Goal: Task Accomplishment & Management: Use online tool/utility

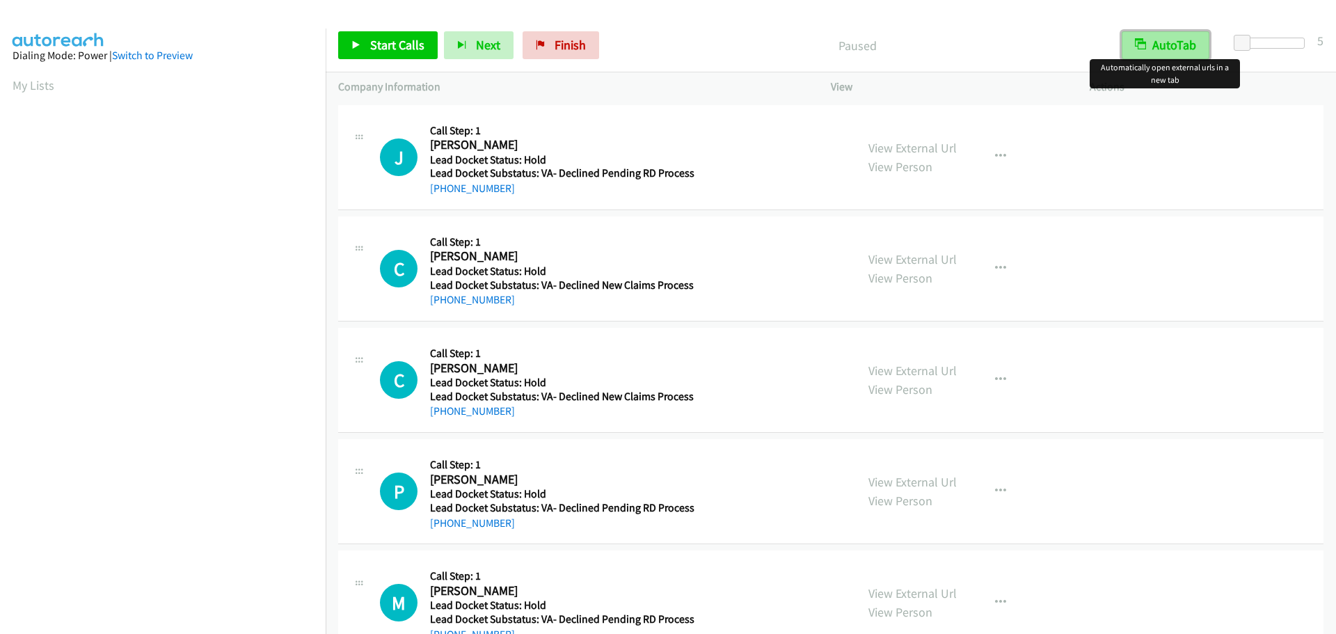
click at [1188, 47] on button "AutoTab" at bounding box center [1166, 45] width 88 height 28
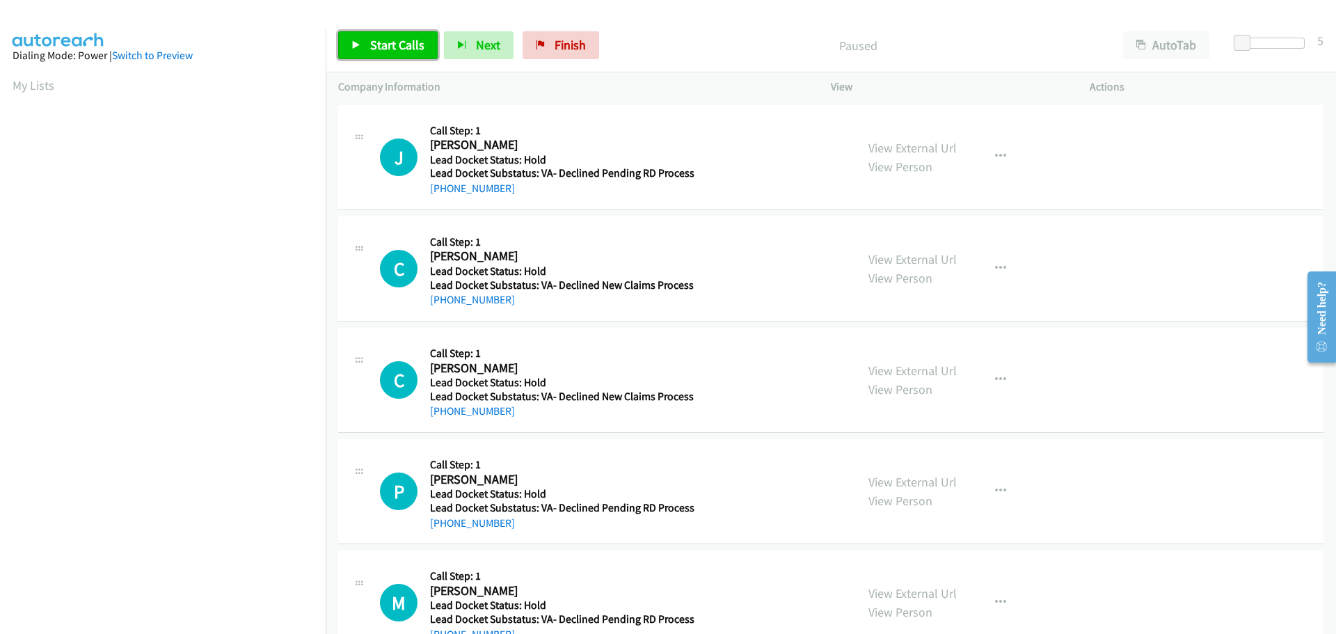
click at [375, 45] on span "Start Calls" at bounding box center [397, 45] width 54 height 16
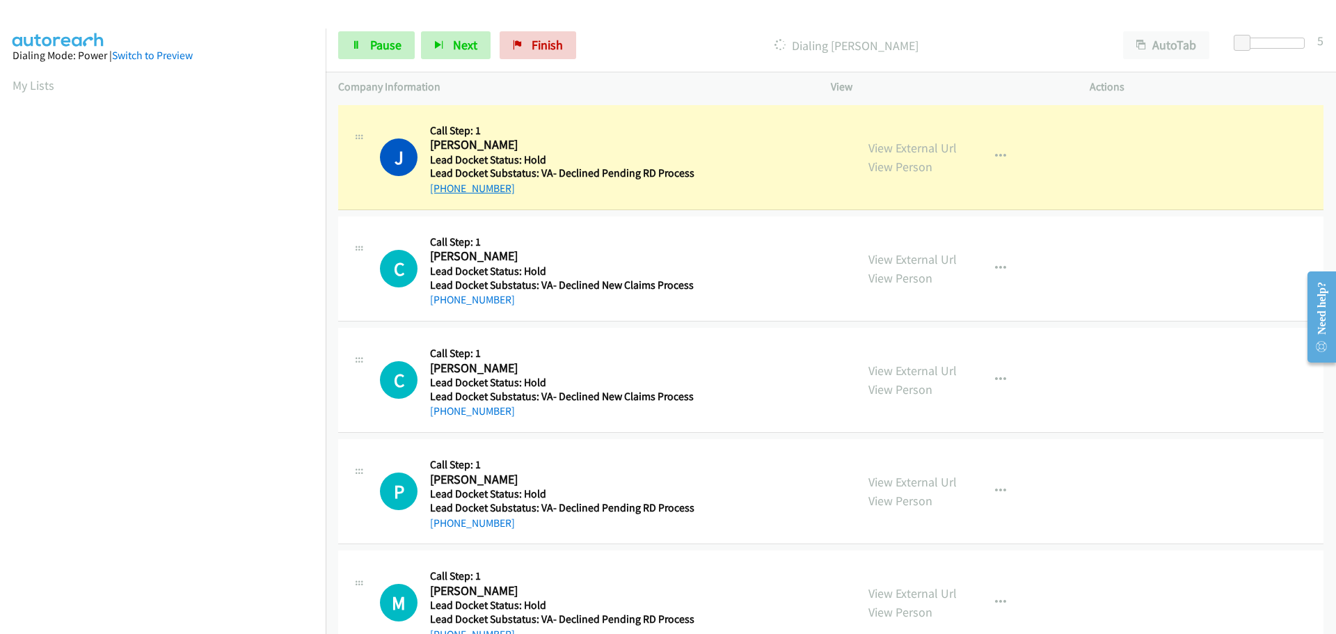
drag, startPoint x: 497, startPoint y: 191, endPoint x: 445, endPoint y: 193, distance: 52.2
click at [445, 193] on div "+1 512-484-9051" at bounding box center [562, 188] width 264 height 17
copy link "512-484-9051"
click at [392, 51] on span "Pause" at bounding box center [385, 45] width 31 height 16
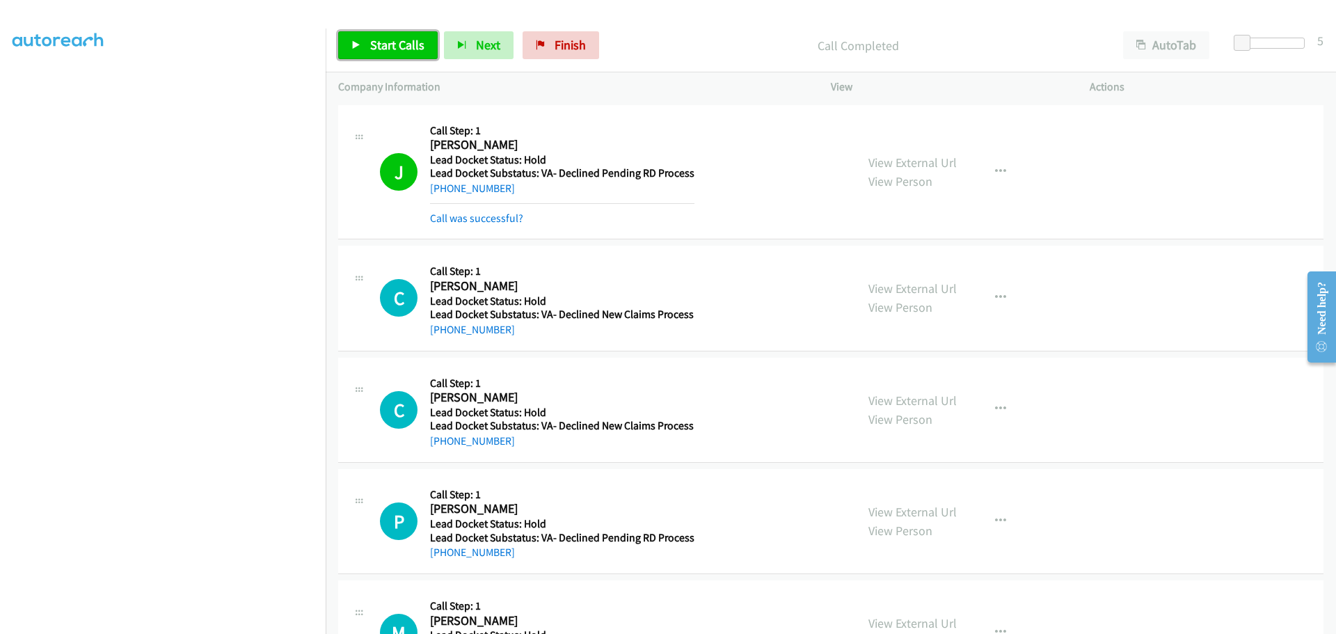
click at [388, 54] on link "Start Calls" at bounding box center [387, 45] width 99 height 28
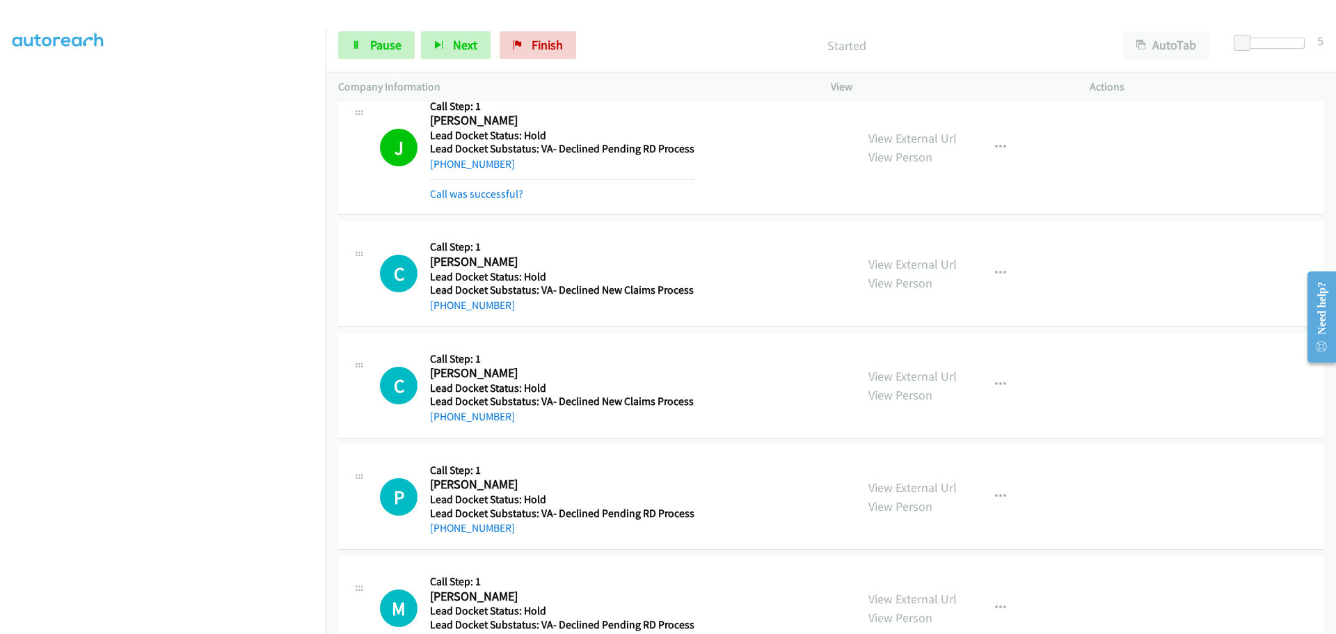
scroll to position [3, 0]
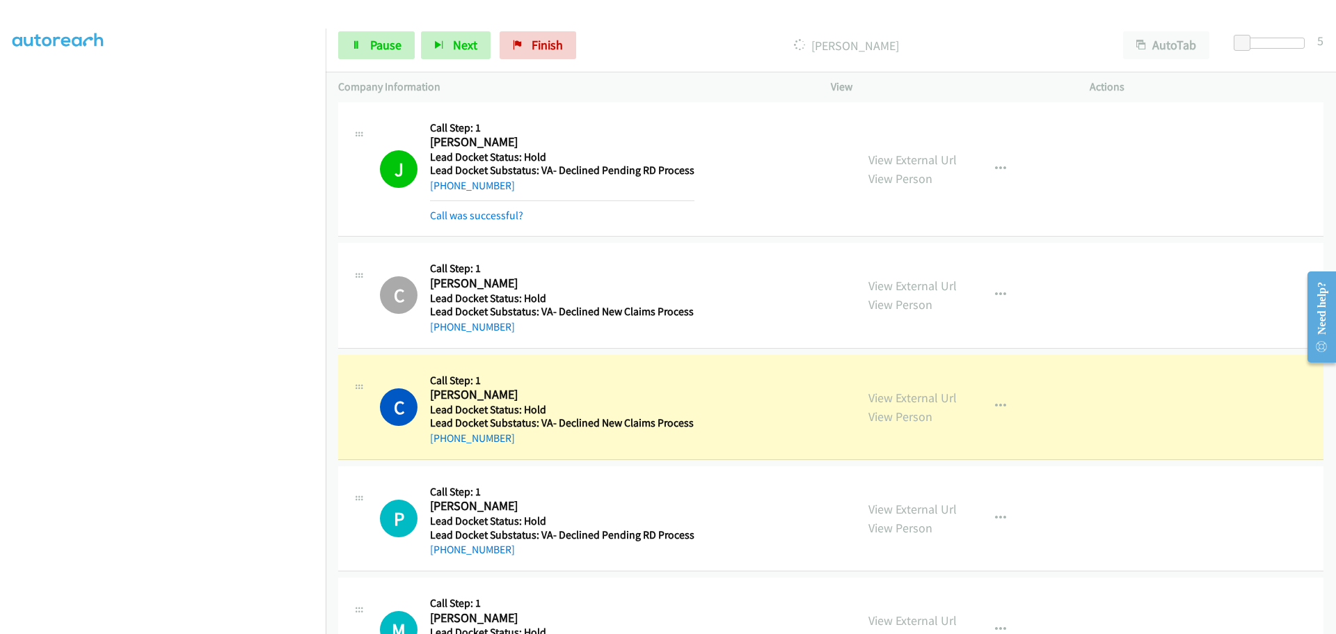
click at [516, 330] on div "+1 925-405-2963" at bounding box center [562, 327] width 264 height 17
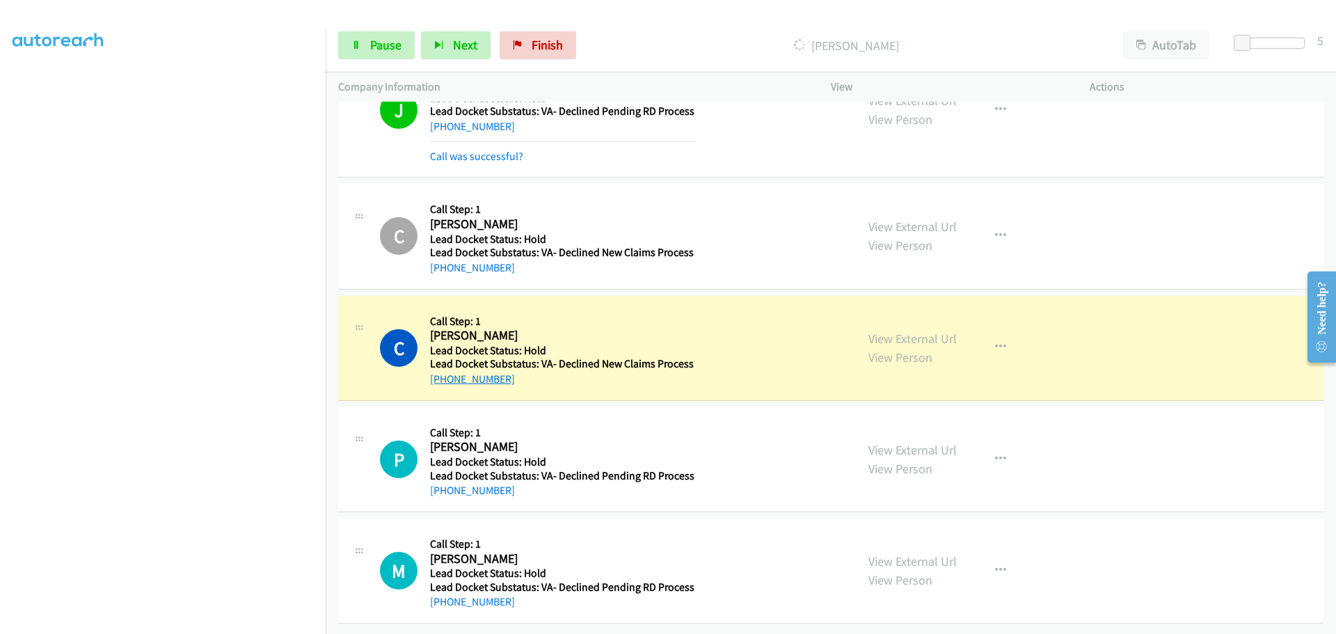
drag, startPoint x: 512, startPoint y: 368, endPoint x: 440, endPoint y: 367, distance: 71.7
click at [440, 371] on div "+1 918-782-8357" at bounding box center [562, 379] width 264 height 17
copy link "918-782-8357"
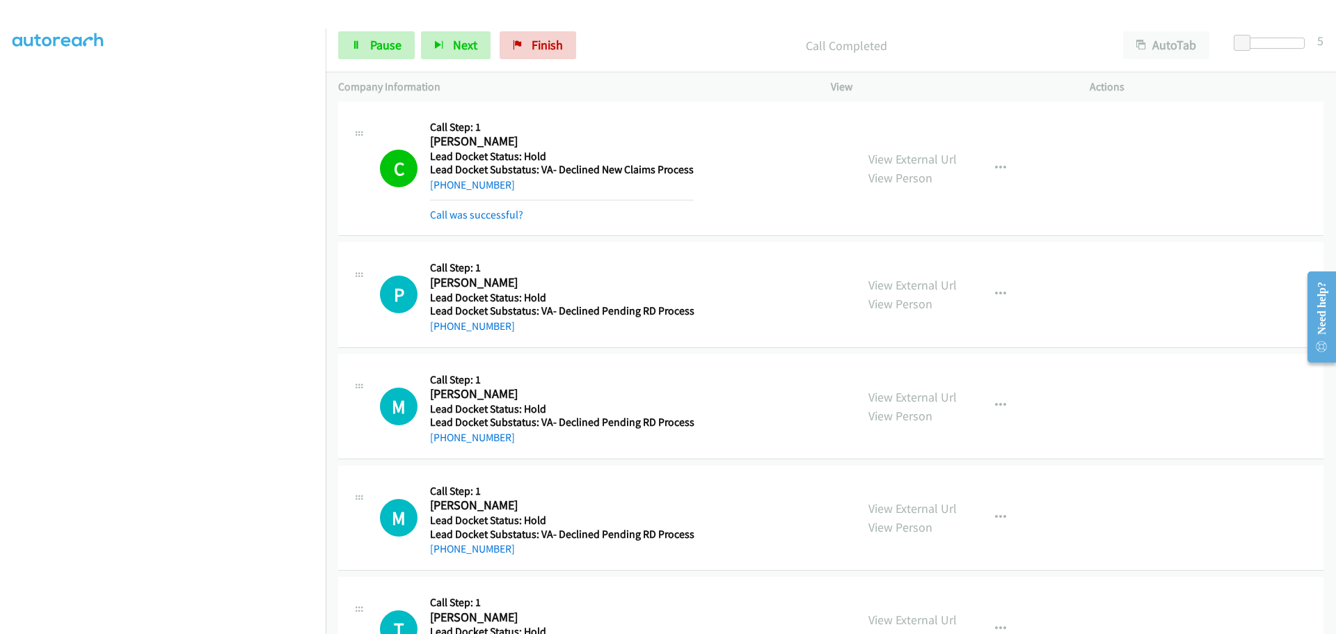
scroll to position [281, 0]
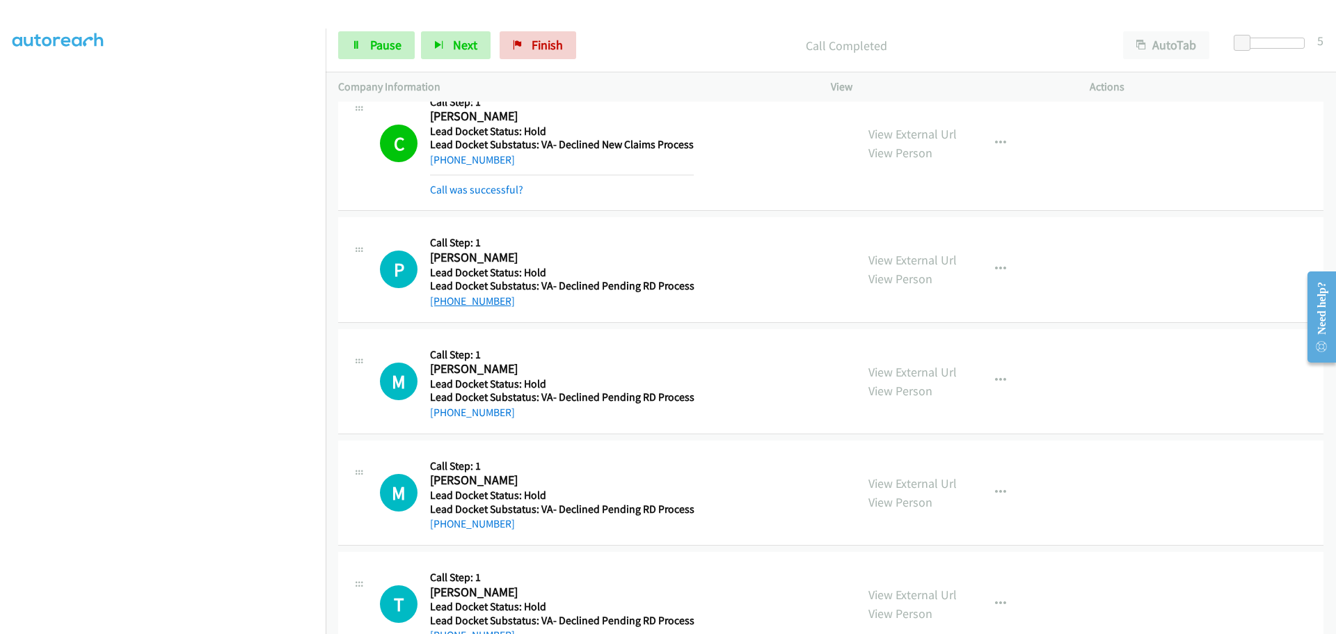
drag, startPoint x: 518, startPoint y: 303, endPoint x: 442, endPoint y: 305, distance: 75.9
click at [442, 305] on div "+1 681-433-9399" at bounding box center [562, 301] width 264 height 17
copy link "681-433-9399"
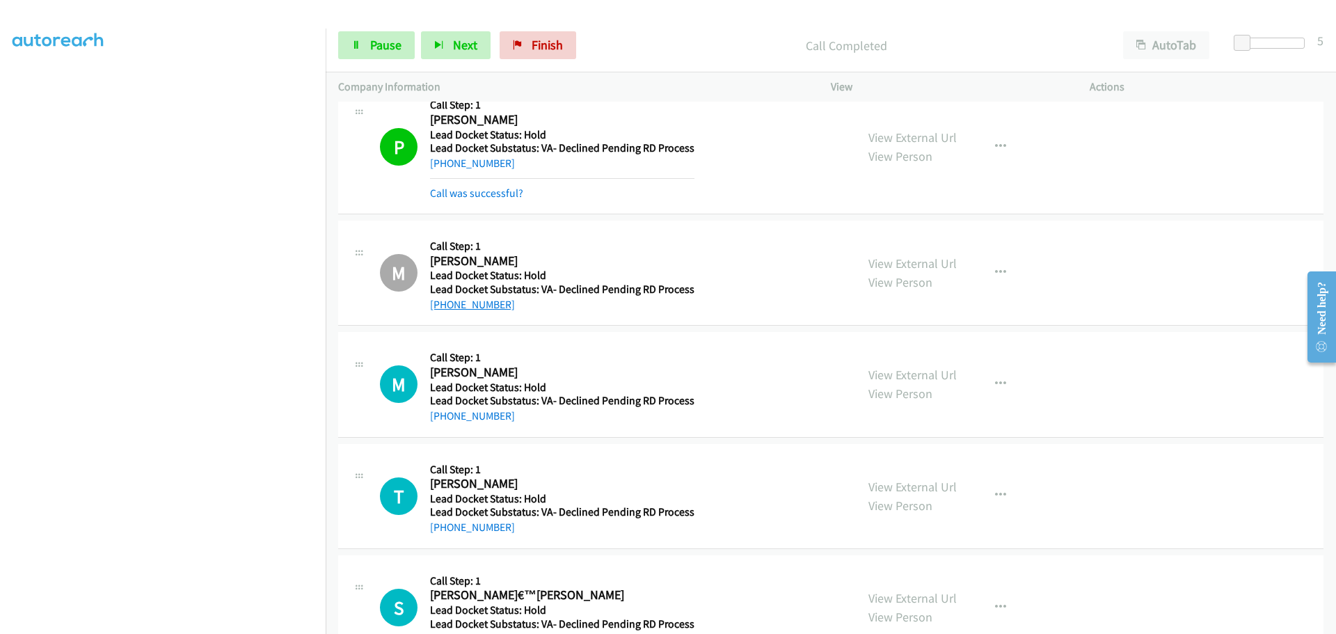
scroll to position [420, 0]
drag, startPoint x: 510, startPoint y: 303, endPoint x: 440, endPoint y: 310, distance: 70.6
click at [440, 310] on div "+1 702-686-3938" at bounding box center [562, 303] width 264 height 17
copy link "702-686-3938"
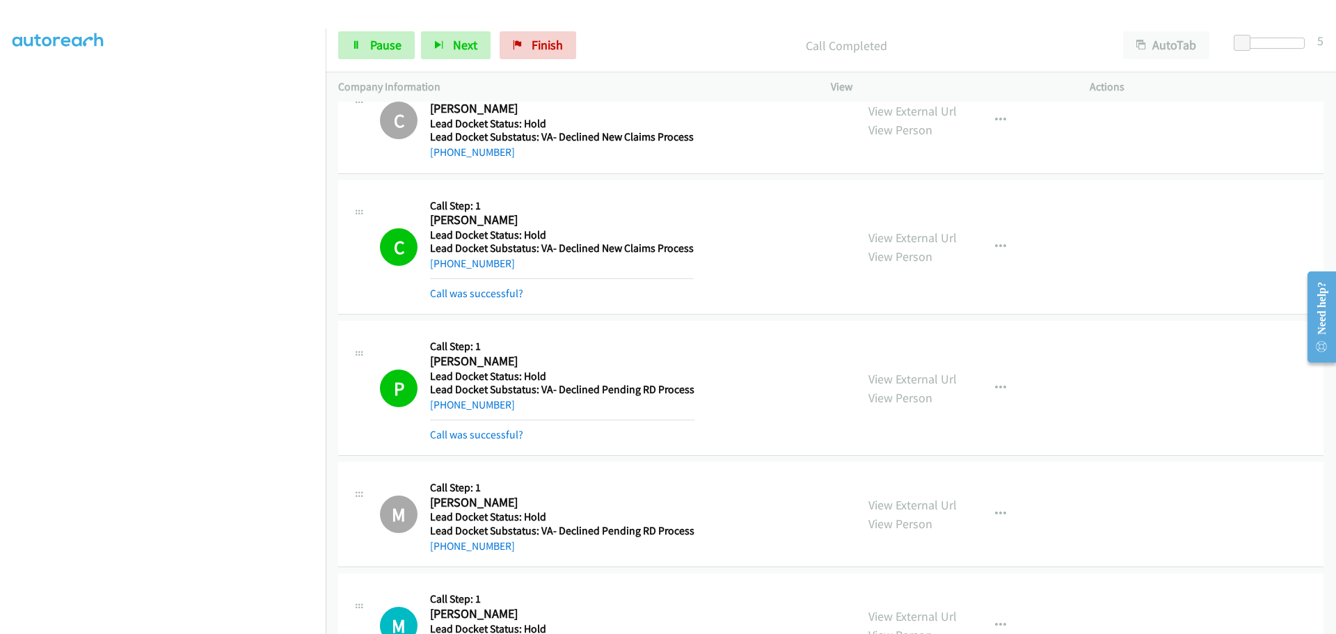
scroll to position [0, 0]
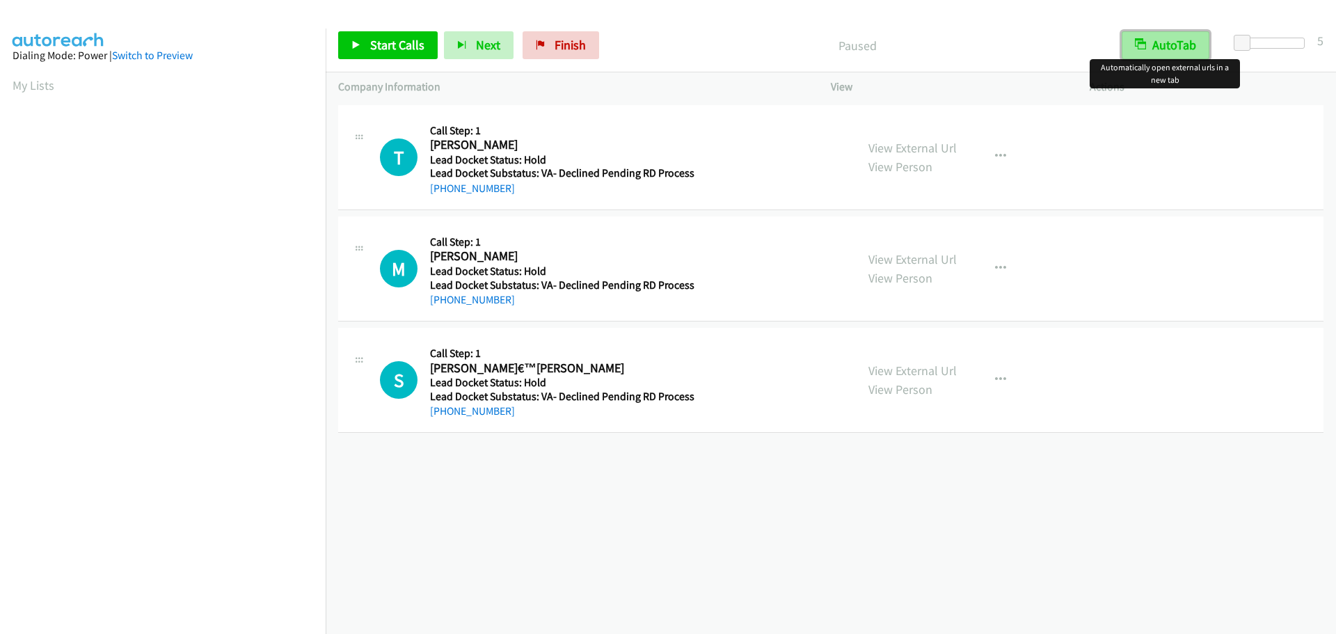
click at [1166, 51] on button "AutoTab" at bounding box center [1166, 45] width 88 height 28
click at [397, 41] on span "Start Calls" at bounding box center [397, 45] width 54 height 16
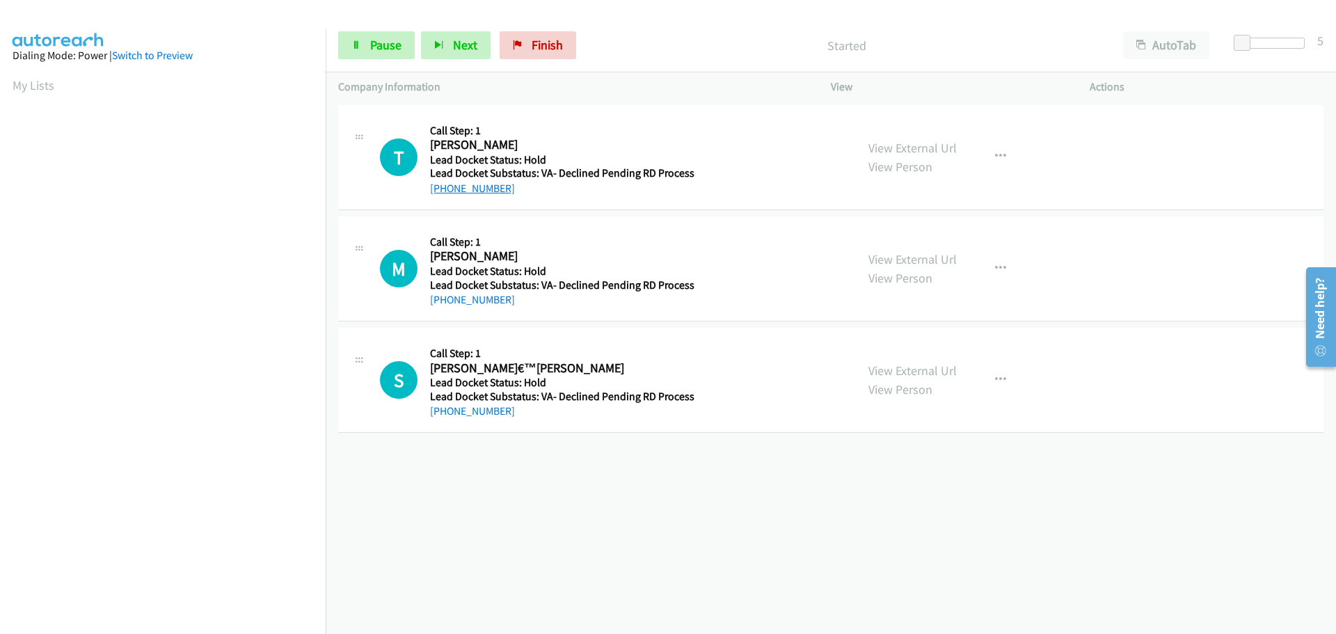
drag, startPoint x: 520, startPoint y: 196, endPoint x: 444, endPoint y: 193, distance: 76.6
click at [444, 193] on div "+1 708-252-0929" at bounding box center [562, 188] width 264 height 17
copy link "708-252-0929"
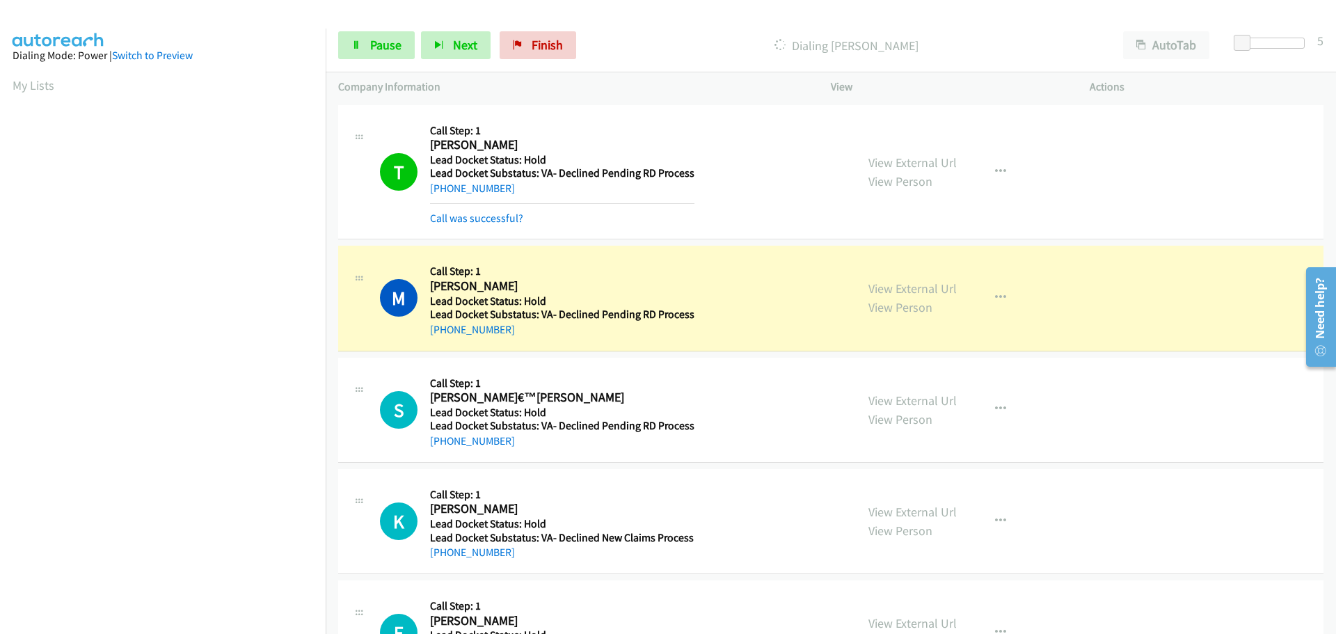
scroll to position [147, 0]
drag, startPoint x: 524, startPoint y: 445, endPoint x: 481, endPoint y: 431, distance: 45.5
click at [472, 436] on div "+1 815-593-0113" at bounding box center [562, 441] width 264 height 17
click at [525, 330] on div "+1 321-821-8769" at bounding box center [562, 329] width 264 height 17
drag, startPoint x: 512, startPoint y: 326, endPoint x: 444, endPoint y: 333, distance: 68.5
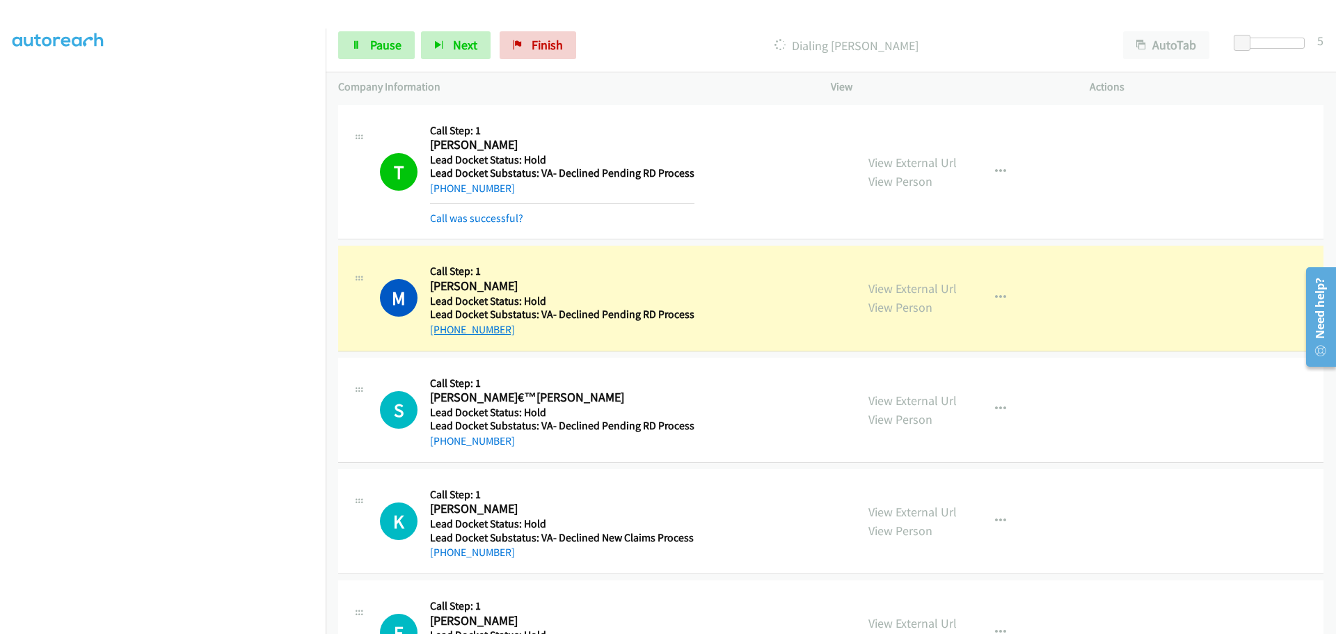
click at [444, 333] on div "+1 321-821-8769" at bounding box center [562, 329] width 264 height 17
copy link "321-821-8769"
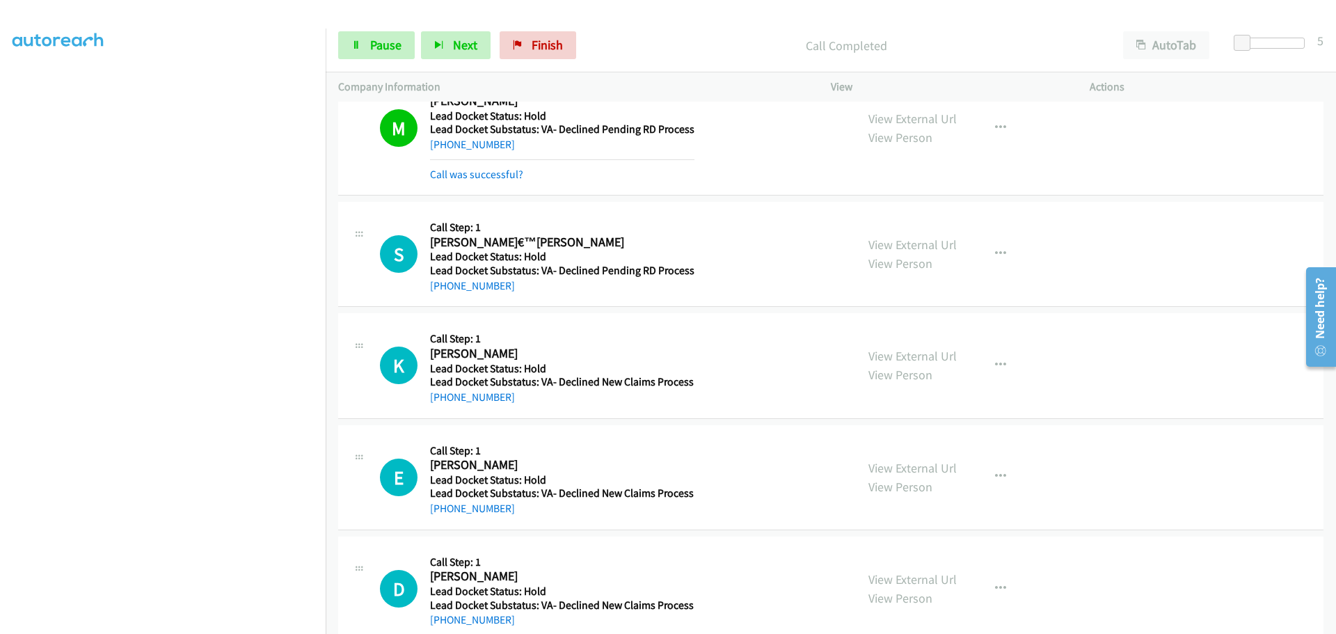
scroll to position [209, 0]
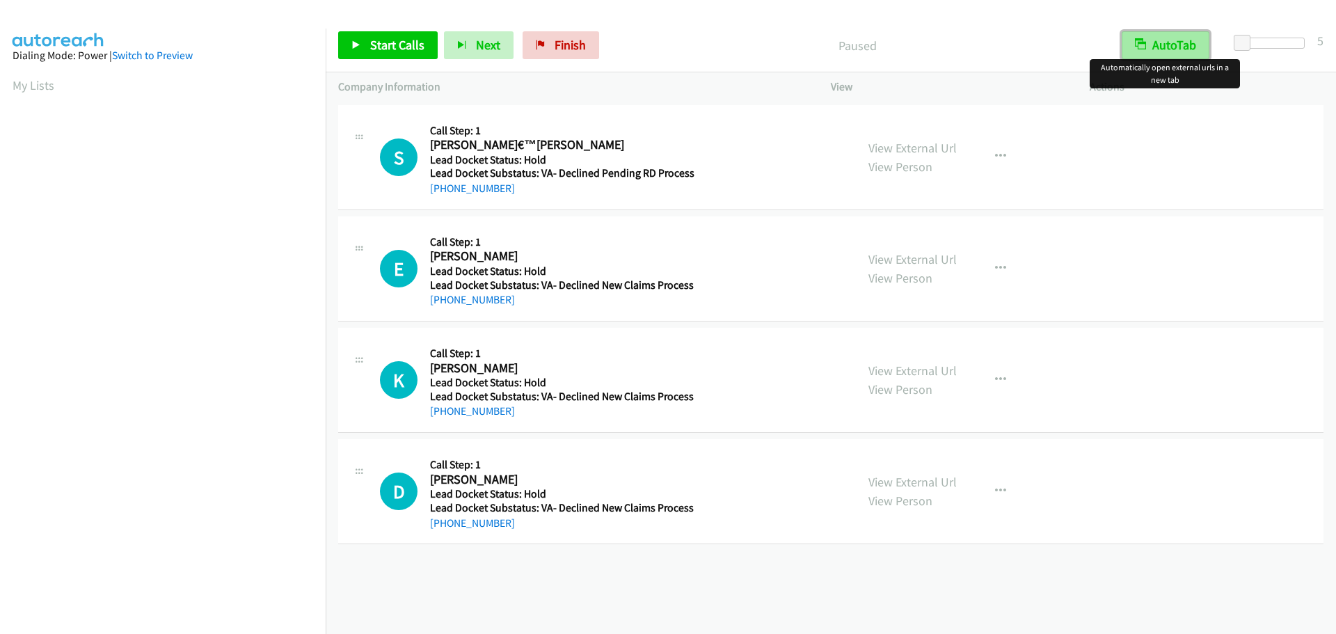
click at [1174, 38] on button "AutoTab" at bounding box center [1166, 45] width 88 height 28
click at [394, 42] on span "Start Calls" at bounding box center [397, 45] width 54 height 16
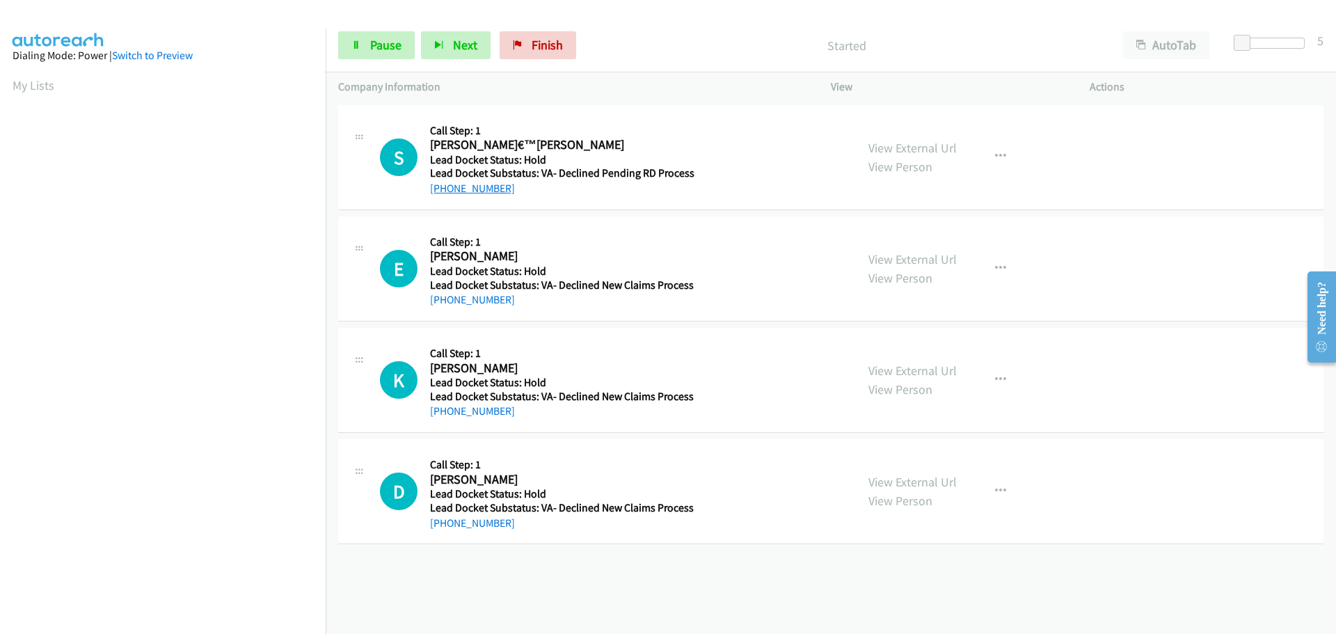
drag, startPoint x: 516, startPoint y: 189, endPoint x: 442, endPoint y: 194, distance: 73.3
click at [442, 194] on div "+1 815-593-0113" at bounding box center [562, 188] width 264 height 17
copy link "815-593-0113"
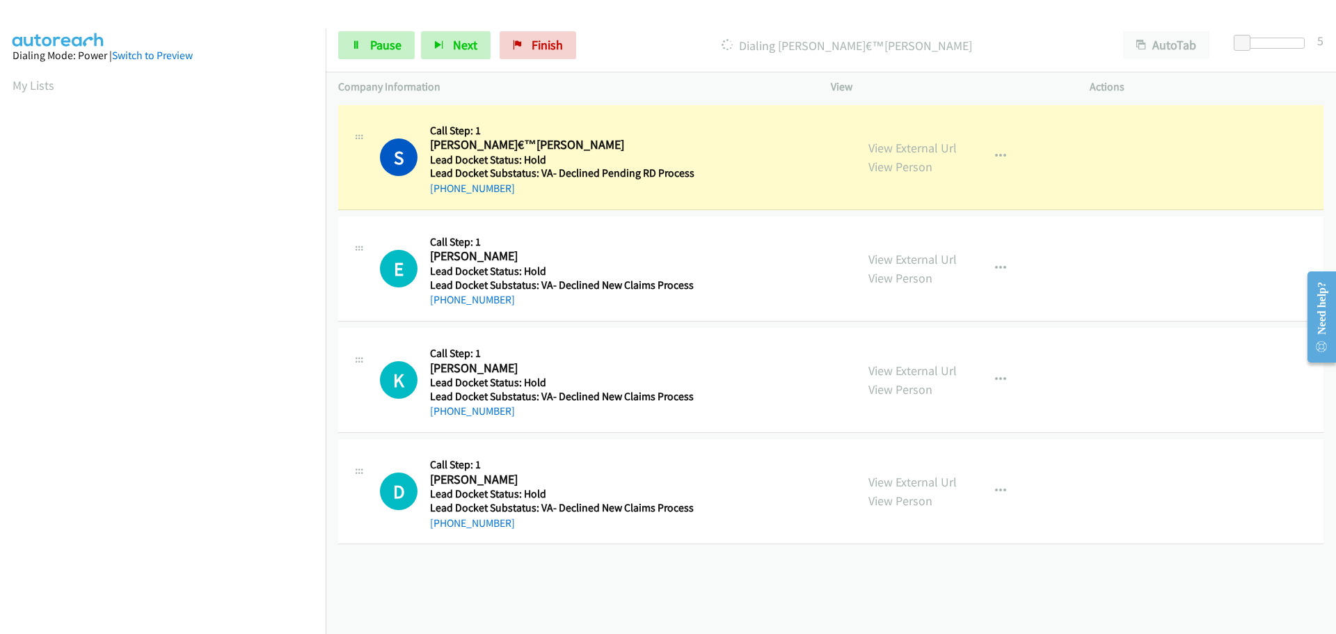
copy link "815-593-0113"
drag, startPoint x: 522, startPoint y: 301, endPoint x: 442, endPoint y: 301, distance: 79.3
click at [442, 301] on div "+1 304-601-2262" at bounding box center [562, 300] width 264 height 17
copy link "304-601-2262"
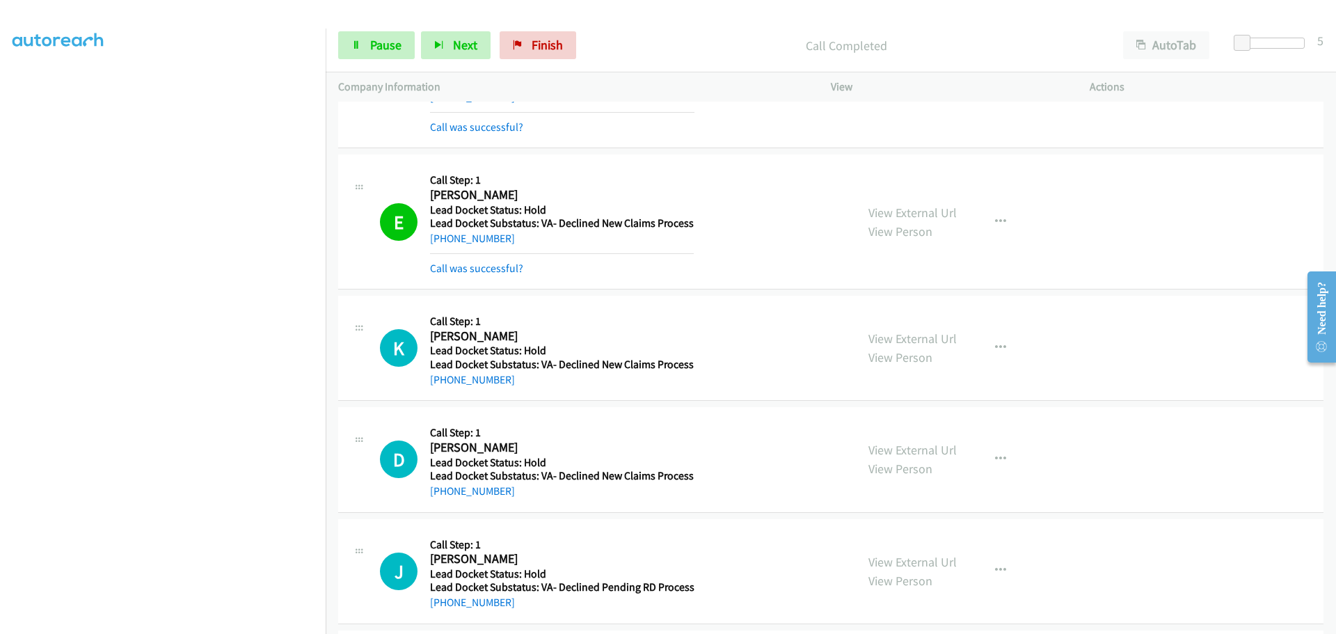
scroll to position [139, 0]
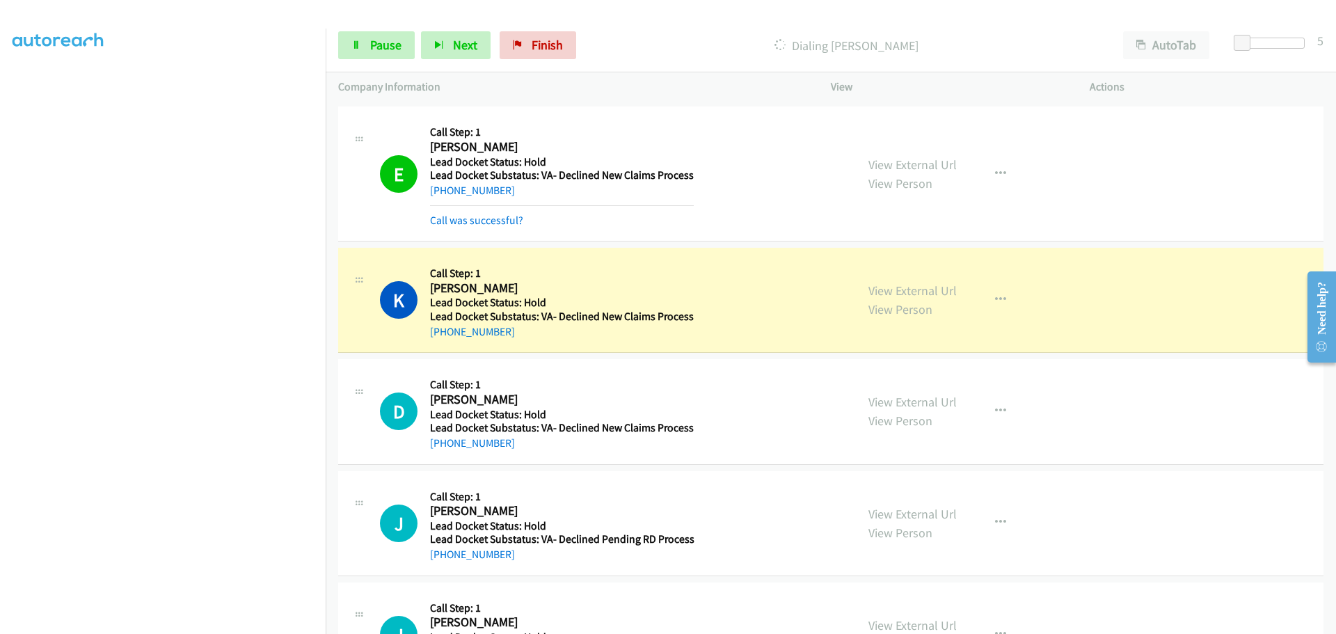
drag, startPoint x: 524, startPoint y: 340, endPoint x: 442, endPoint y: 346, distance: 82.3
click at [442, 346] on div "K Callback Scheduled Call Step: 1 Keith Dailey America/Chicago Lead Docket Stat…" at bounding box center [830, 300] width 985 height 105
copy link "251-302-3251"
drag, startPoint x: 511, startPoint y: 444, endPoint x: 443, endPoint y: 446, distance: 68.2
click at [443, 446] on div "+1 252-314-1192" at bounding box center [562, 443] width 264 height 17
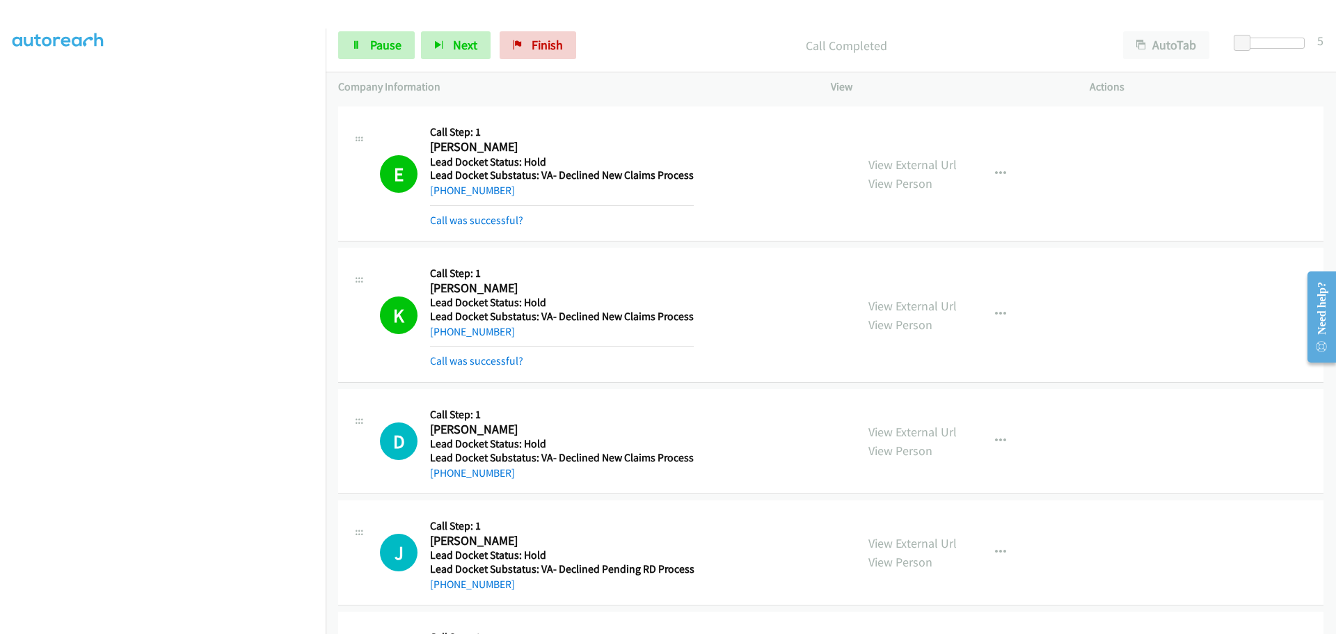
copy link "252-314-1192"
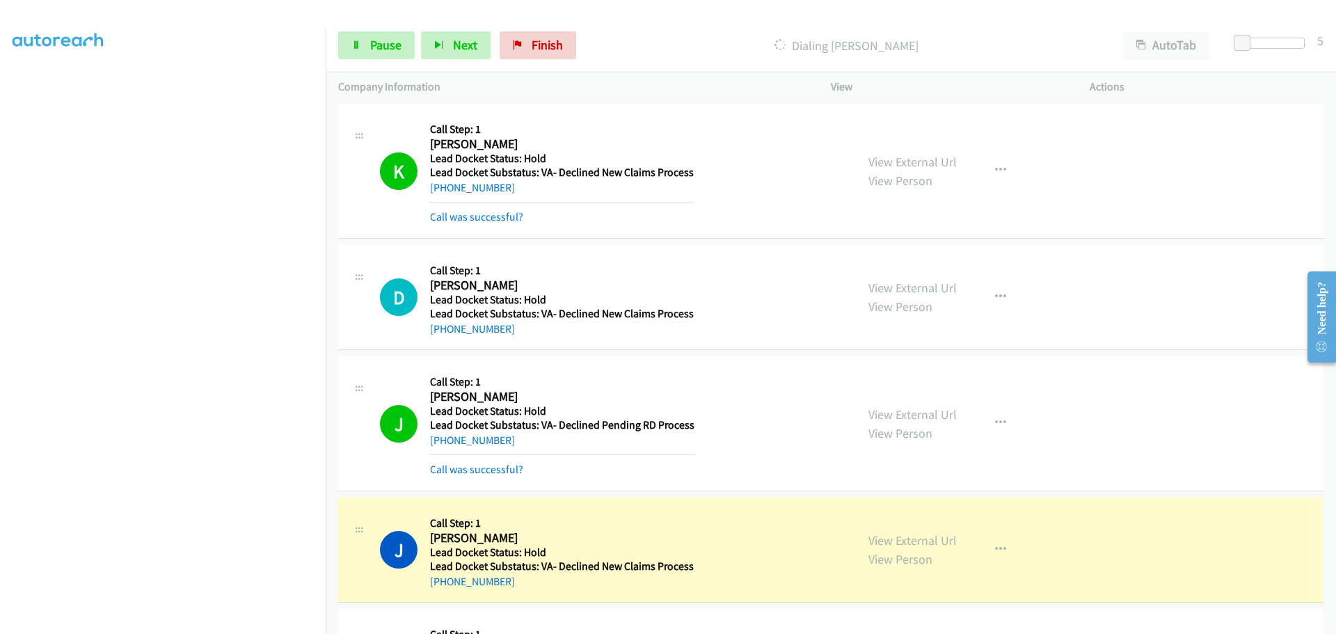
scroll to position [384, 0]
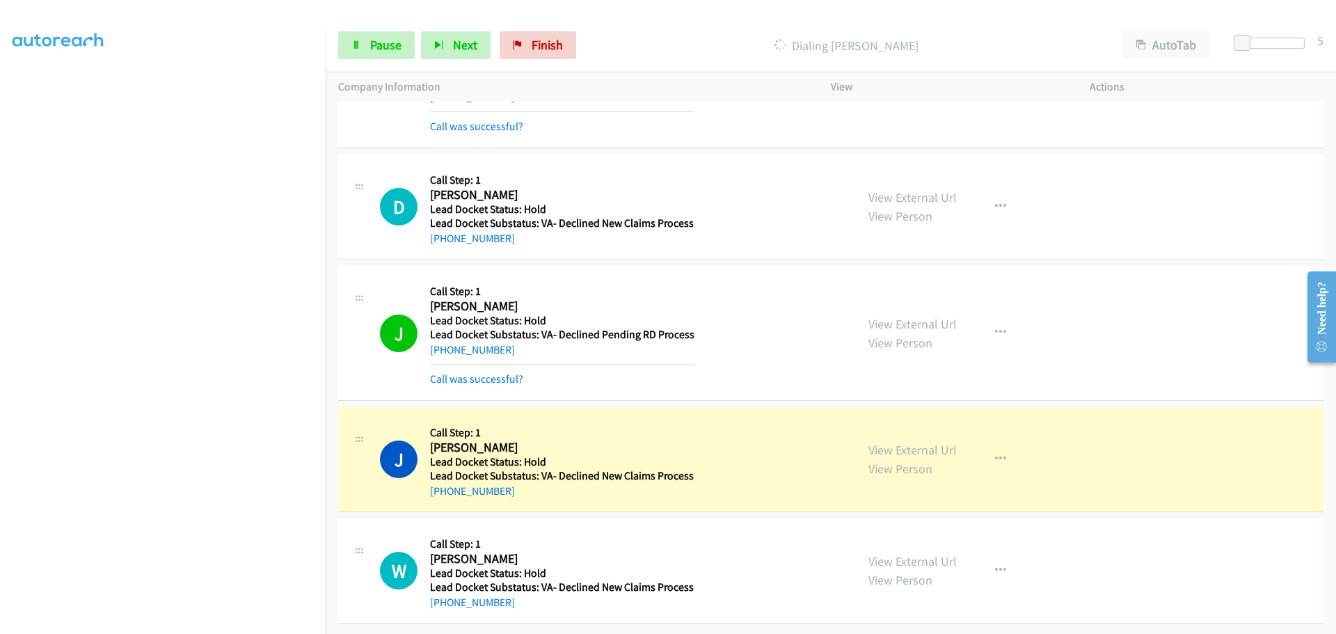
drag, startPoint x: 520, startPoint y: 488, endPoint x: 443, endPoint y: 488, distance: 76.5
click at [443, 488] on div "+1 479-221-7700" at bounding box center [562, 491] width 264 height 17
copy link "479-221-7700"
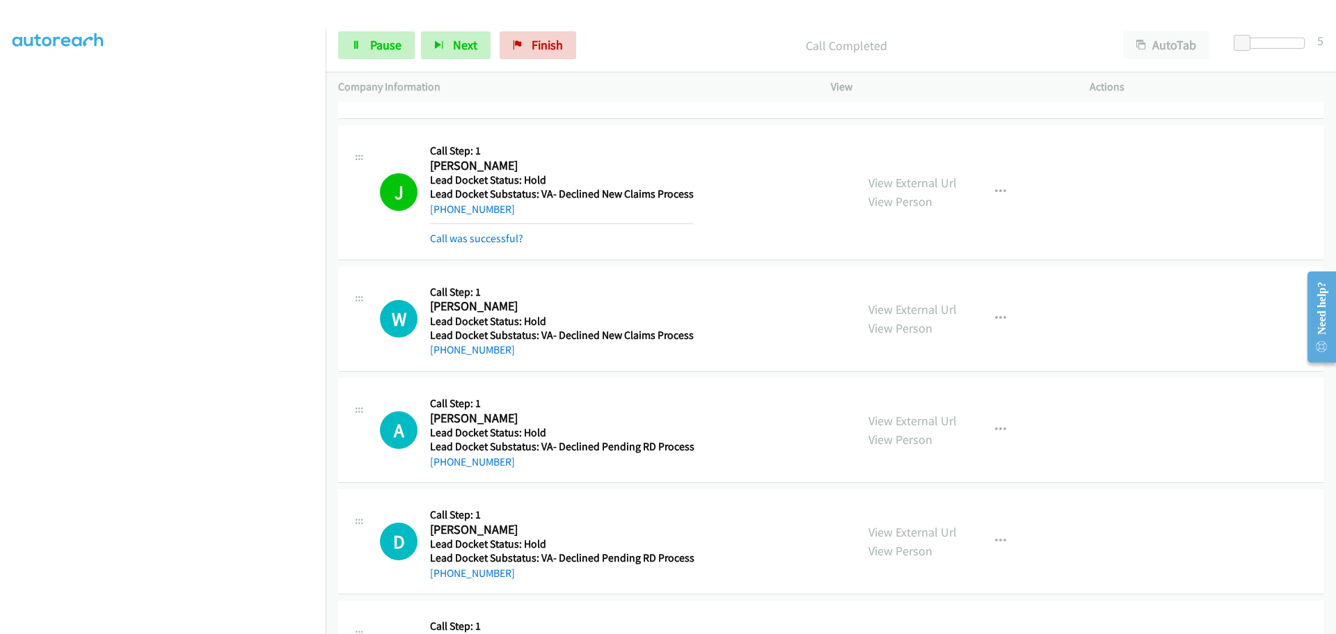
scroll to position [692, 0]
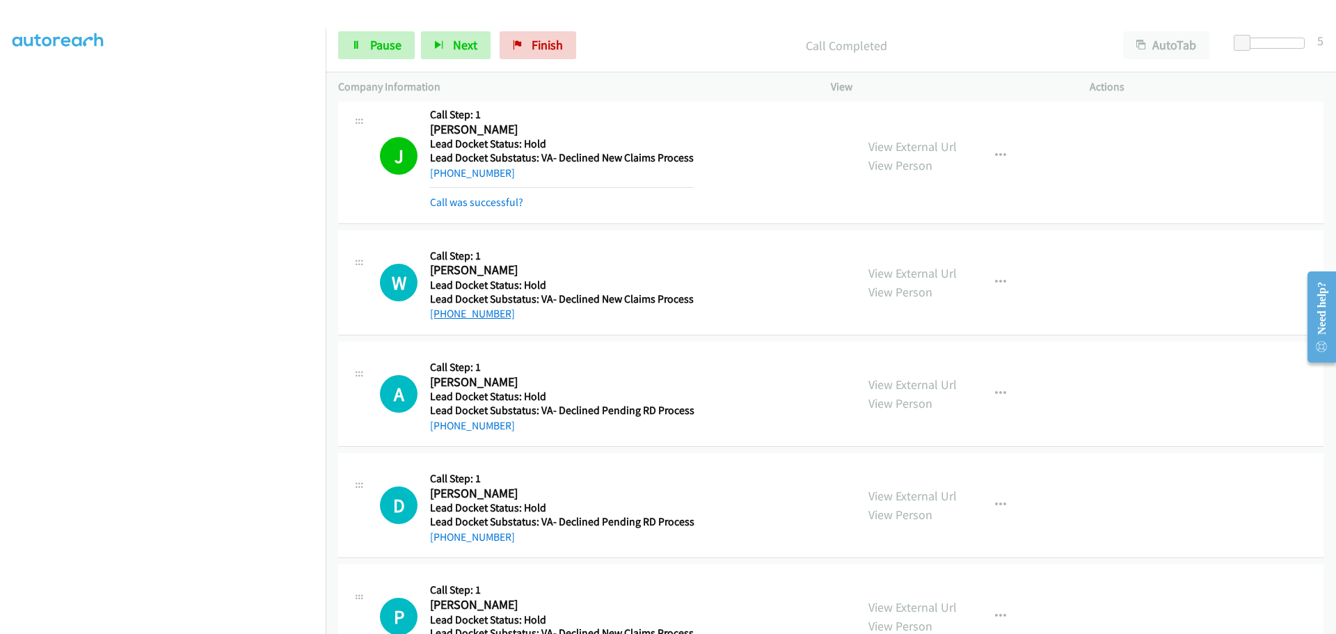
drag, startPoint x: 500, startPoint y: 313, endPoint x: 490, endPoint y: 314, distance: 9.8
click at [490, 314] on div "+1 817-988-0232" at bounding box center [562, 313] width 264 height 17
drag, startPoint x: 521, startPoint y: 317, endPoint x: 516, endPoint y: 340, distance: 24.2
click at [520, 317] on div "+1 817-988-0232" at bounding box center [562, 313] width 264 height 17
click at [516, 346] on div "A Callback Scheduled Call Step: 1 Adrian Rivera America/New_York Lead Docket St…" at bounding box center [830, 394] width 985 height 105
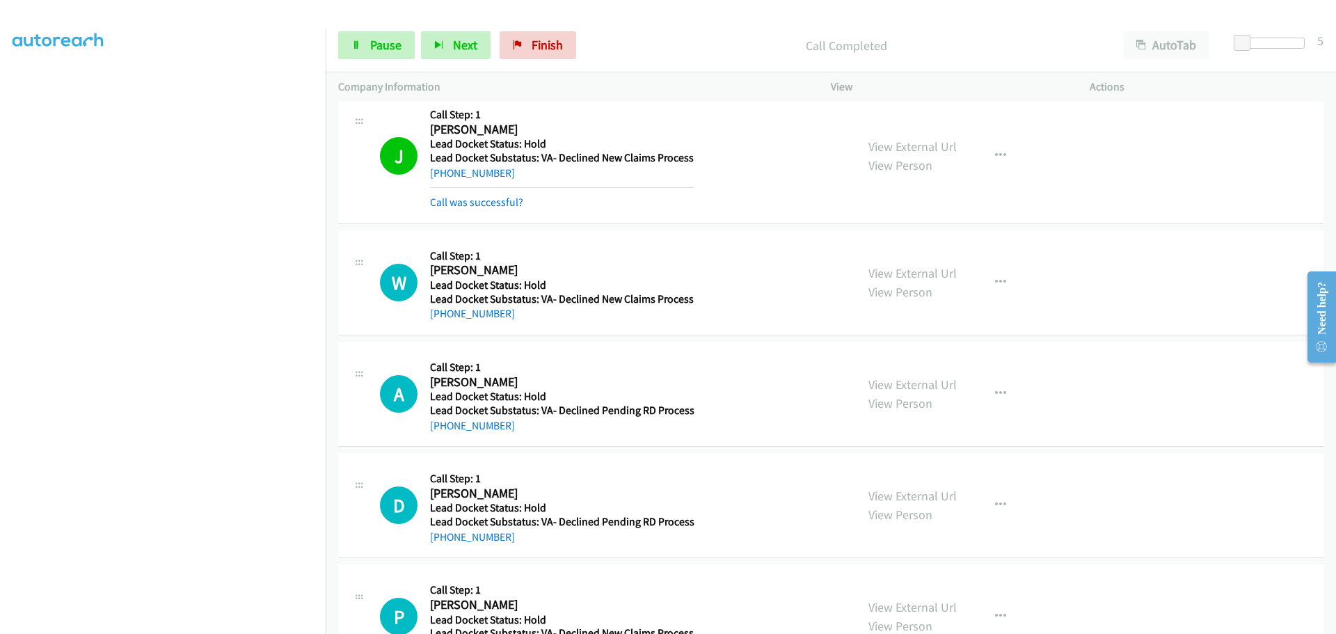
drag, startPoint x: 513, startPoint y: 324, endPoint x: 444, endPoint y: 321, distance: 69.6
click at [444, 321] on div "W Callback Scheduled Call Step: 1 William Hayes America/Chicago Lead Docket Sta…" at bounding box center [830, 282] width 985 height 105
copy link "817-988-0232"
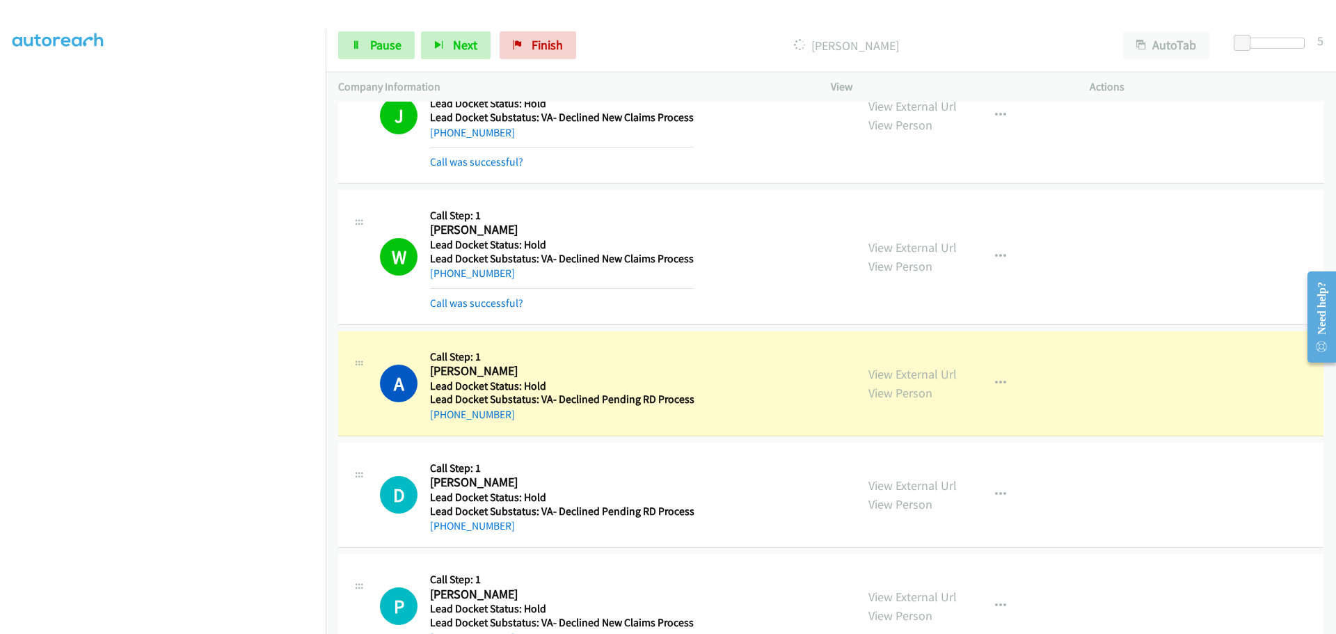
scroll to position [778, 0]
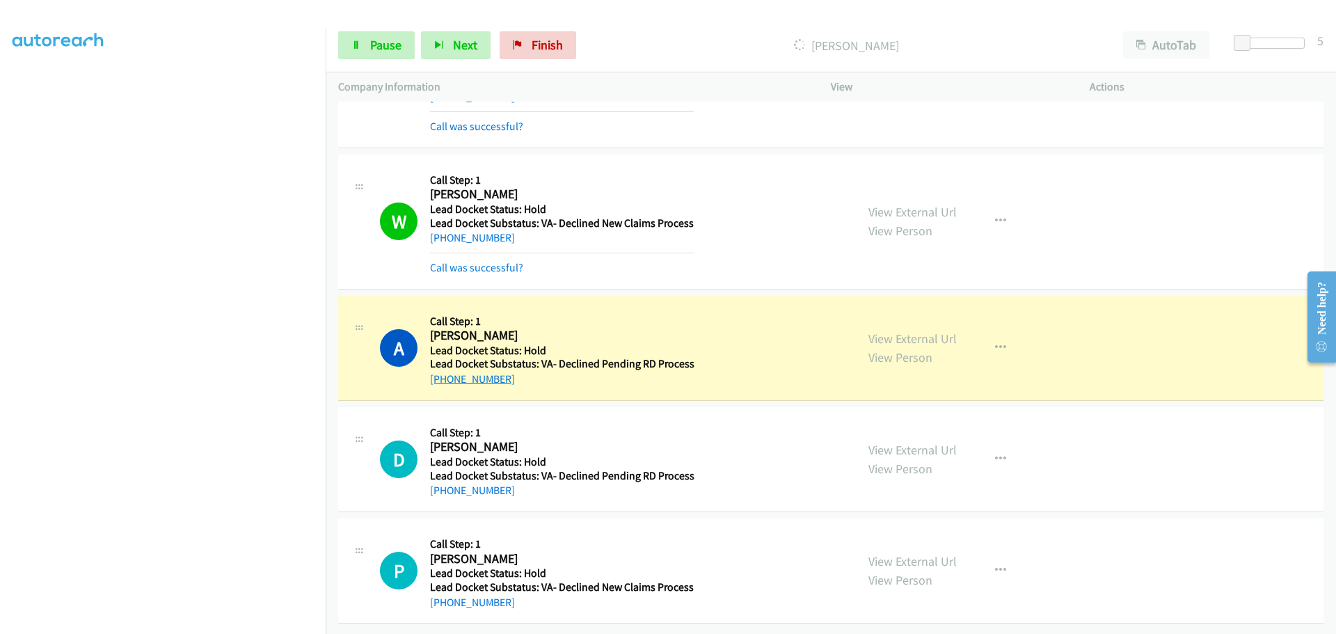
drag, startPoint x: 522, startPoint y: 369, endPoint x: 443, endPoint y: 374, distance: 78.8
click at [443, 374] on div "+1 203-671-1809" at bounding box center [562, 379] width 264 height 17
copy link "203-671-1809"
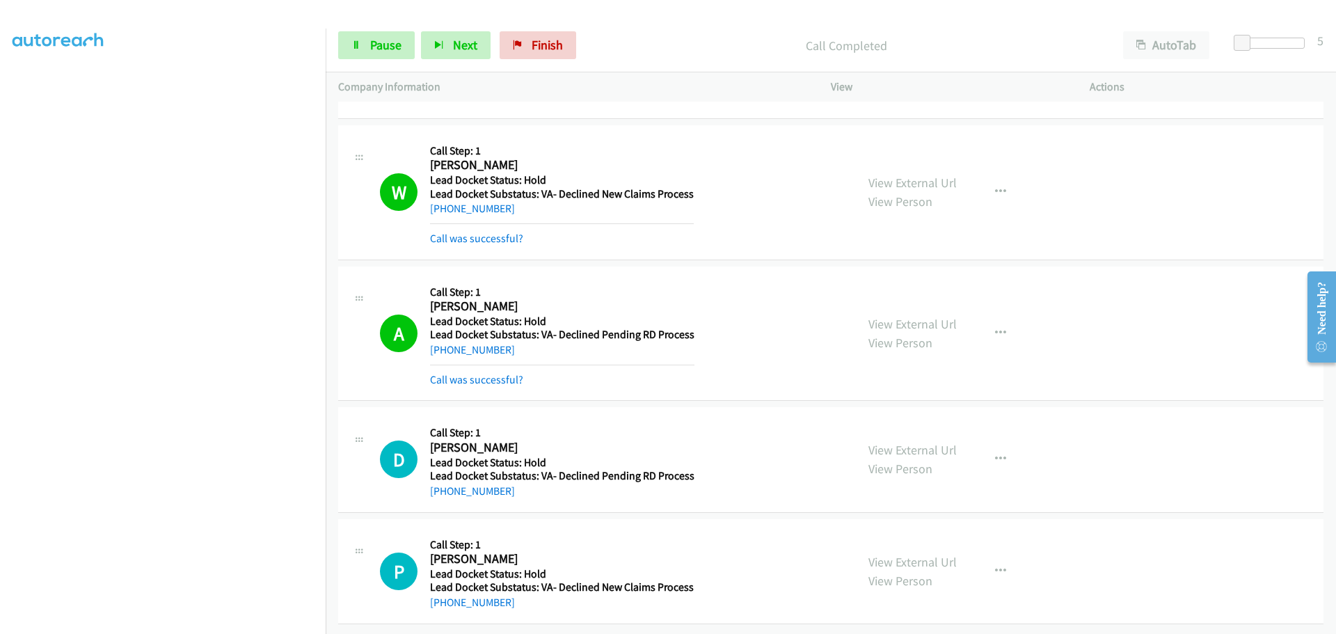
scroll to position [807, 0]
drag, startPoint x: 509, startPoint y: 486, endPoint x: 445, endPoint y: 492, distance: 64.3
click at [445, 492] on div "D Callback Scheduled Call Step: 1 Dereck Haerrison America/New_York Lead Docket…" at bounding box center [830, 459] width 985 height 105
copy link "252-469-0576"
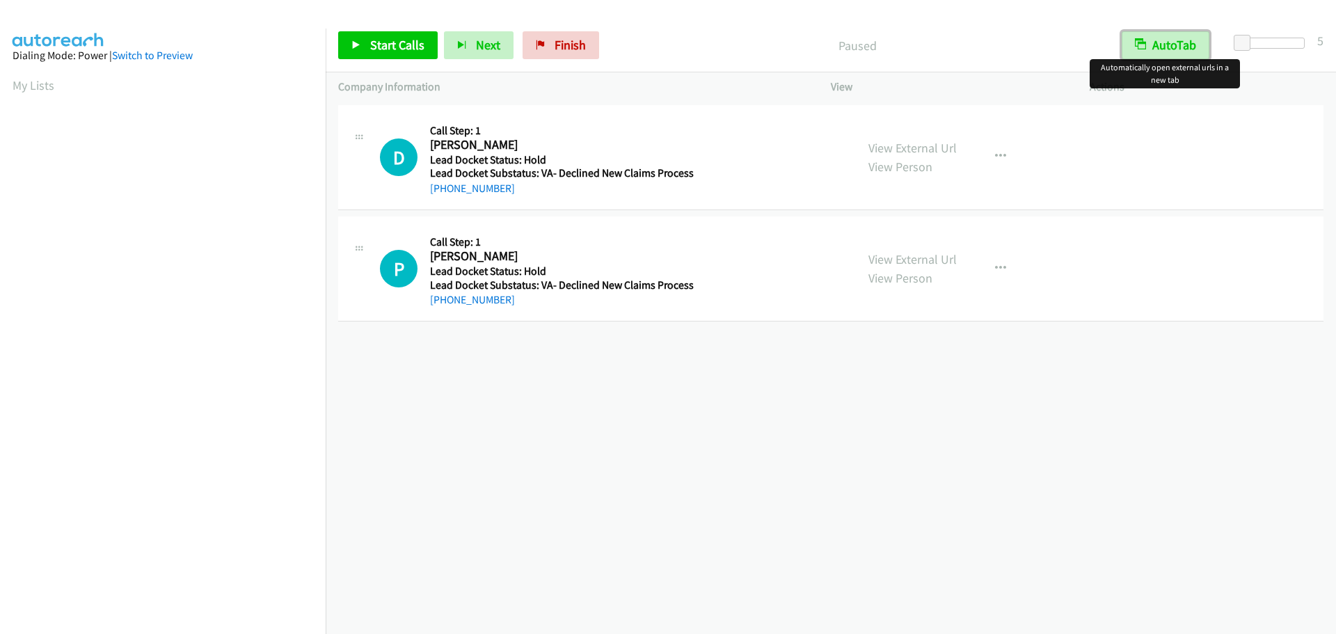
click at [1192, 40] on button "AutoTab" at bounding box center [1166, 45] width 88 height 28
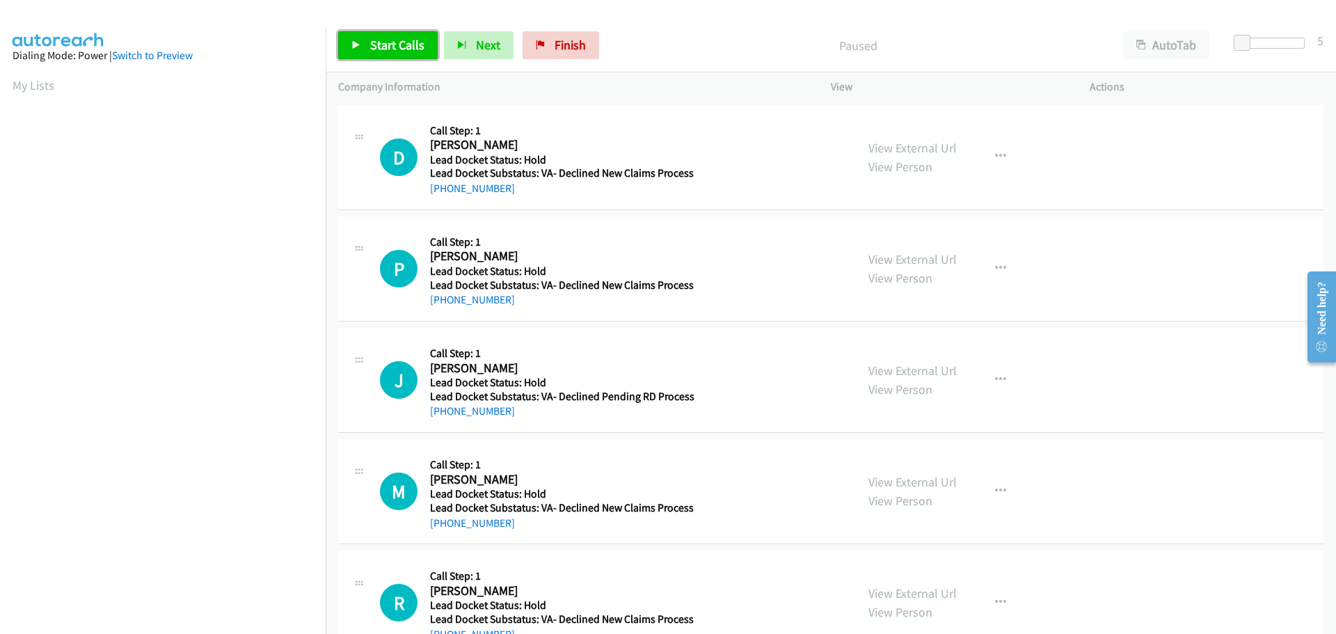
click at [404, 42] on span "Start Calls" at bounding box center [397, 45] width 54 height 16
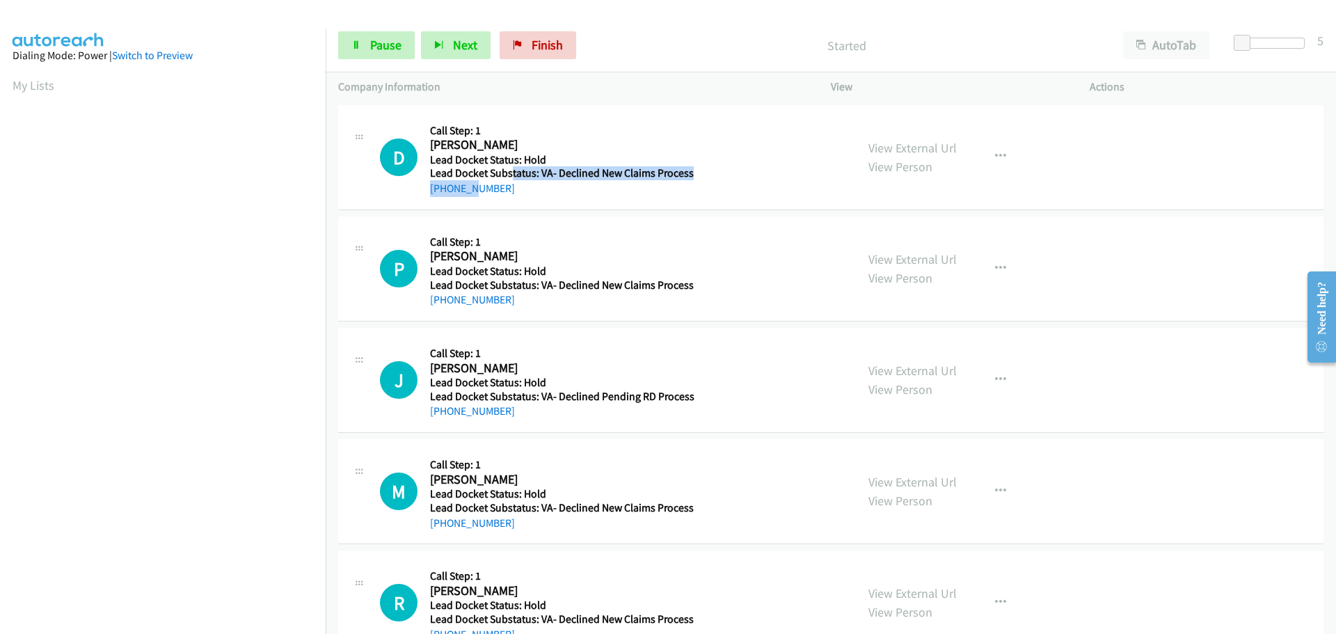
drag, startPoint x: 511, startPoint y: 180, endPoint x: 539, endPoint y: 226, distance: 53.7
click at [484, 197] on div "D Callback Scheduled Call Step: 1 [PERSON_NAME] America/New_York Lead Docket St…" at bounding box center [830, 157] width 985 height 105
drag, startPoint x: 539, startPoint y: 227, endPoint x: 539, endPoint y: 197, distance: 29.9
click at [539, 225] on div "P Callback Scheduled Call Step: 1 Peter Cichanowicz America/New_York Lead Docke…" at bounding box center [830, 268] width 985 height 105
drag, startPoint x: 532, startPoint y: 192, endPoint x: 442, endPoint y: 199, distance: 90.0
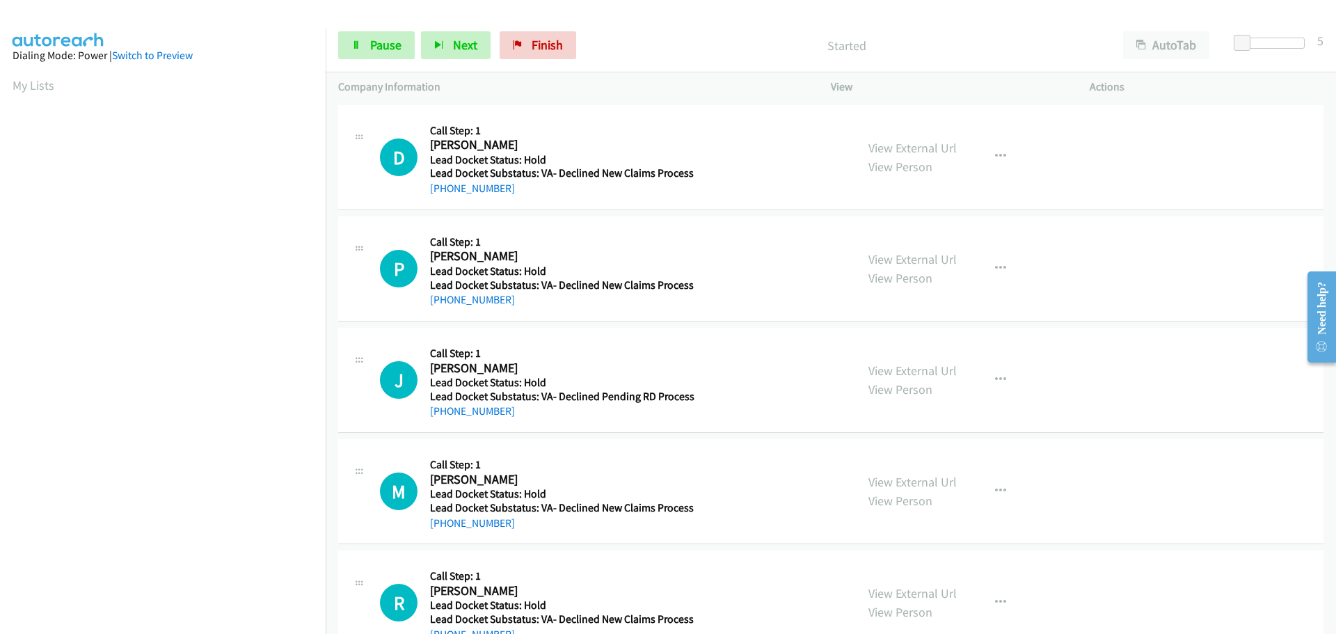
click at [442, 199] on div "D Callback Scheduled Call Step: 1 David Spruill America/New_York Lead Docket St…" at bounding box center [830, 157] width 985 height 105
copy link "252-314-1192"
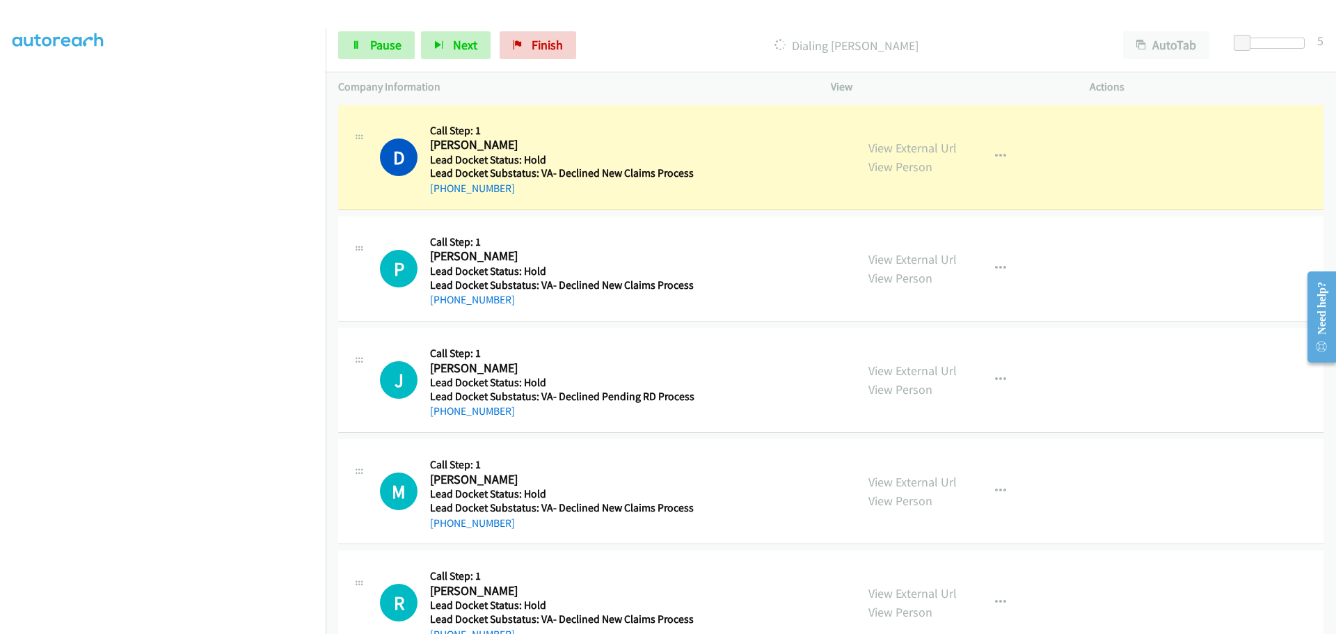
scroll to position [146, 0]
drag, startPoint x: 505, startPoint y: 303, endPoint x: 441, endPoint y: 301, distance: 64.0
click at [441, 301] on div "+1 631-872-2034" at bounding box center [562, 300] width 264 height 17
copy link "631-872-2034"
click at [390, 41] on span "Pause" at bounding box center [385, 45] width 31 height 16
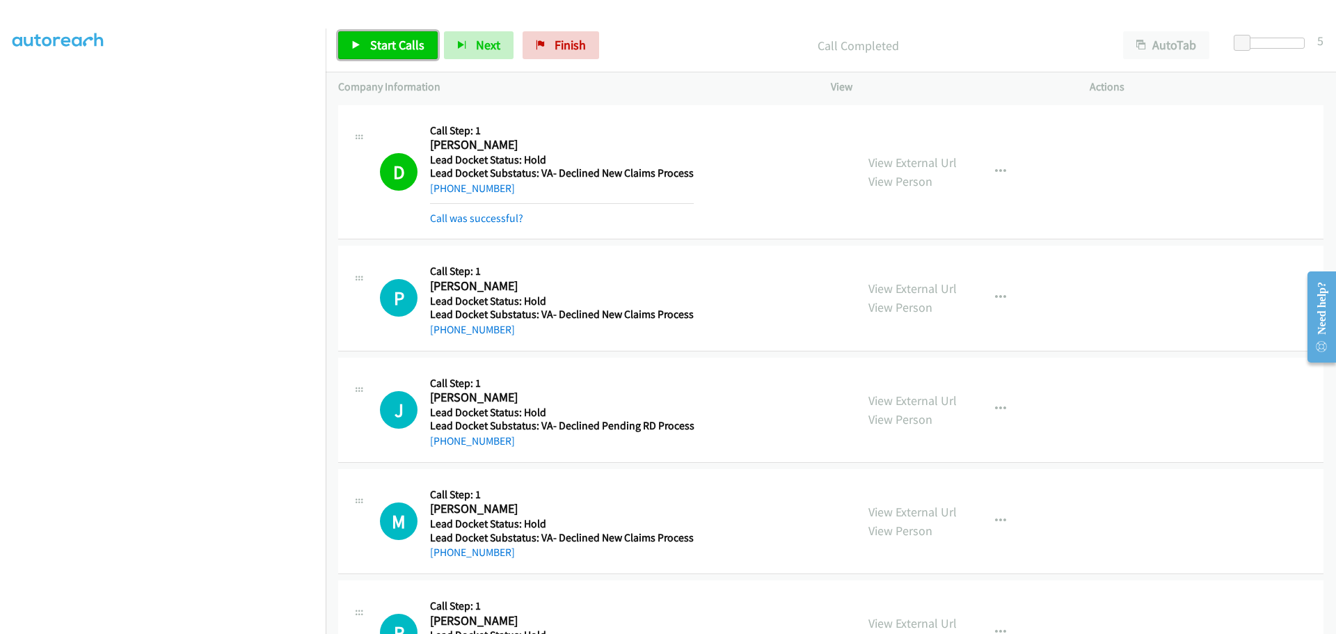
click at [399, 49] on span "Start Calls" at bounding box center [397, 45] width 54 height 16
click at [527, 354] on td "J Callback Scheduled Call Step: 1 James Shute America/New_York Lead Docket Stat…" at bounding box center [831, 409] width 1010 height 111
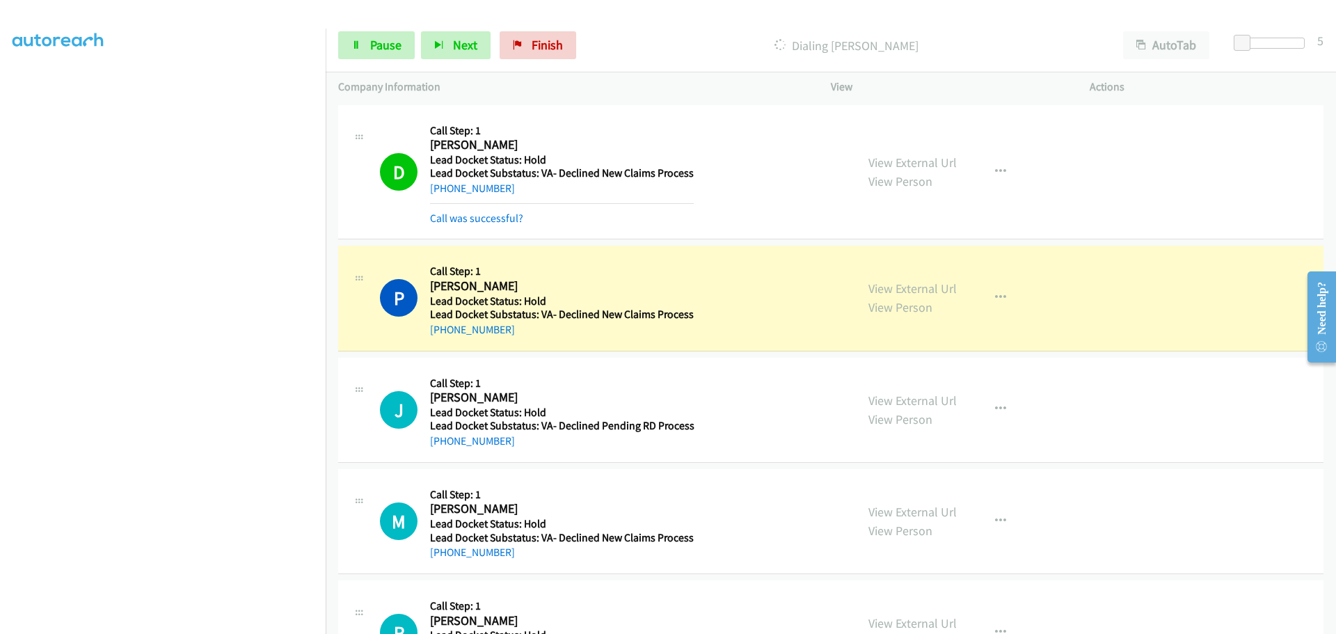
drag, startPoint x: 511, startPoint y: 333, endPoint x: 442, endPoint y: 339, distance: 69.2
click at [442, 339] on div "P Callback Scheduled Call Step: 1 Peter Cichanowicz America/New_York Lead Docke…" at bounding box center [830, 298] width 985 height 105
copy link "631-872-2034"
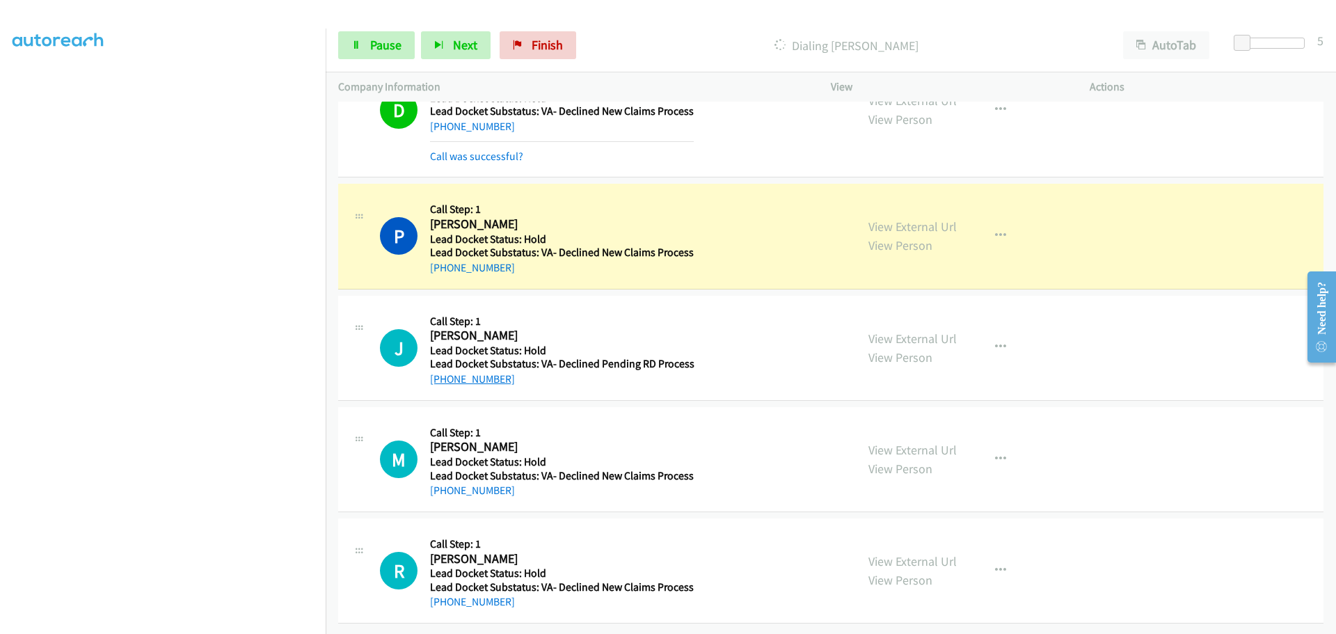
scroll to position [72, 0]
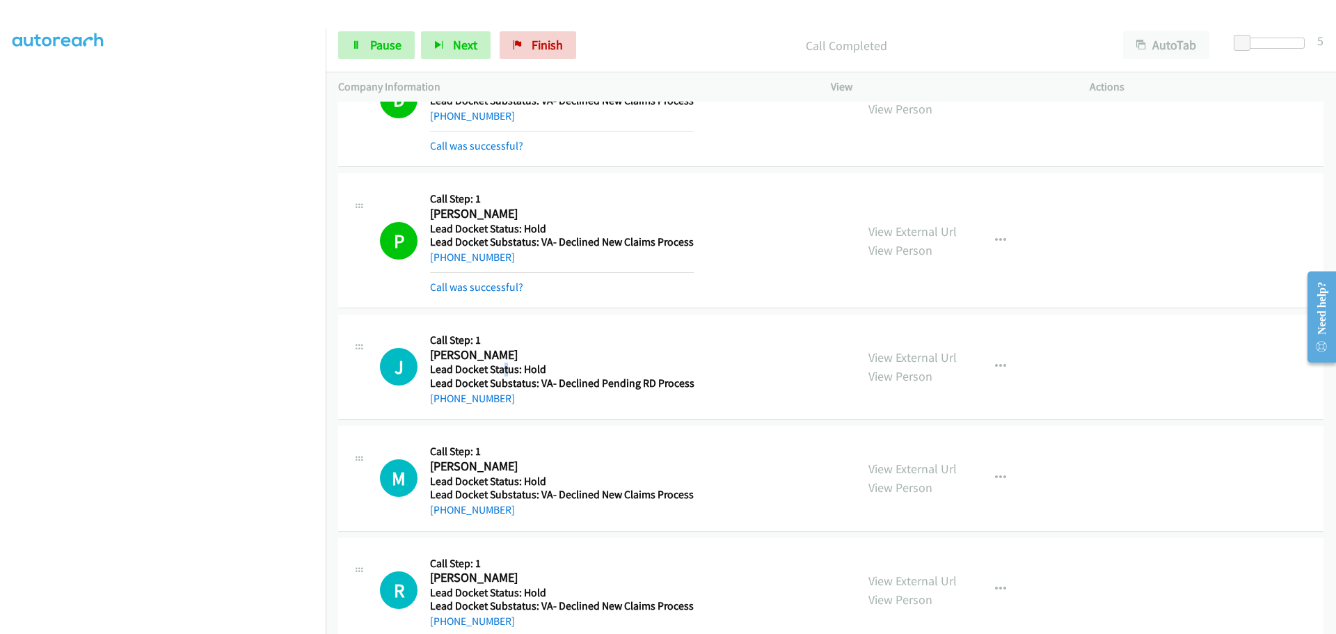
click at [504, 370] on h5 "Lead Docket Status: Hold" at bounding box center [562, 369] width 264 height 14
click at [526, 405] on div "+1 631-807-0060" at bounding box center [562, 398] width 264 height 17
drag, startPoint x: 514, startPoint y: 401, endPoint x: 440, endPoint y: 404, distance: 73.8
click at [440, 404] on div "+1 631-807-0060" at bounding box center [562, 398] width 264 height 17
copy link "631-807-0060"
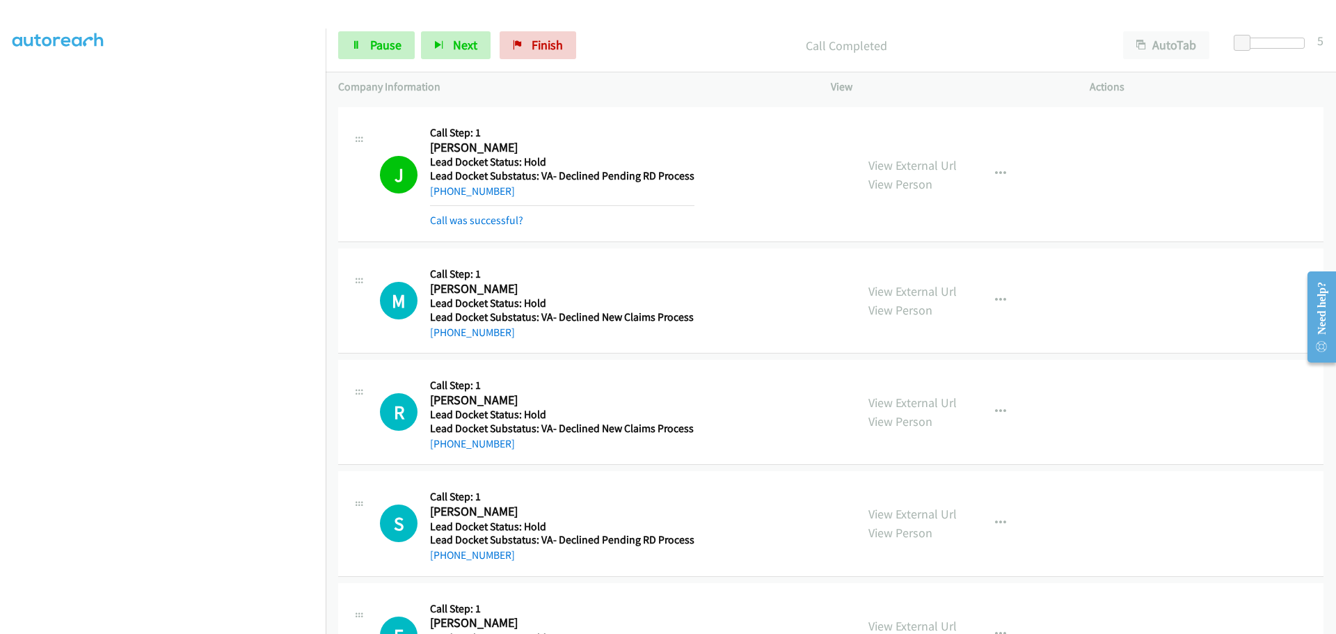
scroll to position [281, 0]
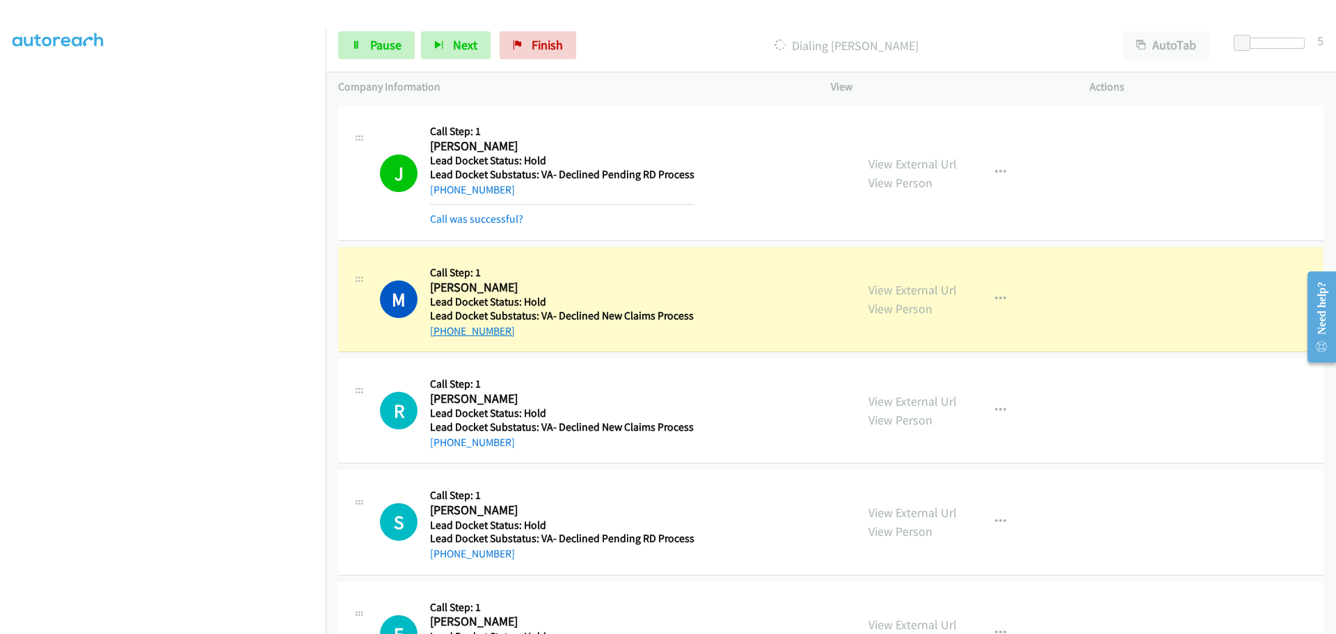
drag, startPoint x: 513, startPoint y: 330, endPoint x: 445, endPoint y: 335, distance: 68.3
click at [445, 335] on div "+1 402-917-5251" at bounding box center [562, 331] width 264 height 17
copy link "402-917-5251"
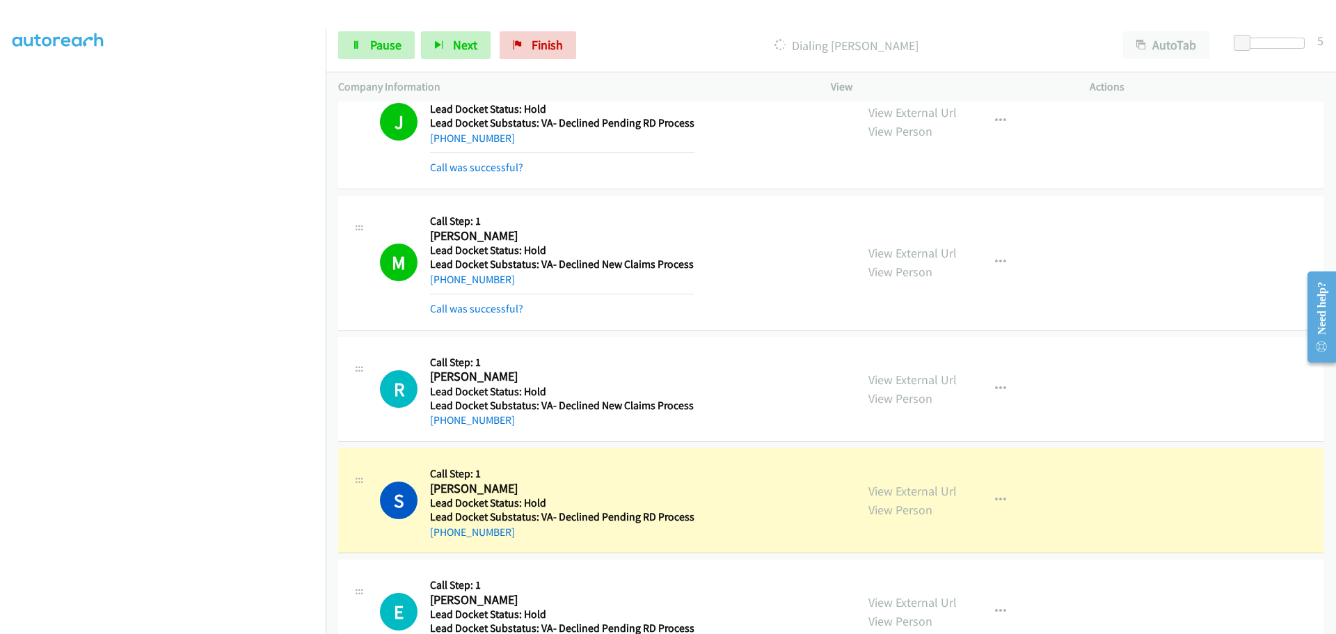
scroll to position [420, 0]
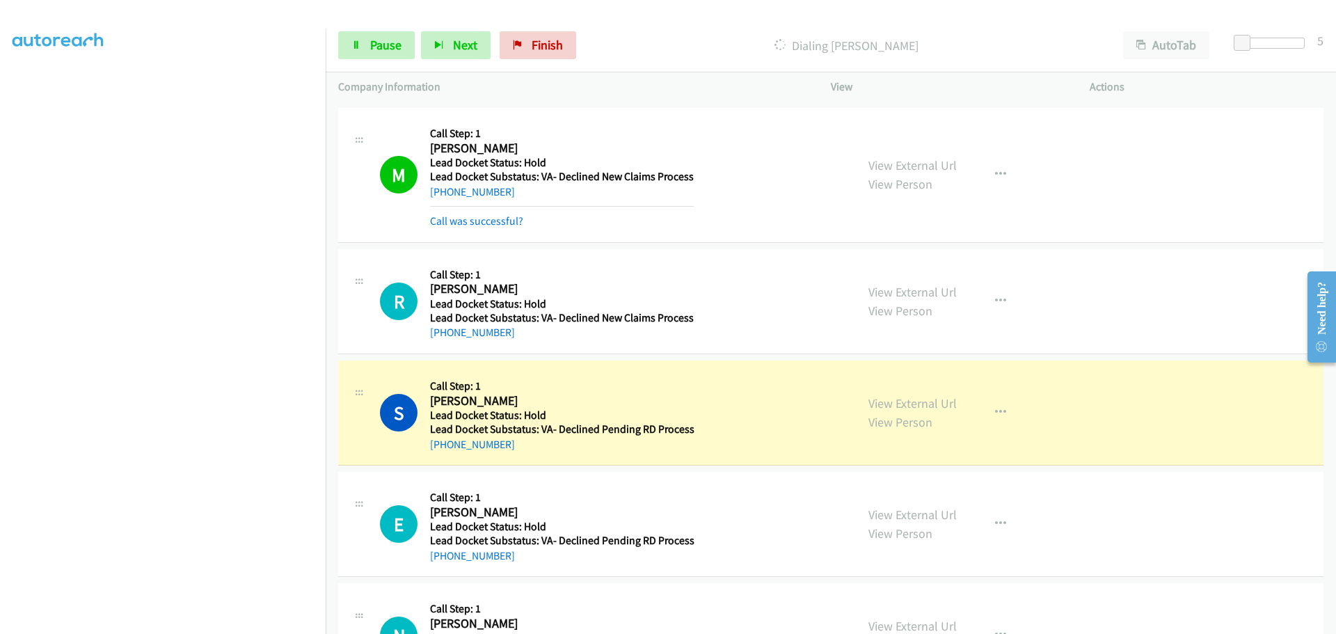
drag, startPoint x: 509, startPoint y: 443, endPoint x: 442, endPoint y: 452, distance: 67.4
click at [442, 452] on div "+1 210-887-4292" at bounding box center [562, 444] width 264 height 17
copy link "210-887-4292"
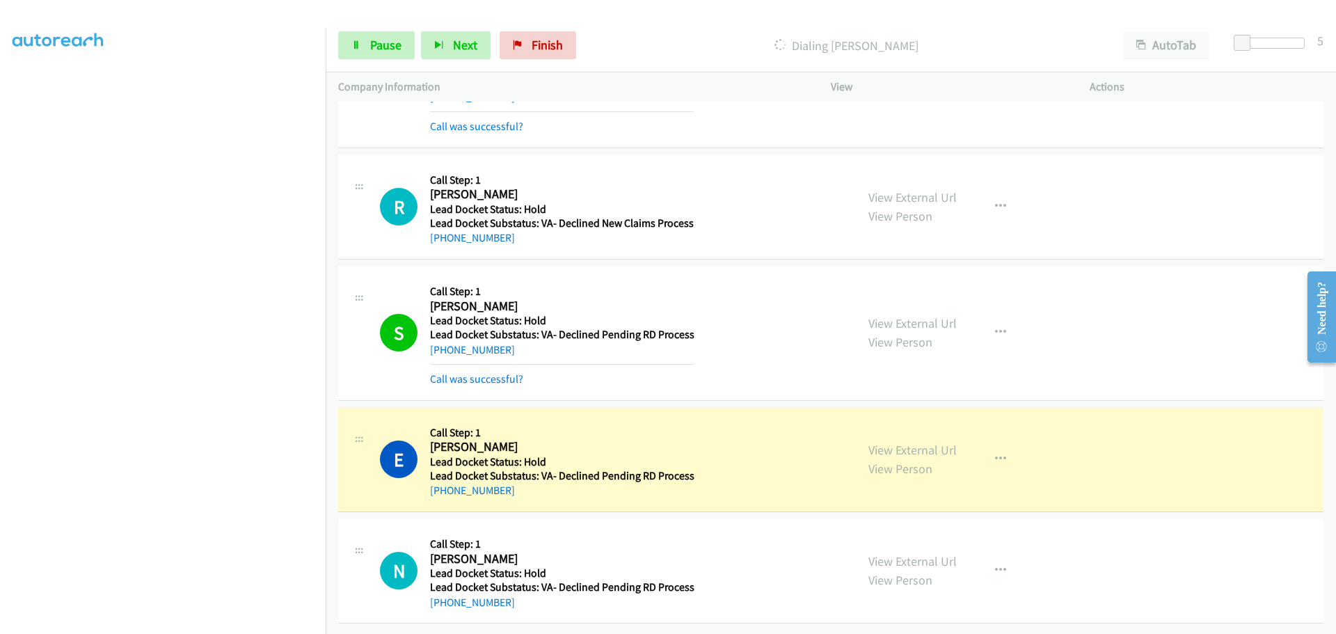
scroll to position [525, 0]
drag, startPoint x: 510, startPoint y: 482, endPoint x: 445, endPoint y: 484, distance: 65.4
click at [445, 484] on div "+1 806-724-7157" at bounding box center [562, 490] width 264 height 17
copy link "806-724-7157"
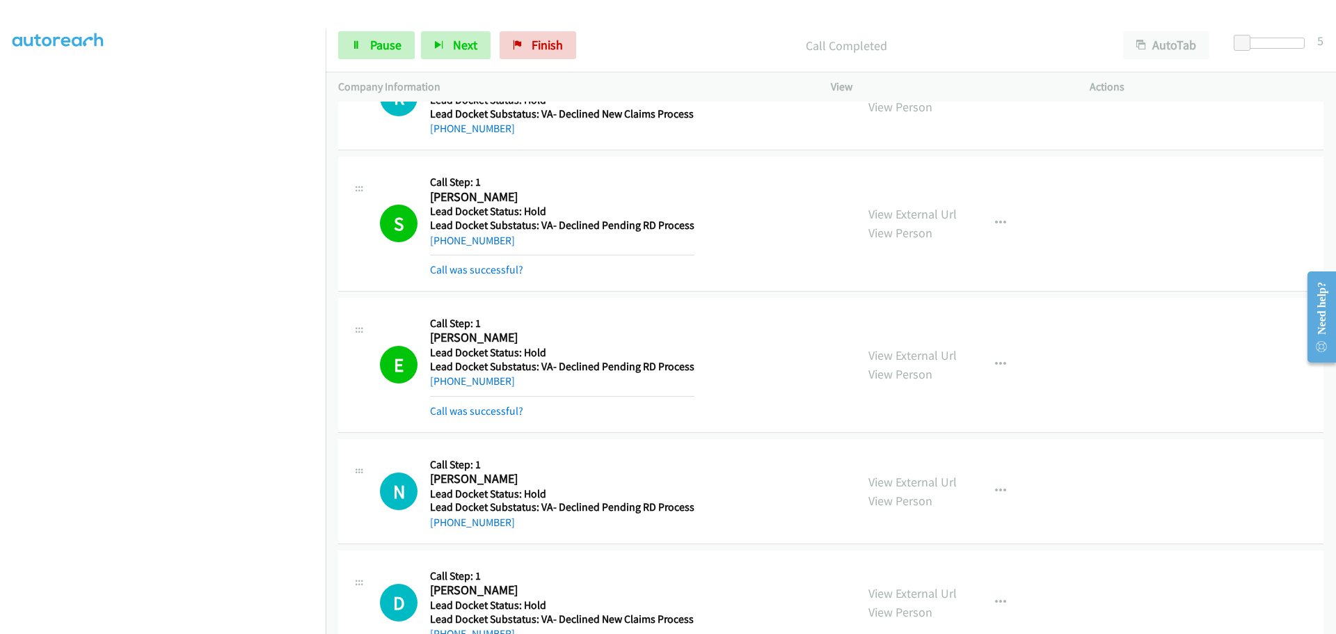
scroll to position [763, 0]
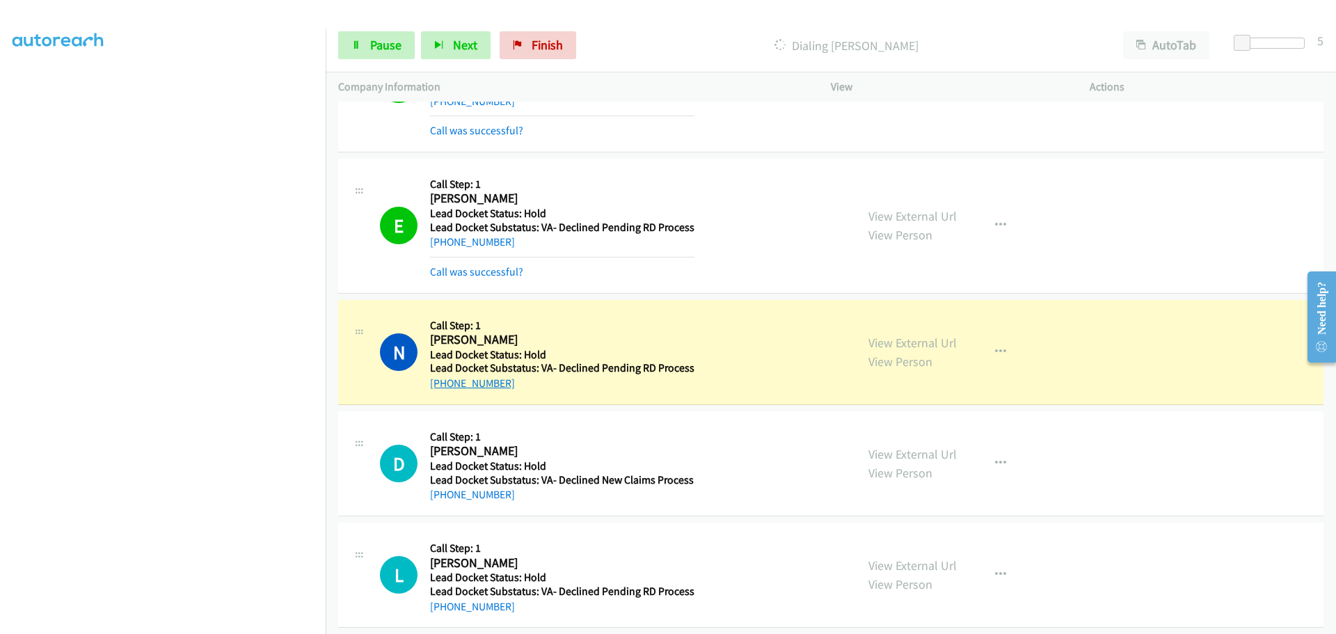
drag, startPoint x: 509, startPoint y: 385, endPoint x: 439, endPoint y: 390, distance: 70.4
click at [439, 390] on div "+1 210-557-0391" at bounding box center [562, 383] width 264 height 17
copy link "210-557-0391"
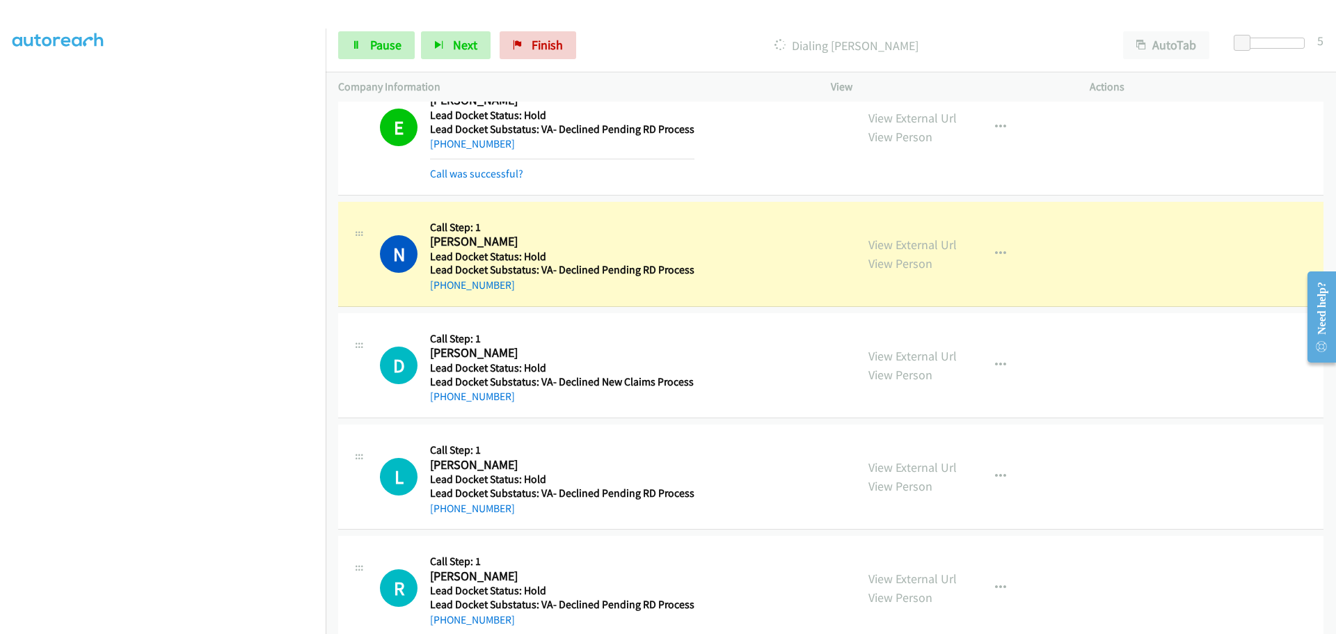
scroll to position [889, 0]
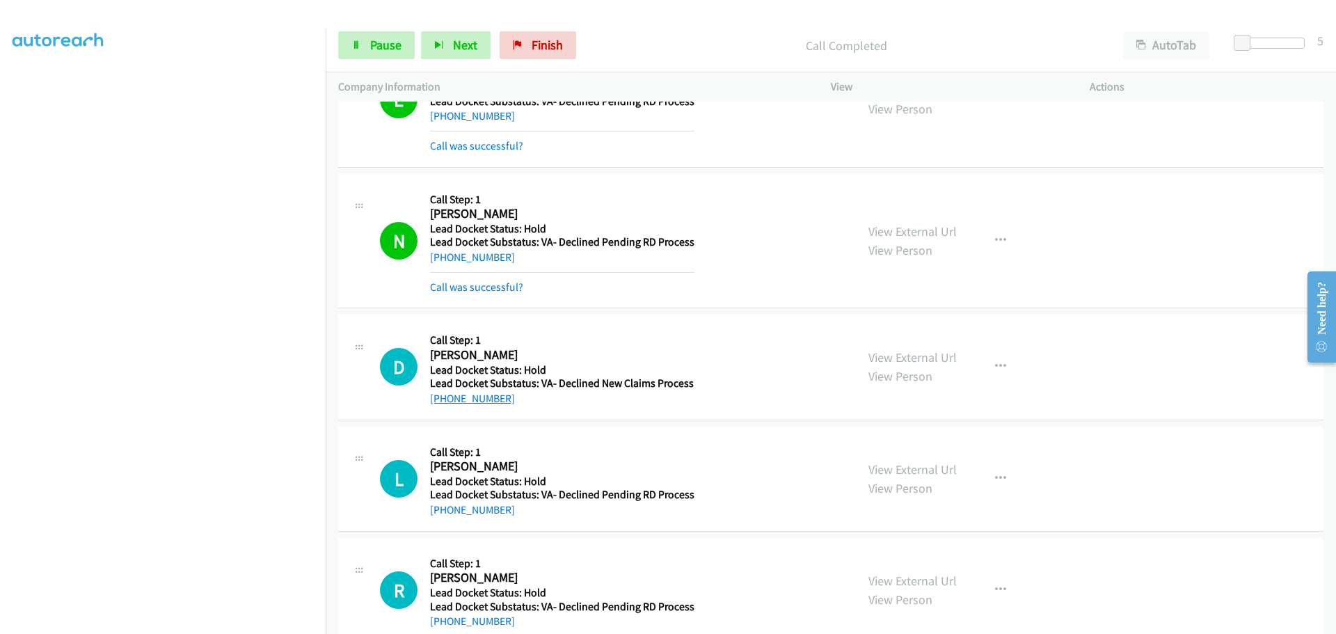
drag, startPoint x: 518, startPoint y: 372, endPoint x: 443, endPoint y: 396, distance: 78.1
click at [443, 396] on div "+1 952-564-0882" at bounding box center [562, 398] width 264 height 17
copy link "952-564-0882"
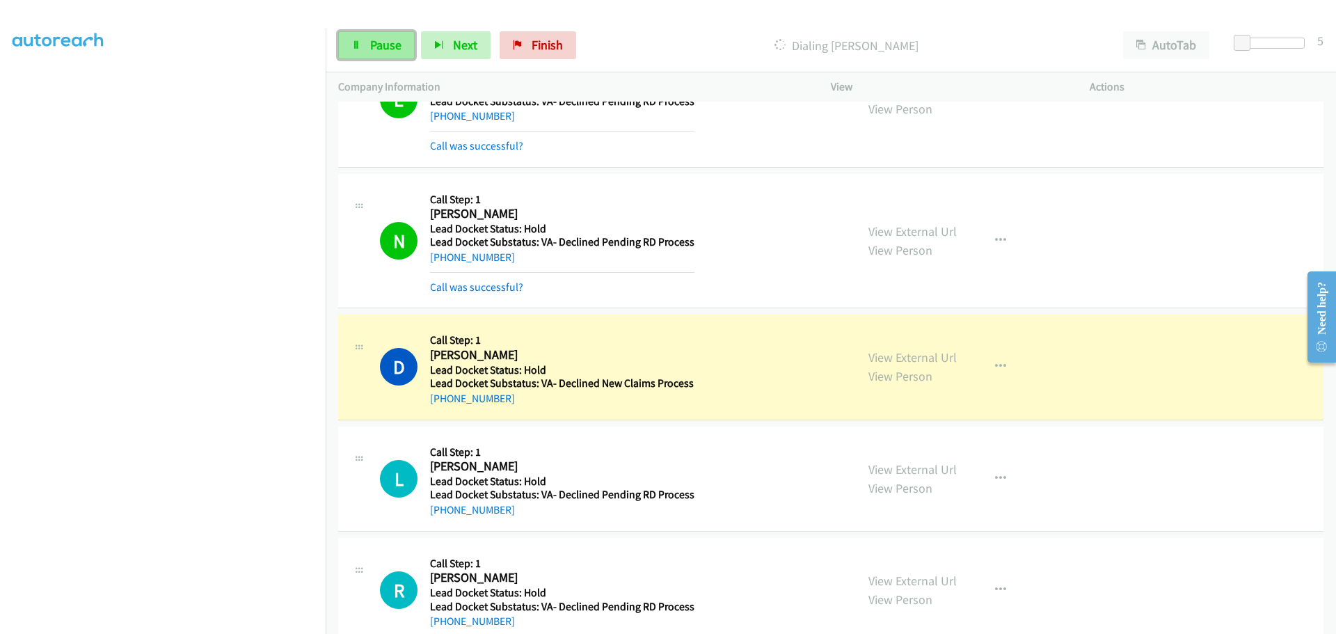
click at [380, 54] on link "Pause" at bounding box center [376, 45] width 77 height 28
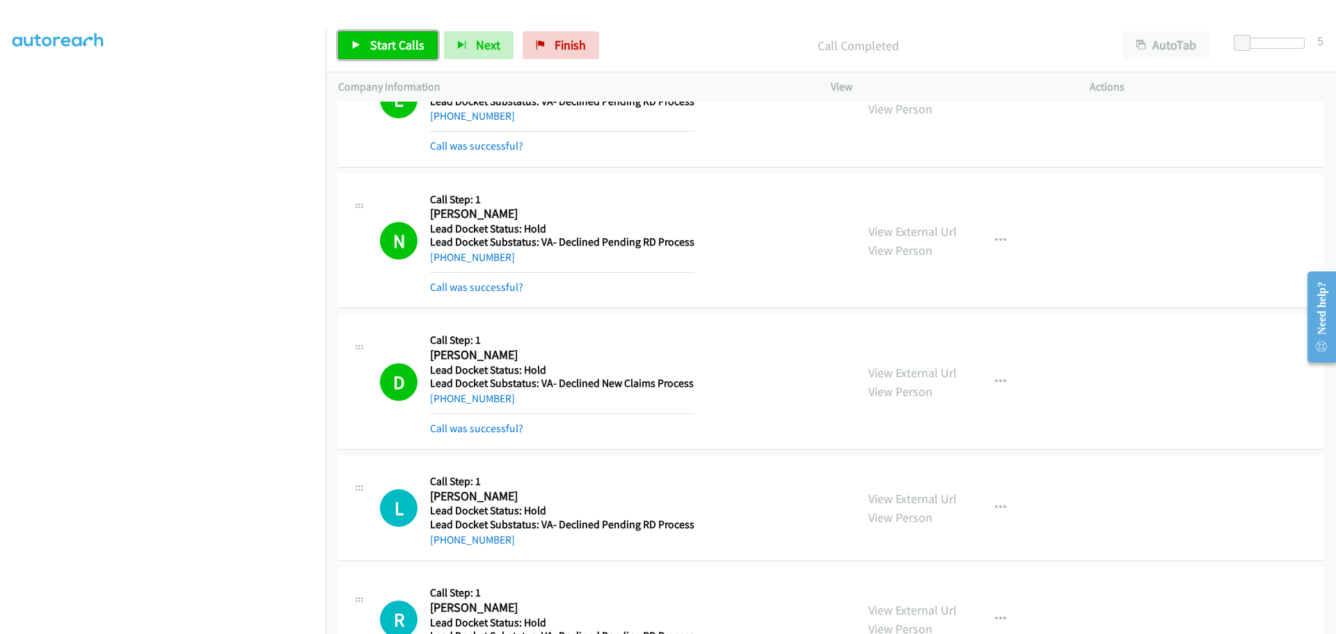
click at [417, 45] on span "Start Calls" at bounding box center [397, 45] width 54 height 16
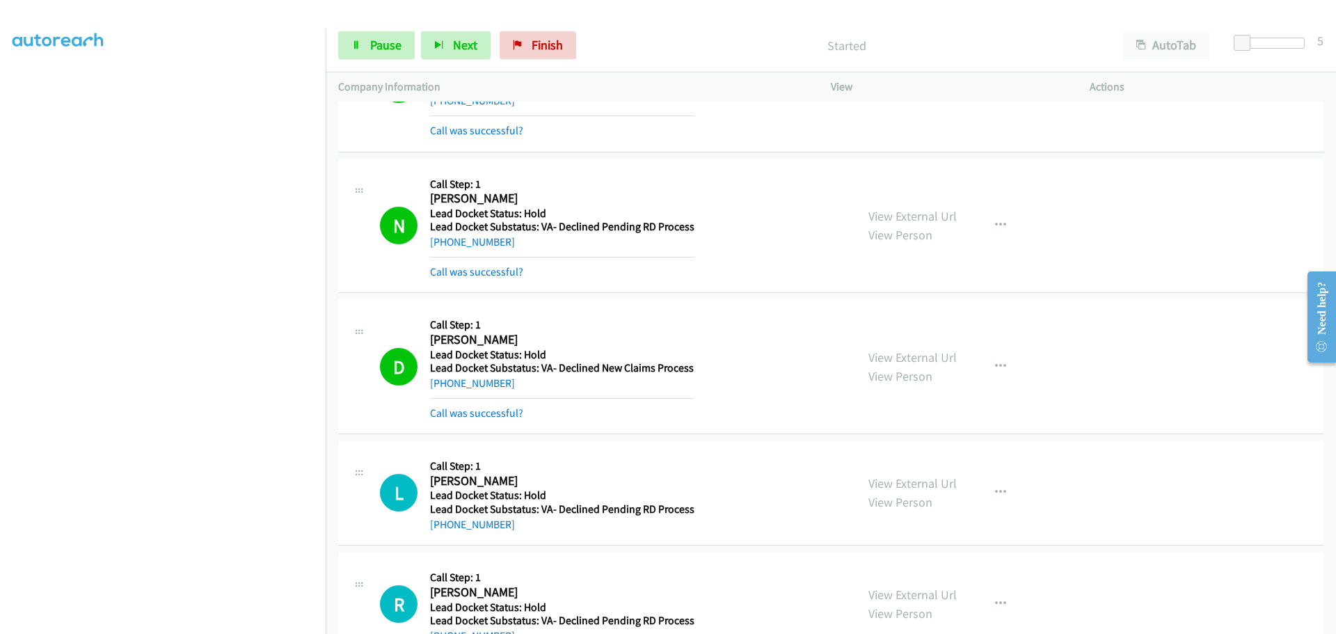
scroll to position [948, 0]
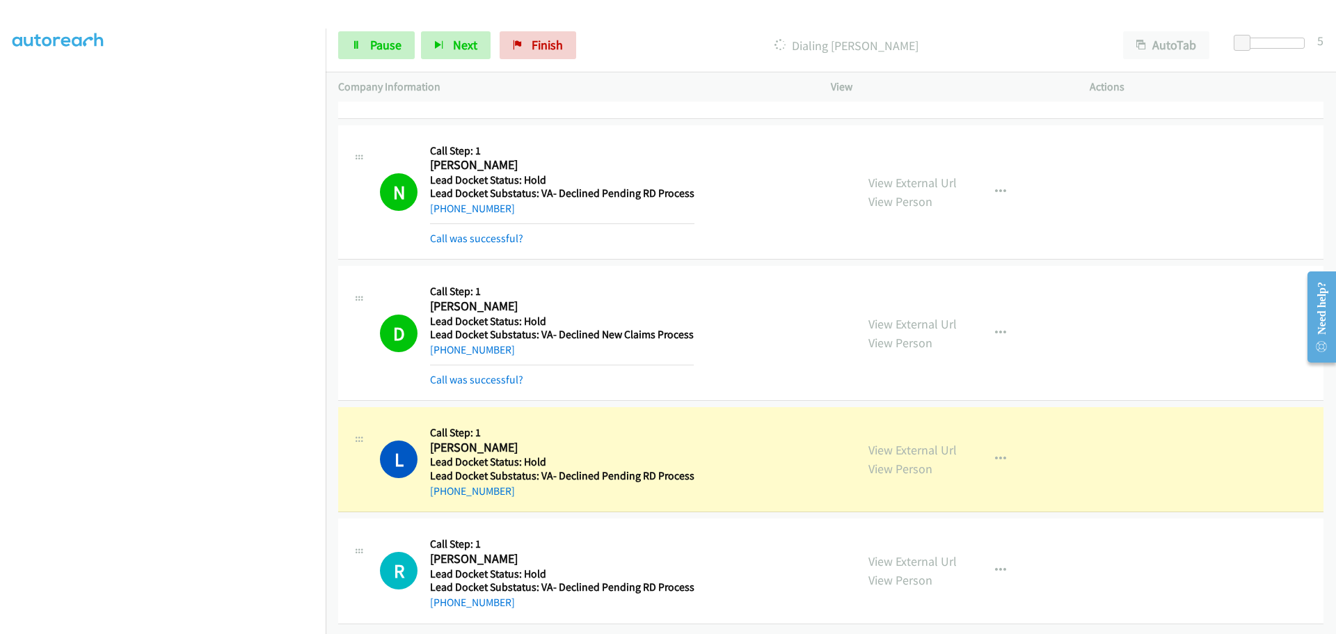
drag, startPoint x: 511, startPoint y: 484, endPoint x: 444, endPoint y: 488, distance: 67.0
click at [444, 488] on div "+1 469-478-5863" at bounding box center [562, 491] width 264 height 17
copy link "469-478-5863"
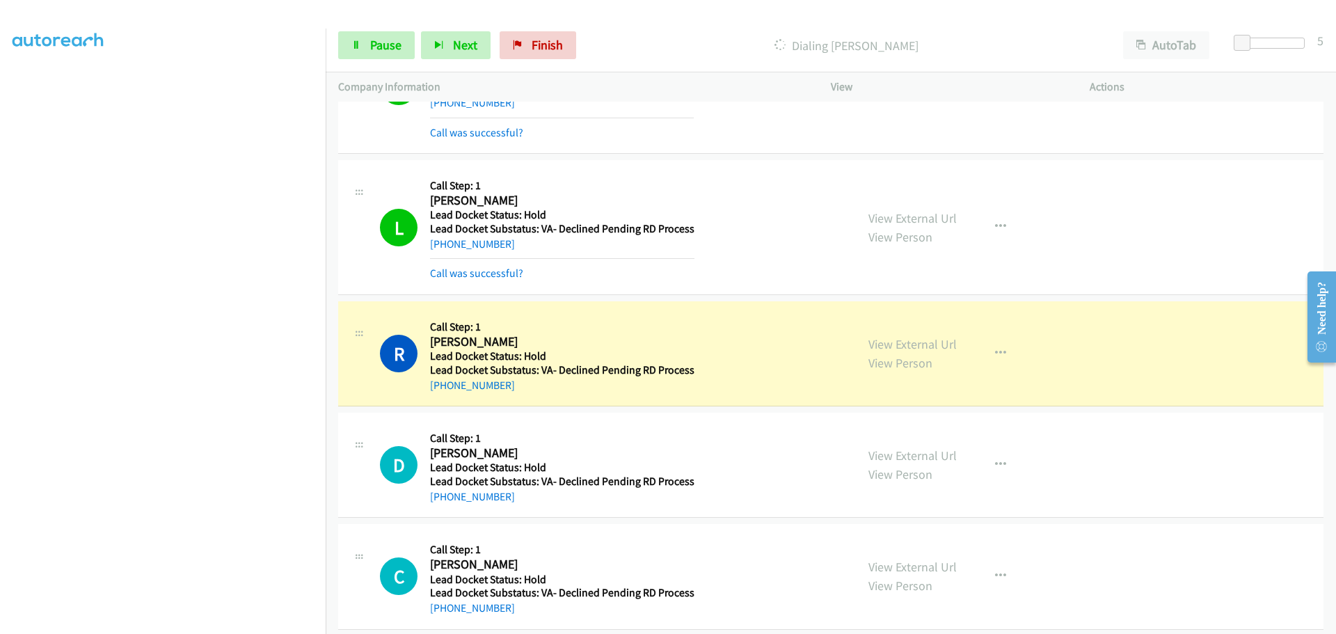
scroll to position [1296, 0]
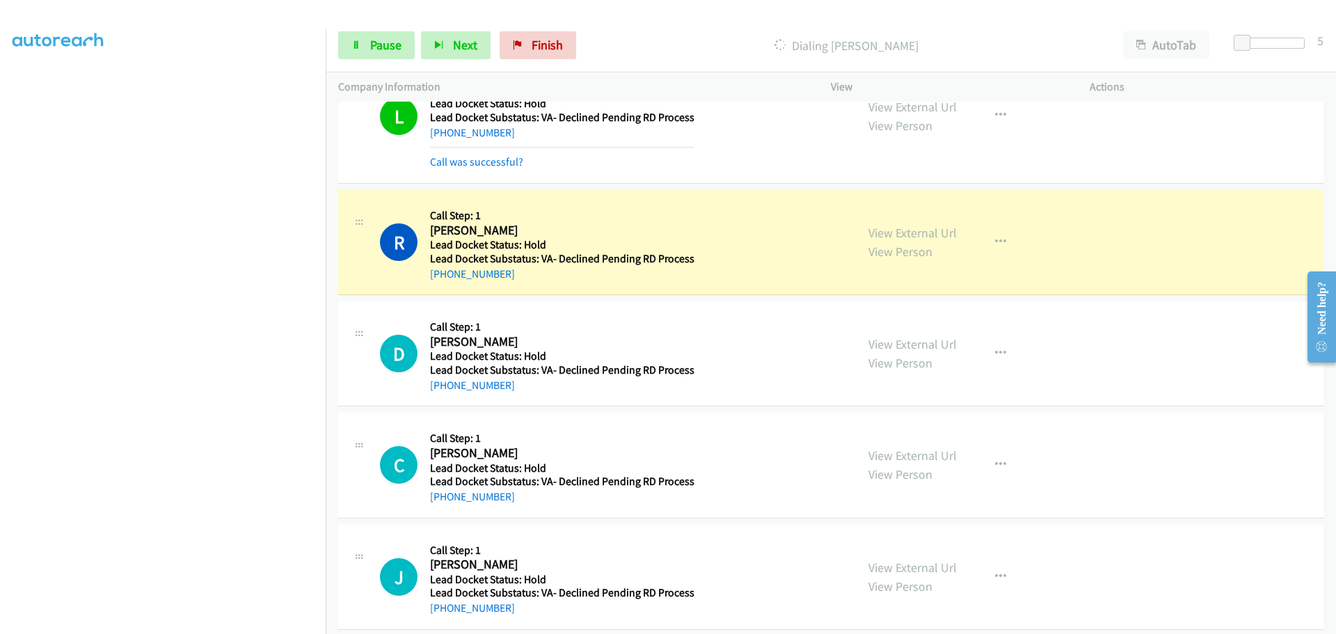
drag, startPoint x: 528, startPoint y: 277, endPoint x: 443, endPoint y: 280, distance: 85.0
click at [443, 280] on div "+1 737-733-6841" at bounding box center [562, 274] width 264 height 17
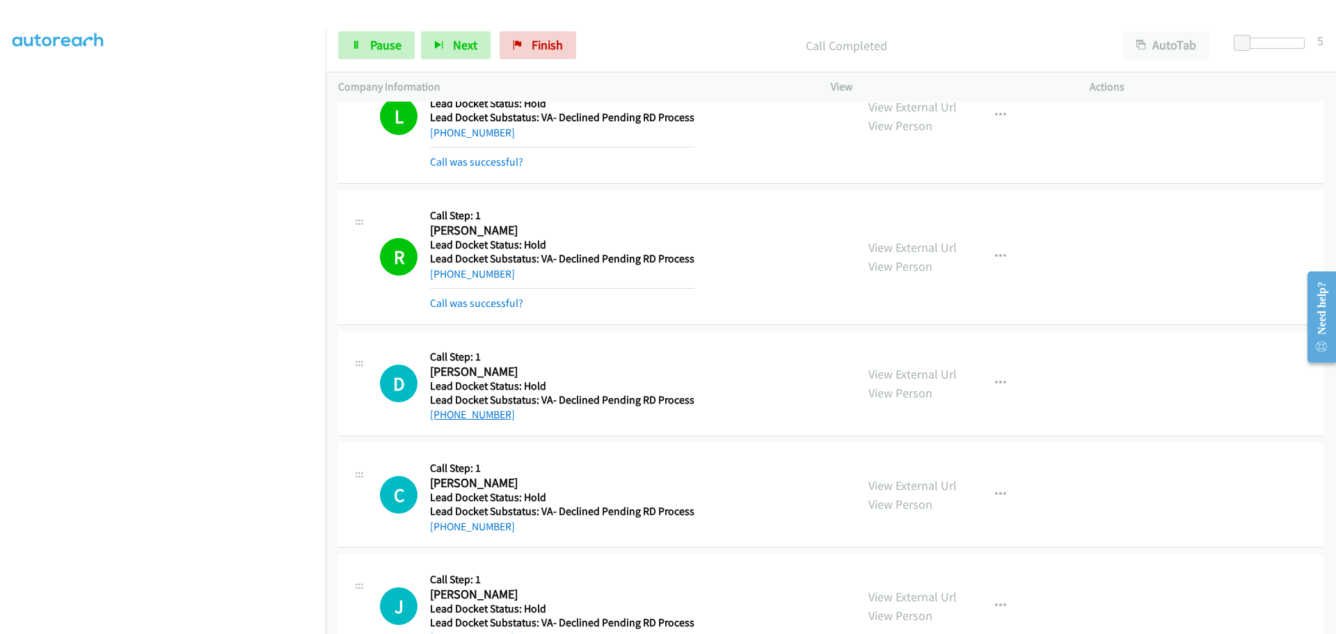
drag, startPoint x: 523, startPoint y: 392, endPoint x: 441, endPoint y: 416, distance: 85.6
click at [441, 416] on div "+1 404-788-8980" at bounding box center [562, 414] width 264 height 17
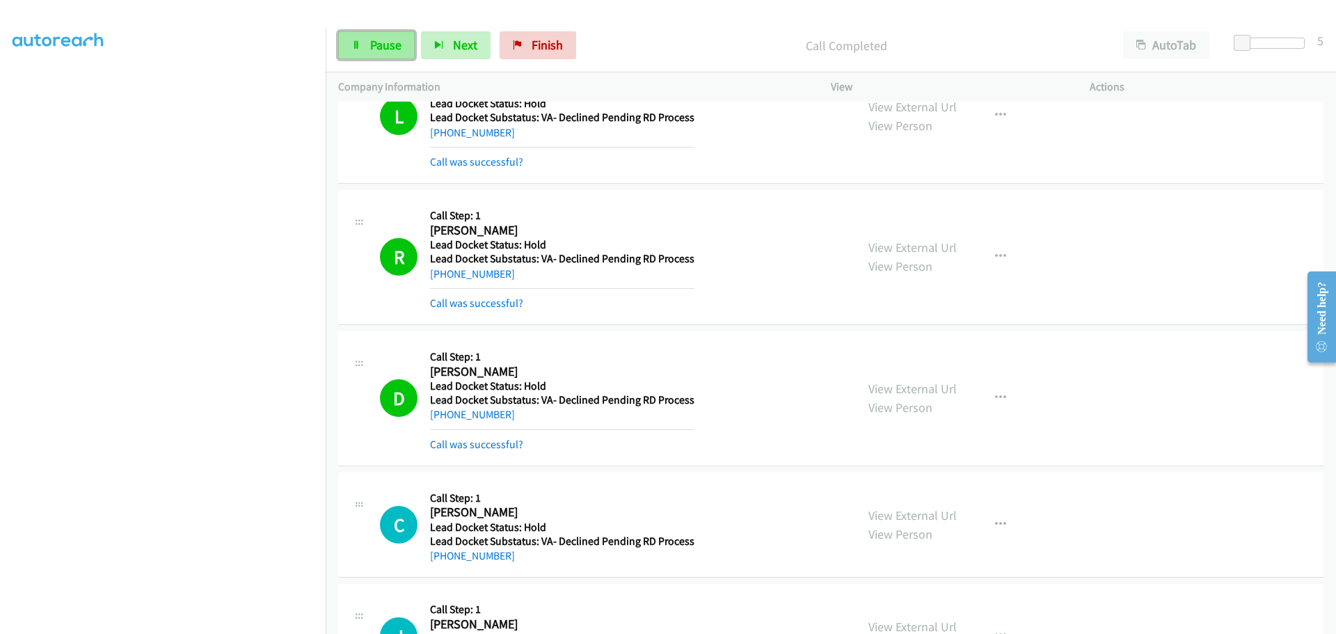
click at [386, 47] on span "Pause" at bounding box center [385, 45] width 31 height 16
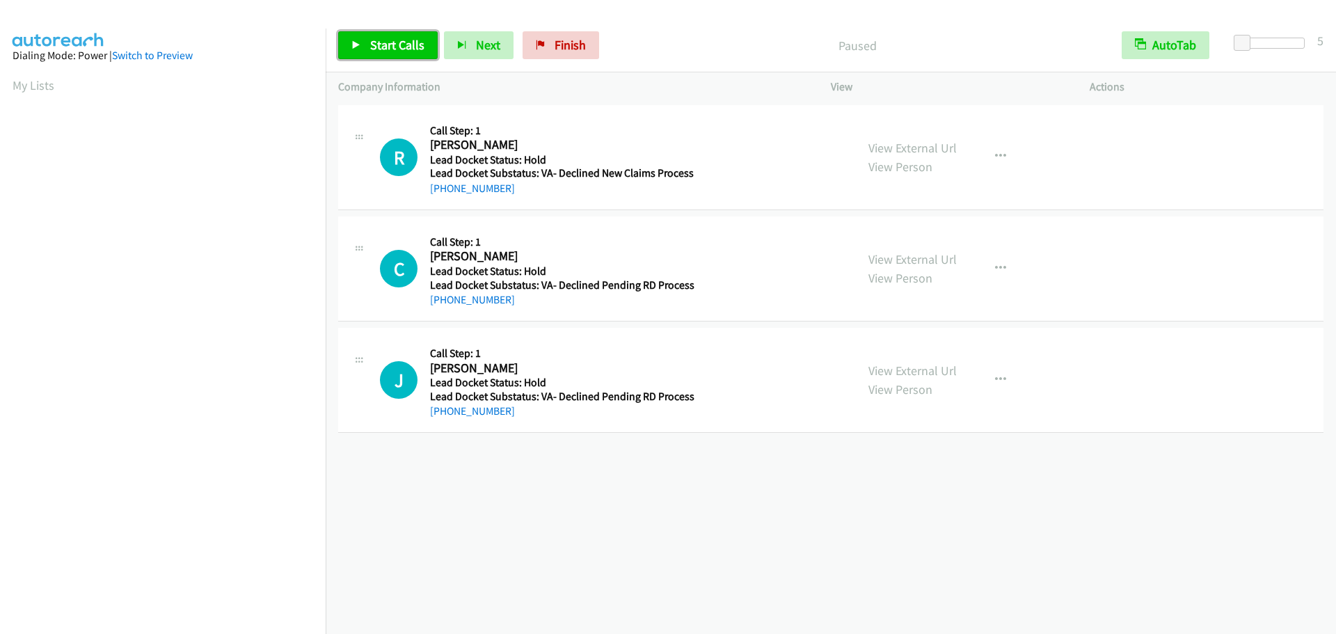
click at [384, 38] on span "Start Calls" at bounding box center [397, 45] width 54 height 16
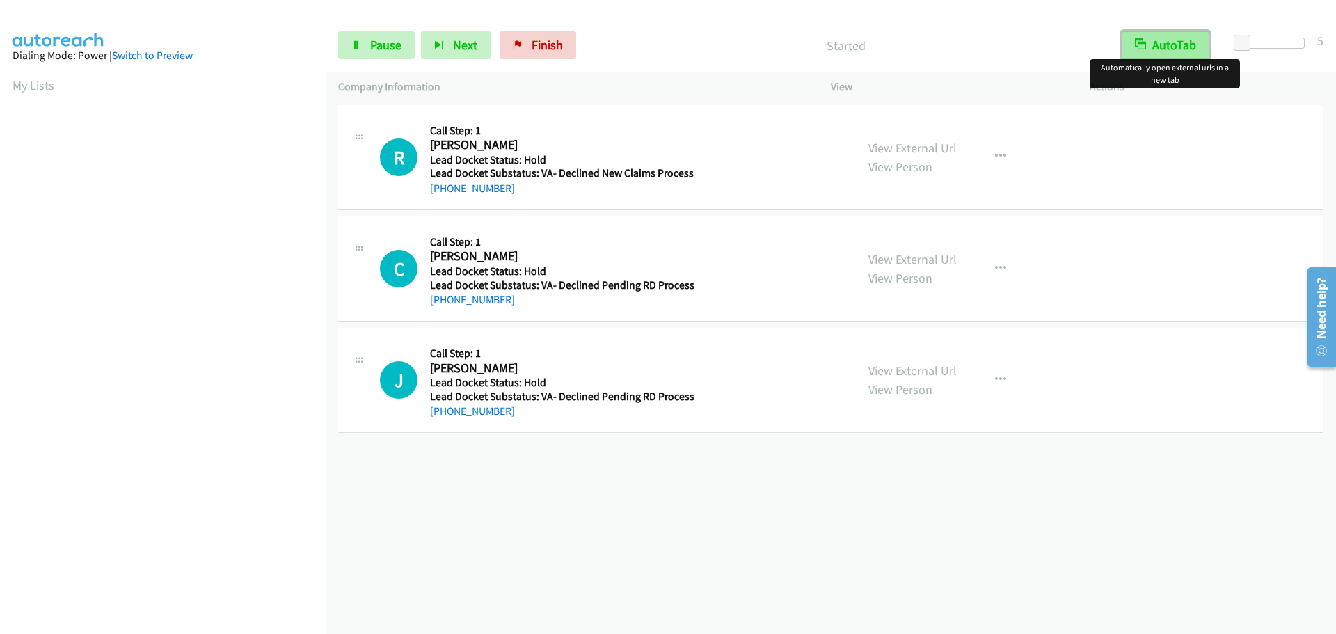
click at [1184, 44] on button "AutoTab" at bounding box center [1166, 45] width 88 height 28
drag, startPoint x: 509, startPoint y: 189, endPoint x: 444, endPoint y: 189, distance: 65.4
click at [441, 189] on div "[PHONE_NUMBER]" at bounding box center [562, 188] width 264 height 17
copy link "[PHONE_NUMBER]"
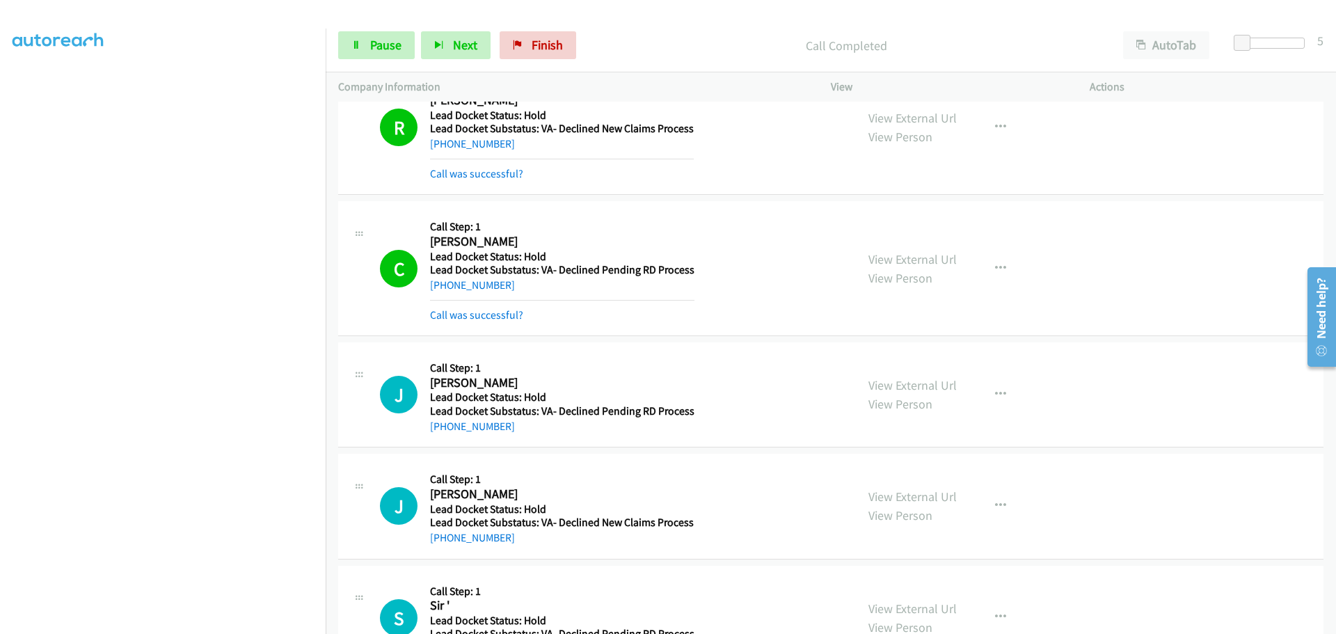
scroll to position [70, 0]
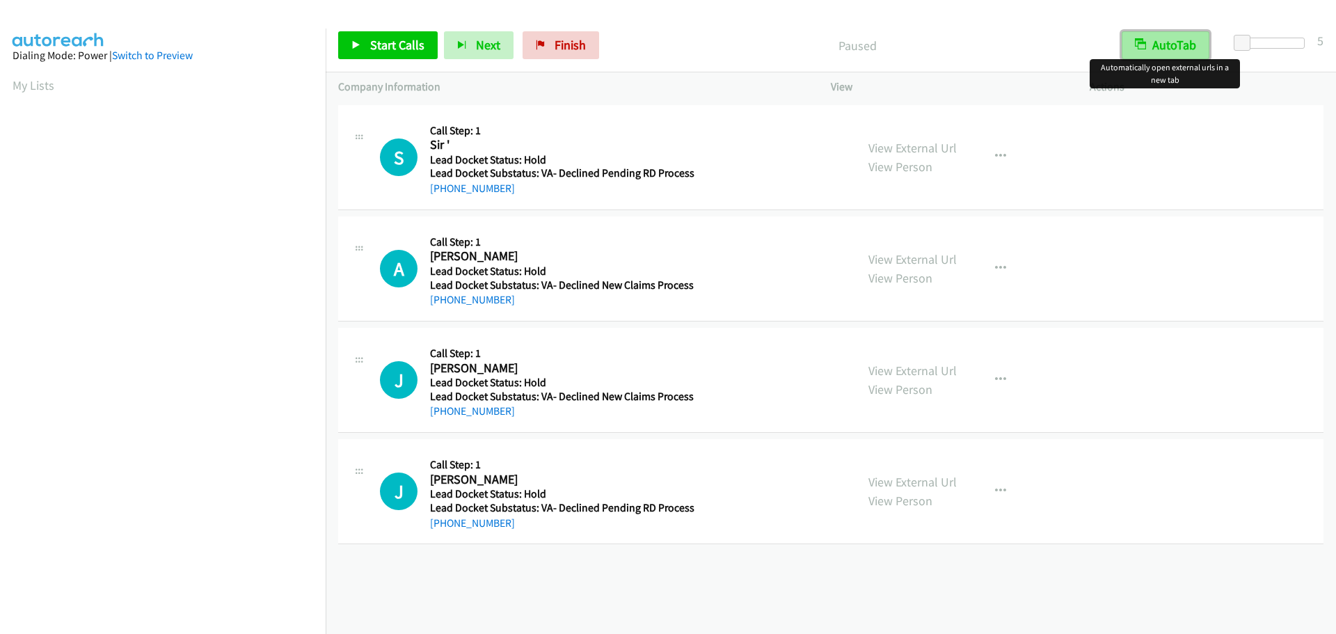
click at [1163, 40] on button "AutoTab" at bounding box center [1166, 45] width 88 height 28
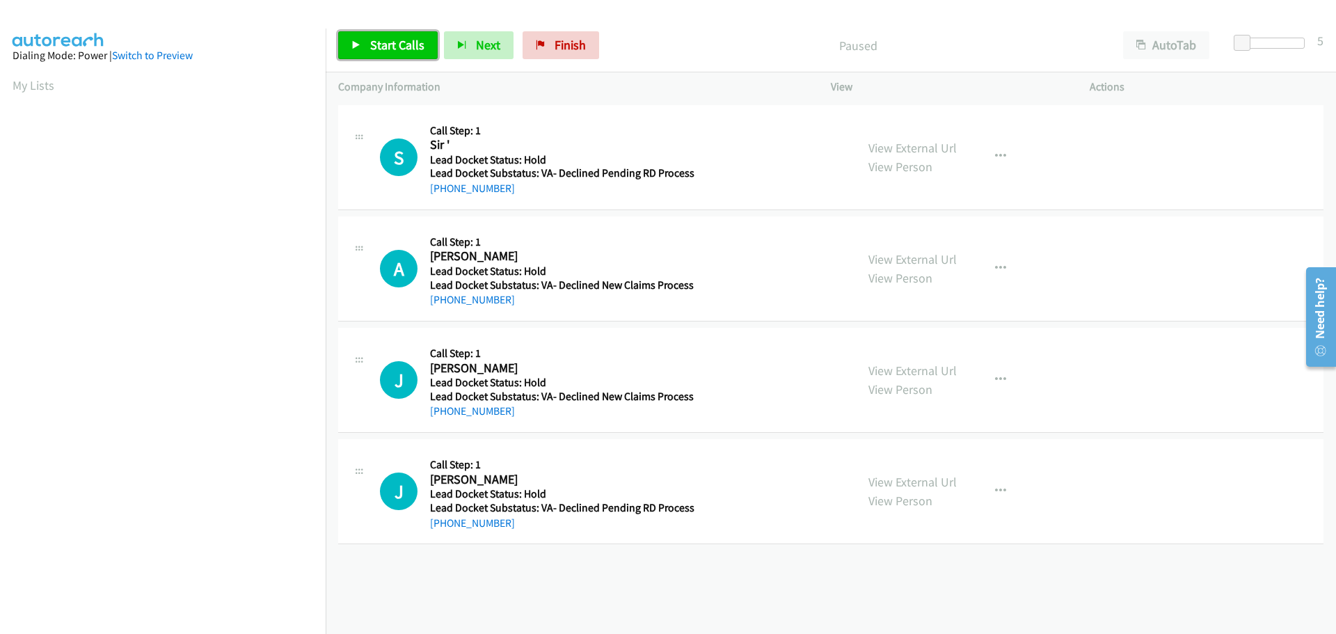
click at [399, 50] on span "Start Calls" at bounding box center [397, 45] width 54 height 16
drag, startPoint x: 508, startPoint y: 189, endPoint x: 442, endPoint y: 192, distance: 65.5
click at [442, 192] on div "+1 571-558-0000" at bounding box center [562, 188] width 264 height 17
copy link "571-558-0000"
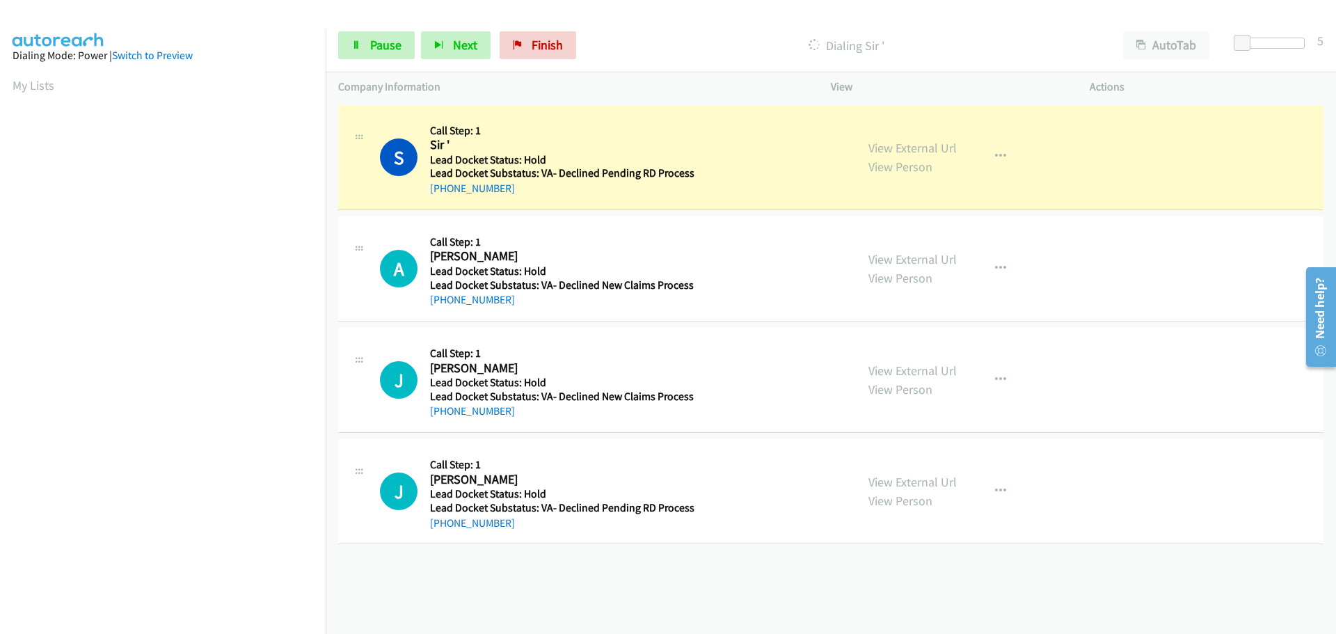
scroll to position [146, 0]
drag, startPoint x: 501, startPoint y: 307, endPoint x: 445, endPoint y: 306, distance: 56.4
click at [445, 306] on div "+1 812-241-5395" at bounding box center [562, 300] width 264 height 17
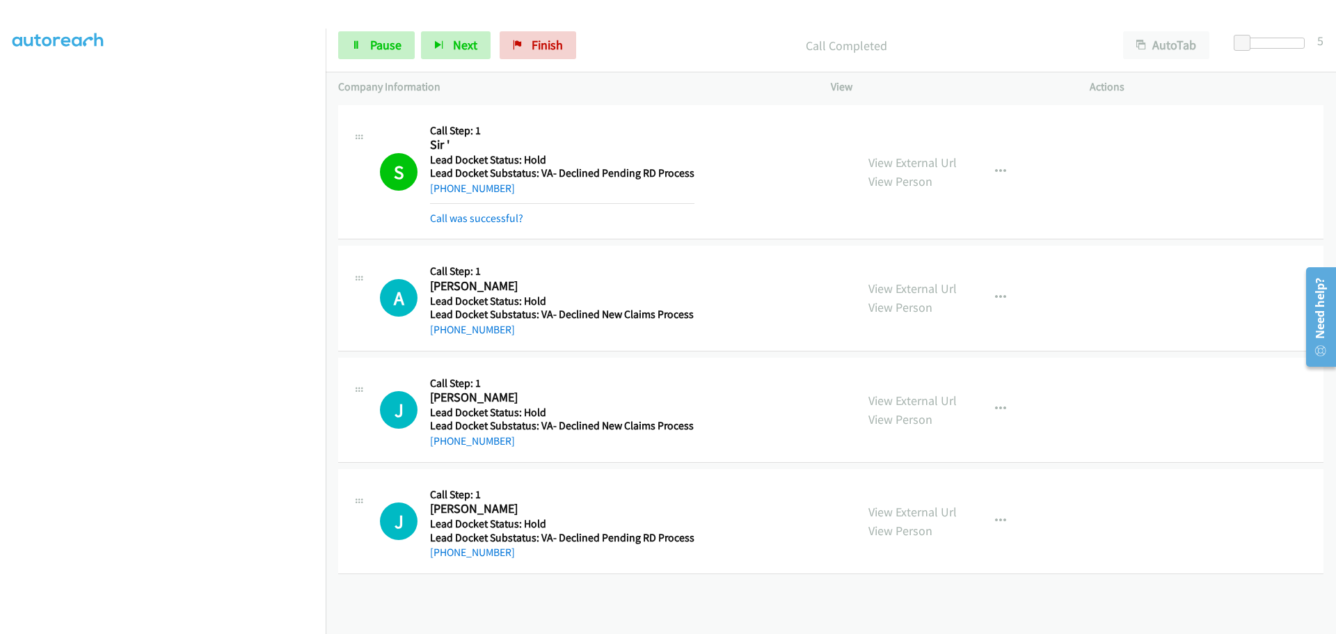
copy link "812-241-5395"
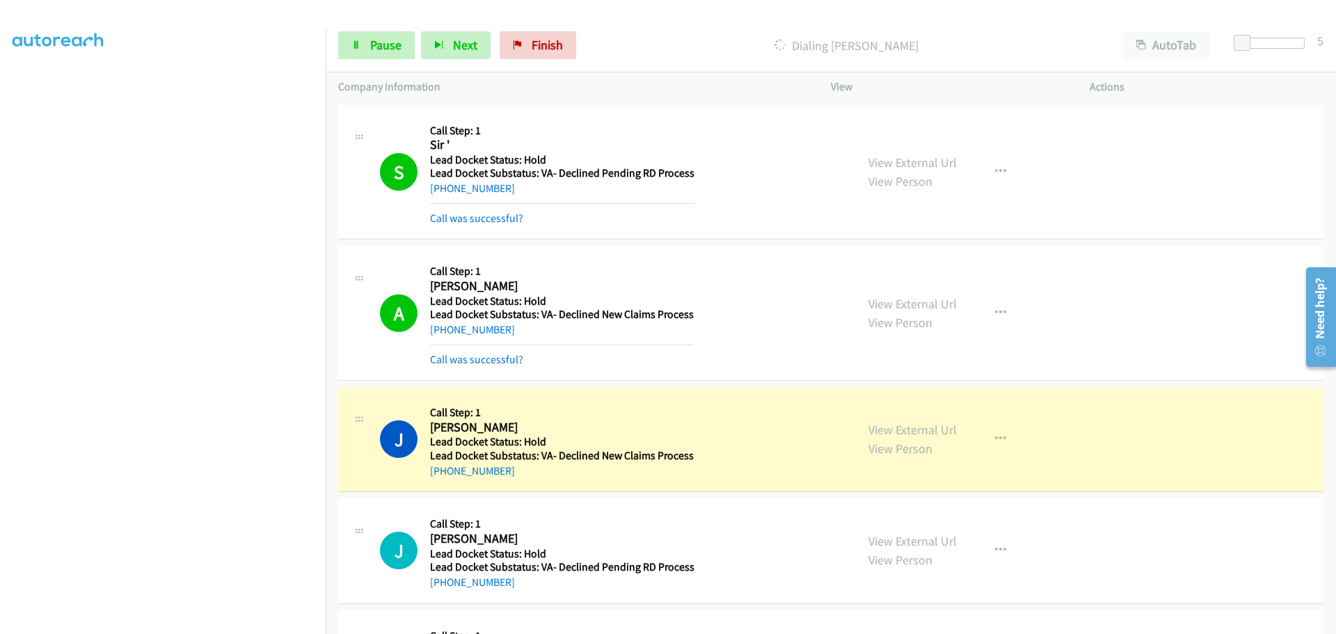
drag, startPoint x: 518, startPoint y: 473, endPoint x: 444, endPoint y: 479, distance: 74.7
click at [444, 479] on div "J Callback Scheduled Call Step: 1 Jashlene Morales America/New_York Lead Docket…" at bounding box center [830, 439] width 985 height 105
copy link "407-765-0960"
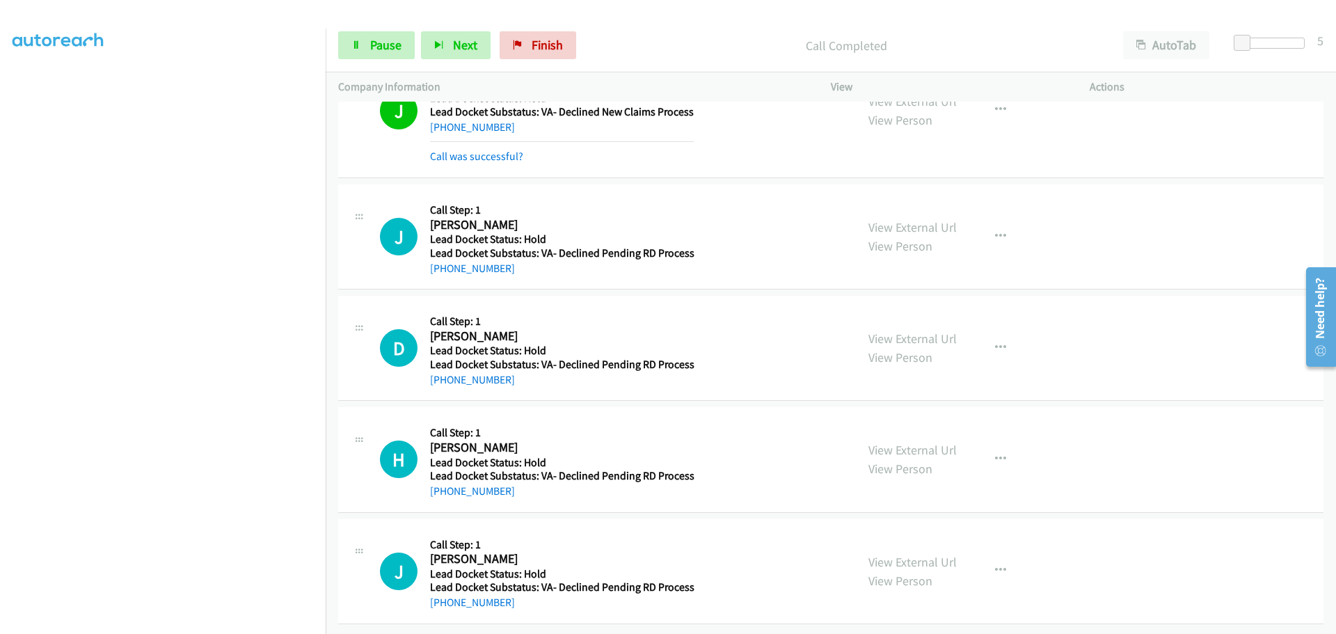
scroll to position [354, 0]
drag, startPoint x: 509, startPoint y: 261, endPoint x: 444, endPoint y: 266, distance: 64.9
click at [445, 264] on div "+1 214-566-4211" at bounding box center [562, 268] width 264 height 17
copy link "214-566-4211"
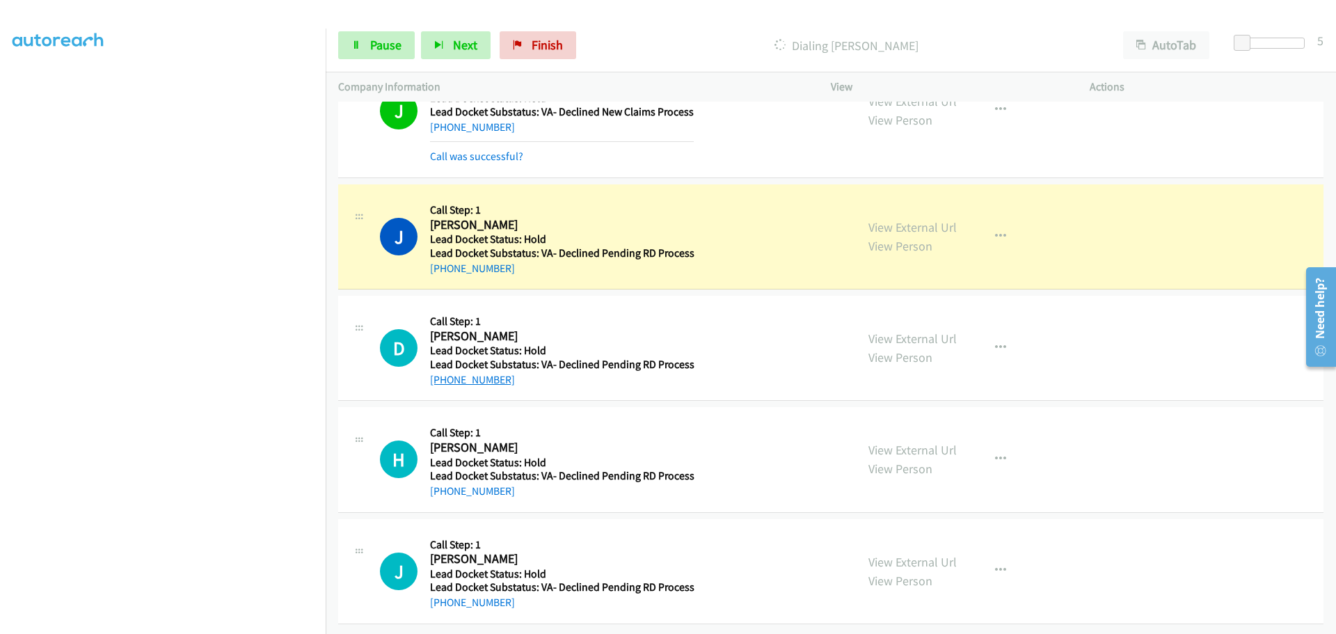
drag, startPoint x: 520, startPoint y: 370, endPoint x: 442, endPoint y: 372, distance: 77.9
click at [442, 372] on div "+1 210-889-0659" at bounding box center [562, 380] width 264 height 17
copy link "210-889-0659"
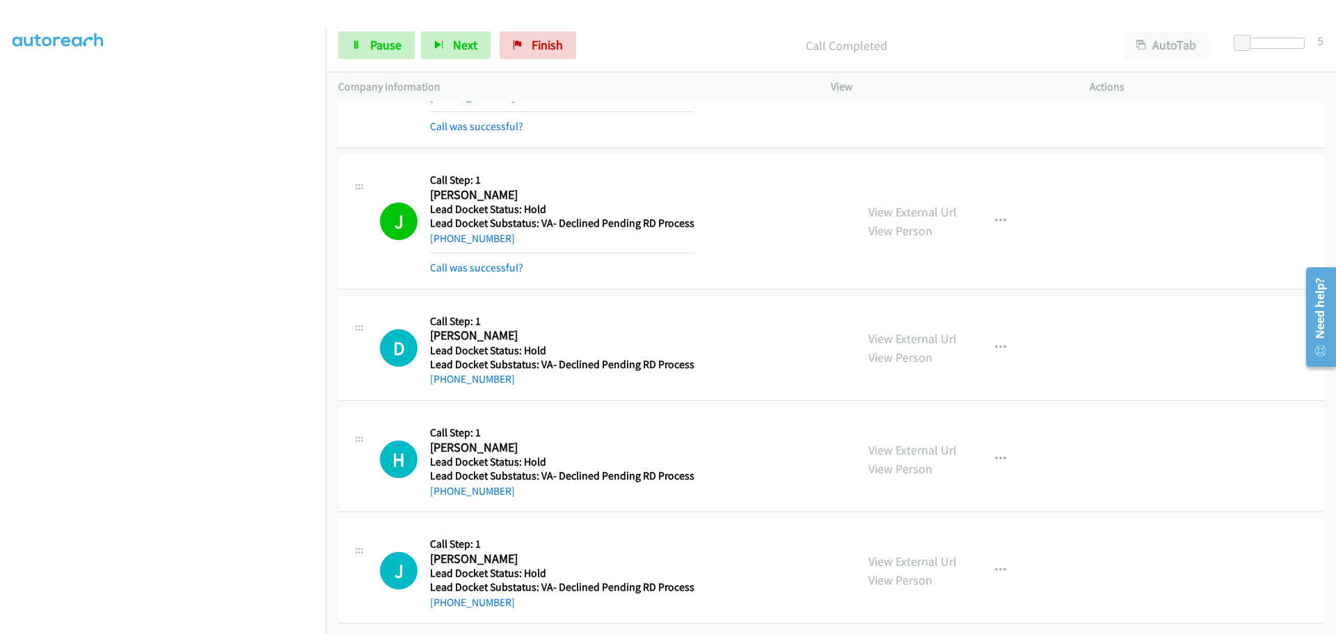
scroll to position [384, 0]
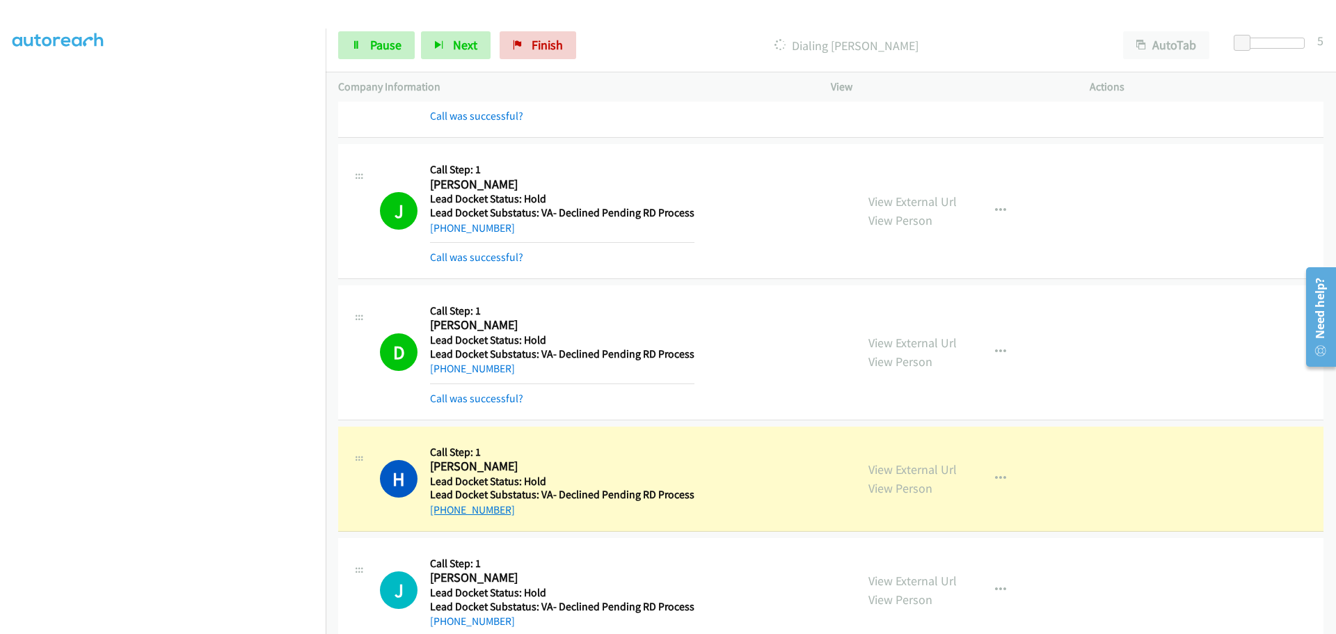
drag, startPoint x: 511, startPoint y: 511, endPoint x: 442, endPoint y: 507, distance: 69.0
click at [442, 507] on div "+1 225-235-1752" at bounding box center [562, 510] width 264 height 17
copy link "225-235-1752"
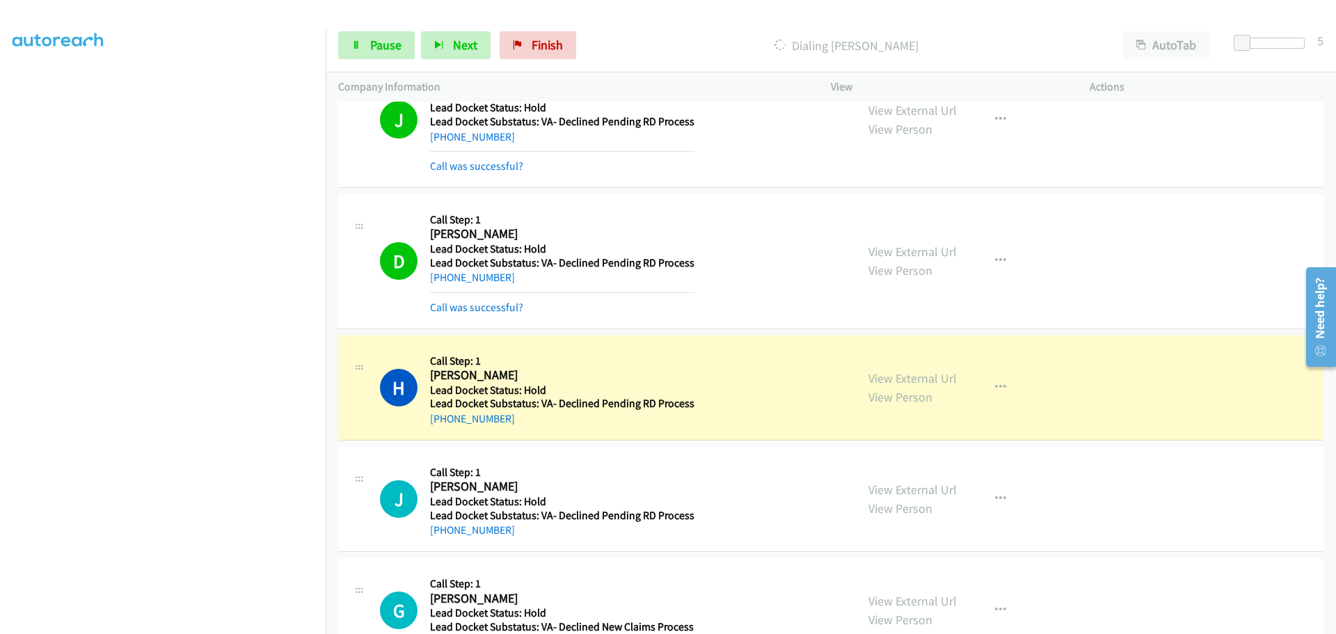
scroll to position [662, 0]
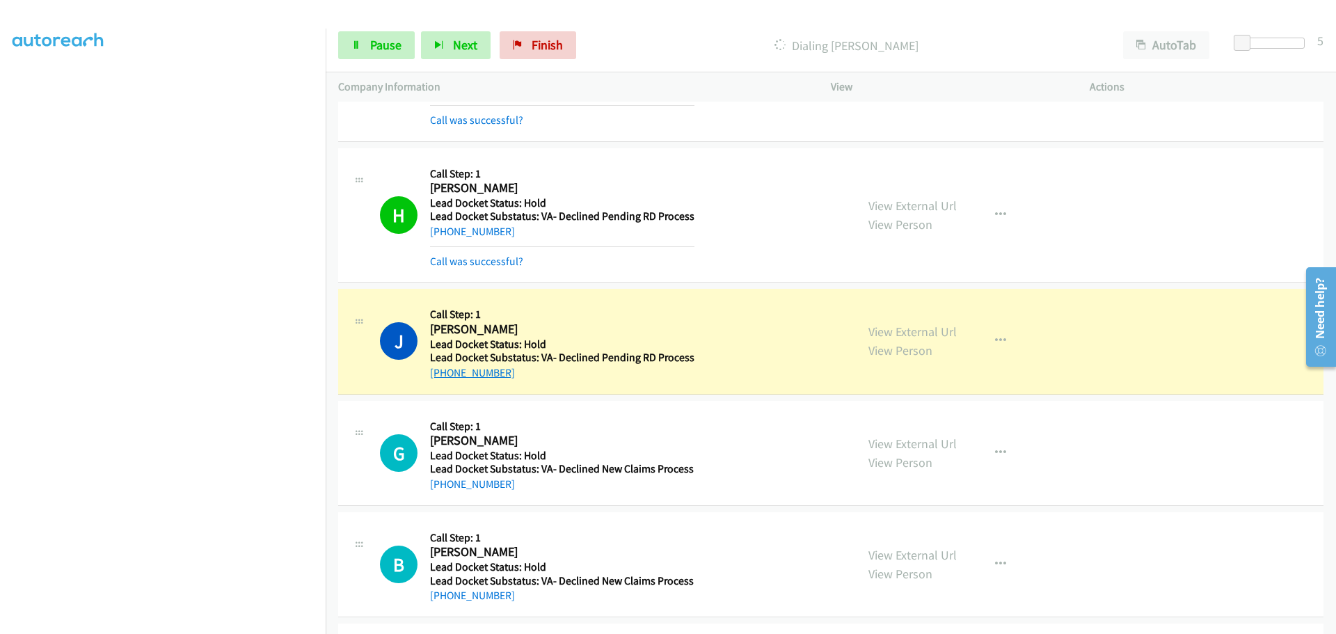
drag, startPoint x: 510, startPoint y: 378, endPoint x: 442, endPoint y: 376, distance: 67.5
click at [442, 376] on div "+1 945-269-3107" at bounding box center [562, 373] width 264 height 17
copy link "945-269-3107"
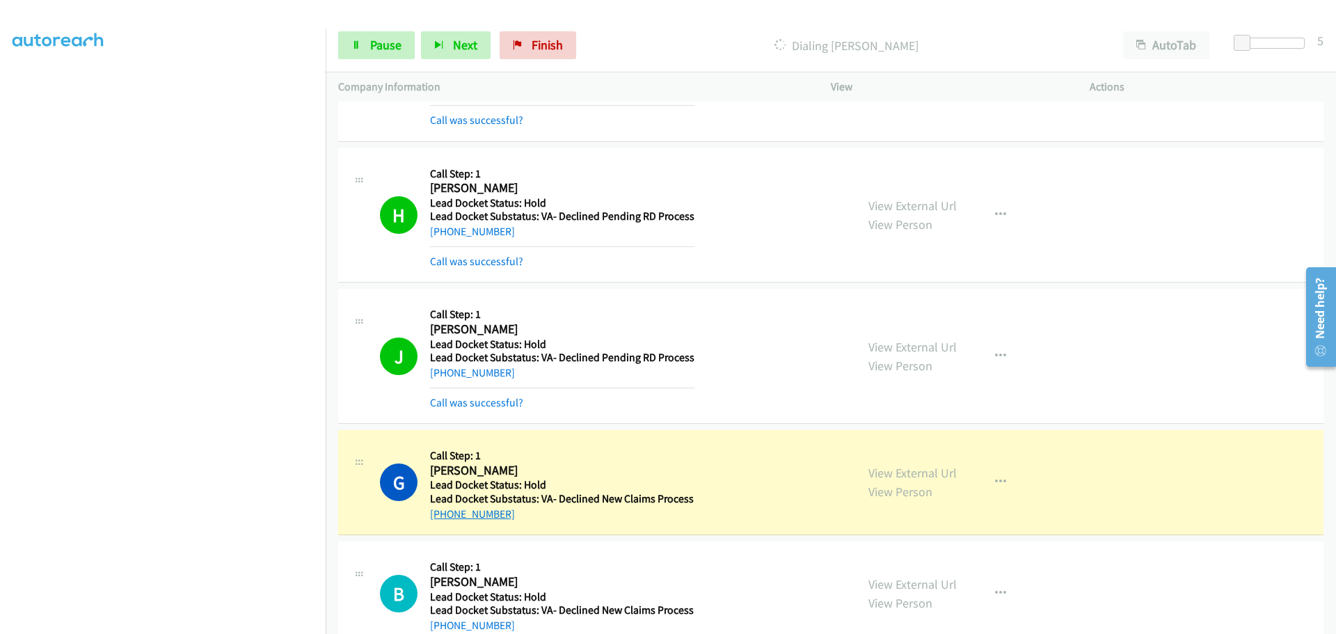
drag, startPoint x: 514, startPoint y: 515, endPoint x: 442, endPoint y: 509, distance: 71.9
click at [442, 509] on div "+1 904-362-2307" at bounding box center [562, 514] width 264 height 17
copy link "904-362-2307"
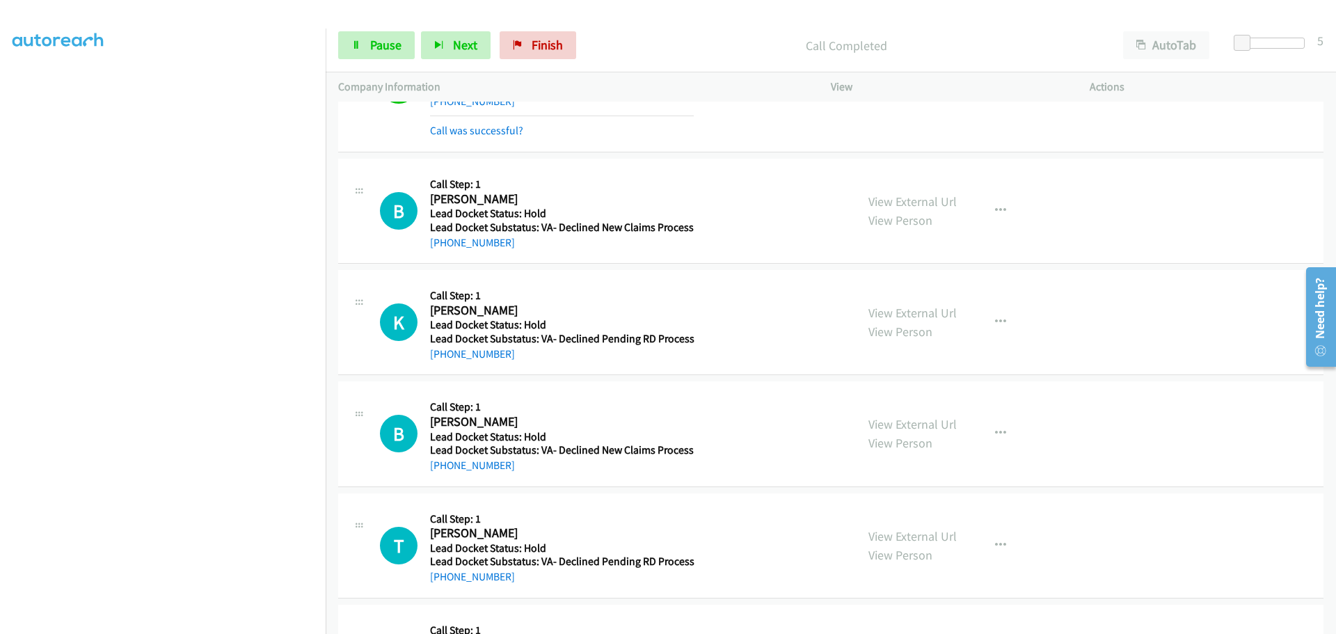
scroll to position [1080, 0]
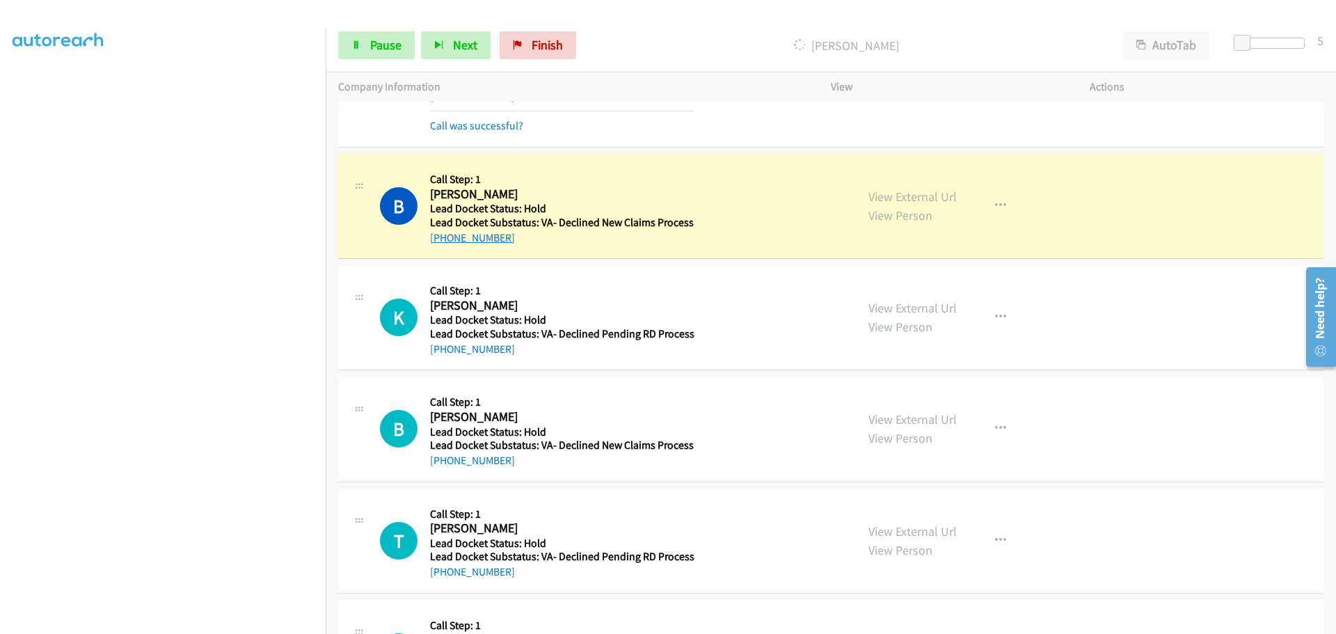
drag, startPoint x: 513, startPoint y: 235, endPoint x: 442, endPoint y: 239, distance: 71.1
click at [442, 239] on div "+1 267-528-6682" at bounding box center [562, 238] width 264 height 17
copy link "267-528-6682"
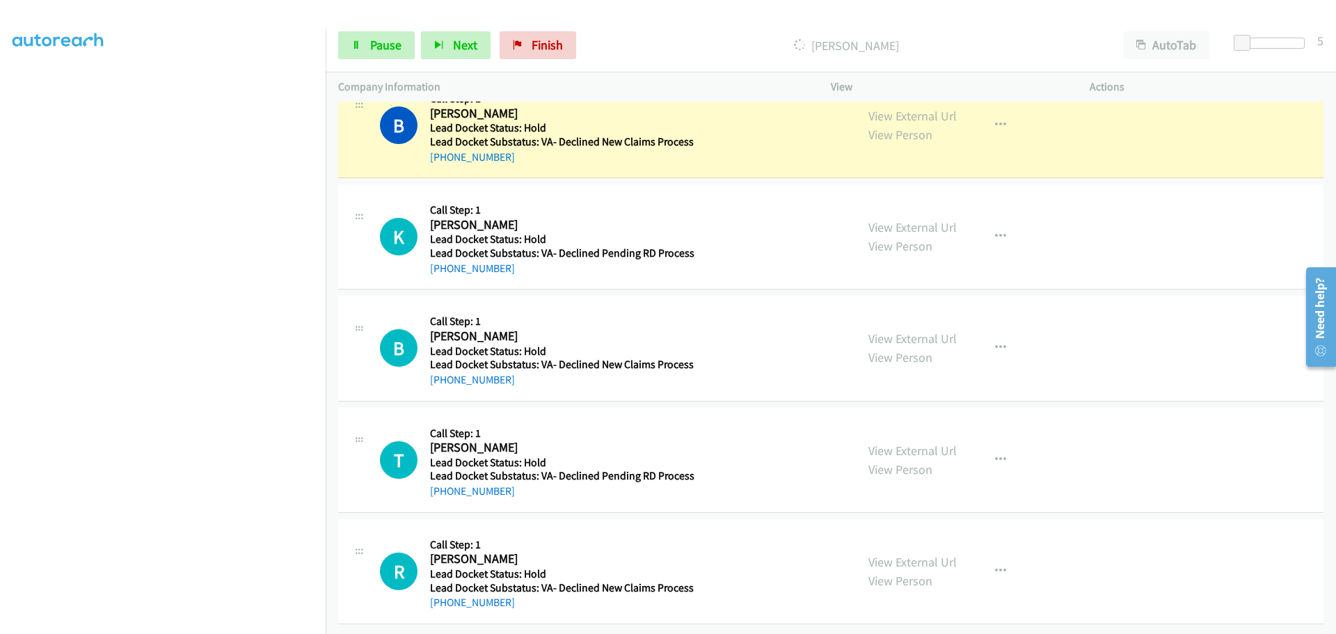
scroll to position [1171, 0]
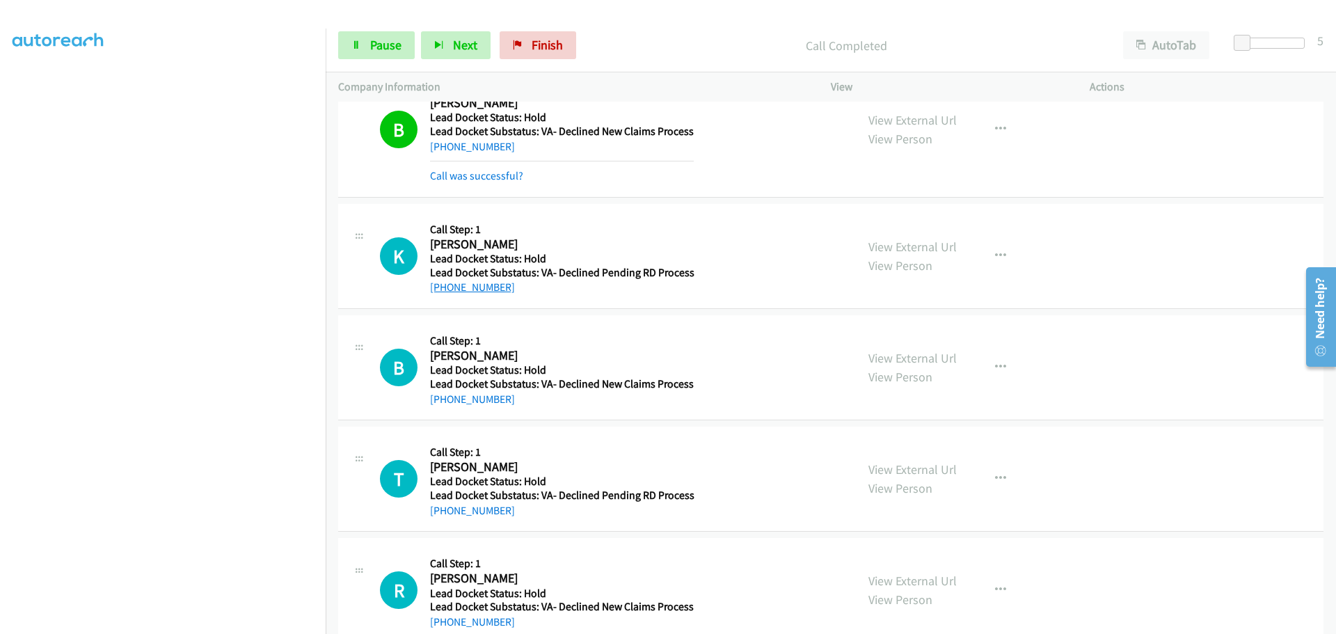
drag, startPoint x: 482, startPoint y: 257, endPoint x: 445, endPoint y: 283, distance: 45.9
click at [445, 283] on div "+1 410-299-0467" at bounding box center [562, 287] width 264 height 17
copy link "410-299-0467"
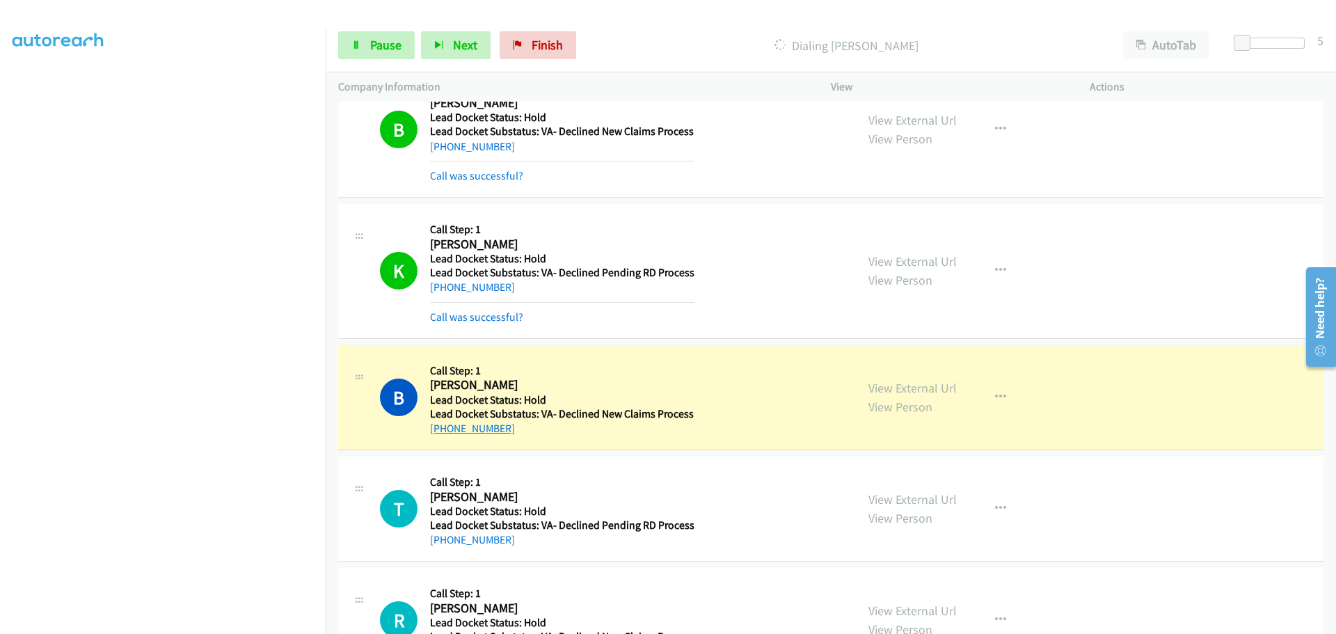
drag, startPoint x: 509, startPoint y: 429, endPoint x: 442, endPoint y: 435, distance: 67.1
click at [442, 435] on div "+1 223-270-1223" at bounding box center [562, 428] width 264 height 17
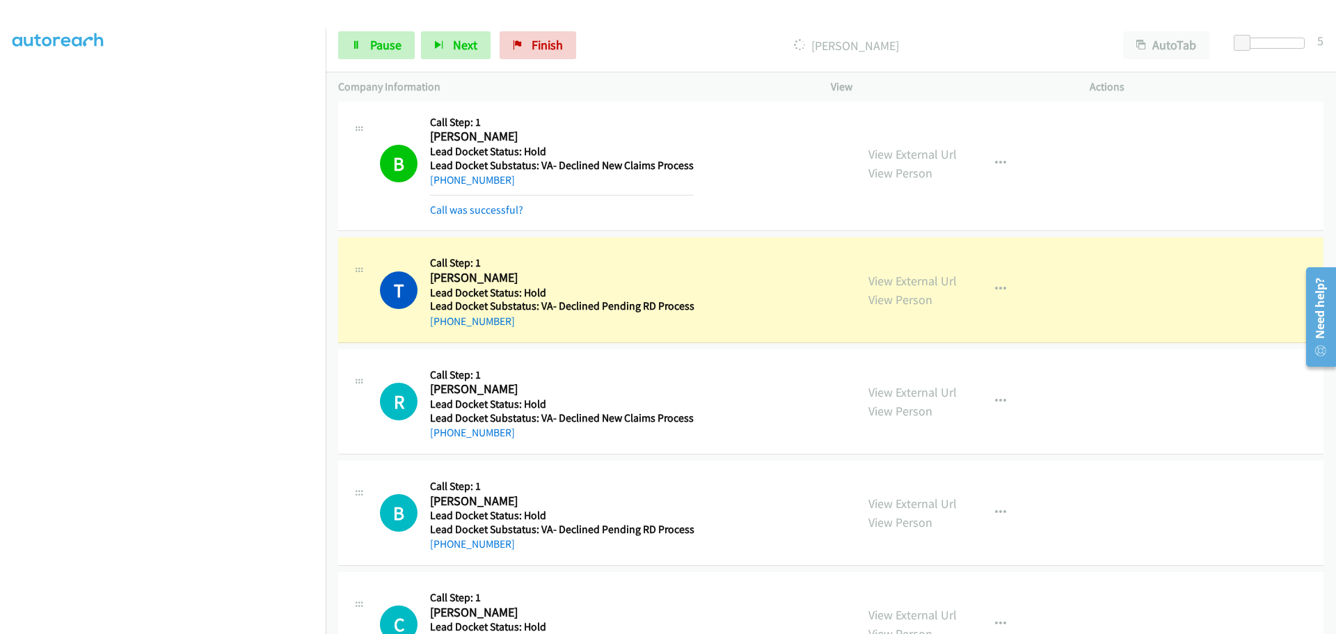
scroll to position [1449, 0]
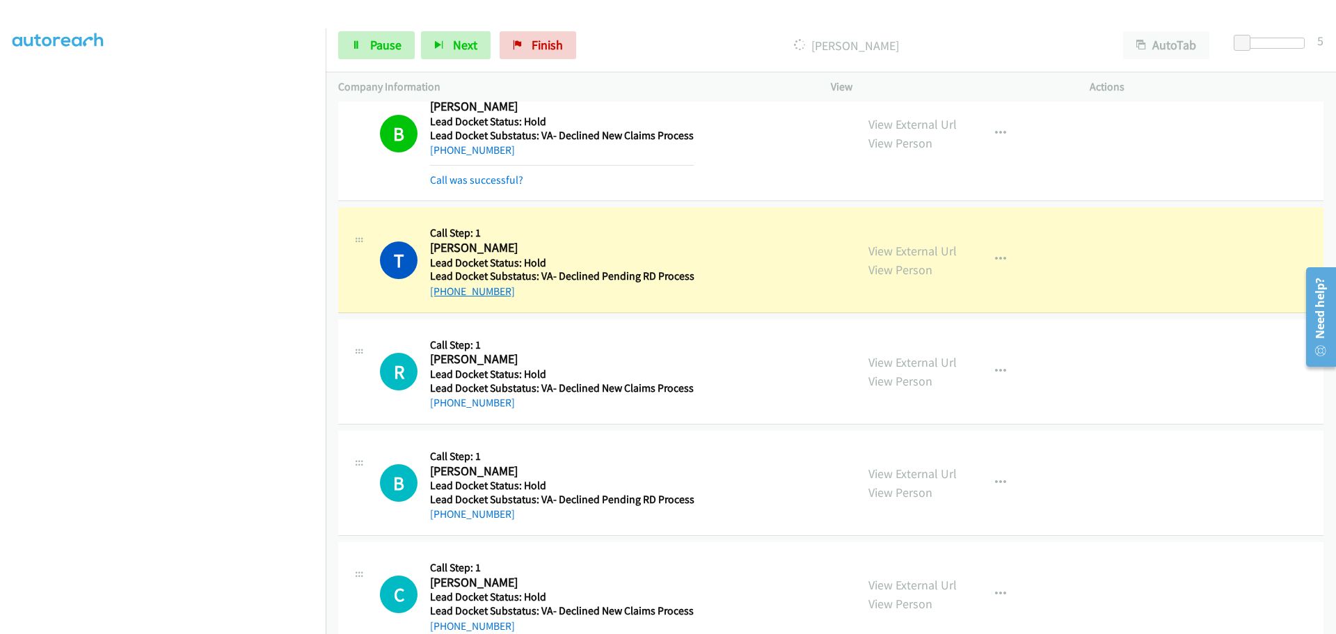
drag, startPoint x: 507, startPoint y: 294, endPoint x: 445, endPoint y: 296, distance: 62.0
click at [445, 296] on div "+1 402-209-4443" at bounding box center [562, 291] width 264 height 17
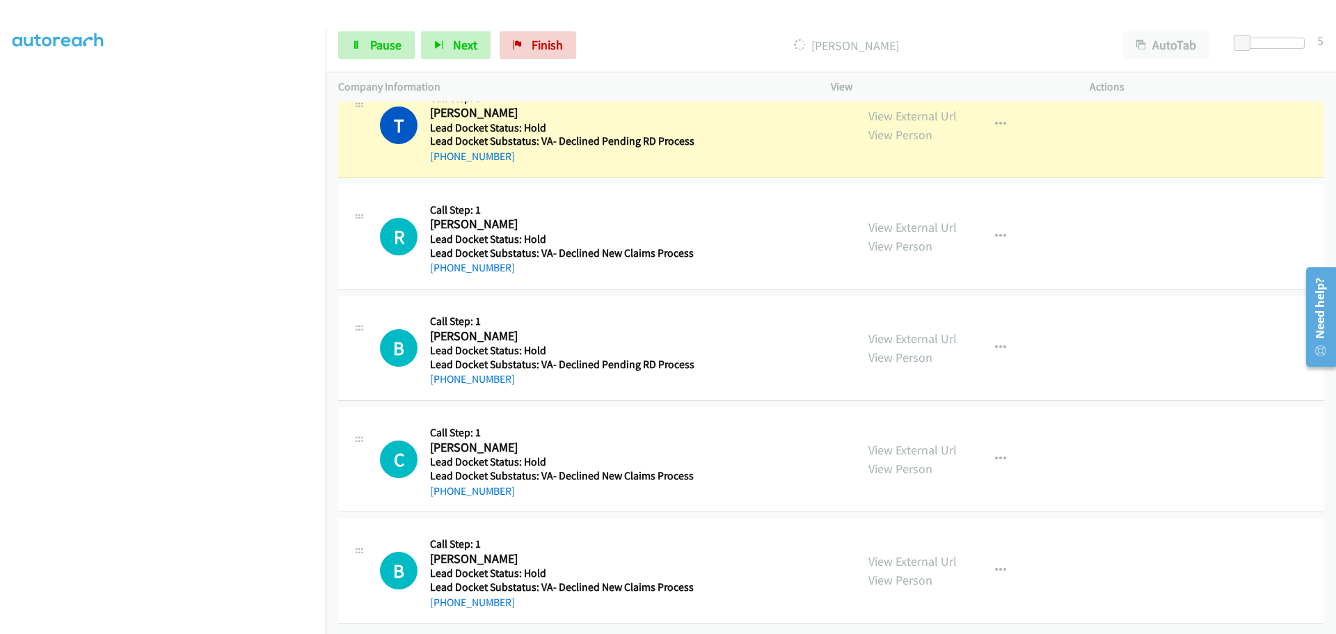
scroll to position [1595, 0]
drag, startPoint x: 509, startPoint y: 255, endPoint x: 442, endPoint y: 265, distance: 68.2
click at [442, 265] on div "+1 321-440-6377" at bounding box center [562, 268] width 264 height 17
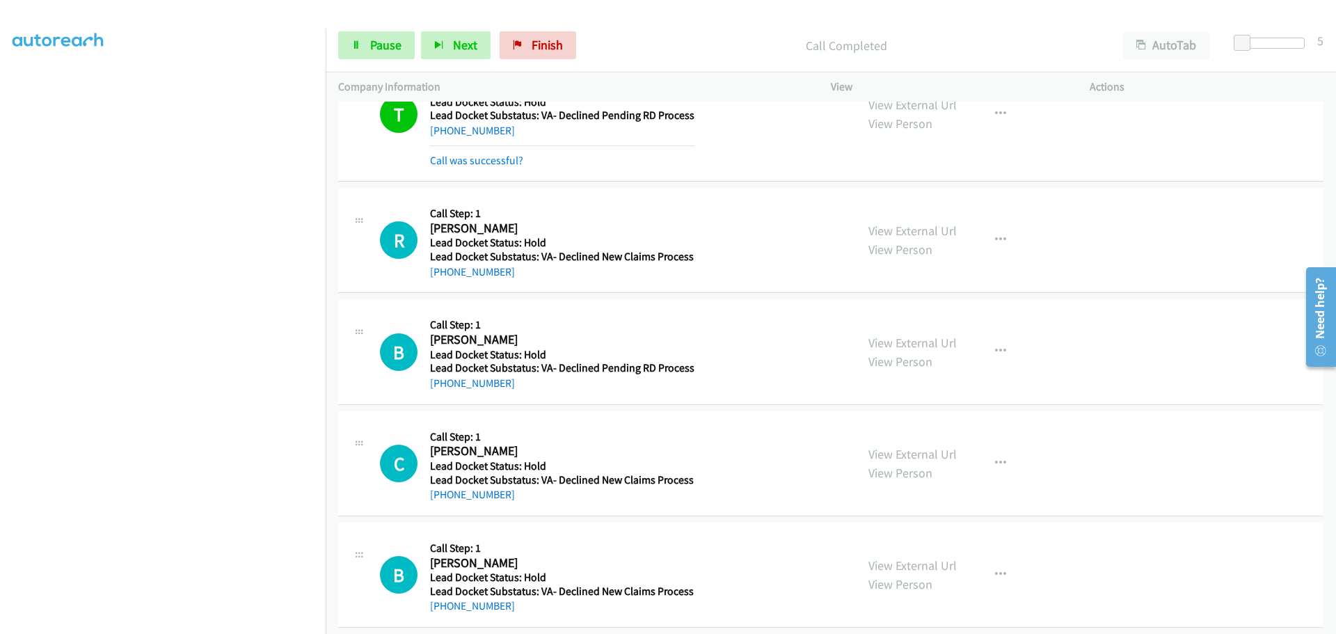
scroll to position [1625, 0]
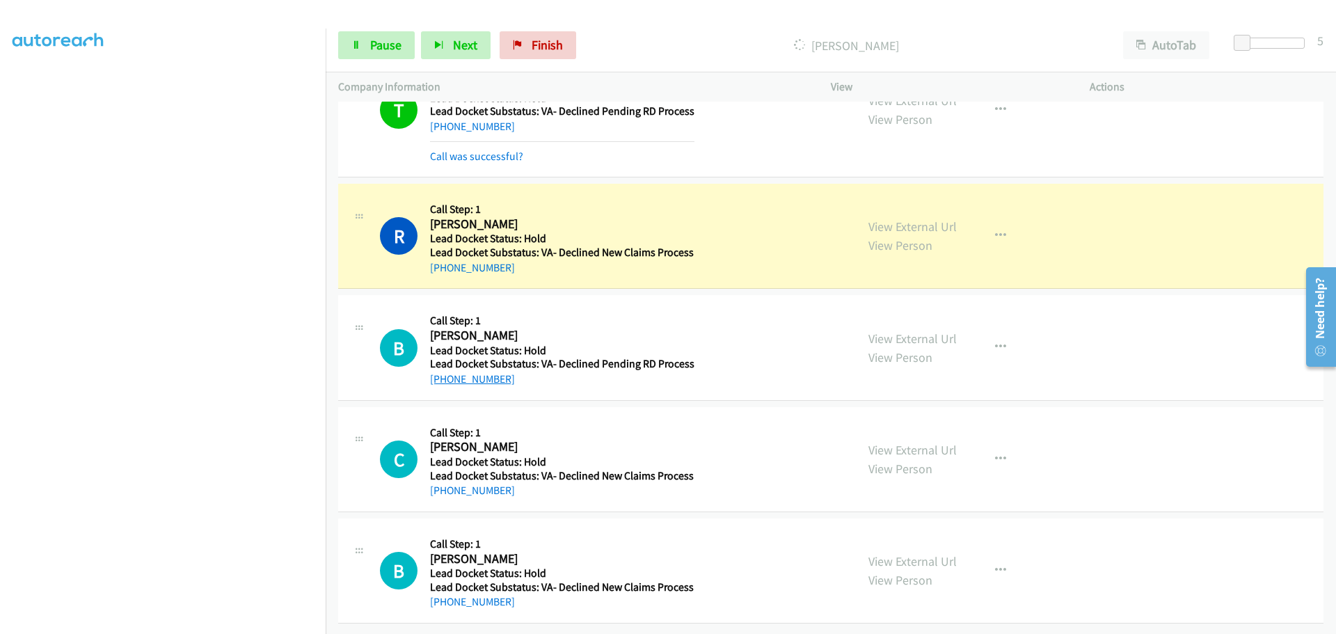
drag, startPoint x: 521, startPoint y: 367, endPoint x: 445, endPoint y: 374, distance: 76.1
click at [445, 374] on div "+1 312-607-6681" at bounding box center [562, 379] width 264 height 17
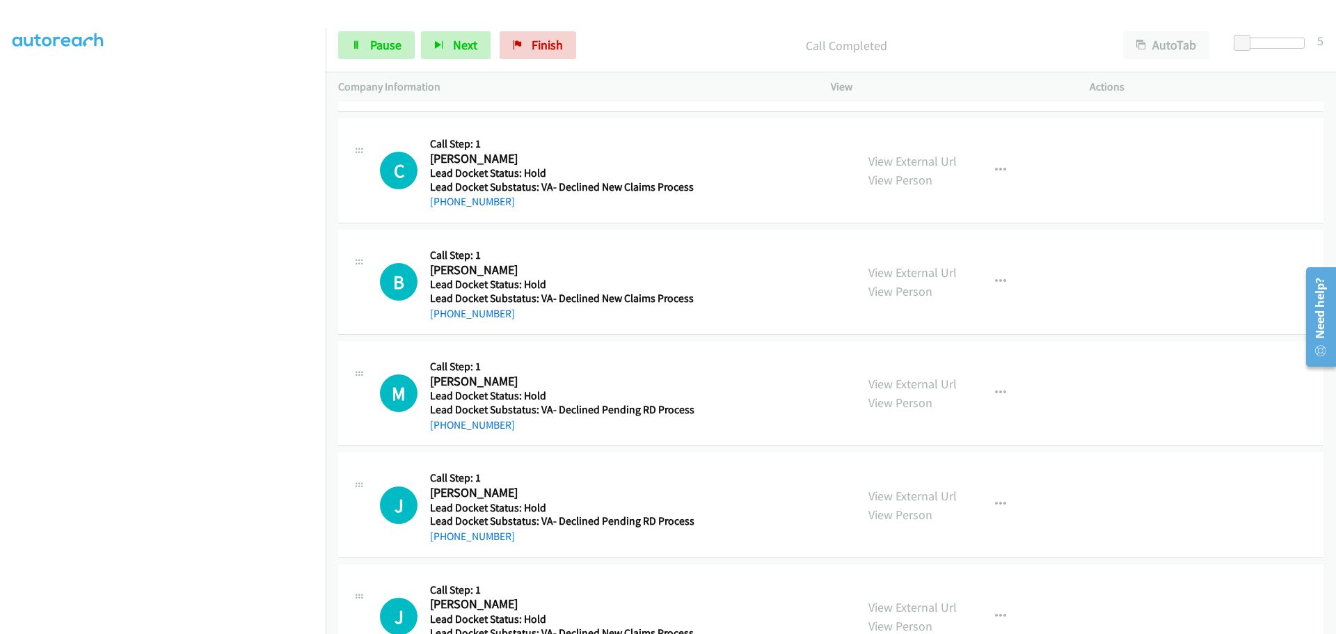
scroll to position [1972, 0]
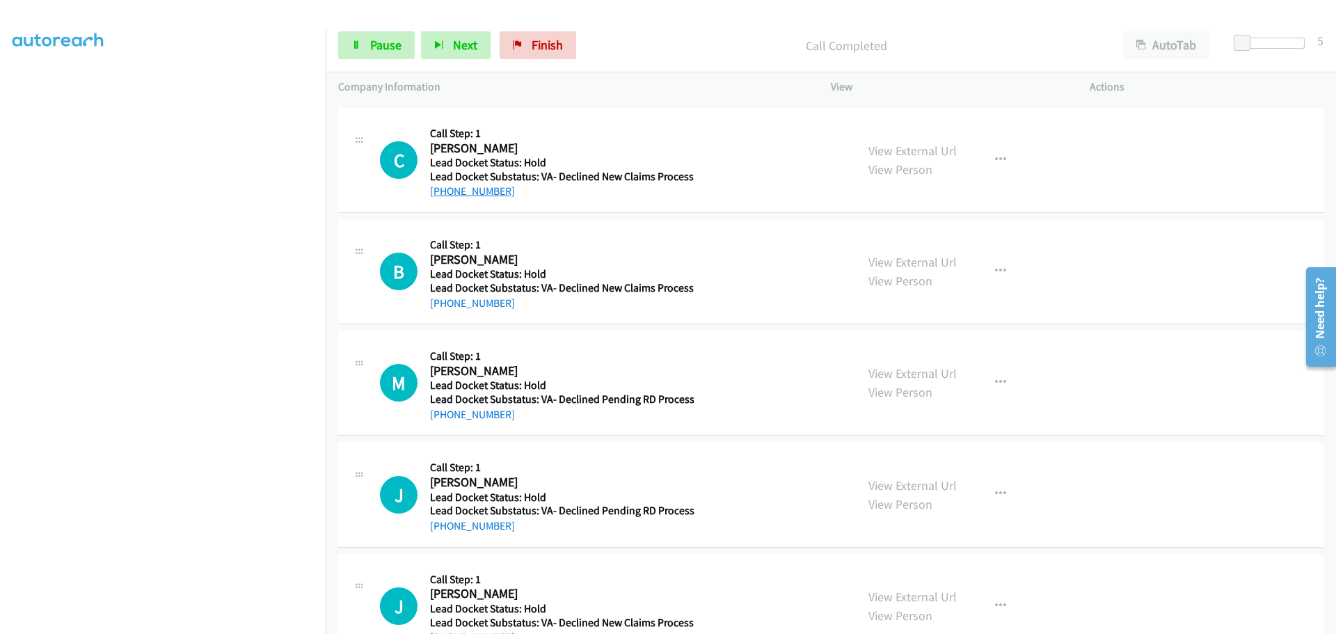
drag, startPoint x: 520, startPoint y: 196, endPoint x: 445, endPoint y: 195, distance: 75.8
click at [445, 195] on div "+1 402-706-0800" at bounding box center [562, 191] width 264 height 17
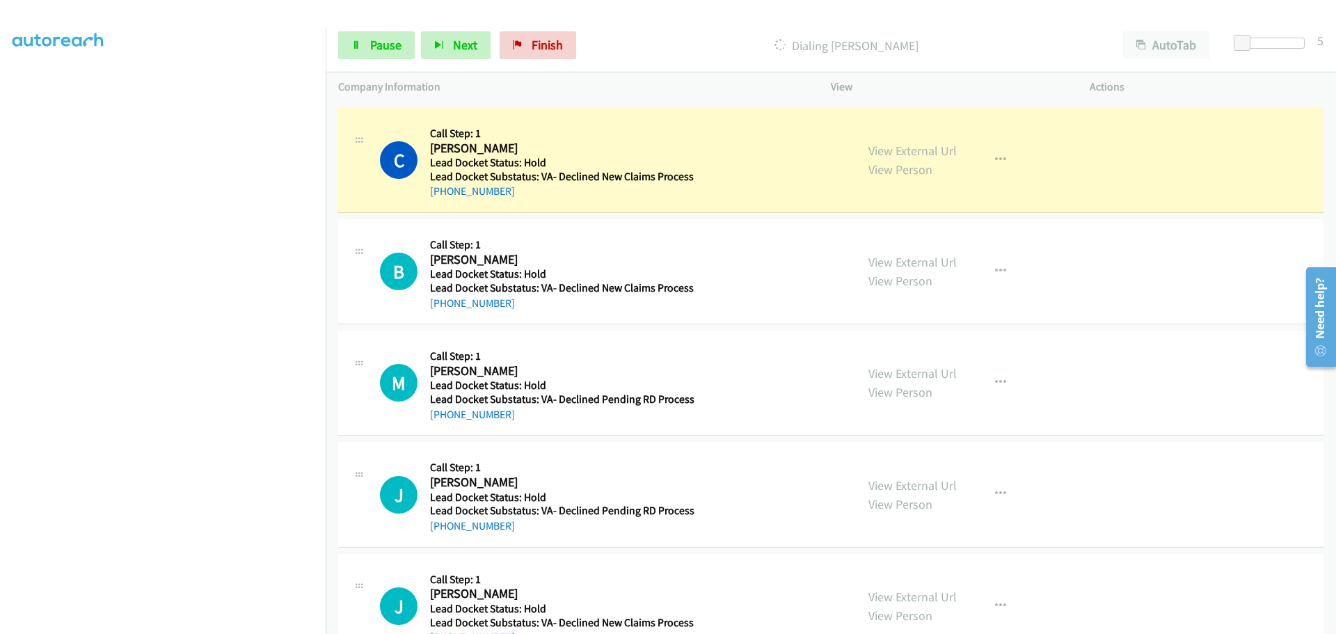
click at [511, 186] on div "+1 402-706-0800" at bounding box center [562, 191] width 264 height 17
drag, startPoint x: 511, startPoint y: 194, endPoint x: 444, endPoint y: 200, distance: 67.0
click at [444, 200] on div "+1 402-706-0800" at bounding box center [562, 191] width 264 height 17
drag, startPoint x: 513, startPoint y: 301, endPoint x: 442, endPoint y: 308, distance: 71.4
click at [442, 308] on div "[PHONE_NUMBER]" at bounding box center [562, 303] width 264 height 17
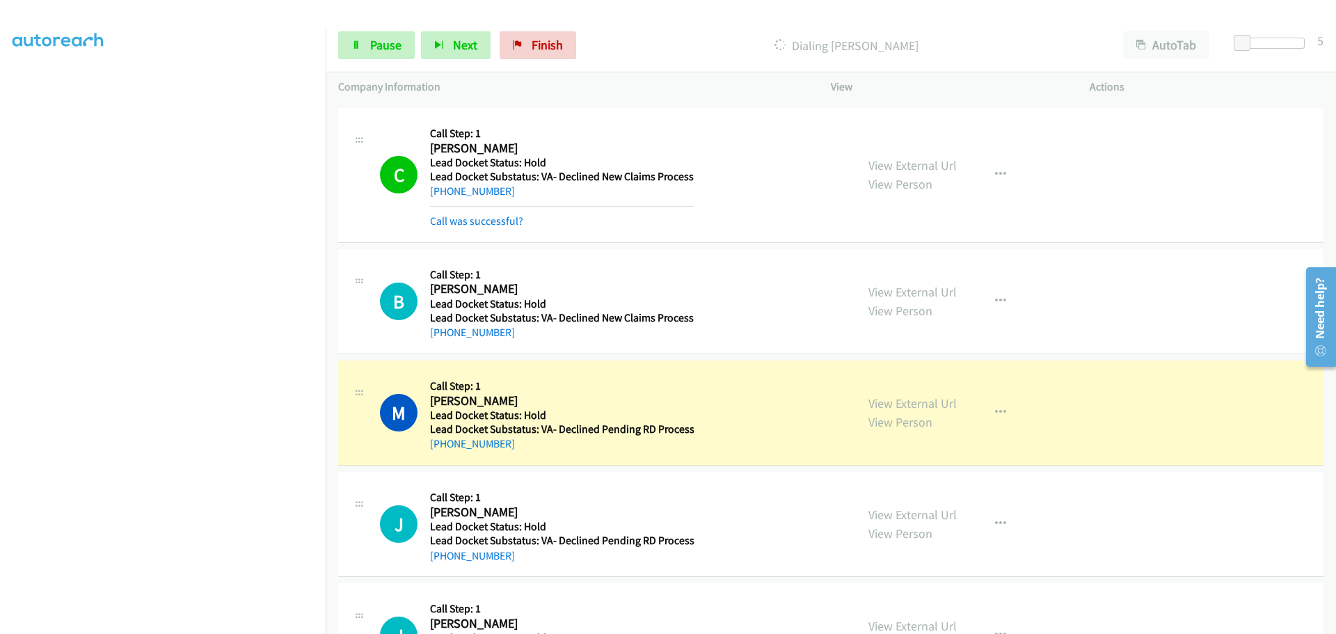
drag, startPoint x: 513, startPoint y: 441, endPoint x: 442, endPoint y: 452, distance: 71.7
click at [442, 452] on div "+1 417-664-3135" at bounding box center [562, 444] width 264 height 17
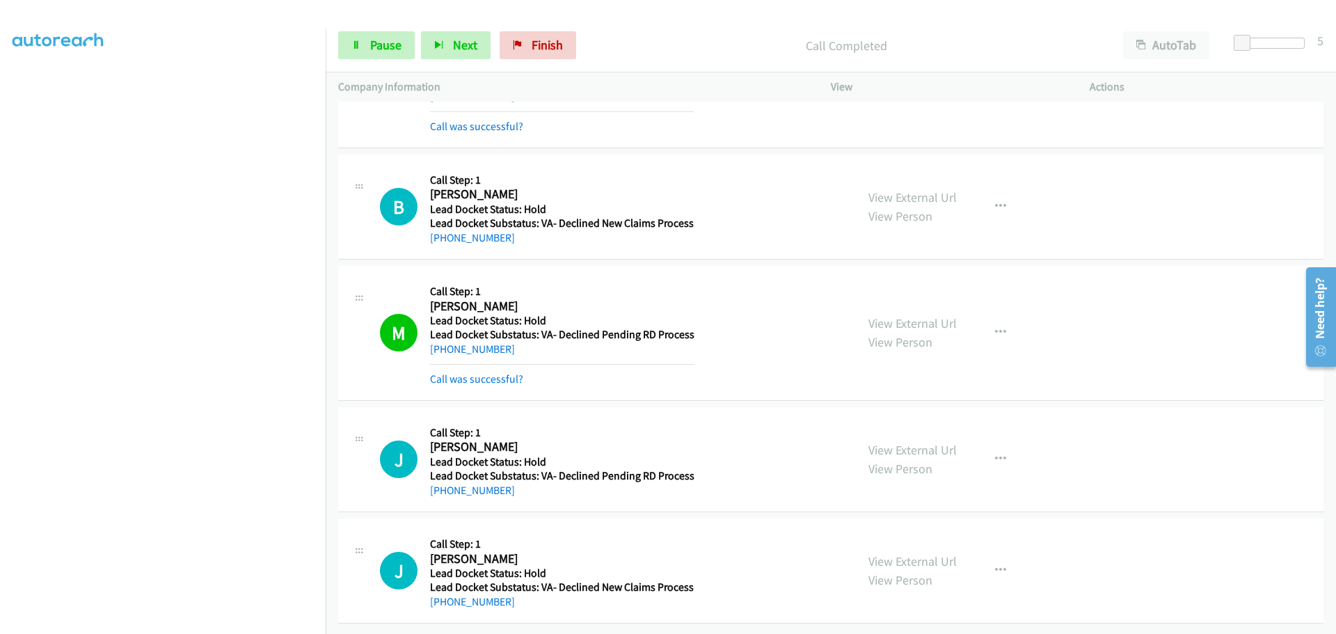
scroll to position [2078, 0]
drag, startPoint x: 504, startPoint y: 481, endPoint x: 445, endPoint y: 486, distance: 59.3
click at [442, 487] on div "+1 347-490-0887" at bounding box center [562, 490] width 264 height 17
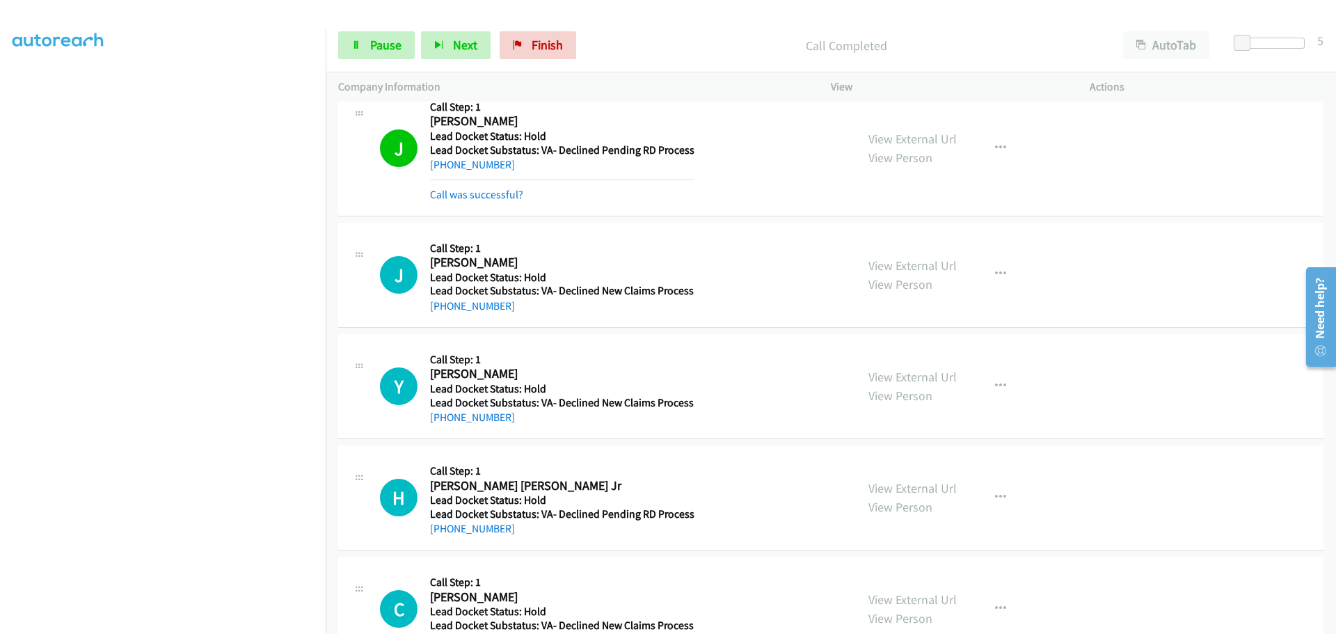
scroll to position [2372, 0]
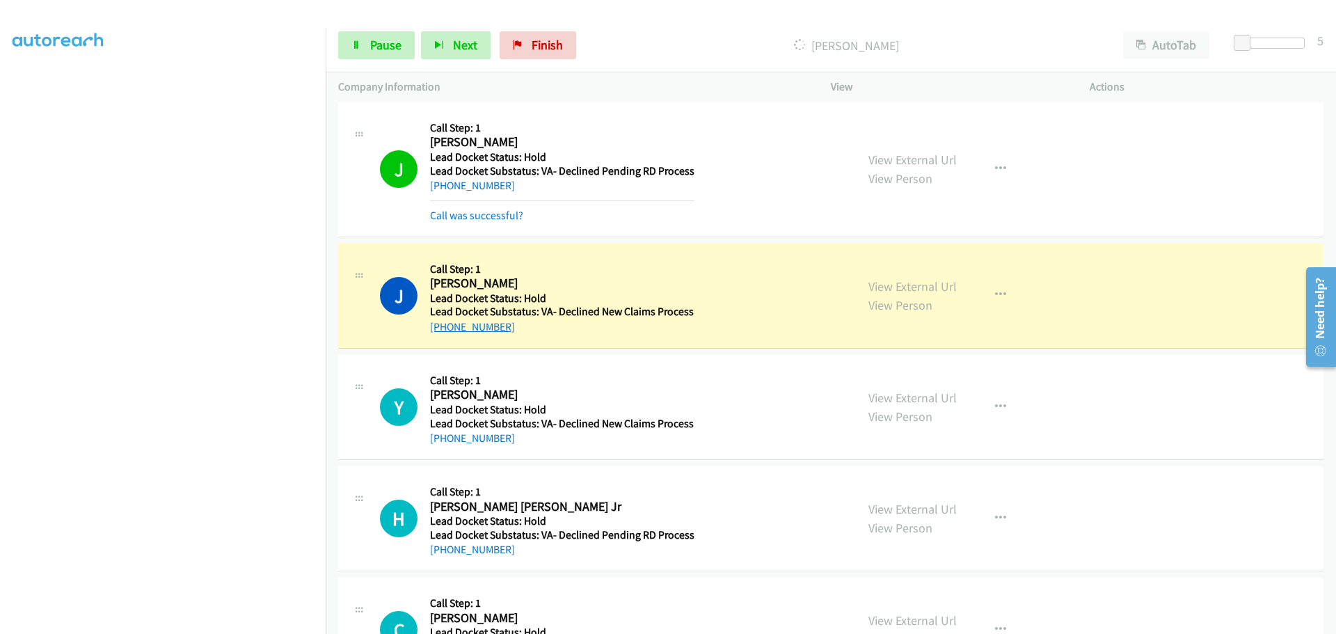
drag, startPoint x: 522, startPoint y: 326, endPoint x: 444, endPoint y: 330, distance: 78.0
click at [444, 330] on div "+1 501-672-1589" at bounding box center [562, 327] width 264 height 17
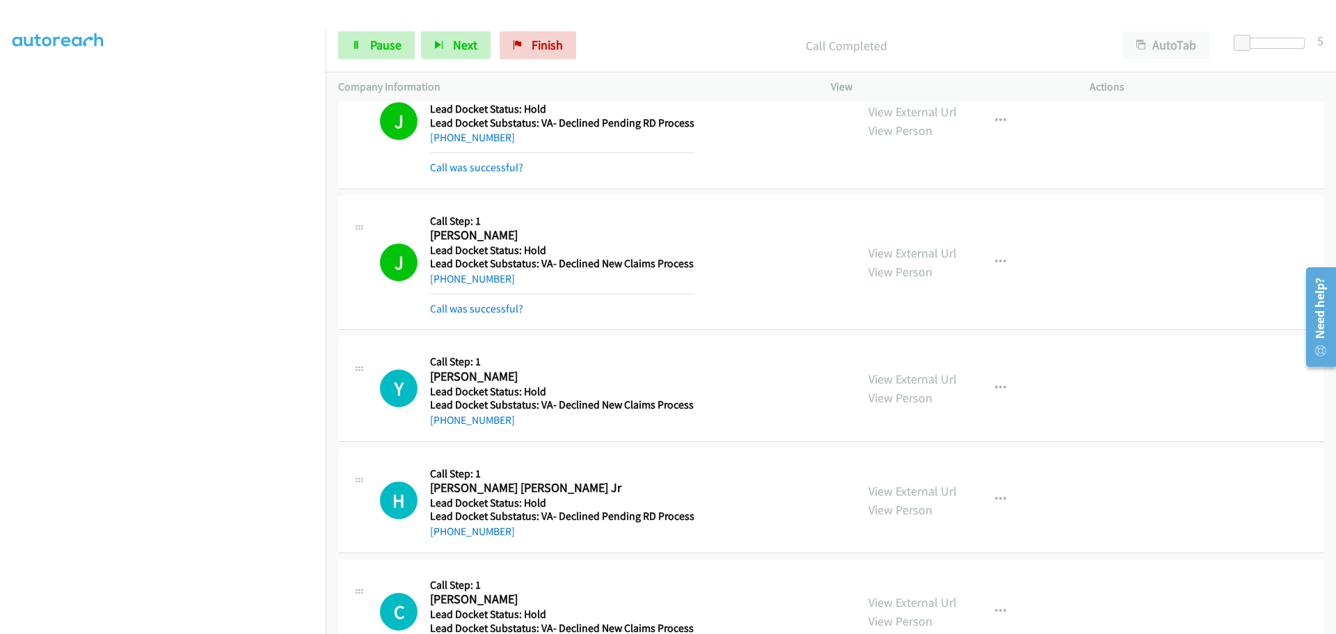
scroll to position [2441, 0]
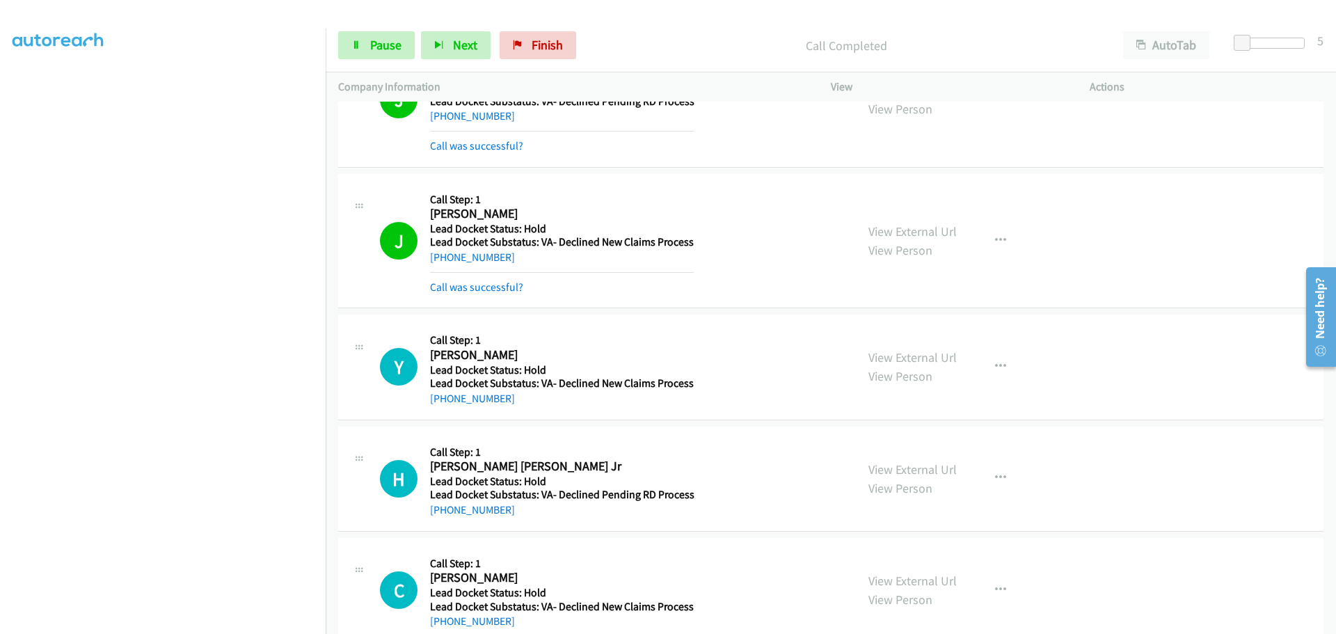
drag, startPoint x: 507, startPoint y: 402, endPoint x: 442, endPoint y: 405, distance: 64.8
click at [442, 405] on div "[PHONE_NUMBER]" at bounding box center [562, 398] width 264 height 17
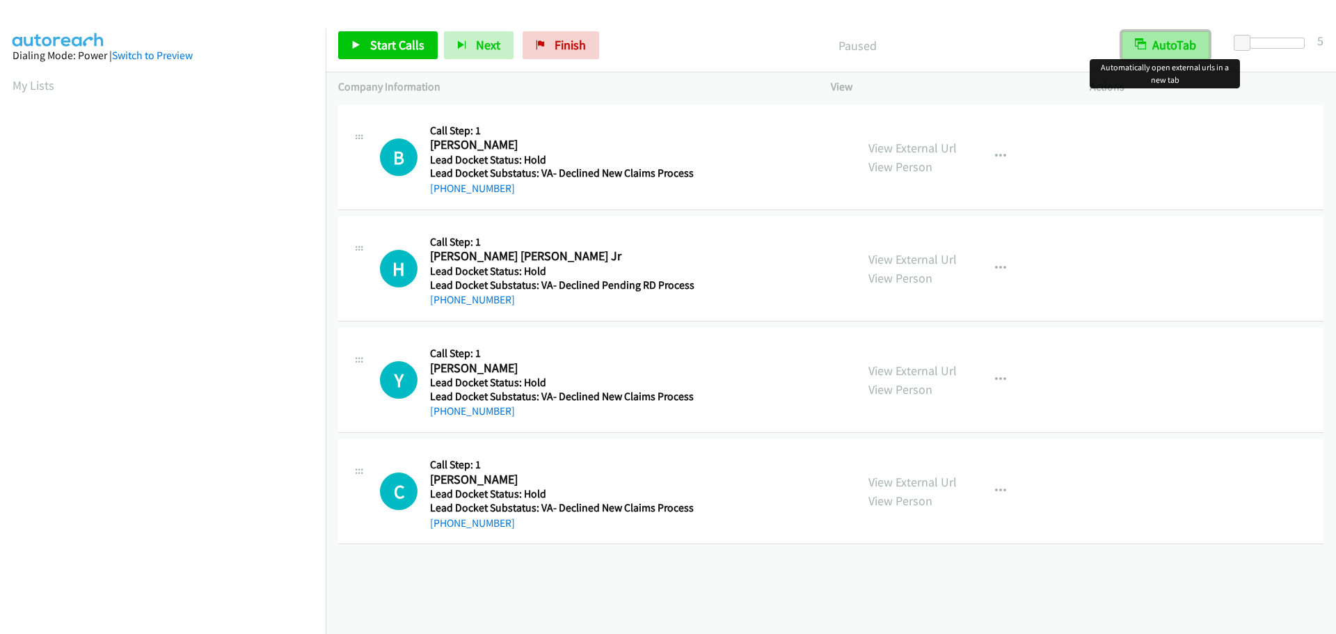
click at [1179, 42] on button "AutoTab" at bounding box center [1166, 45] width 88 height 28
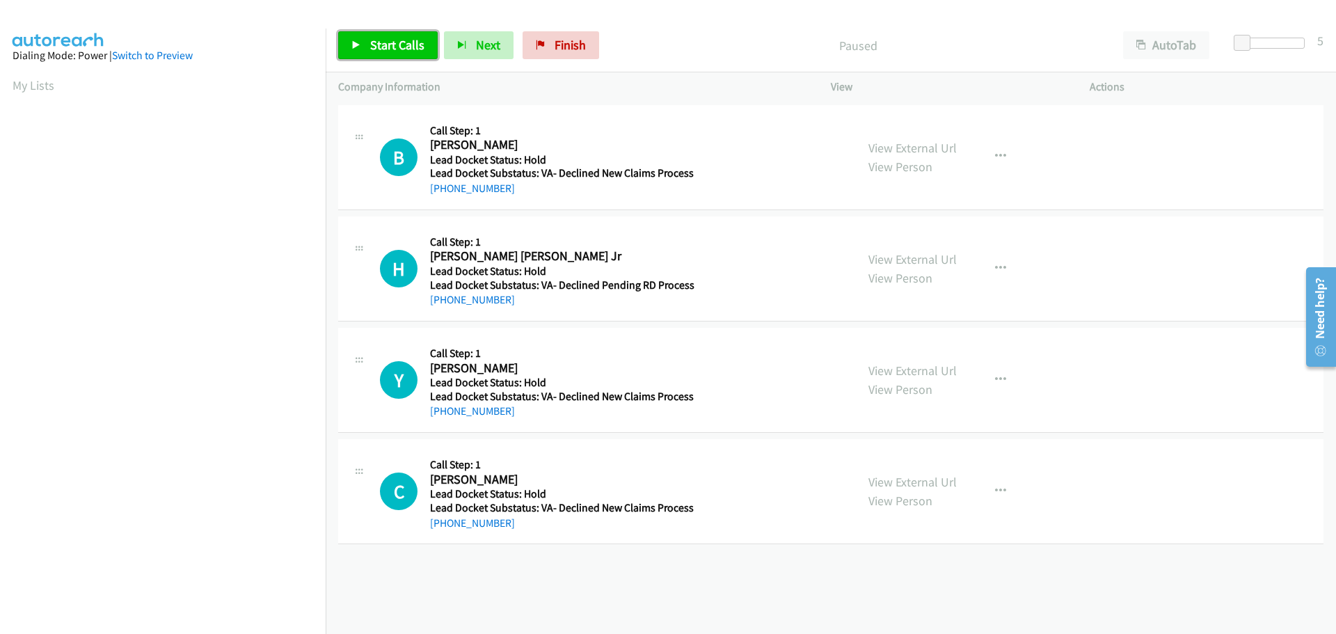
click at [416, 42] on span "Start Calls" at bounding box center [397, 45] width 54 height 16
drag, startPoint x: 514, startPoint y: 184, endPoint x: 440, endPoint y: 186, distance: 74.5
click at [440, 186] on div "[PHONE_NUMBER]" at bounding box center [562, 188] width 264 height 17
copy link "[PHONE_NUMBER]"
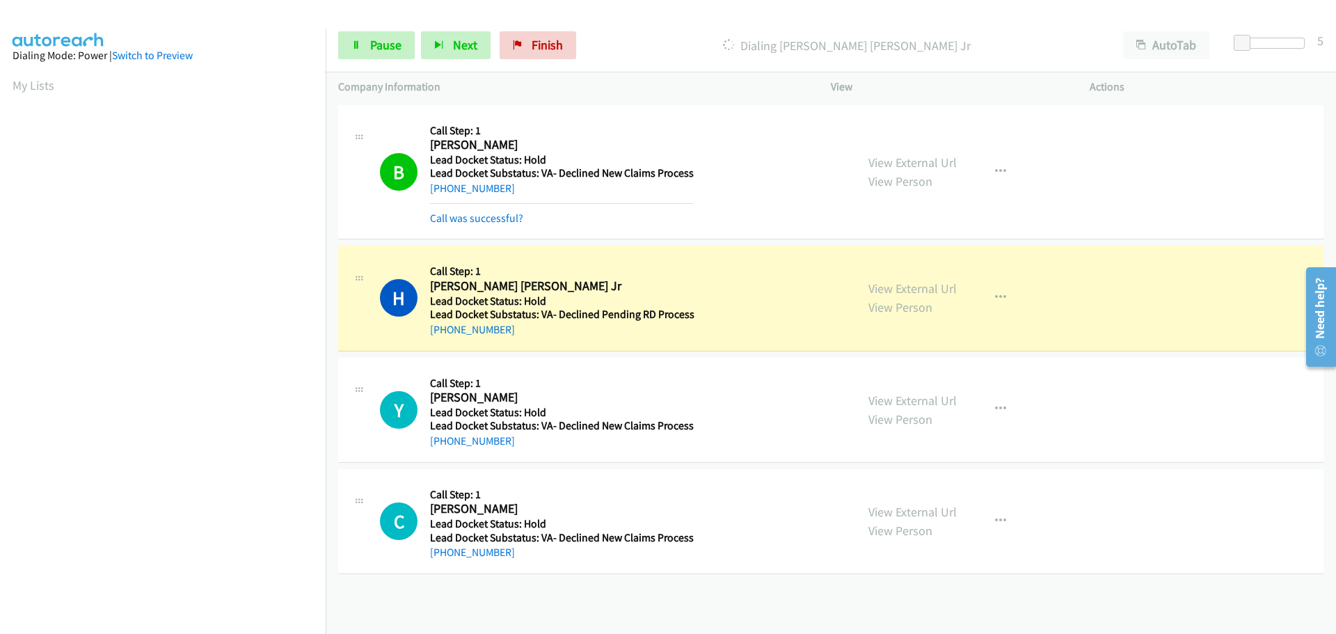
scroll to position [147, 0]
drag, startPoint x: 524, startPoint y: 333, endPoint x: 444, endPoint y: 334, distance: 80.0
click at [444, 334] on div "[PHONE_NUMBER]" at bounding box center [562, 329] width 264 height 17
copy link "[PHONE_NUMBER]"
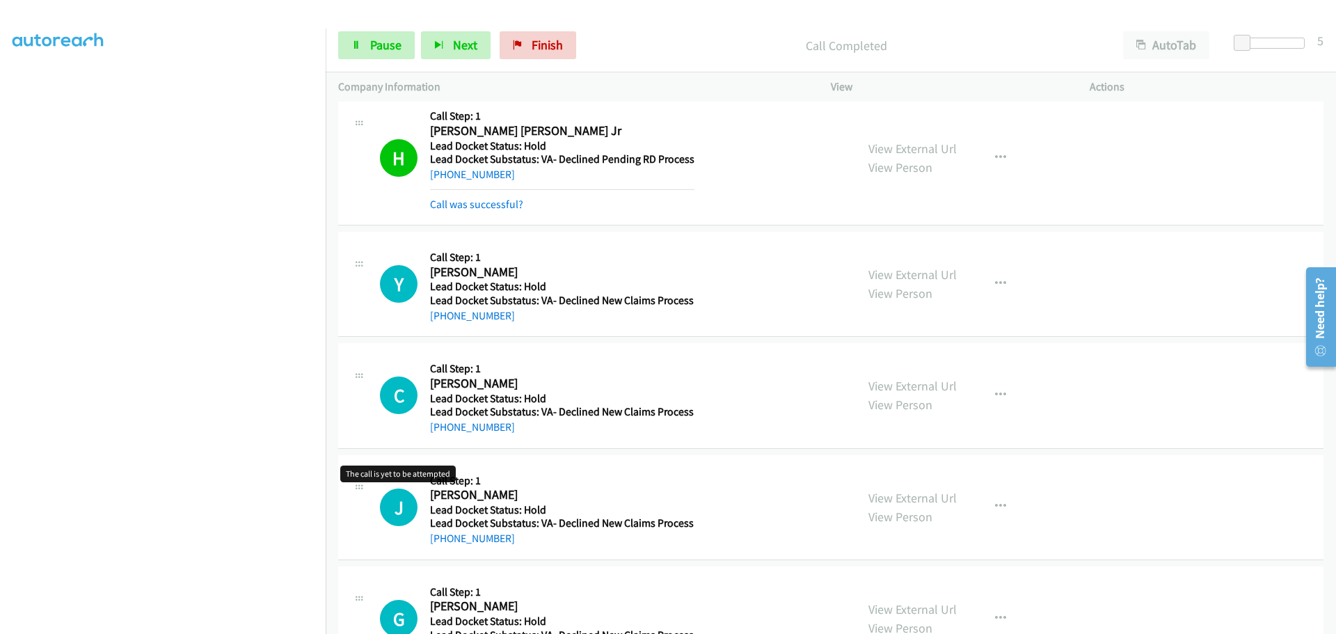
scroll to position [209, 0]
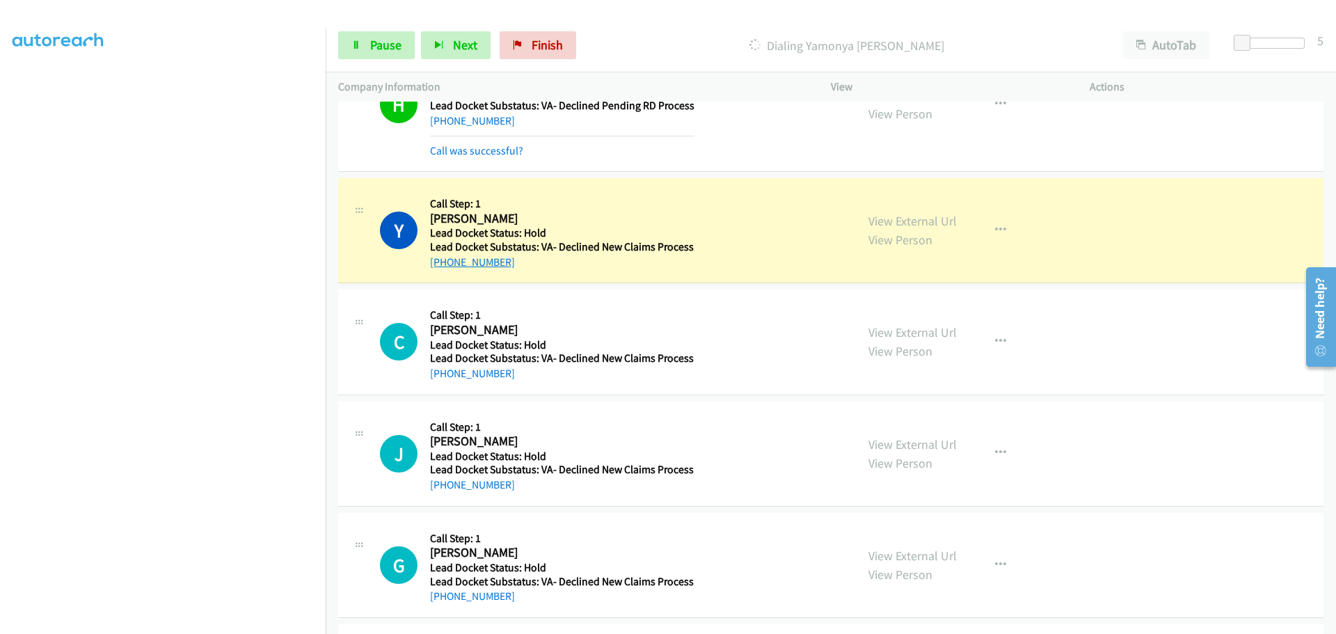
drag, startPoint x: 512, startPoint y: 263, endPoint x: 442, endPoint y: 267, distance: 70.4
click at [442, 267] on div "[PHONE_NUMBER]" at bounding box center [562, 262] width 264 height 17
copy link "[PHONE_NUMBER]"
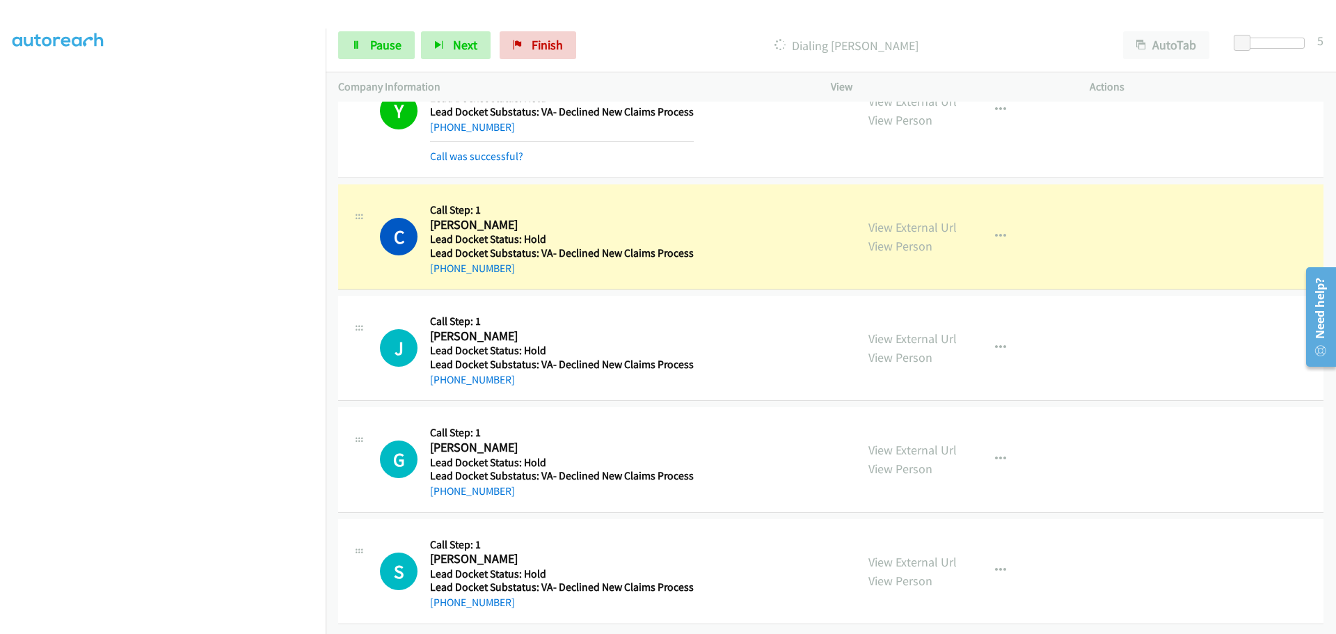
scroll to position [354, 0]
drag, startPoint x: 498, startPoint y: 257, endPoint x: 444, endPoint y: 260, distance: 54.4
click at [444, 260] on div "[PHONE_NUMBER]" at bounding box center [562, 268] width 264 height 17
copy link "[PHONE_NUMBER]"
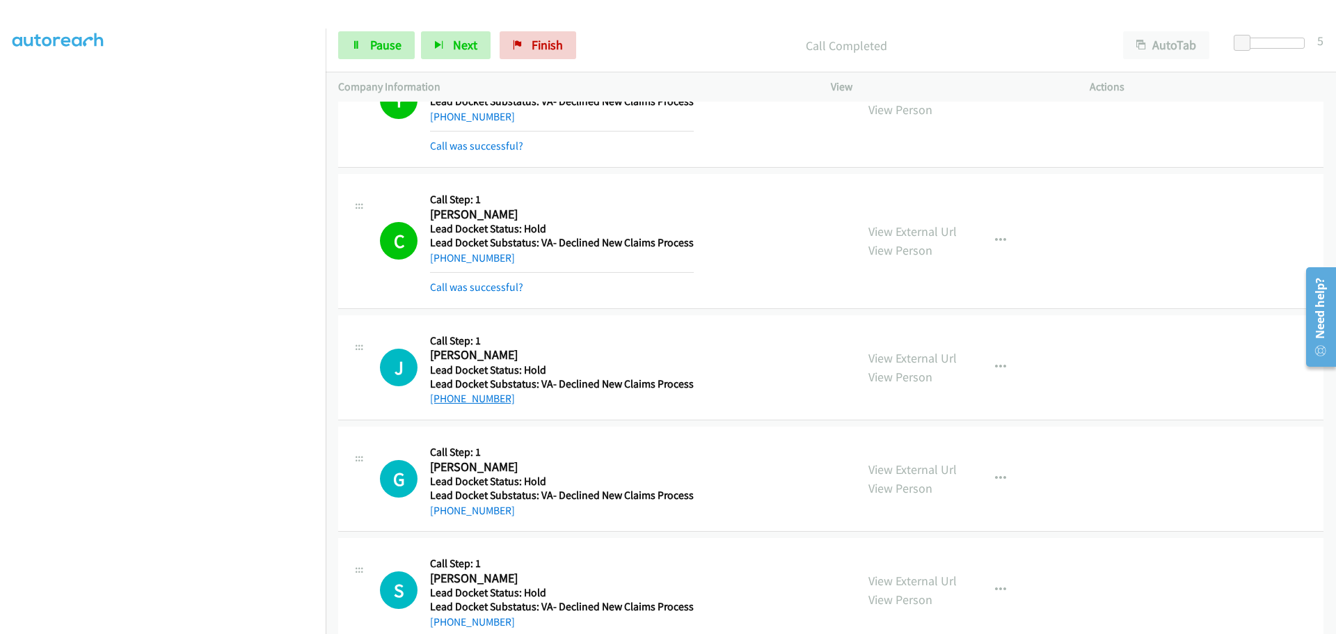
drag, startPoint x: 514, startPoint y: 373, endPoint x: 441, endPoint y: 399, distance: 77.5
click at [441, 399] on div "[PHONE_NUMBER]" at bounding box center [562, 398] width 264 height 17
copy link "[PHONE_NUMBER]"
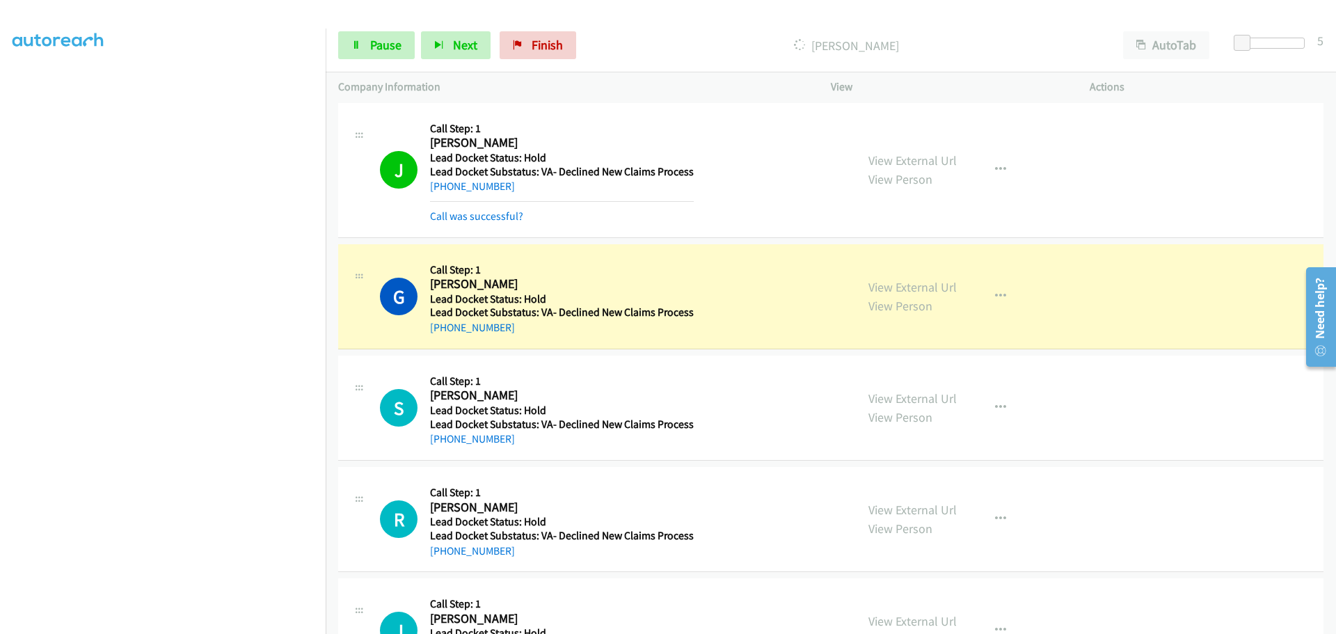
scroll to position [632, 0]
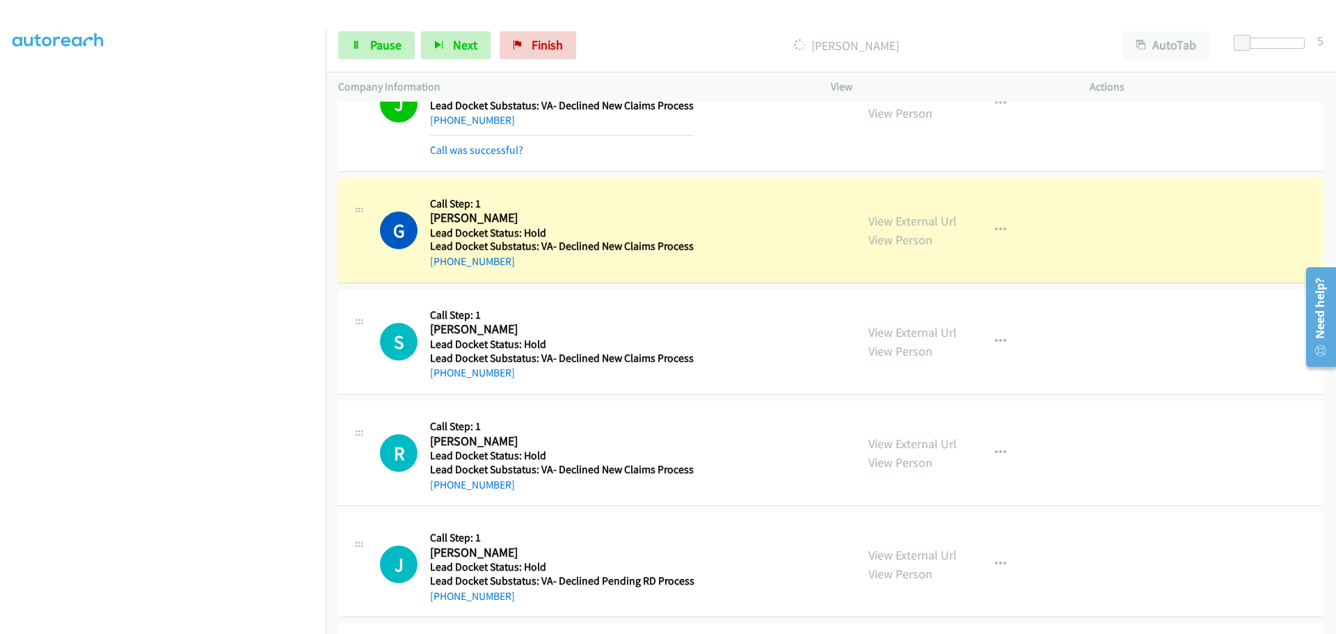
drag, startPoint x: 522, startPoint y: 266, endPoint x: 442, endPoint y: 272, distance: 80.2
click at [442, 272] on div "G Callback Scheduled Call Step: 1 [PERSON_NAME] America/[GEOGRAPHIC_DATA] Lead …" at bounding box center [830, 230] width 985 height 105
copy link "[PHONE_NUMBER]"
click at [390, 43] on span "Pause" at bounding box center [385, 45] width 31 height 16
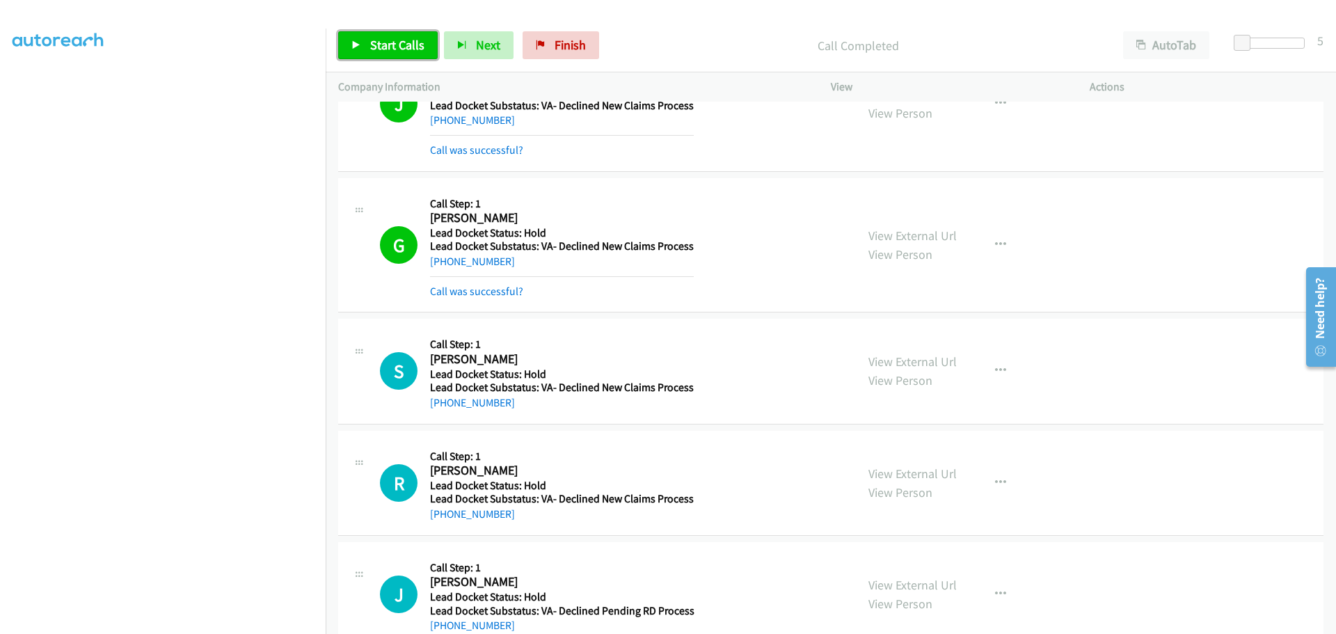
click at [423, 39] on link "Start Calls" at bounding box center [387, 45] width 99 height 28
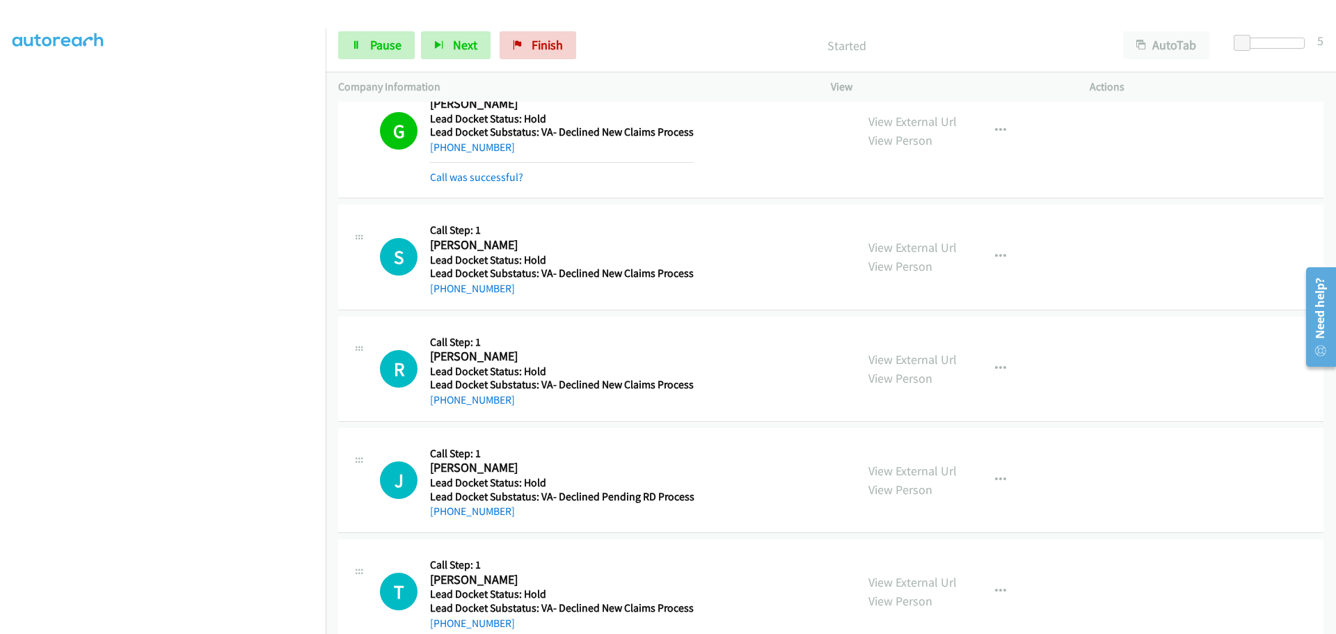
scroll to position [772, 0]
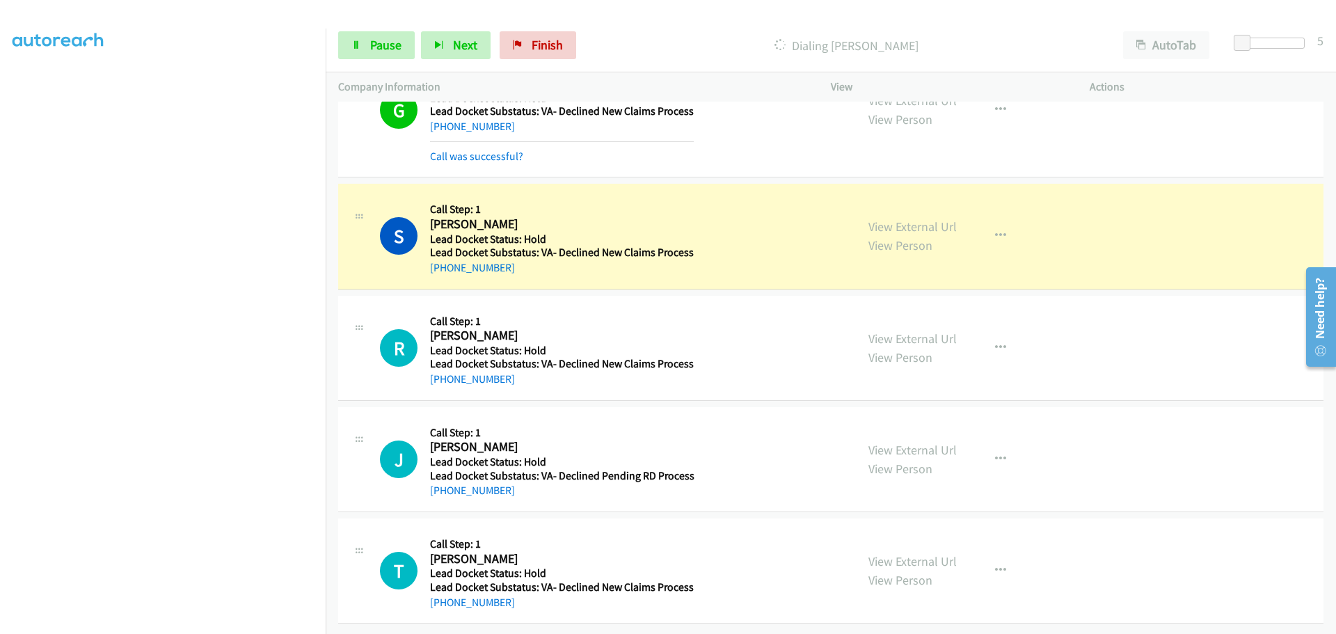
drag, startPoint x: 513, startPoint y: 262, endPoint x: 444, endPoint y: 270, distance: 69.3
click at [444, 270] on div "+1 251-348-1282" at bounding box center [562, 268] width 264 height 17
copy link "251-348-1282"
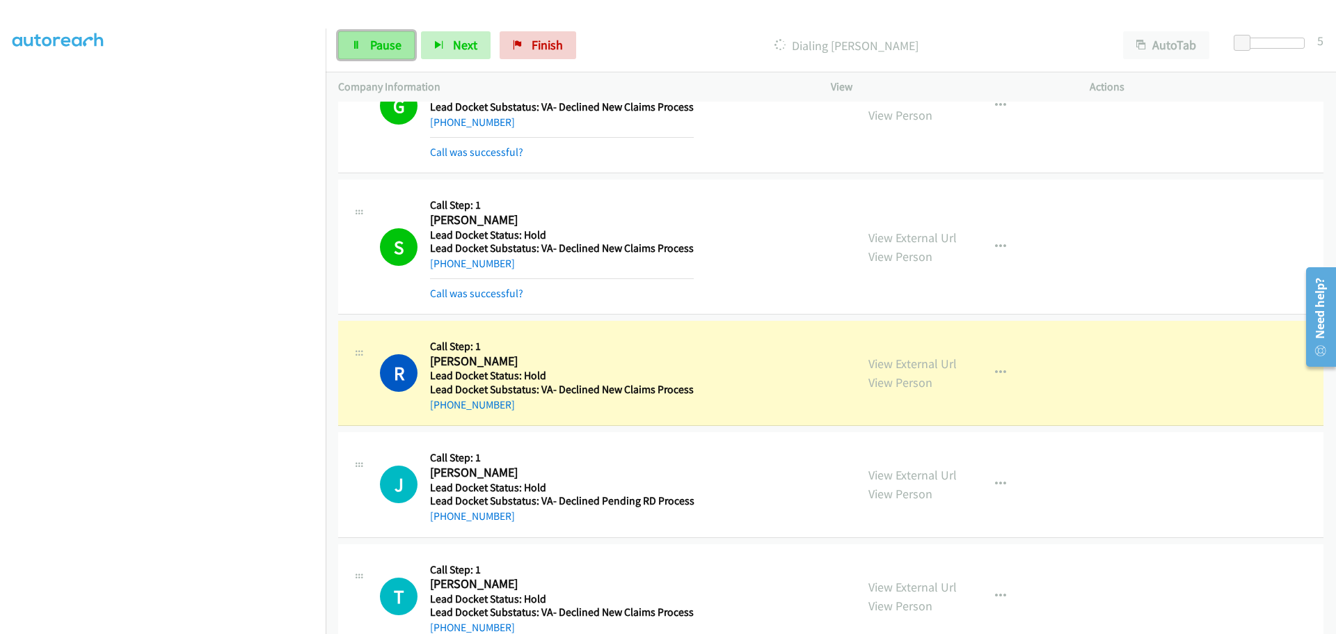
click at [372, 47] on span "Pause" at bounding box center [385, 45] width 31 height 16
drag, startPoint x: 511, startPoint y: 405, endPoint x: 442, endPoint y: 401, distance: 69.7
click at [442, 401] on div "+1 863-232-6562" at bounding box center [562, 405] width 264 height 17
copy link "863-232-6562"
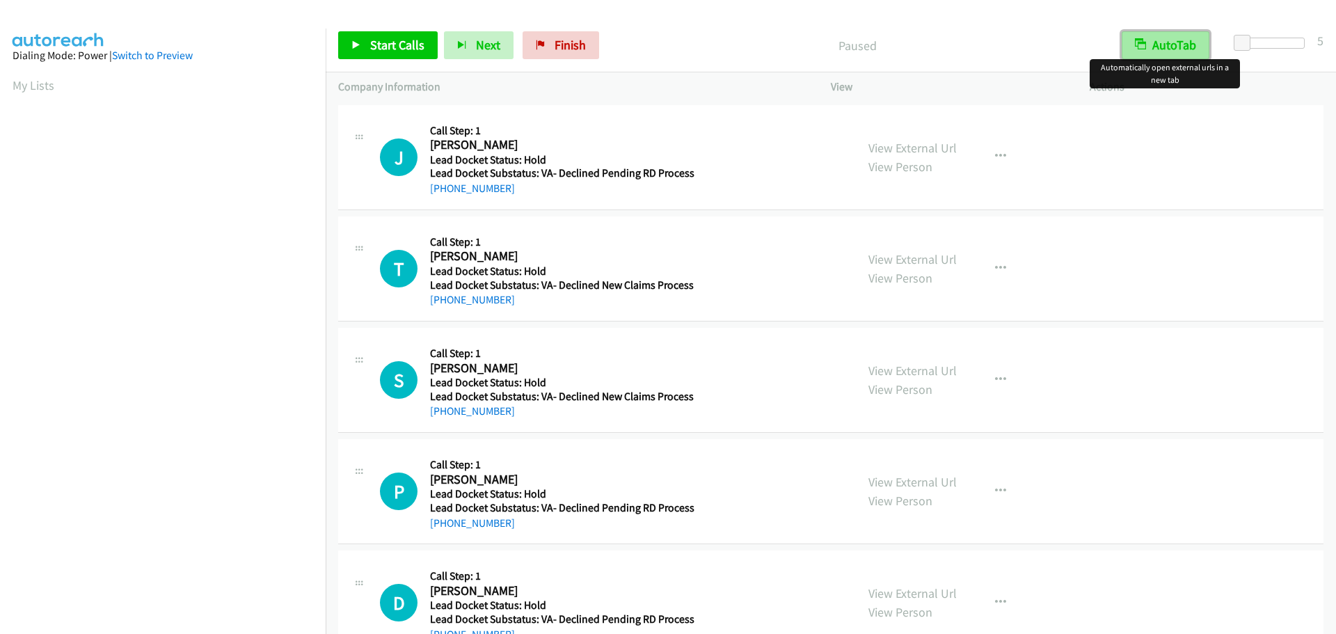
click at [1177, 40] on button "AutoTab" at bounding box center [1166, 45] width 88 height 28
click at [388, 43] on span "Start Calls" at bounding box center [397, 45] width 54 height 16
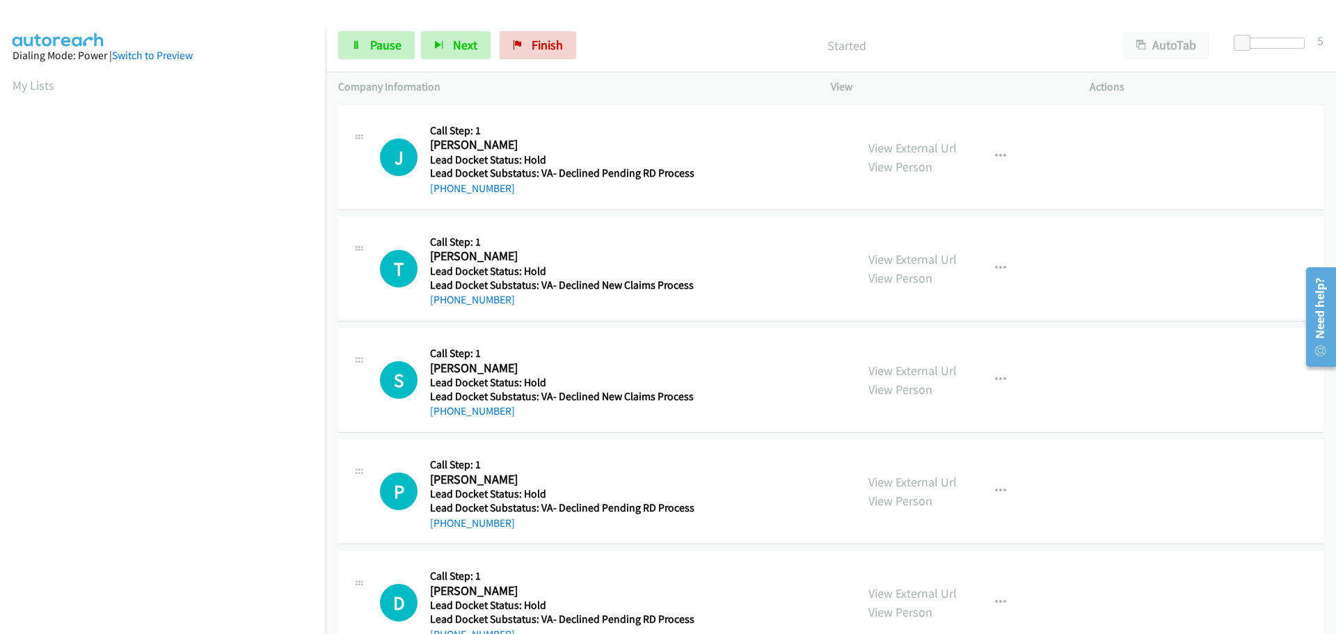
drag, startPoint x: 507, startPoint y: 190, endPoint x: 442, endPoint y: 196, distance: 64.3
click at [442, 196] on div "[PHONE_NUMBER]" at bounding box center [562, 188] width 264 height 17
copy link "[PHONE_NUMBER]"
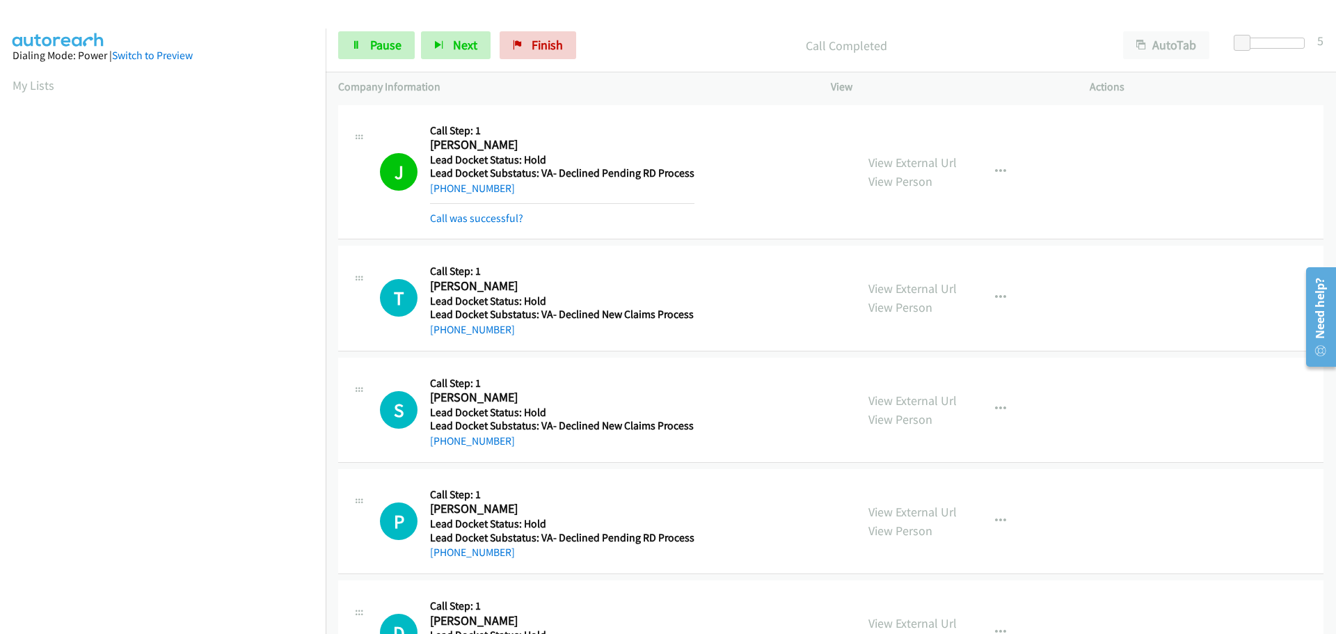
scroll to position [147, 0]
drag, startPoint x: 507, startPoint y: 325, endPoint x: 445, endPoint y: 328, distance: 62.7
click at [445, 328] on div "[PHONE_NUMBER]" at bounding box center [562, 329] width 264 height 17
copy link "386-681-7077"
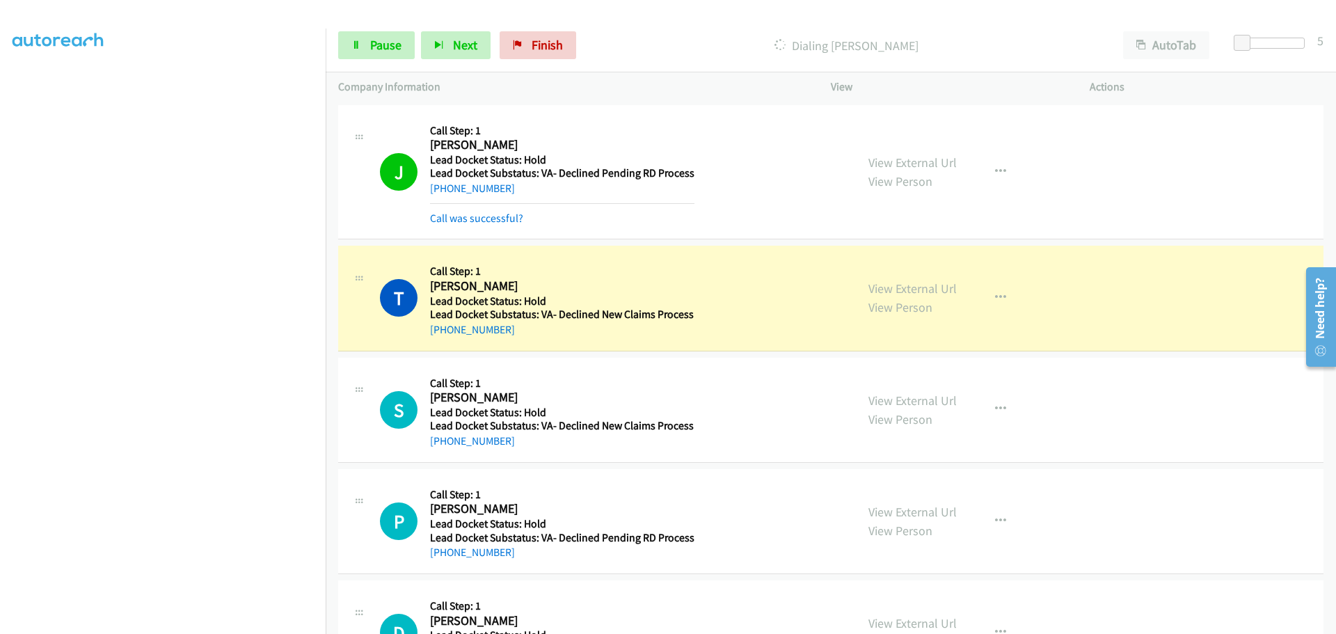
scroll to position [72, 0]
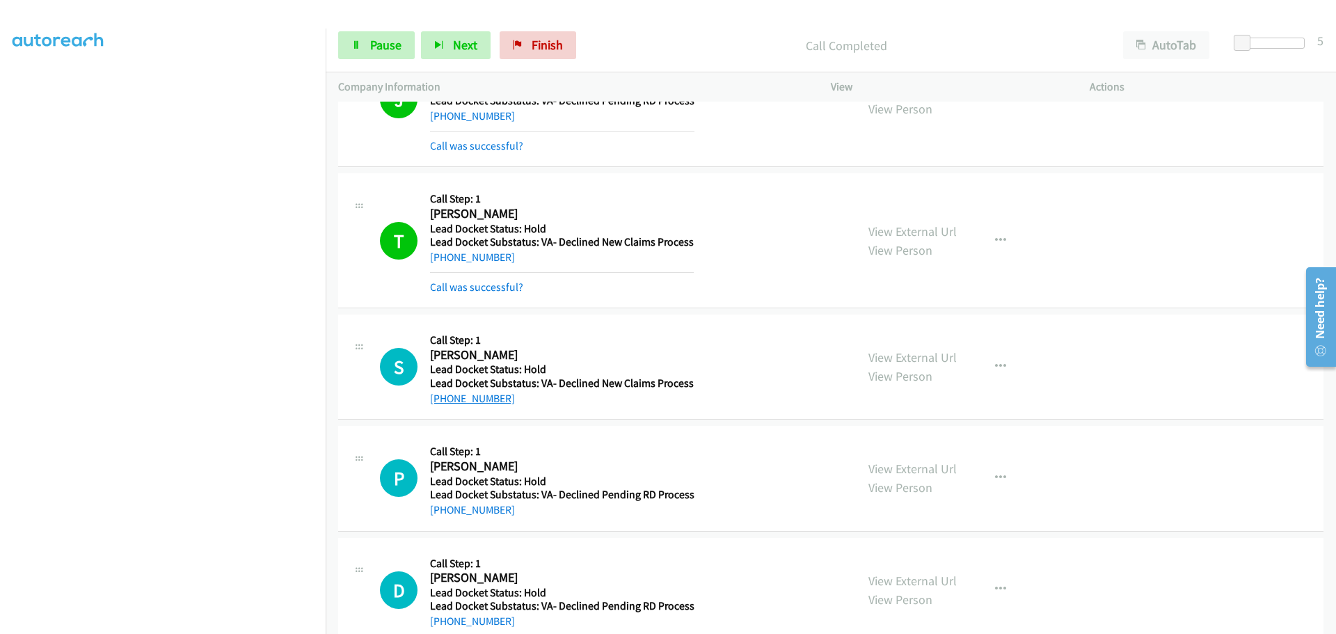
drag, startPoint x: 513, startPoint y: 372, endPoint x: 444, endPoint y: 394, distance: 72.4
click at [444, 394] on div "+1 585-867-6024" at bounding box center [562, 398] width 264 height 17
copy link "585-867-6024"
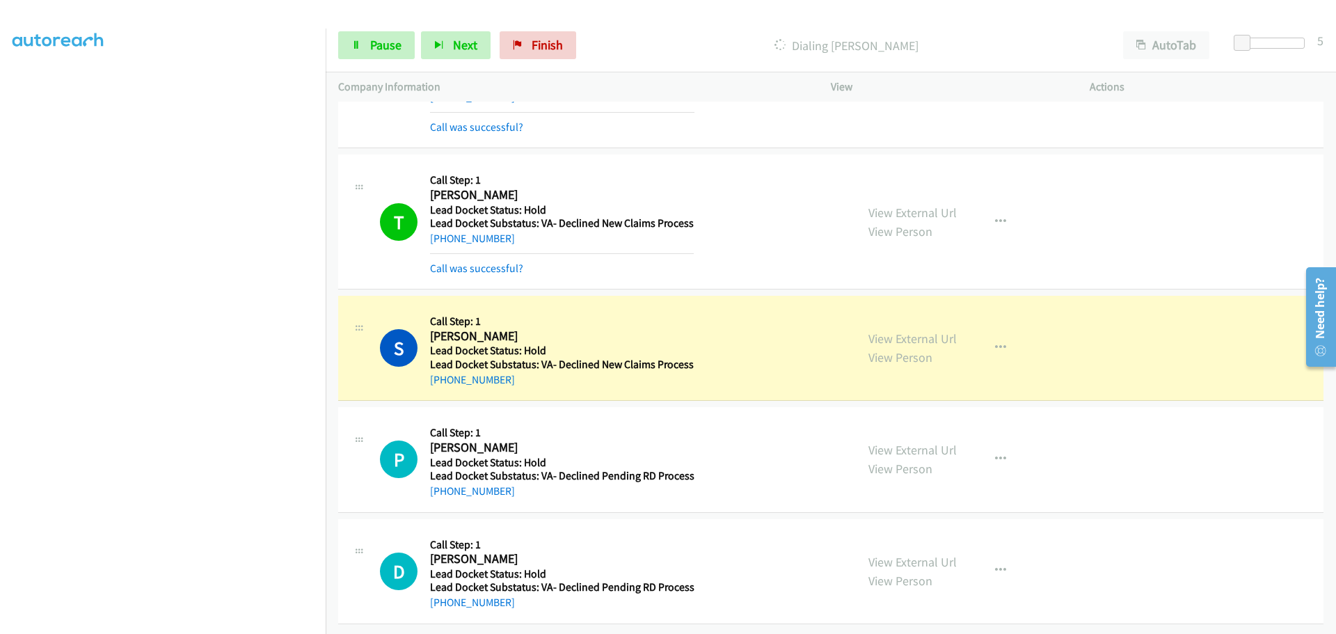
scroll to position [102, 0]
drag, startPoint x: 527, startPoint y: 482, endPoint x: 443, endPoint y: 479, distance: 83.5
click at [443, 483] on div "+1 315-486-9789" at bounding box center [562, 491] width 264 height 17
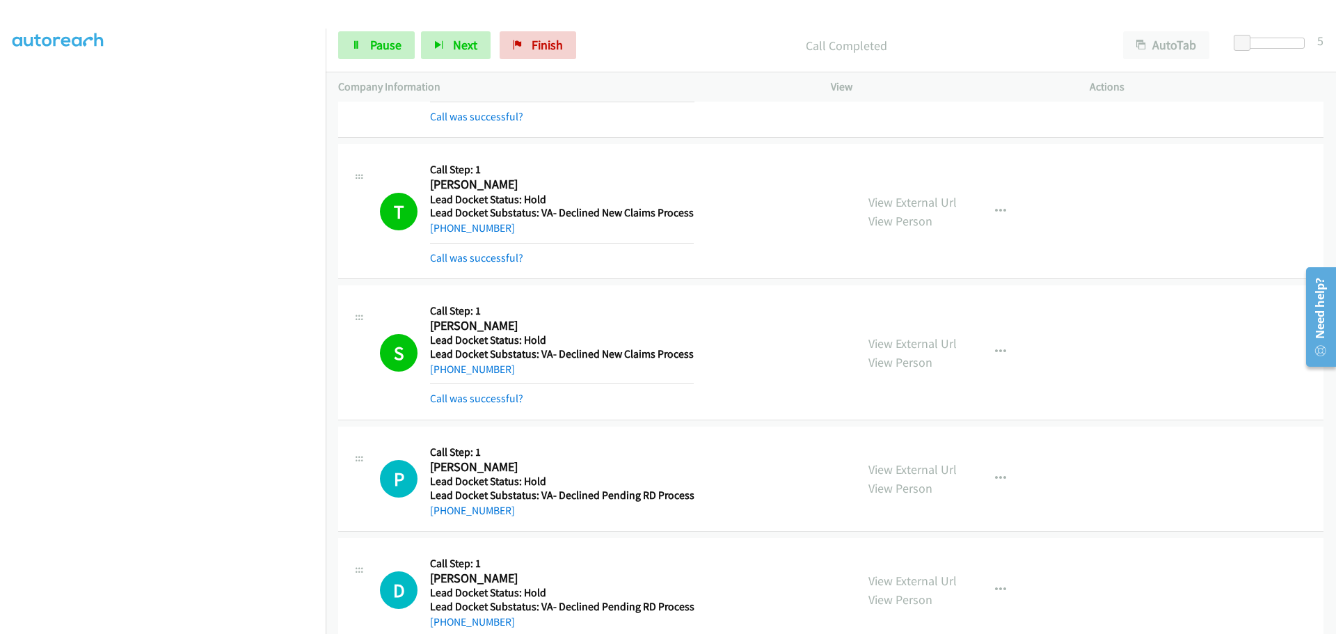
copy link "315-486-9789"
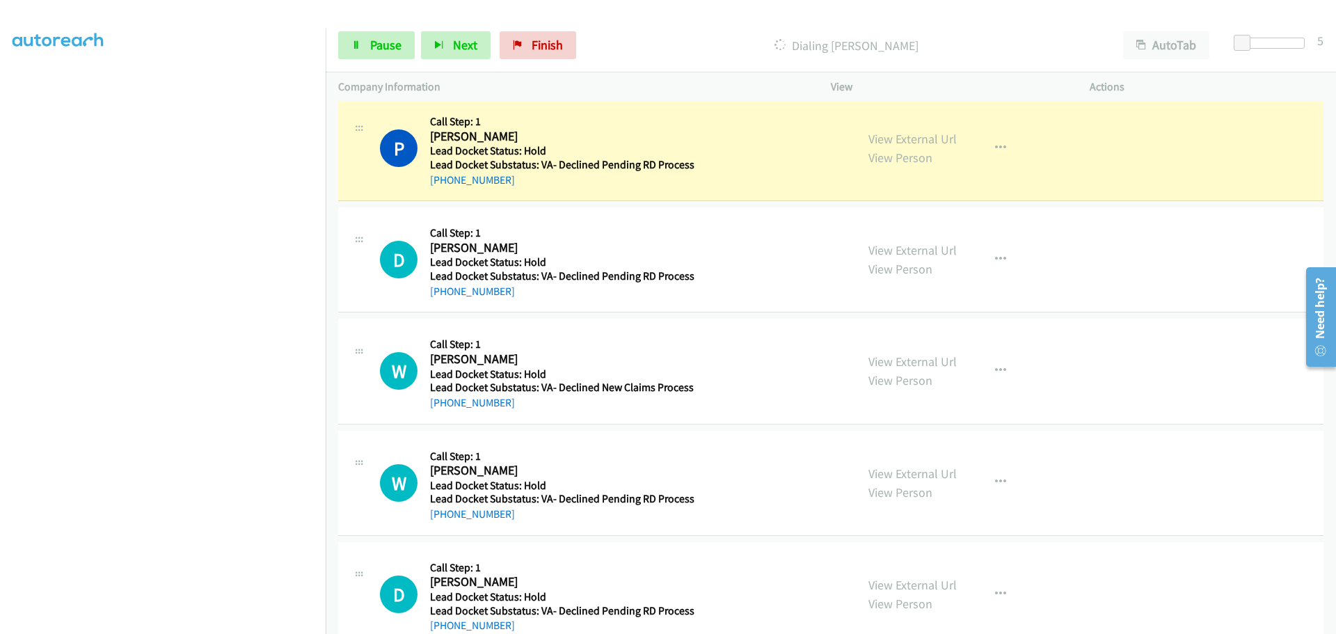
scroll to position [465, 0]
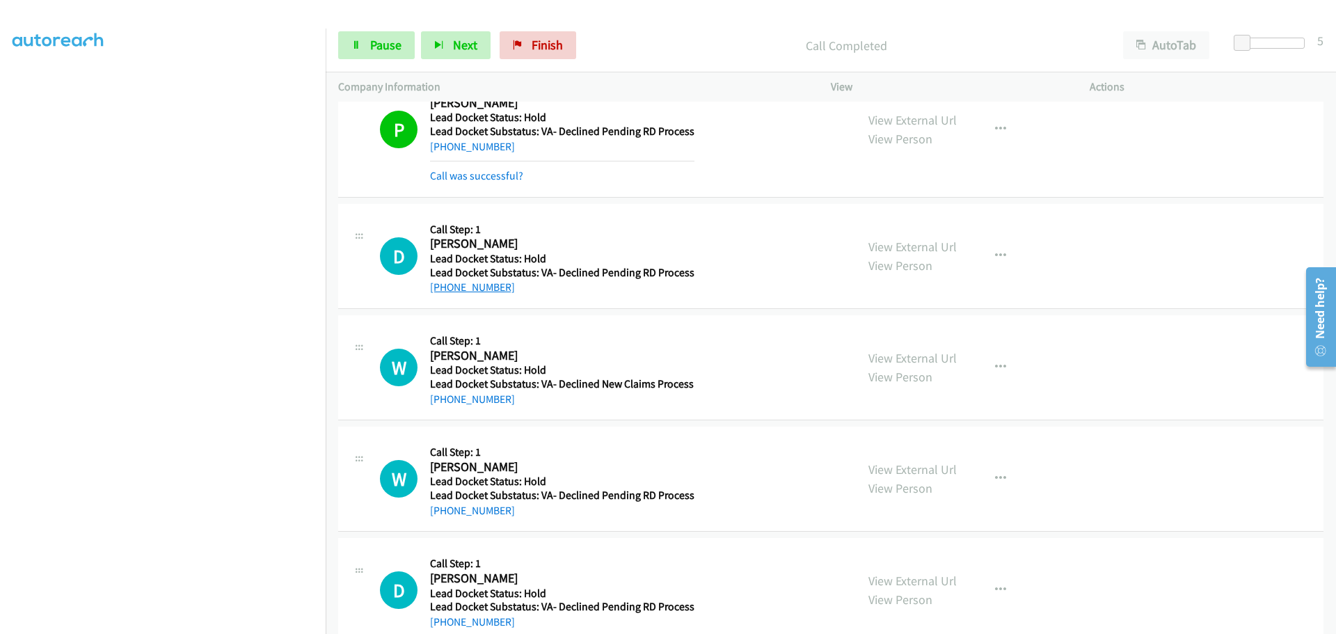
drag, startPoint x: 514, startPoint y: 260, endPoint x: 447, endPoint y: 287, distance: 72.7
click at [444, 286] on div "+1 812-240-5048" at bounding box center [562, 287] width 264 height 17
copy link "812-240-5048"
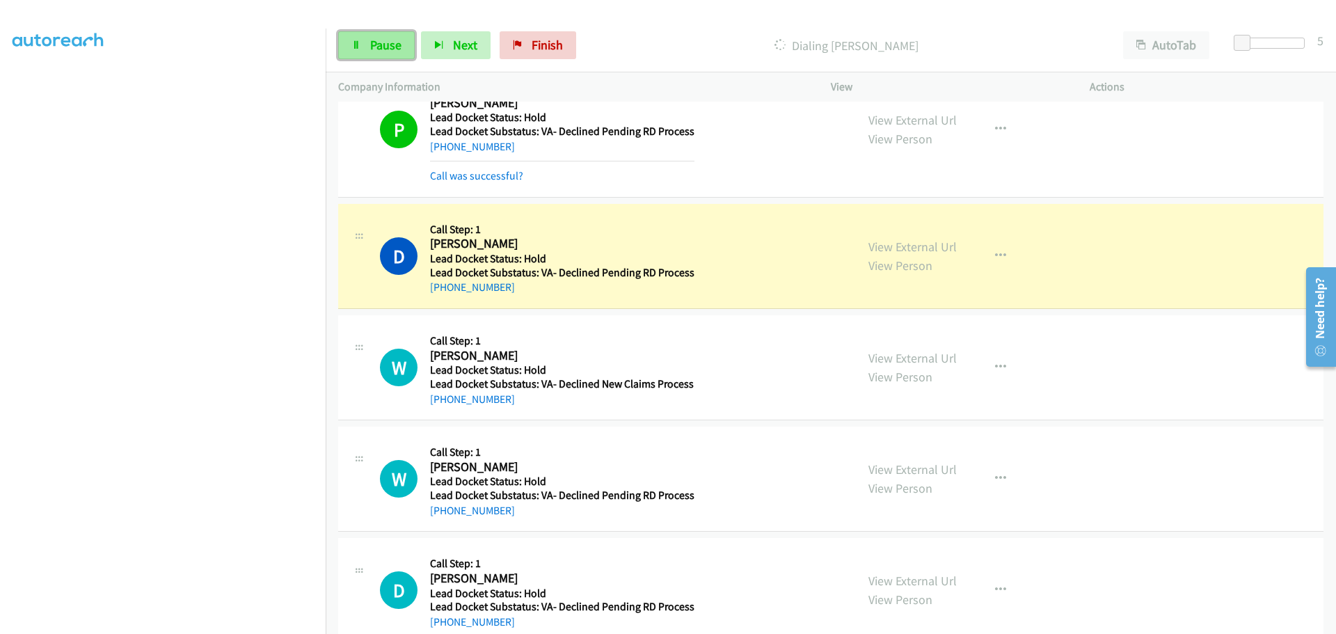
click at [380, 43] on span "Pause" at bounding box center [385, 45] width 31 height 16
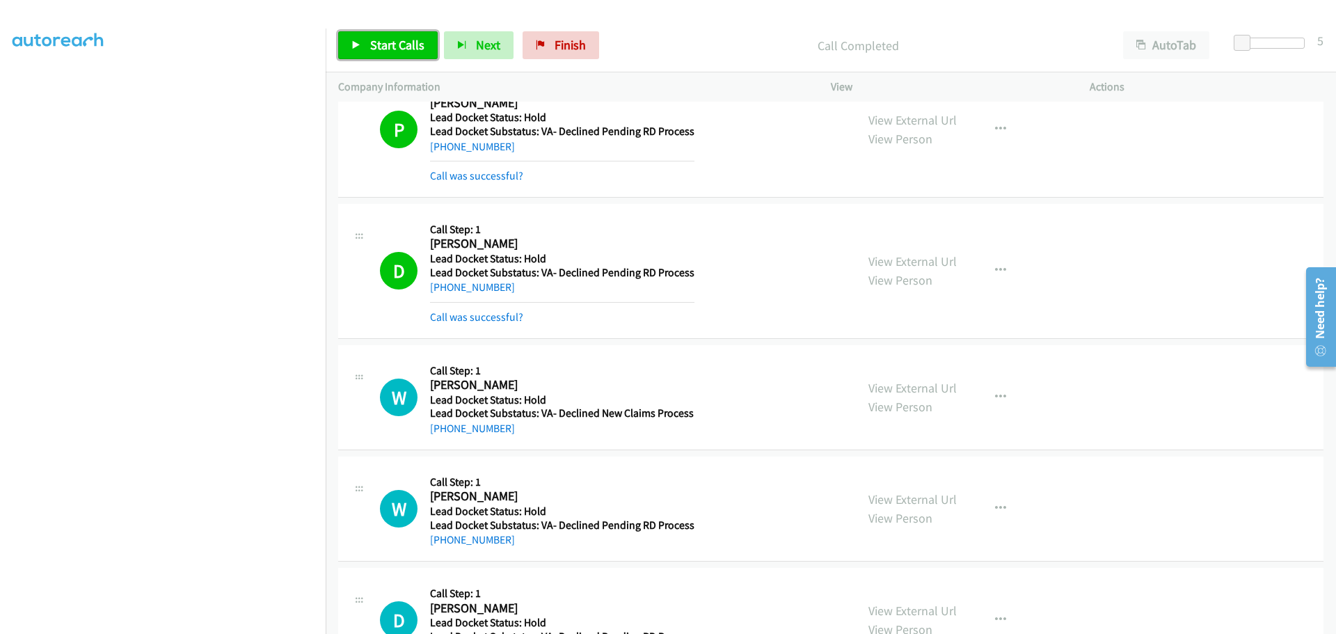
click at [393, 40] on span "Start Calls" at bounding box center [397, 45] width 54 height 16
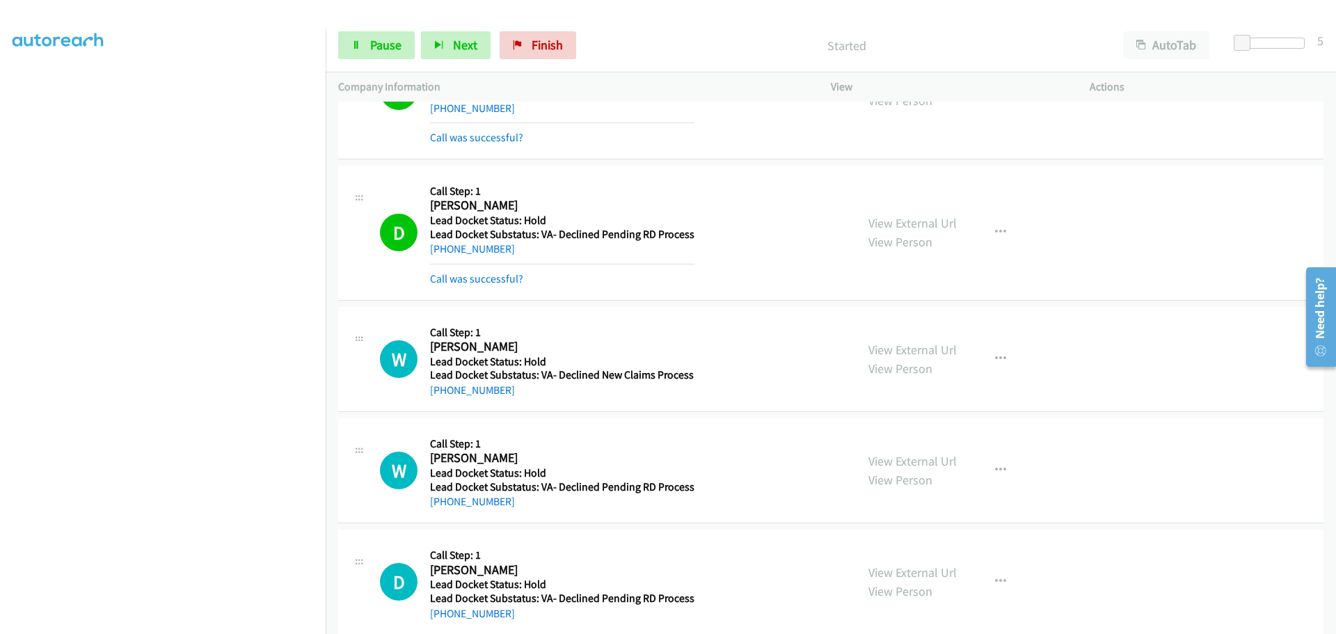
scroll to position [525, 0]
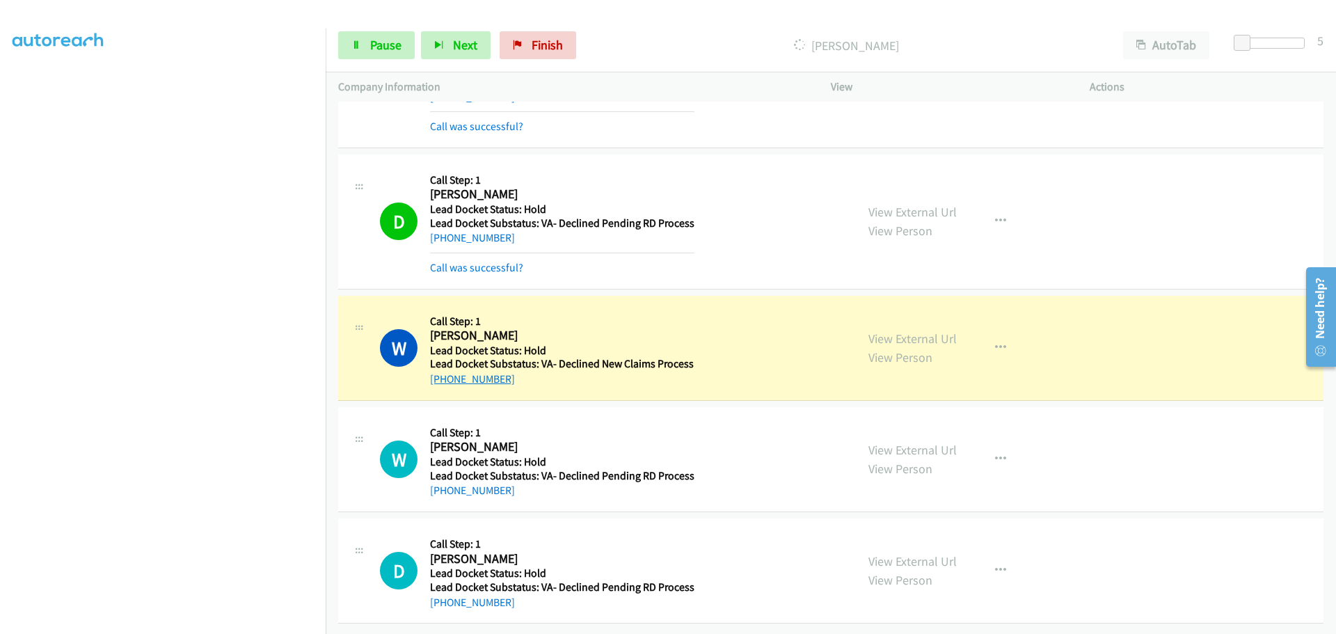
drag, startPoint x: 513, startPoint y: 369, endPoint x: 442, endPoint y: 372, distance: 70.3
click at [442, 372] on div "+1 859-302-2927" at bounding box center [562, 379] width 264 height 17
copy link "859-302-2927"
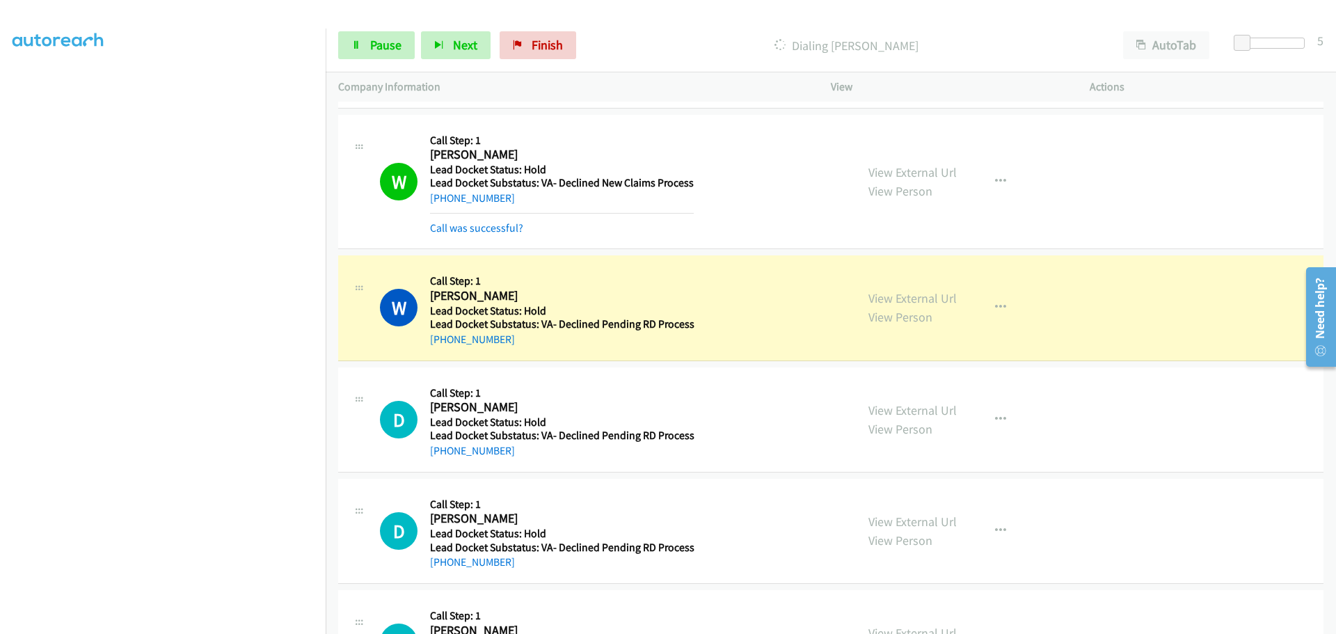
scroll to position [804, 0]
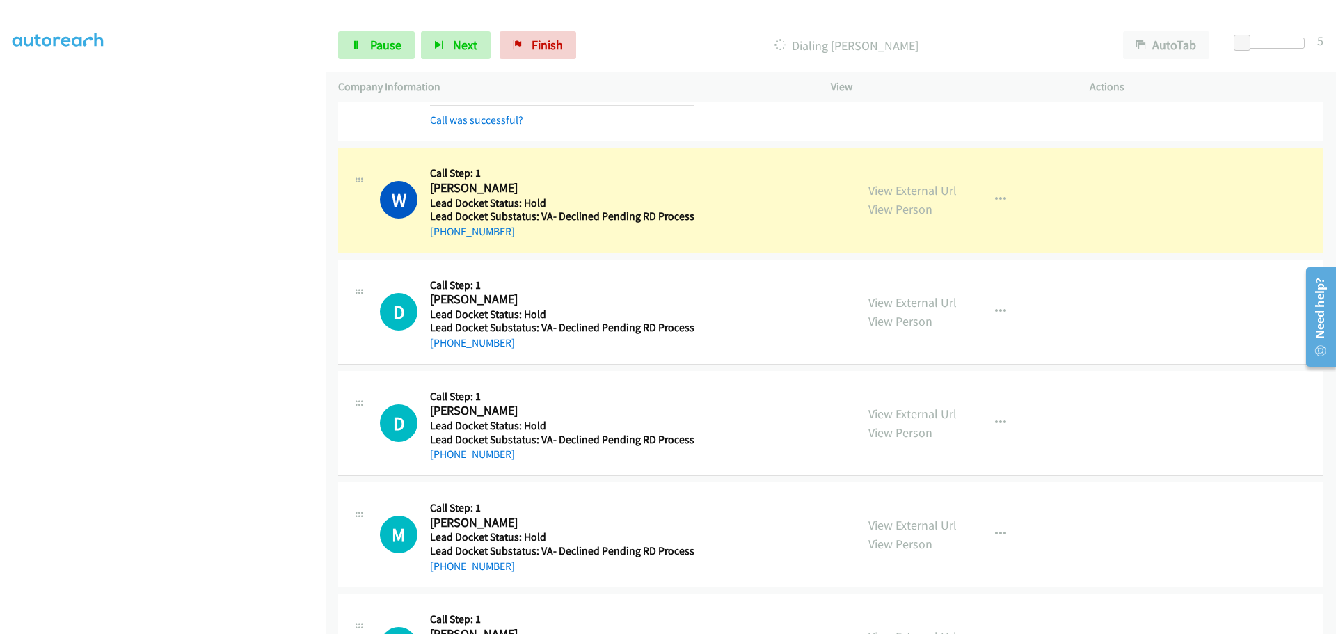
drag, startPoint x: 513, startPoint y: 237, endPoint x: 445, endPoint y: 239, distance: 68.2
click at [445, 239] on div "+1 214-796-0072" at bounding box center [562, 231] width 264 height 17
copy link "214-796-0072"
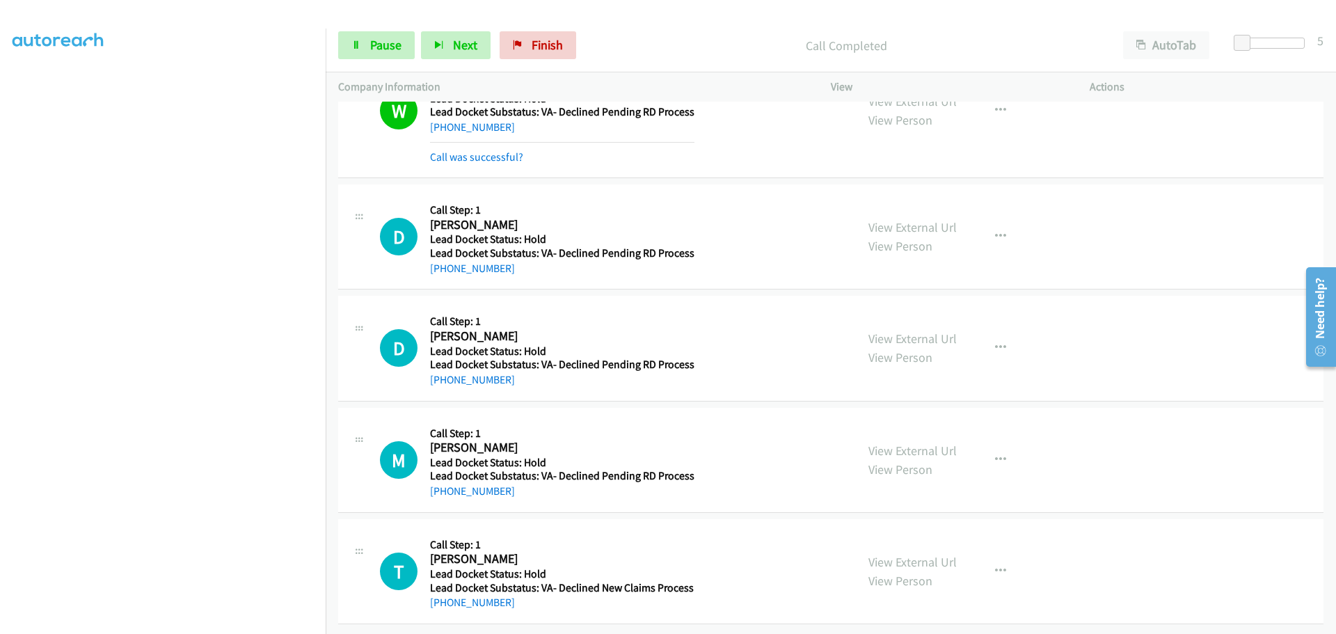
scroll to position [918, 0]
drag, startPoint x: 495, startPoint y: 265, endPoint x: 449, endPoint y: 258, distance: 46.4
click at [443, 263] on div "D Callback Scheduled Call Step: 1 David Strange America/Chicago Lead Docket Sta…" at bounding box center [830, 236] width 985 height 105
copy link "712-621-9694"
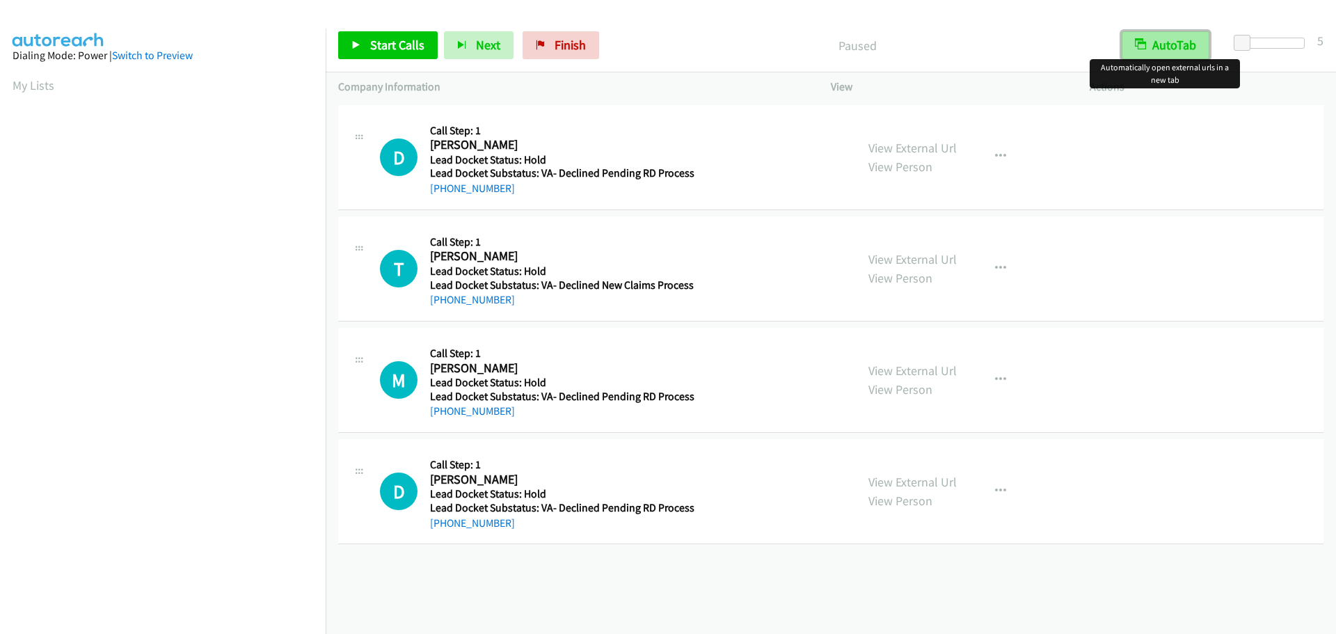
click at [1184, 43] on button "AutoTab" at bounding box center [1166, 45] width 88 height 28
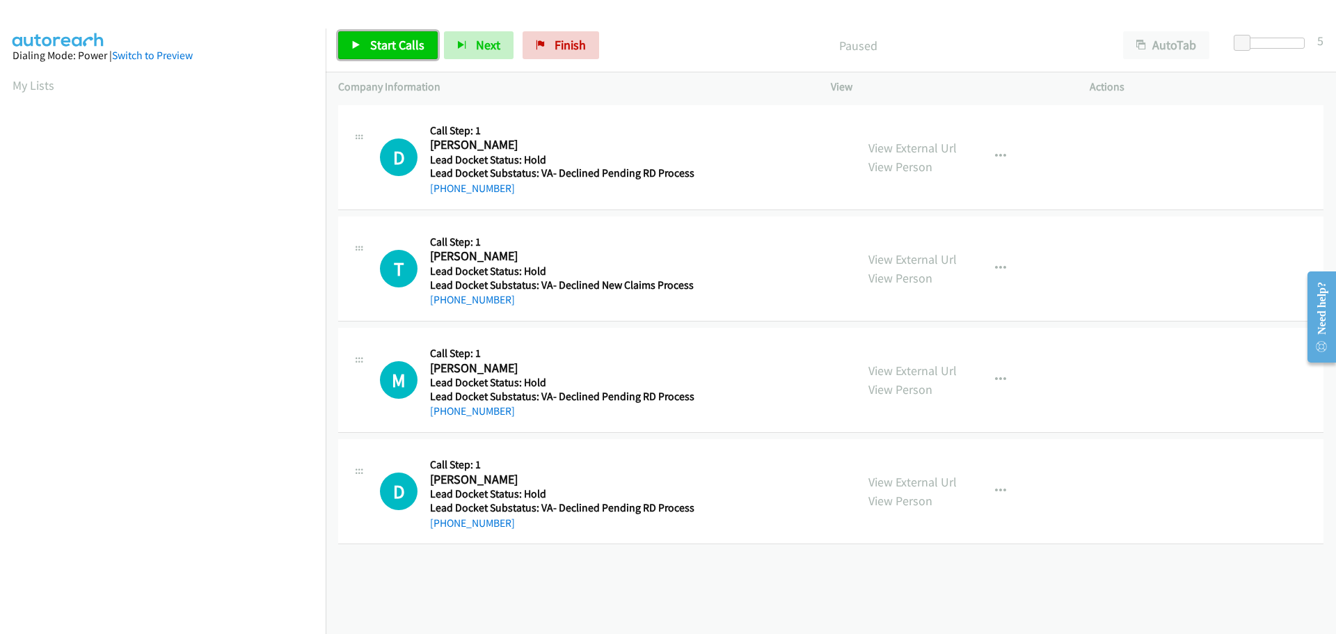
click at [392, 49] on span "Start Calls" at bounding box center [397, 45] width 54 height 16
drag, startPoint x: 498, startPoint y: 184, endPoint x: 441, endPoint y: 187, distance: 57.2
click at [441, 187] on div "[PHONE_NUMBER]" at bounding box center [562, 188] width 264 height 17
copy link "[PHONE_NUMBER]"
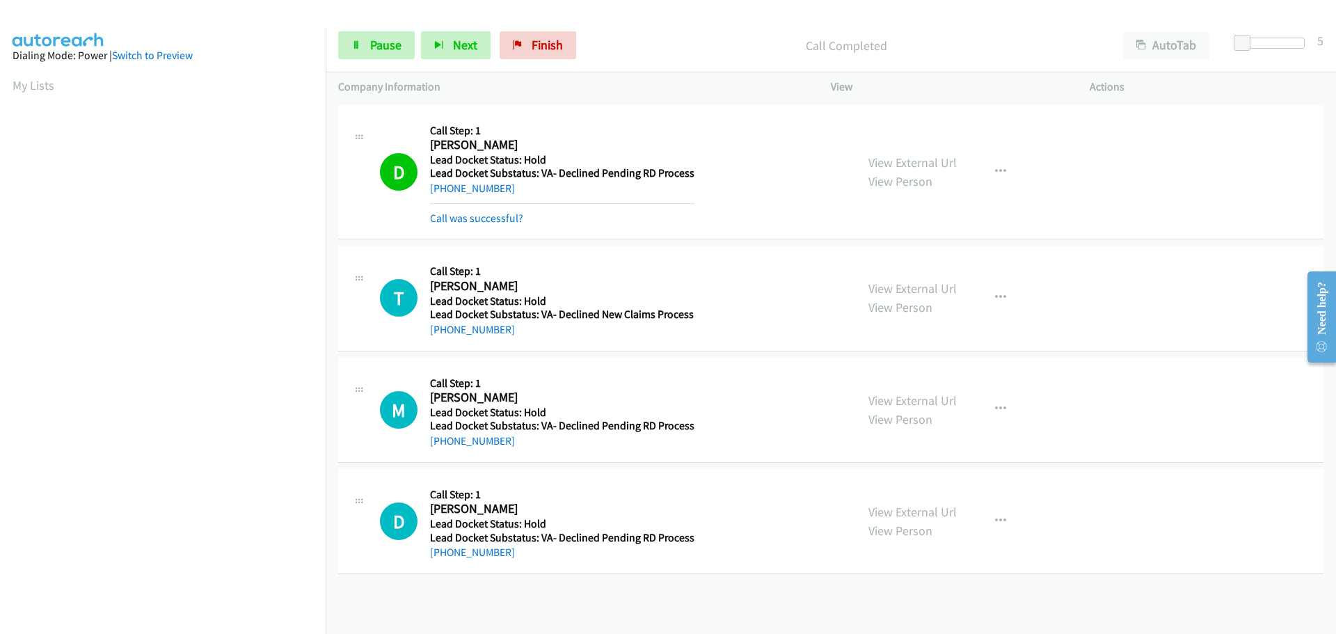
scroll to position [147, 0]
click at [388, 49] on span "Pause" at bounding box center [385, 45] width 31 height 16
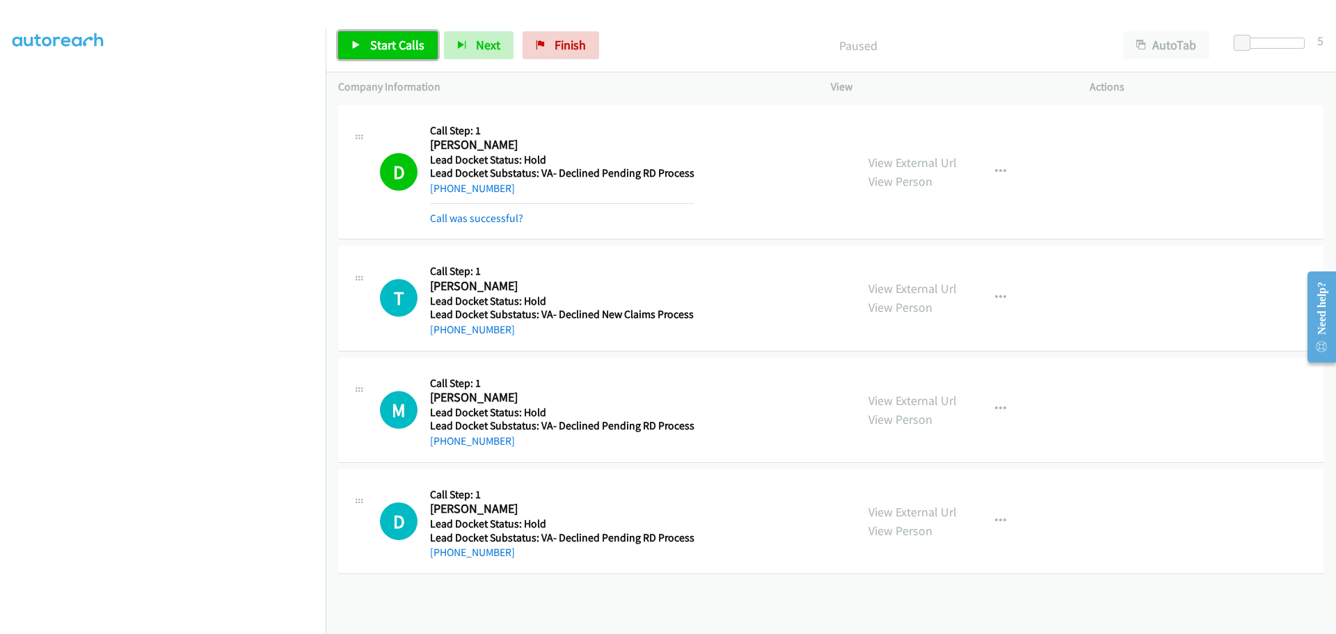
click at [400, 49] on span "Start Calls" at bounding box center [397, 45] width 54 height 16
drag, startPoint x: 512, startPoint y: 337, endPoint x: 445, endPoint y: 337, distance: 67.5
click at [445, 337] on div "[PHONE_NUMBER]" at bounding box center [562, 329] width 264 height 17
copy link "[PHONE_NUMBER]"
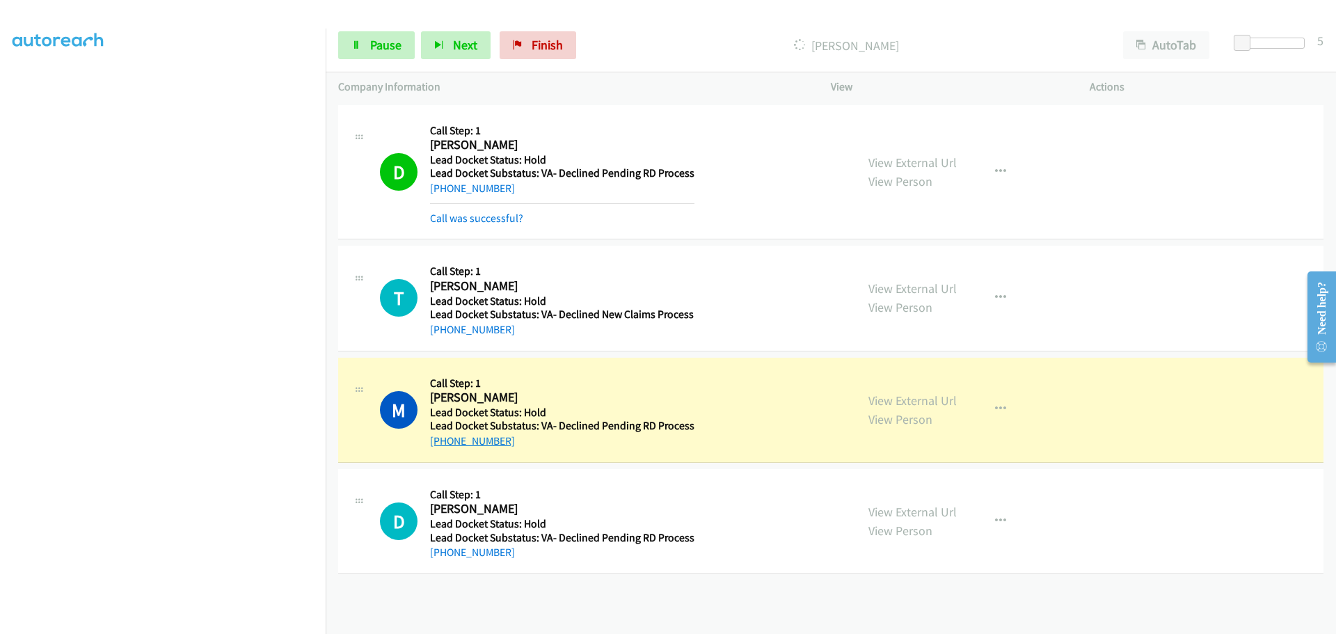
drag, startPoint x: 497, startPoint y: 443, endPoint x: 440, endPoint y: 440, distance: 56.4
click at [440, 440] on div "[PHONE_NUMBER]" at bounding box center [562, 441] width 264 height 17
copy link "[PHONE_NUMBER]"
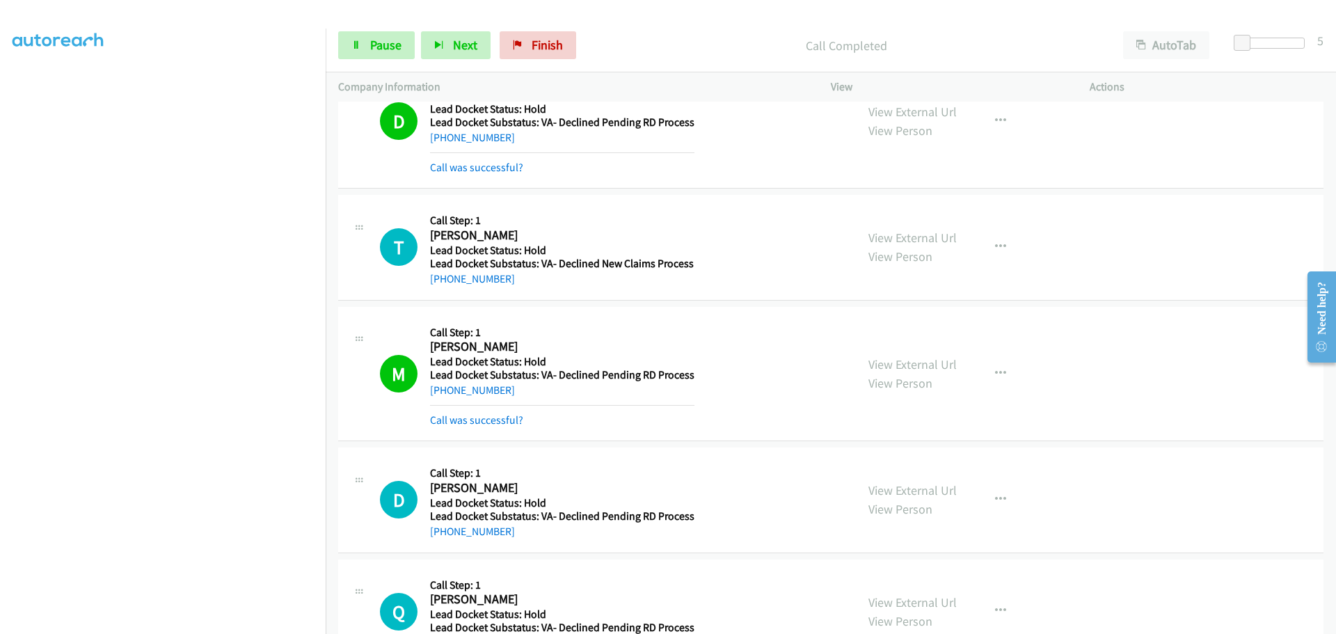
scroll to position [209, 0]
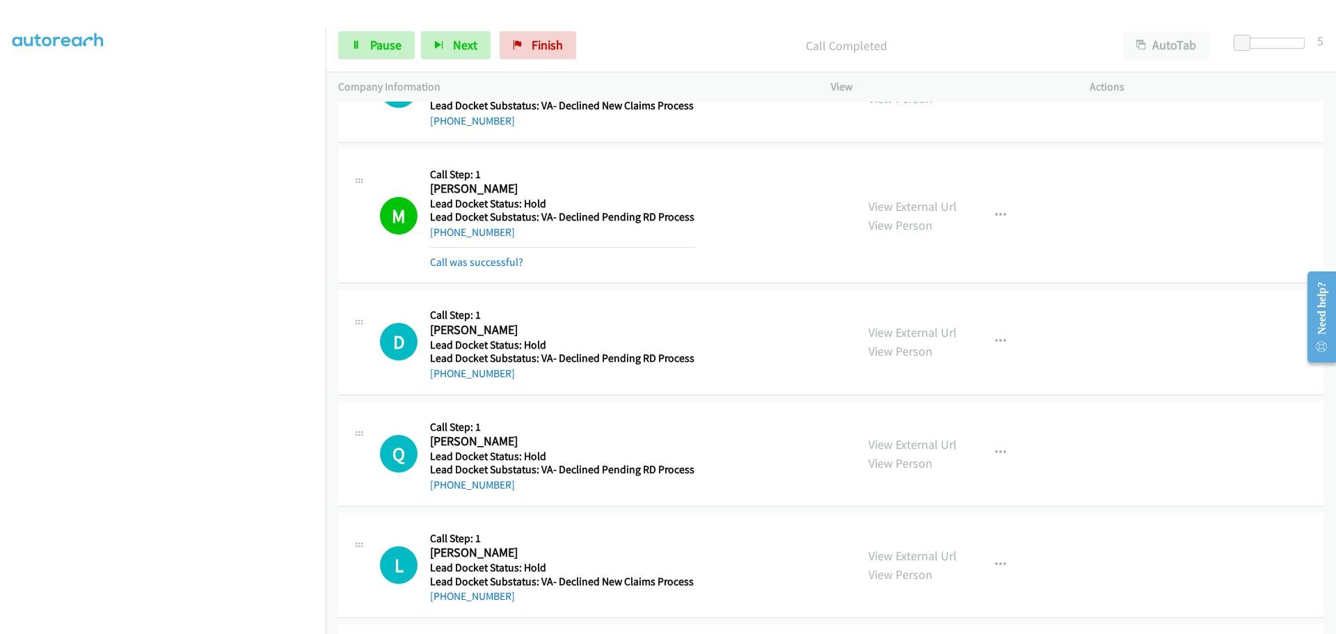
drag, startPoint x: 515, startPoint y: 379, endPoint x: 444, endPoint y: 382, distance: 71.0
click at [442, 382] on div "D Callback Scheduled Call Step: 1 [PERSON_NAME] America/[GEOGRAPHIC_DATA] Lead …" at bounding box center [830, 341] width 985 height 105
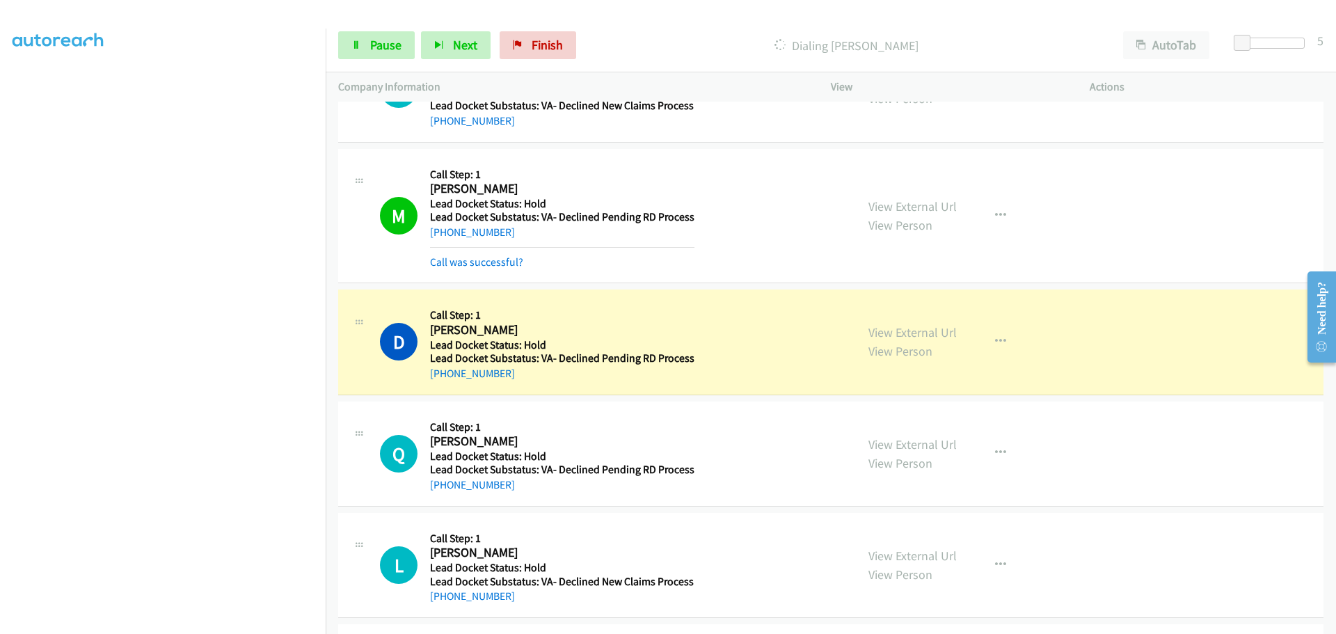
copy link "712-621-9694"
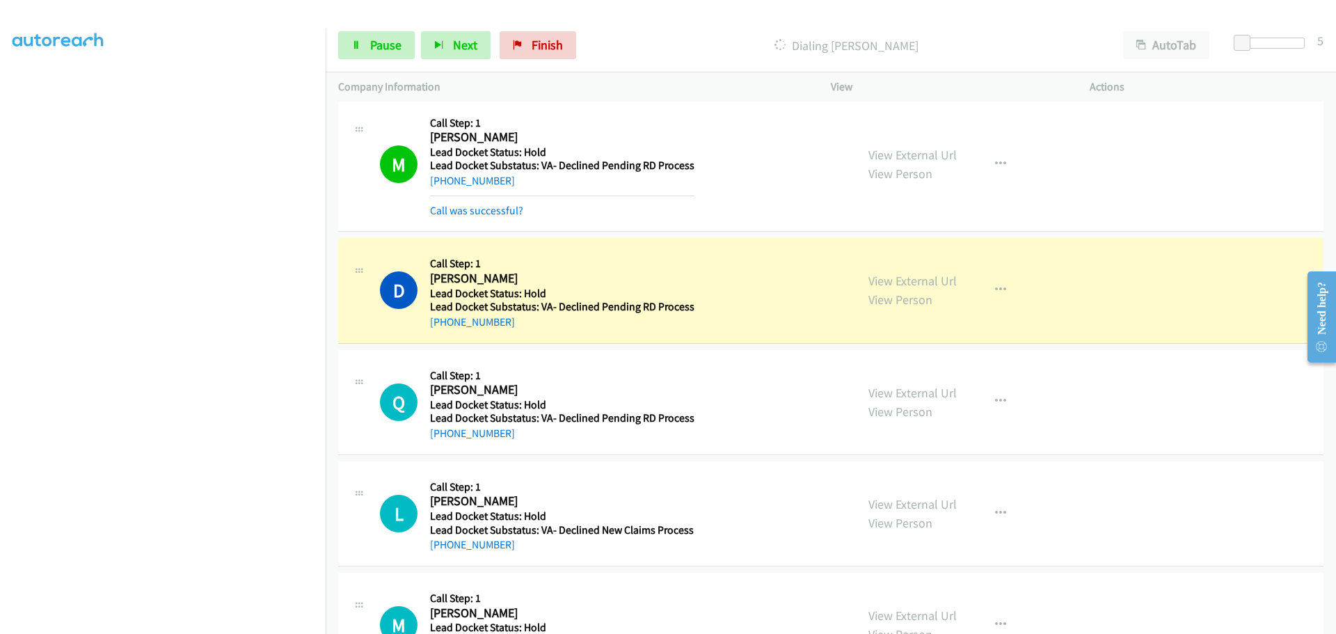
scroll to position [325, 0]
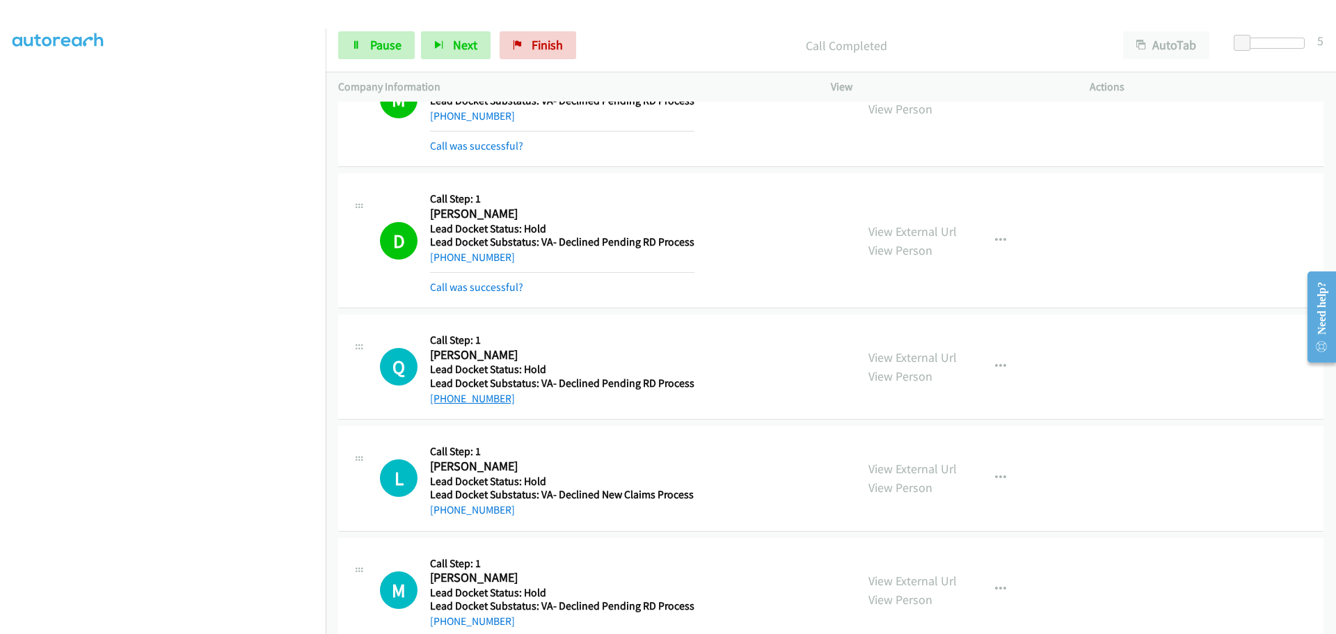
drag, startPoint x: 518, startPoint y: 369, endPoint x: 445, endPoint y: 397, distance: 78.6
click at [445, 397] on div "+1 517-358-9036" at bounding box center [562, 398] width 264 height 17
copy link "517-358-9036"
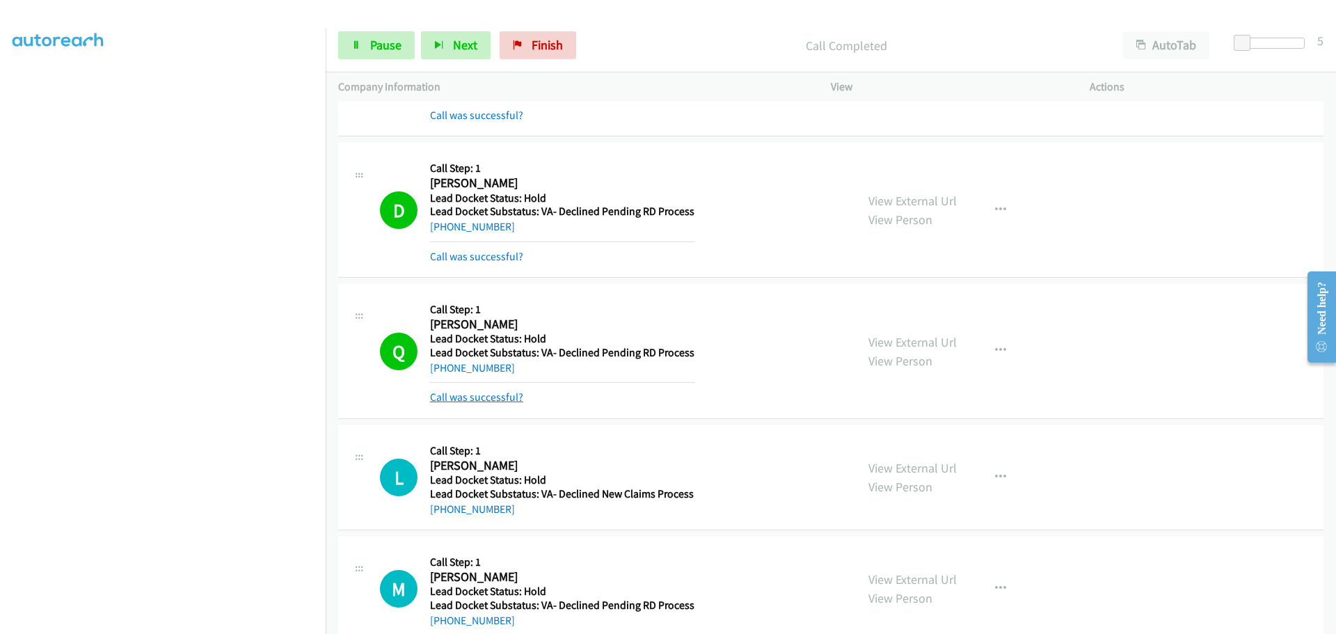
scroll to position [384, 0]
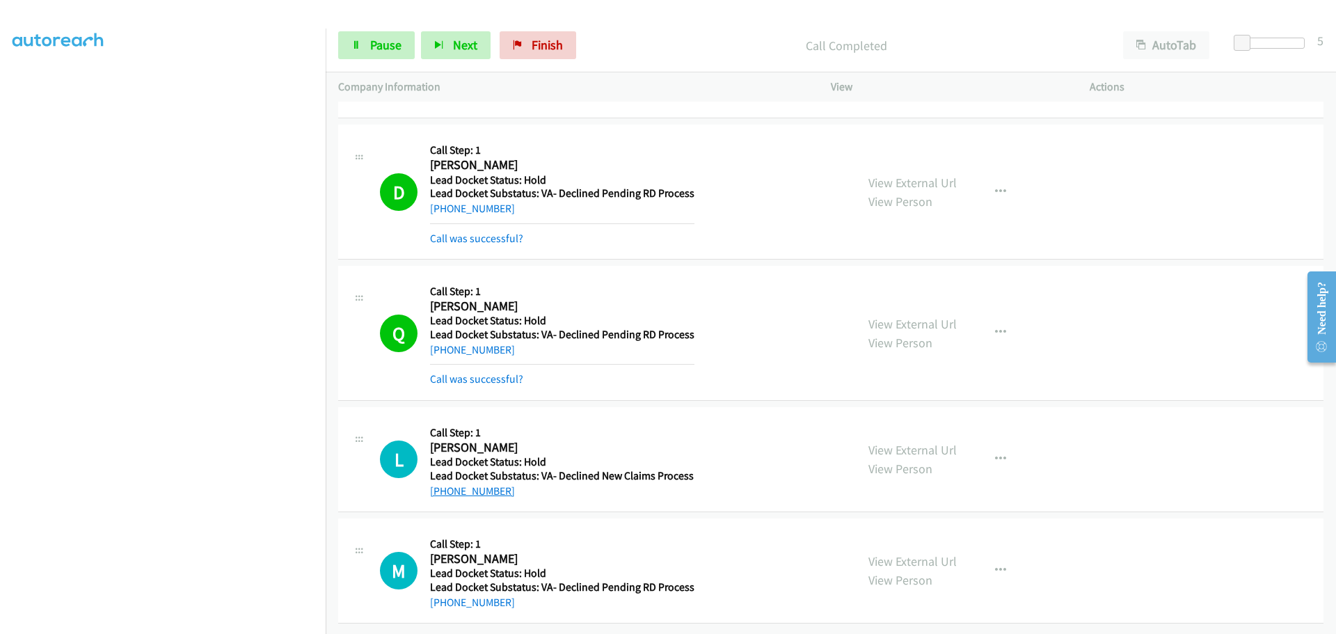
drag, startPoint x: 510, startPoint y: 486, endPoint x: 442, endPoint y: 483, distance: 67.5
click at [442, 483] on div "+1 505-295-9349" at bounding box center [562, 491] width 264 height 17
copy link "505-295-9349"
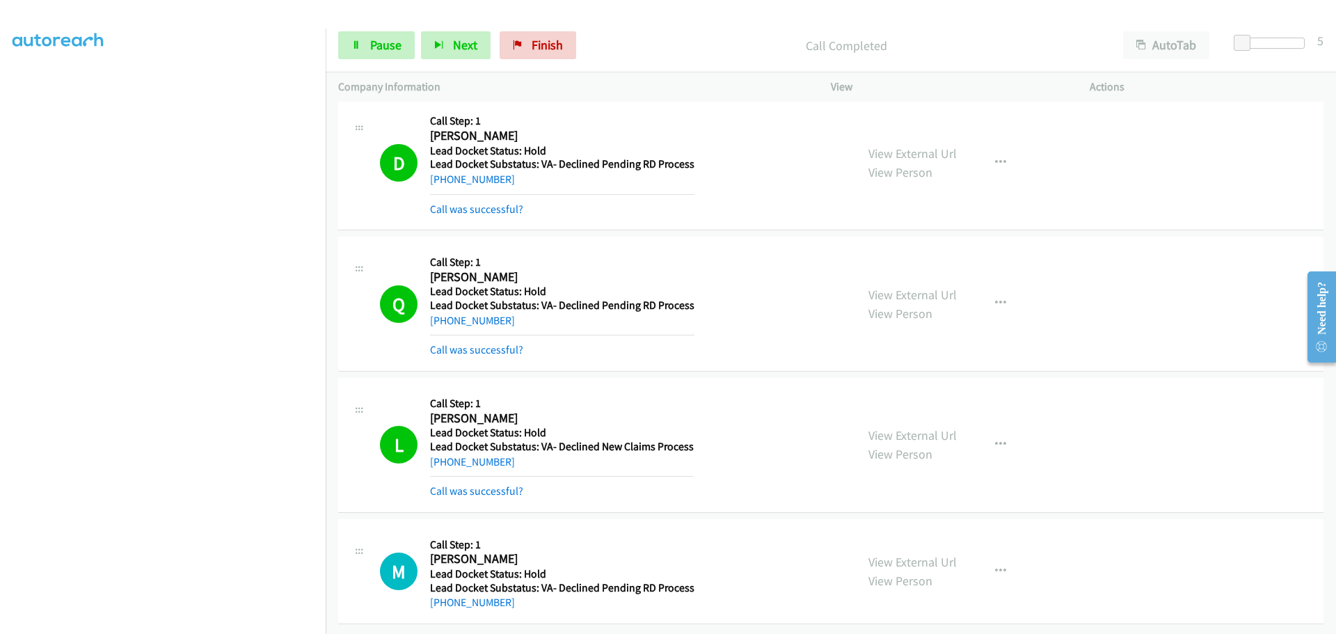
scroll to position [413, 0]
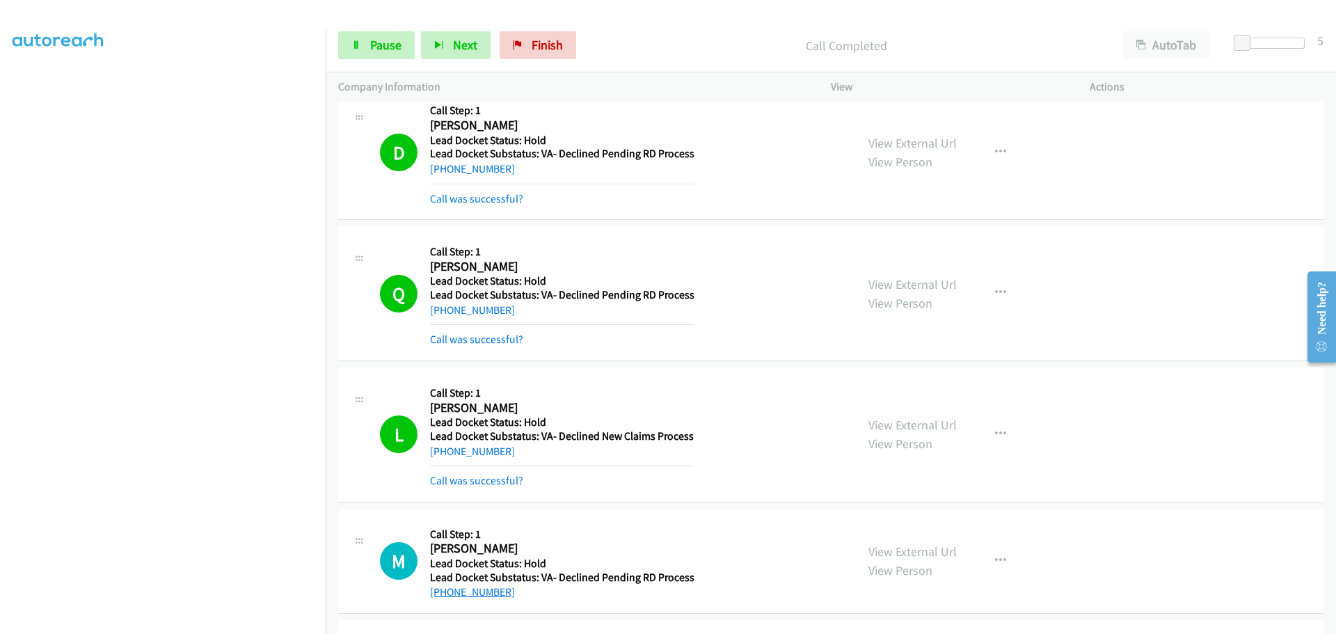
drag, startPoint x: 489, startPoint y: 593, endPoint x: 444, endPoint y: 594, distance: 45.2
click at [444, 594] on div "+1 208-695-4844" at bounding box center [562, 592] width 264 height 17
copy link "208-695-4844"
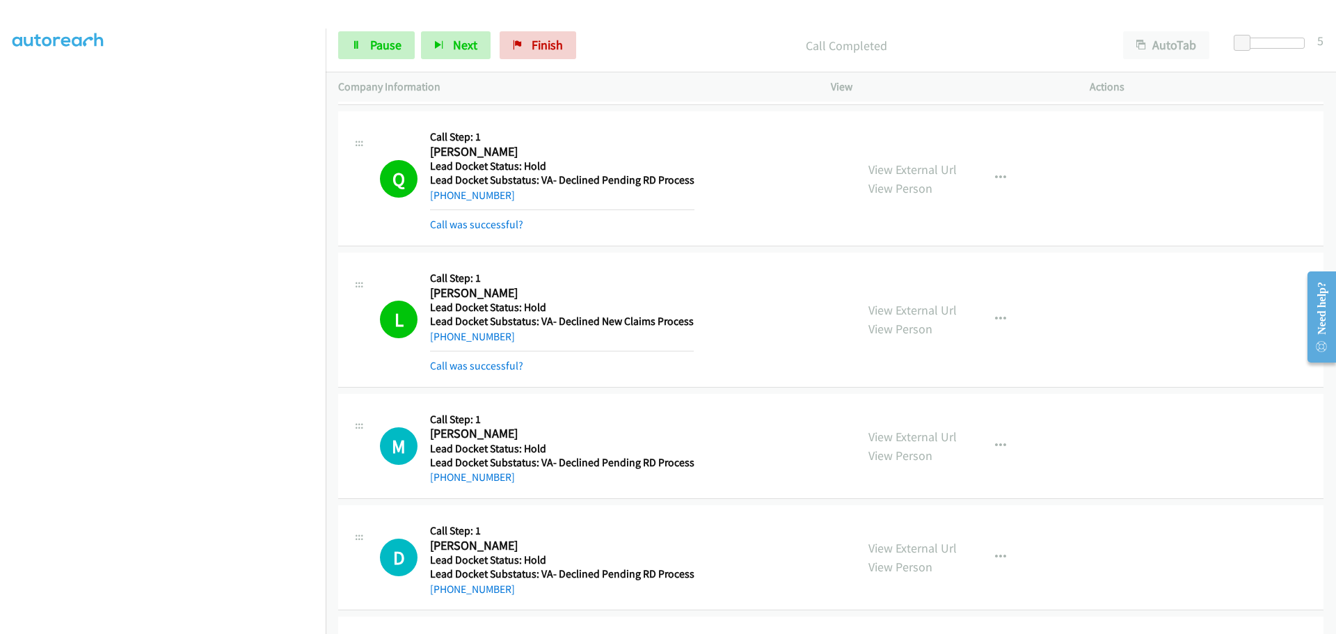
scroll to position [748, 0]
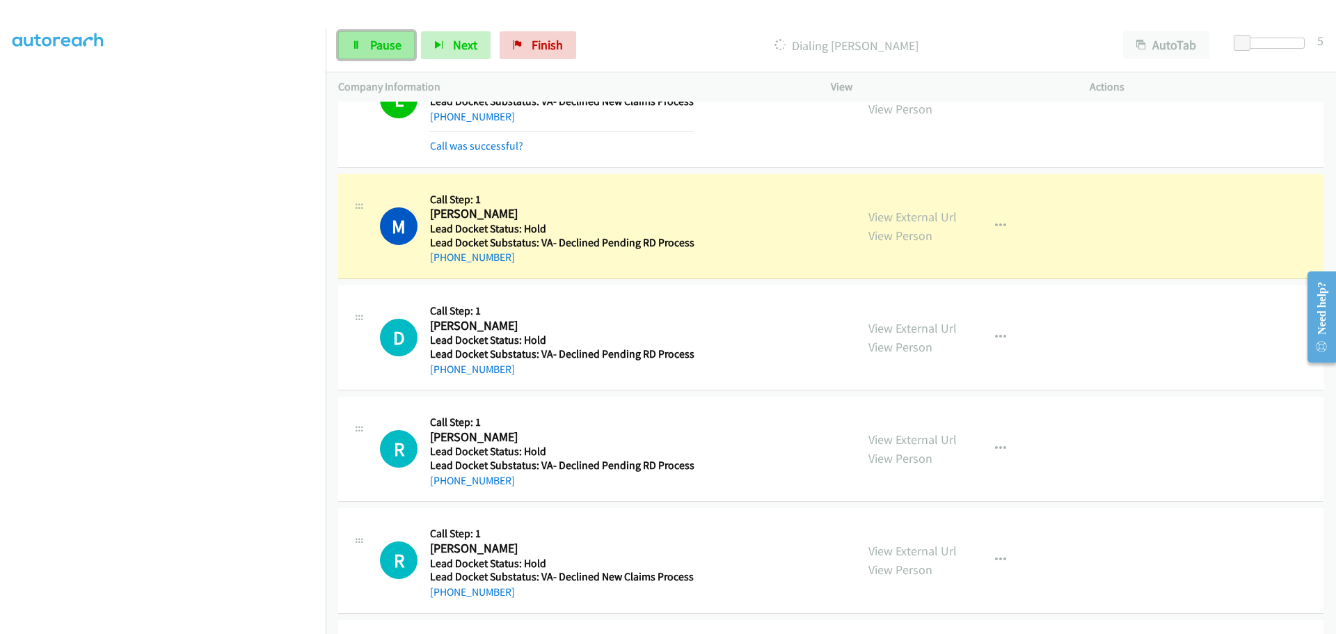
click at [369, 38] on link "Pause" at bounding box center [376, 45] width 77 height 28
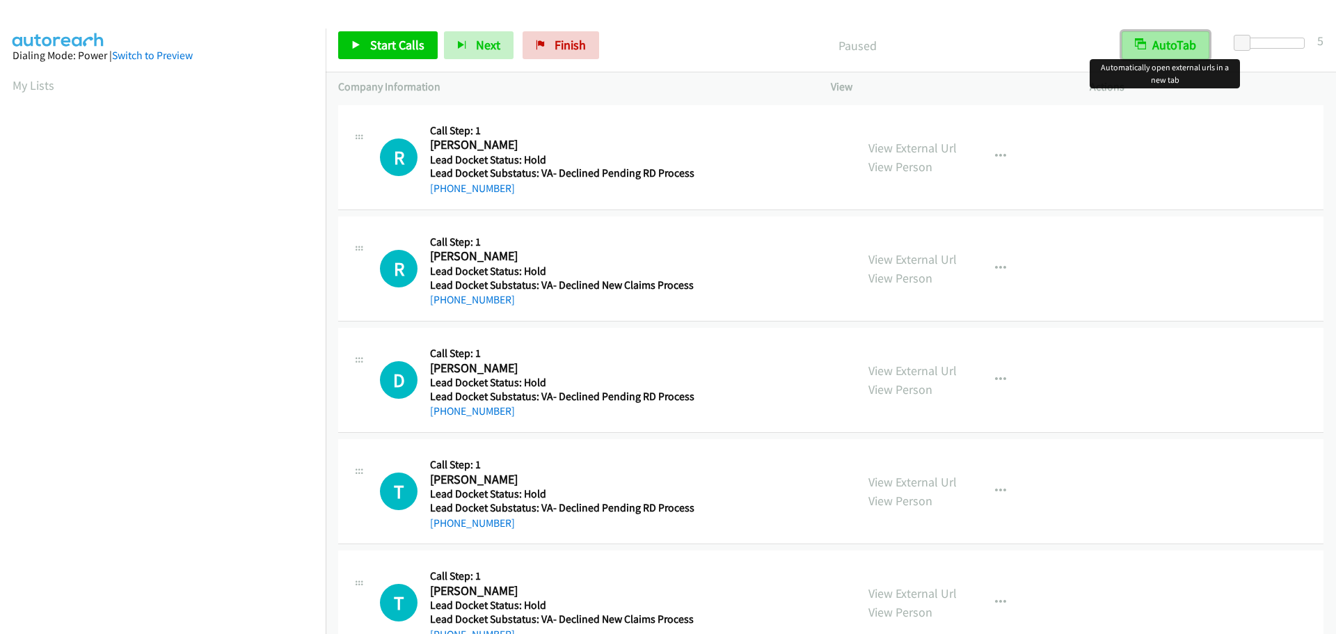
click at [1165, 40] on button "AutoTab" at bounding box center [1166, 45] width 88 height 28
click at [406, 38] on span "Start Calls" at bounding box center [397, 45] width 54 height 16
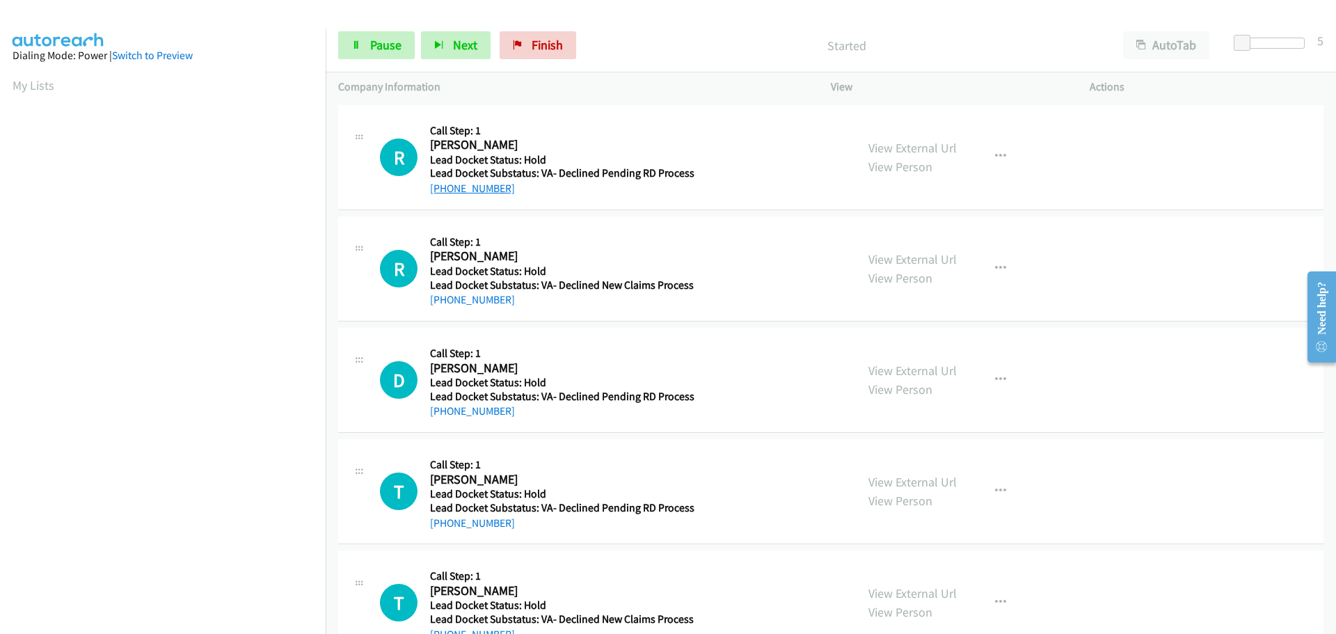
drag, startPoint x: 513, startPoint y: 196, endPoint x: 445, endPoint y: 193, distance: 68.2
click at [445, 193] on div "+1 207-380-3509" at bounding box center [562, 188] width 264 height 17
copy link "207-380-3509"
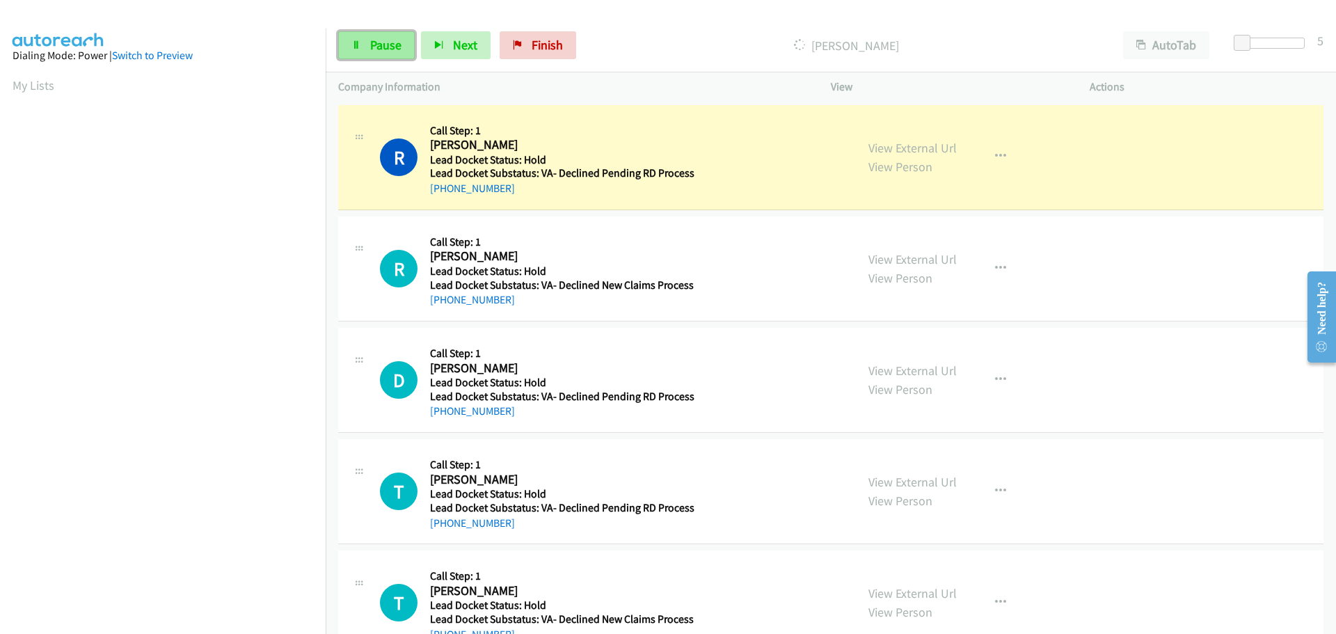
drag, startPoint x: 378, startPoint y: 44, endPoint x: 355, endPoint y: 59, distance: 27.6
click at [378, 44] on span "Pause" at bounding box center [385, 45] width 31 height 16
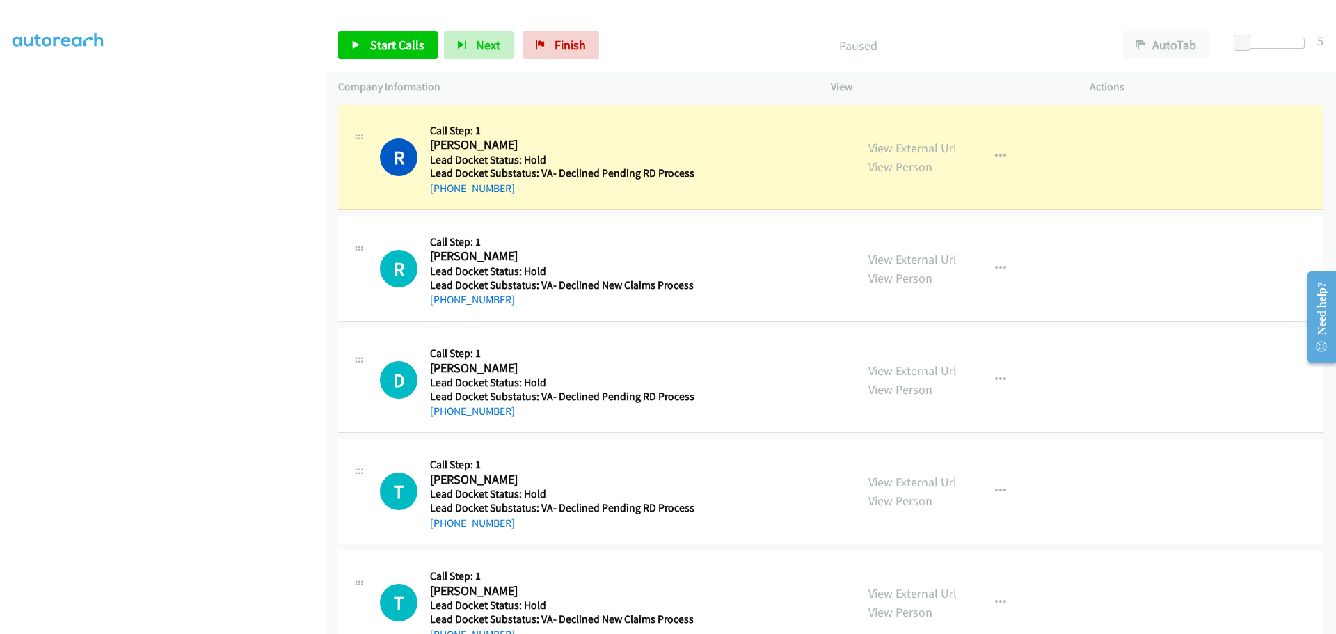
scroll to position [146, 0]
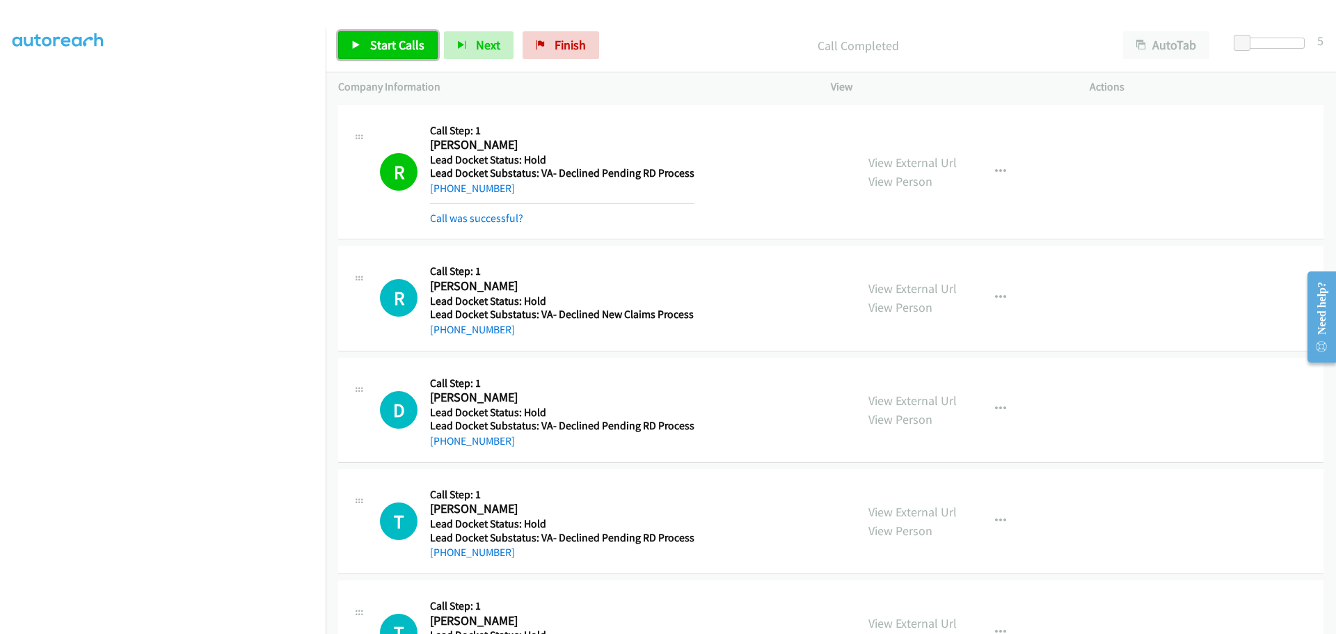
click at [401, 45] on span "Start Calls" at bounding box center [397, 45] width 54 height 16
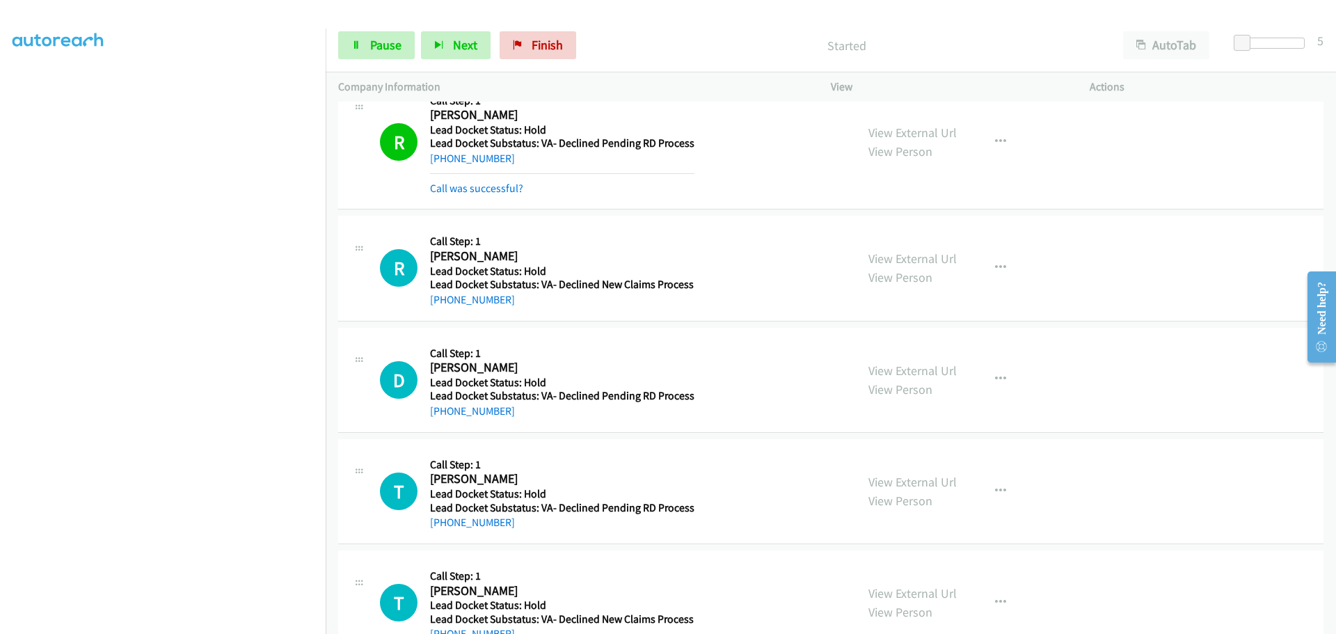
scroll to position [72, 0]
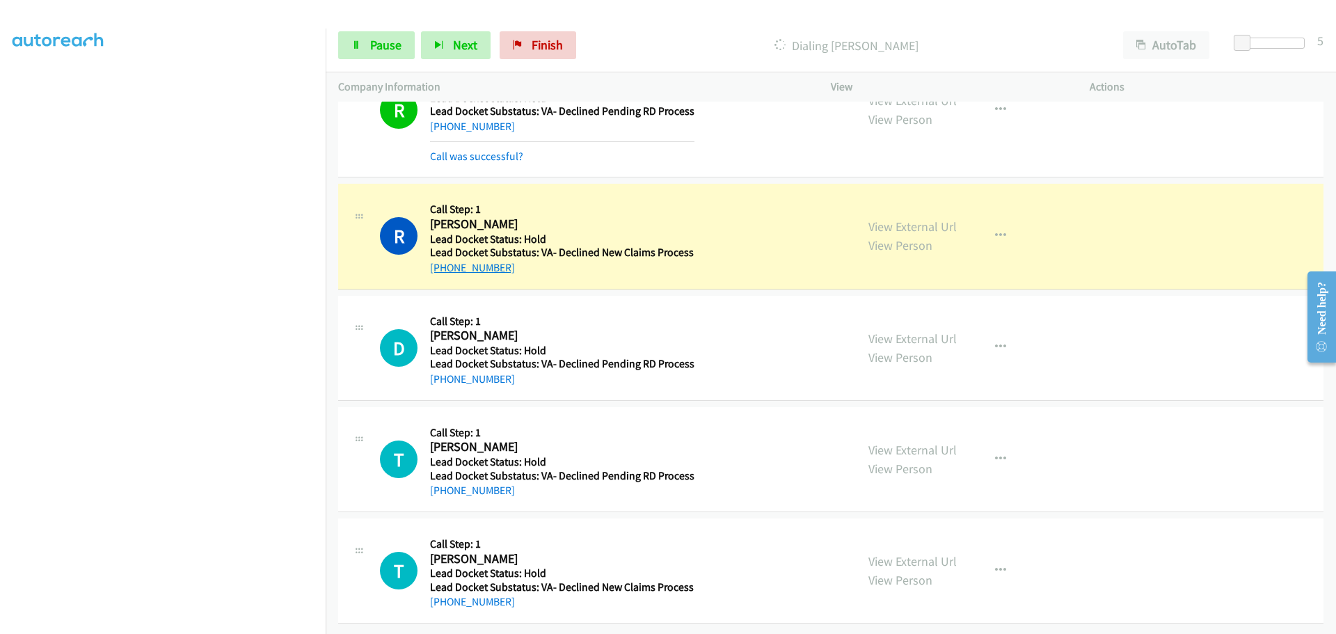
drag, startPoint x: 512, startPoint y: 257, endPoint x: 444, endPoint y: 263, distance: 68.5
click at [444, 263] on div "+1 502-608-8723" at bounding box center [562, 268] width 264 height 17
copy link "502-608-8723"
click at [395, 42] on span "Pause" at bounding box center [385, 45] width 31 height 16
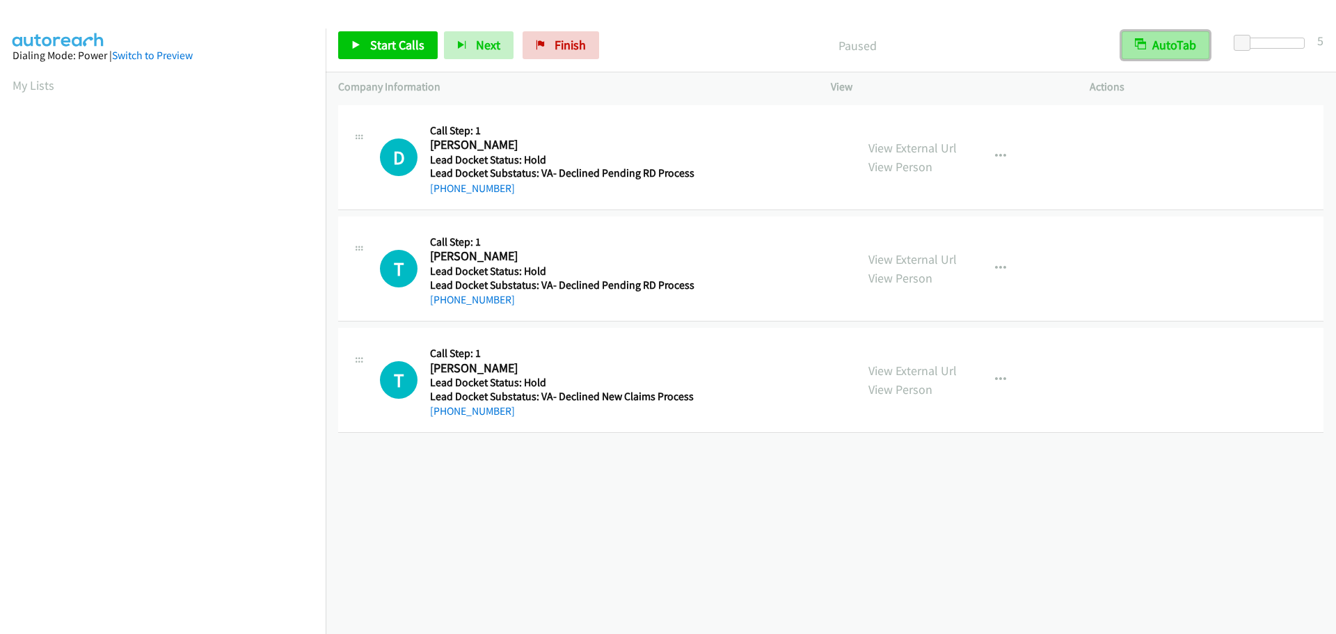
click at [1173, 43] on button "AutoTab" at bounding box center [1166, 45] width 88 height 28
click at [409, 51] on span "Start Calls" at bounding box center [397, 45] width 54 height 16
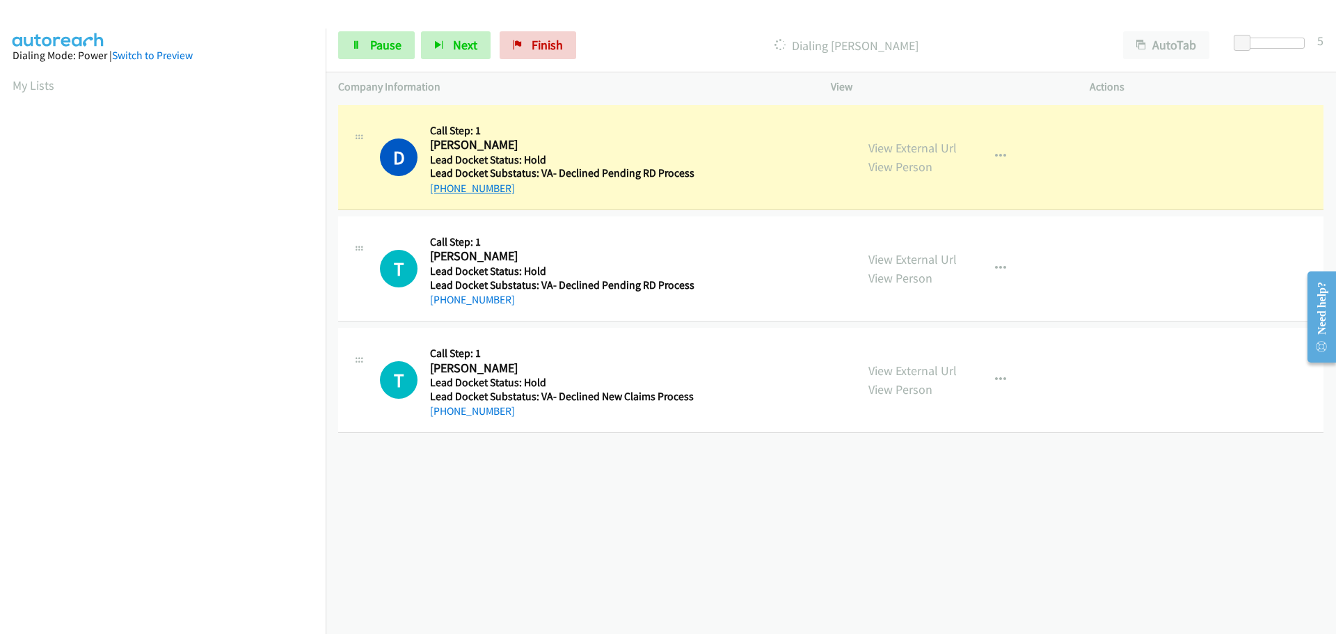
drag, startPoint x: 503, startPoint y: 191, endPoint x: 444, endPoint y: 192, distance: 59.2
click at [444, 192] on div "+1 601-470-8371" at bounding box center [562, 188] width 264 height 17
copy link "601-470-8371"
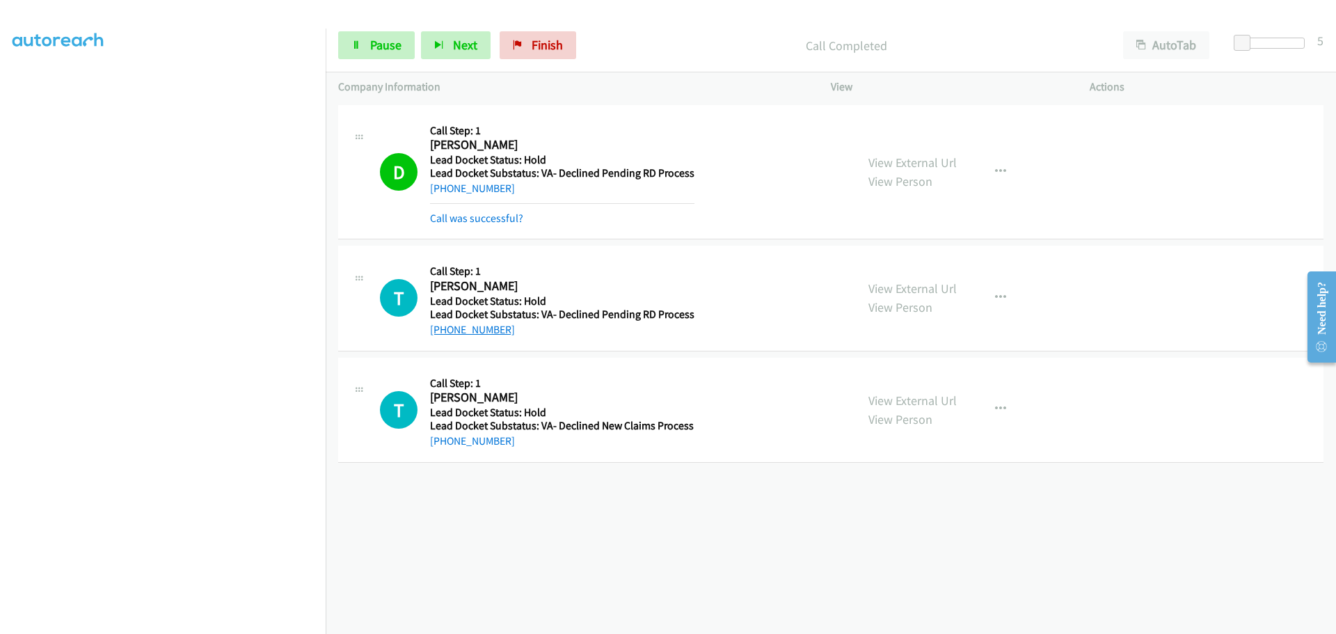
drag, startPoint x: 513, startPoint y: 302, endPoint x: 442, endPoint y: 326, distance: 75.7
click at [442, 326] on div "+1 402-979-1479" at bounding box center [562, 329] width 264 height 17
copy link "402-979-1479"
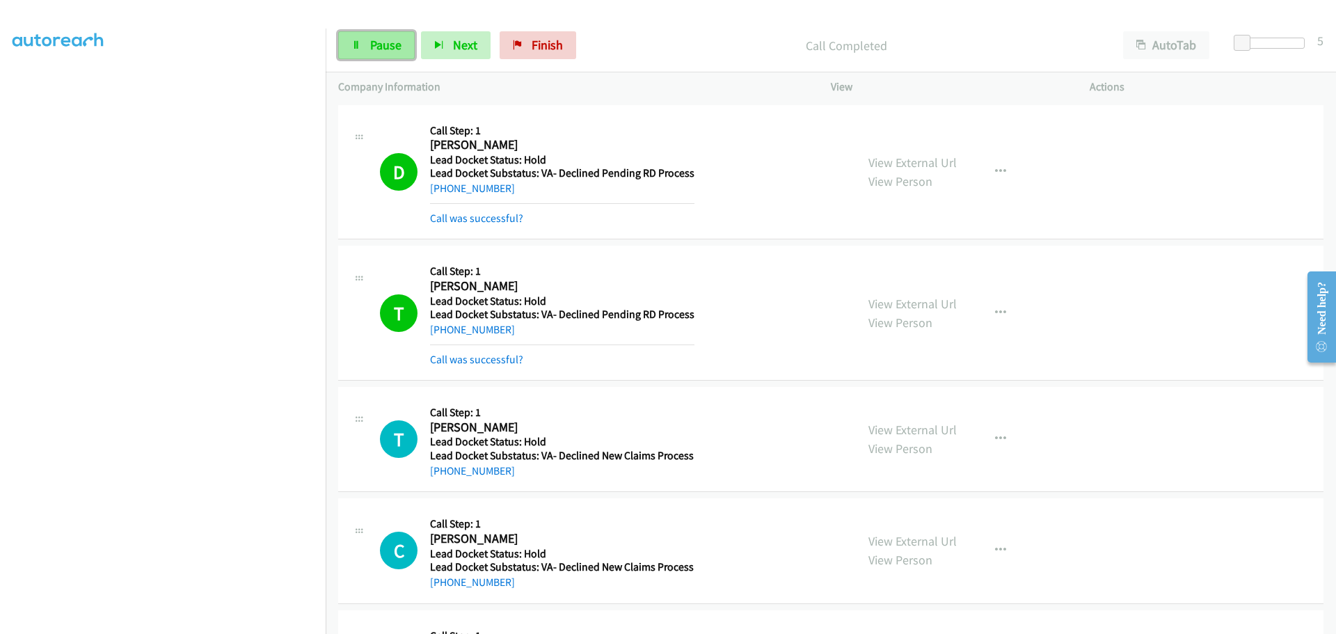
click at [381, 42] on span "Pause" at bounding box center [385, 45] width 31 height 16
click at [384, 39] on span "Start Calls" at bounding box center [397, 45] width 54 height 16
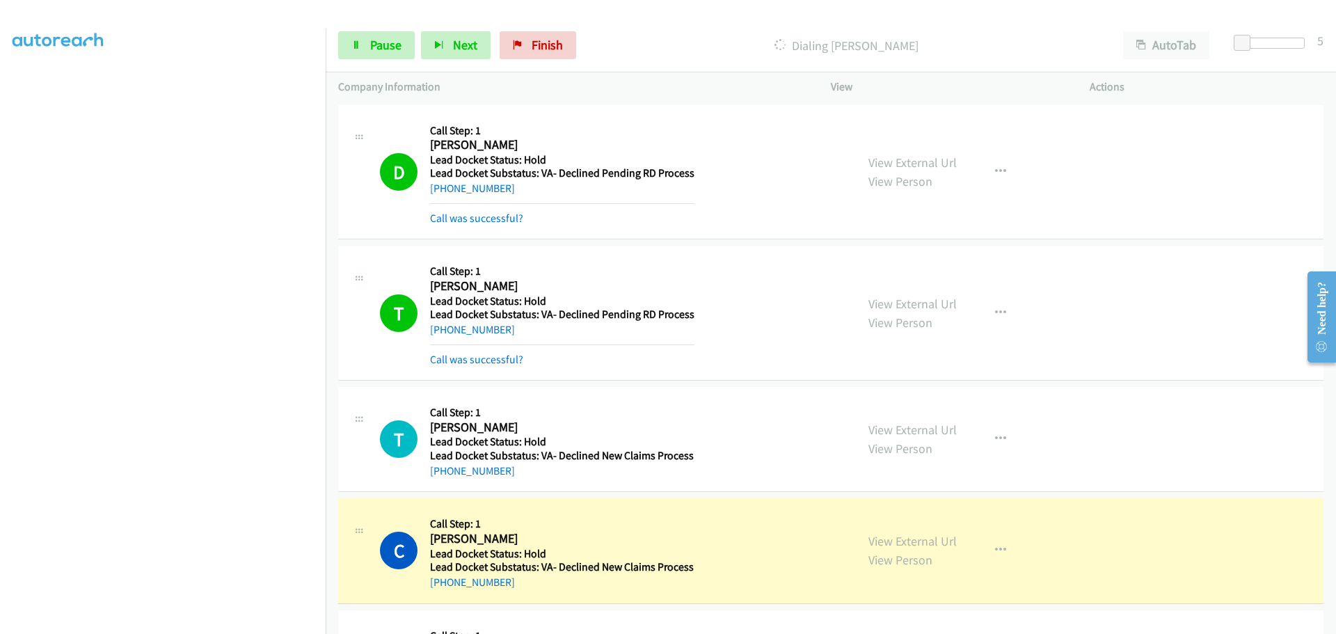
copy link "402-979-1479"
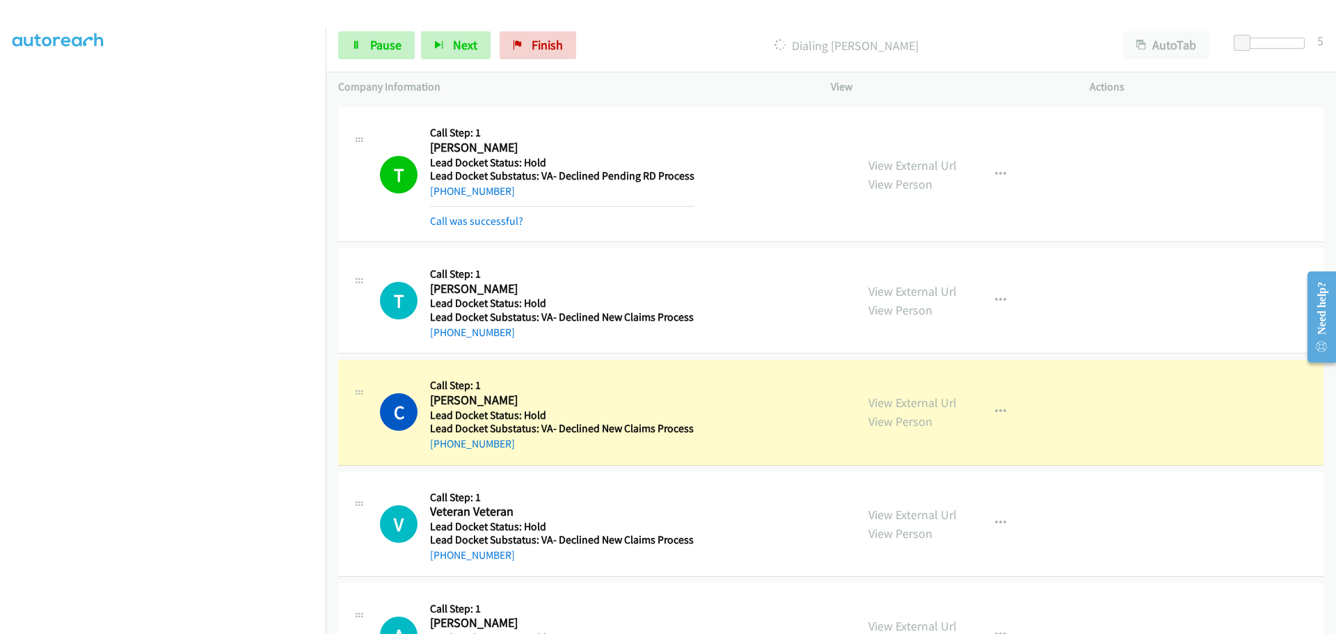
scroll to position [213, 0]
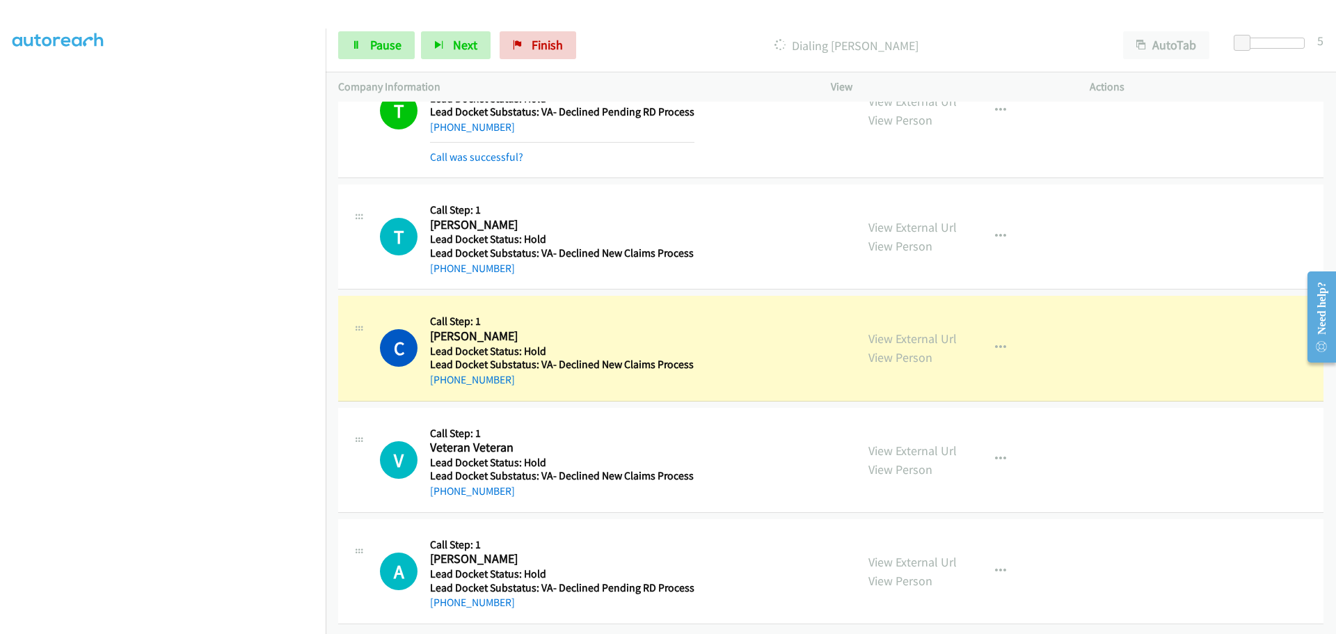
drag, startPoint x: 516, startPoint y: 369, endPoint x: 444, endPoint y: 376, distance: 72.0
click at [444, 376] on div "+1 210-232-8883" at bounding box center [562, 380] width 264 height 17
copy link "210-232-8883"
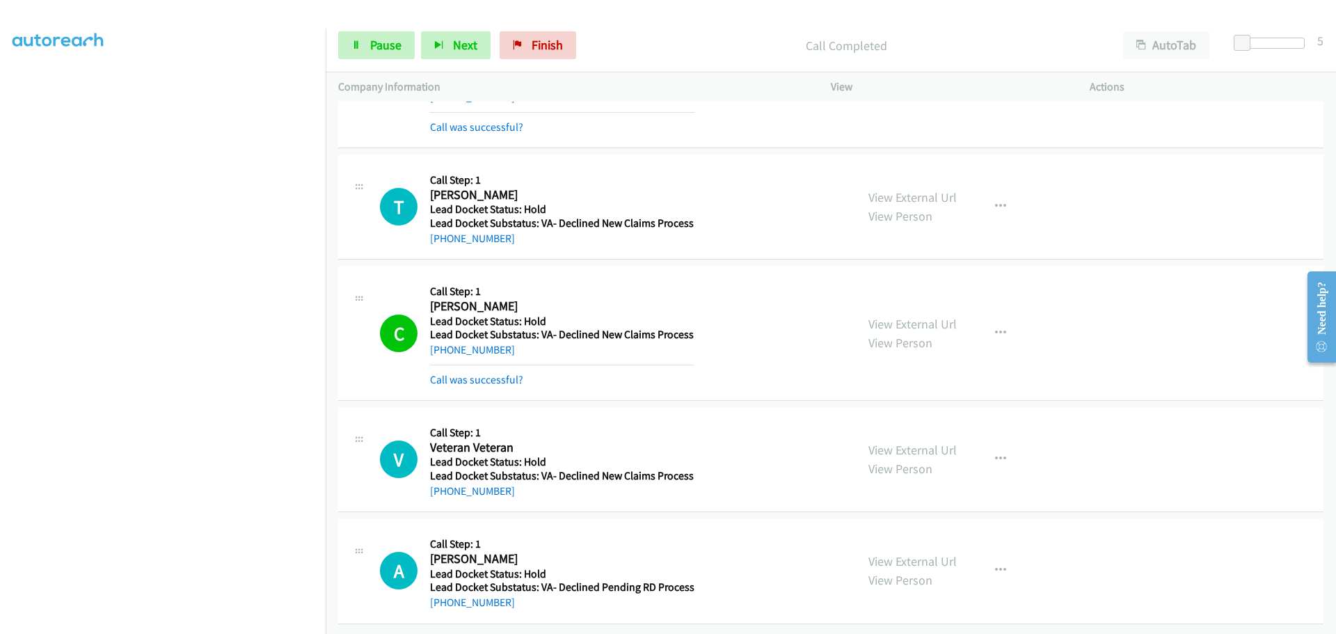
scroll to position [243, 0]
drag, startPoint x: 506, startPoint y: 480, endPoint x: 445, endPoint y: 491, distance: 62.1
click at [445, 491] on div "V Callback Scheduled Call Step: 1 Veteran Veteran America/New_York Lead Docket …" at bounding box center [830, 459] width 985 height 105
copy link "443-889-2371"
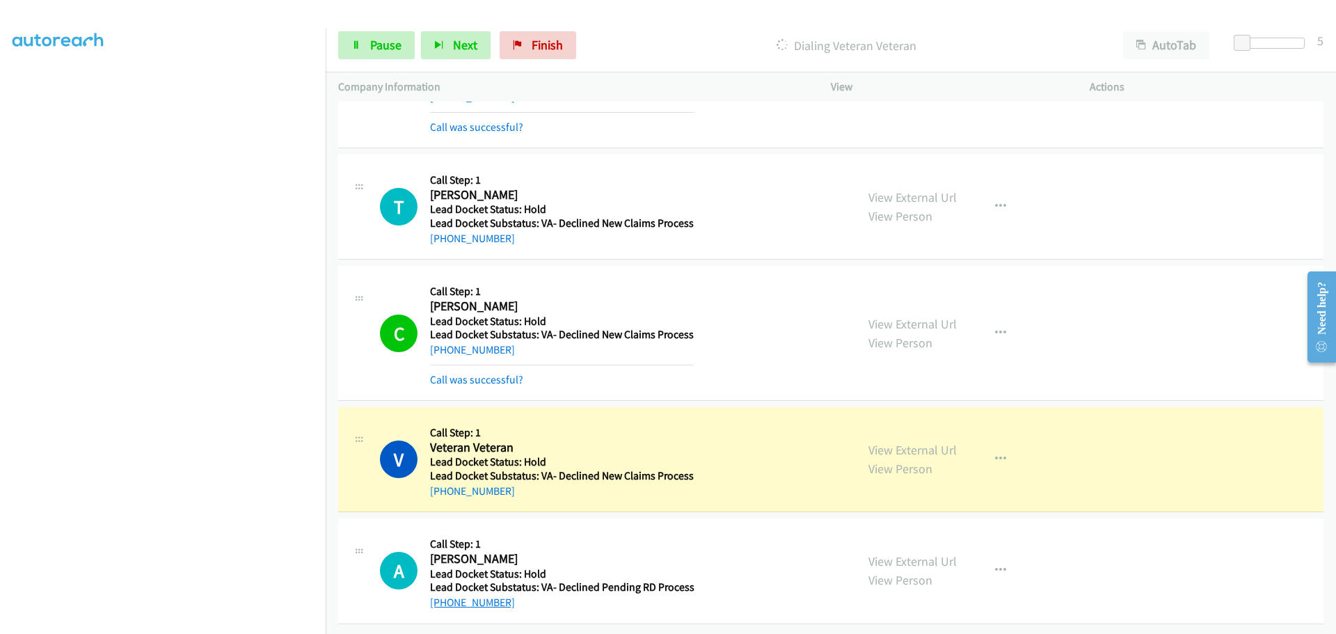
drag, startPoint x: 514, startPoint y: 590, endPoint x: 443, endPoint y: 594, distance: 71.1
click at [443, 594] on div "+1 337-396-5561" at bounding box center [562, 602] width 264 height 17
copy link "337-396-5561"
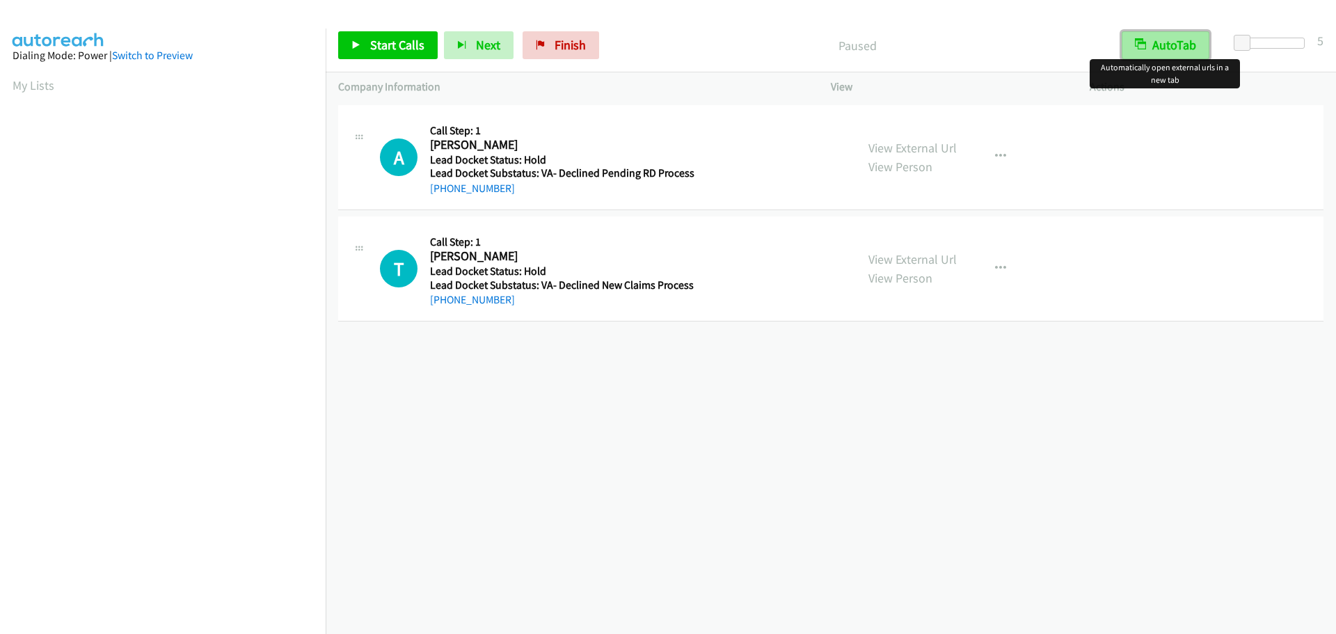
click at [1181, 45] on button "AutoTab" at bounding box center [1166, 45] width 88 height 28
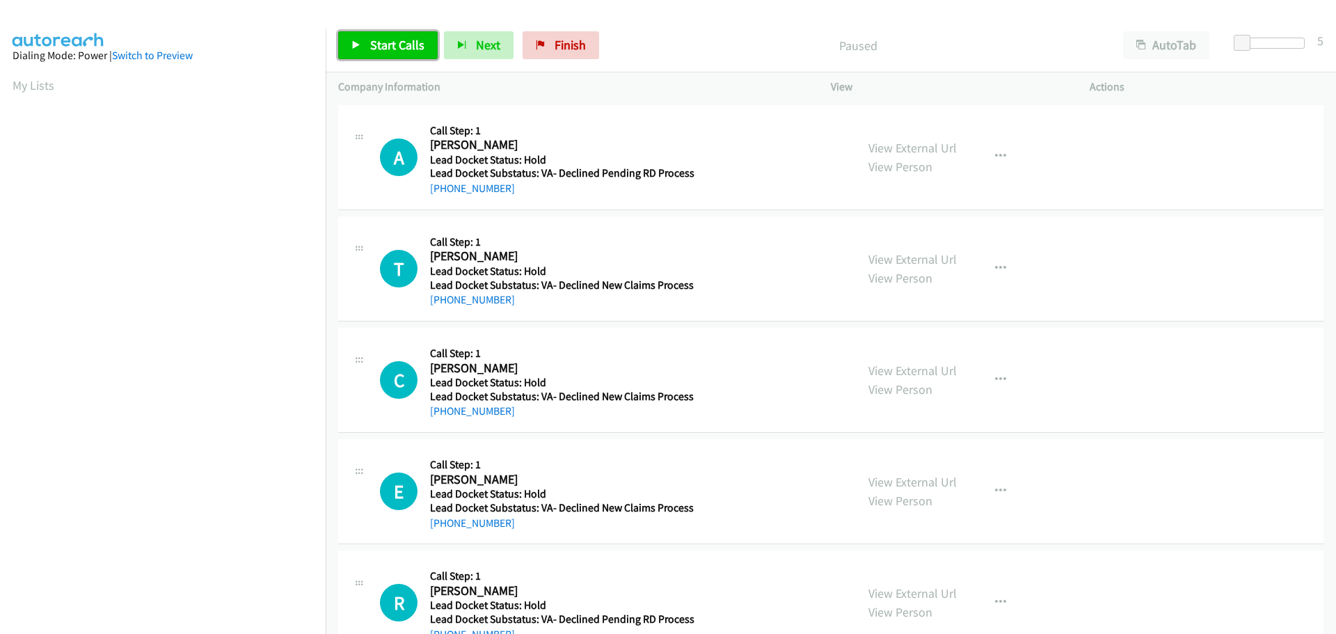
click at [389, 45] on span "Start Calls" at bounding box center [397, 45] width 54 height 16
drag, startPoint x: 513, startPoint y: 190, endPoint x: 445, endPoint y: 198, distance: 68.7
click at [445, 198] on div "A Callback Scheduled Call Step: 1 [PERSON_NAME] America/[GEOGRAPHIC_DATA] Lead …" at bounding box center [830, 157] width 985 height 105
copy link "[PHONE_NUMBER]"
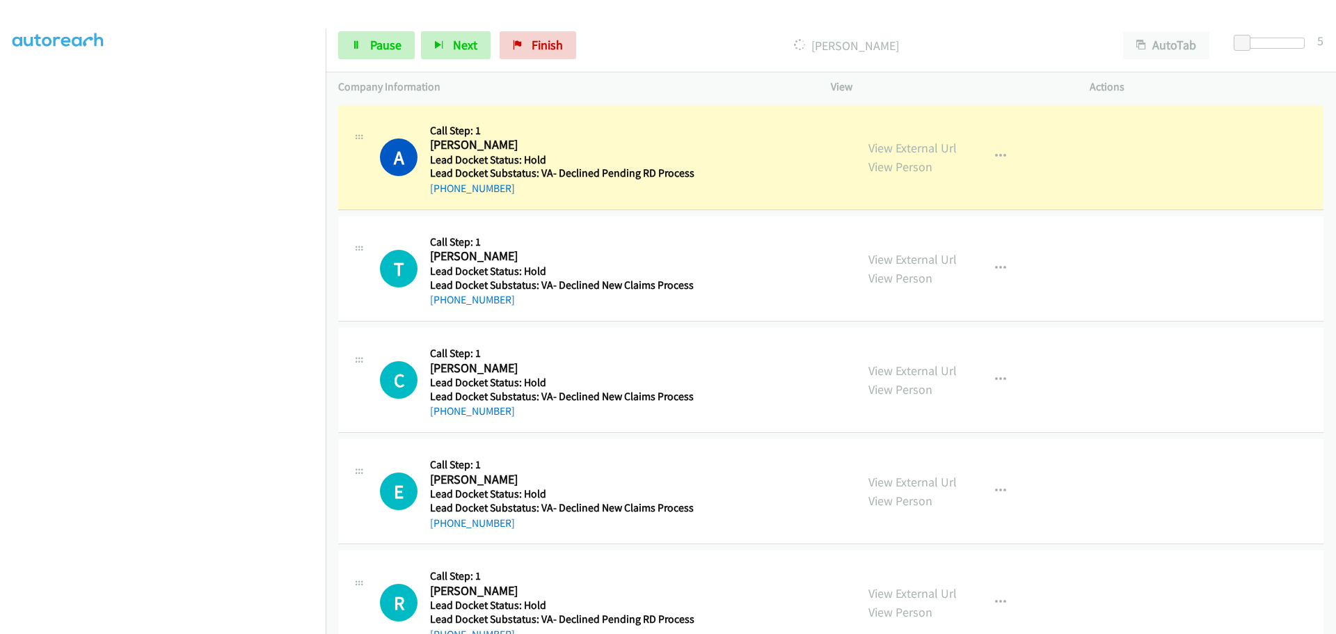
scroll to position [146, 0]
click at [383, 48] on span "Pause" at bounding box center [385, 45] width 31 height 16
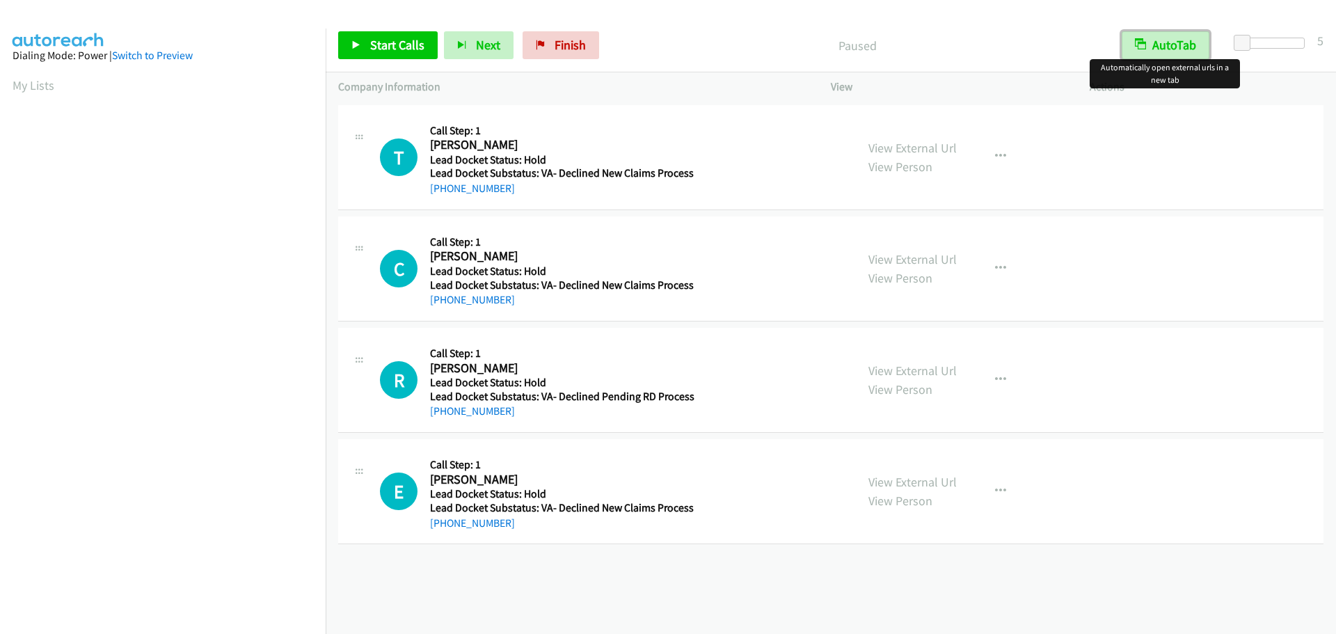
click at [1165, 47] on button "AutoTab" at bounding box center [1166, 45] width 88 height 28
click at [398, 46] on span "Start Calls" at bounding box center [397, 45] width 54 height 16
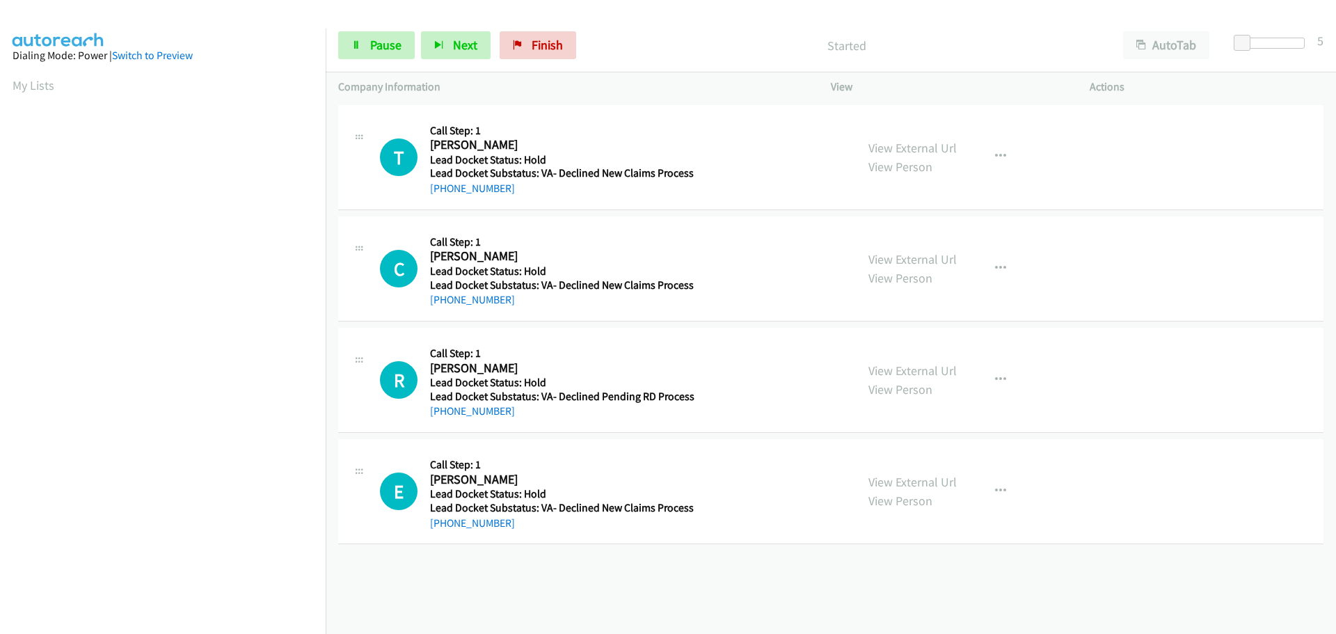
drag, startPoint x: 477, startPoint y: 198, endPoint x: 445, endPoint y: 196, distance: 32.7
click at [445, 196] on div "+1 804-290-3234" at bounding box center [562, 188] width 264 height 17
copy link "804-290-3234"
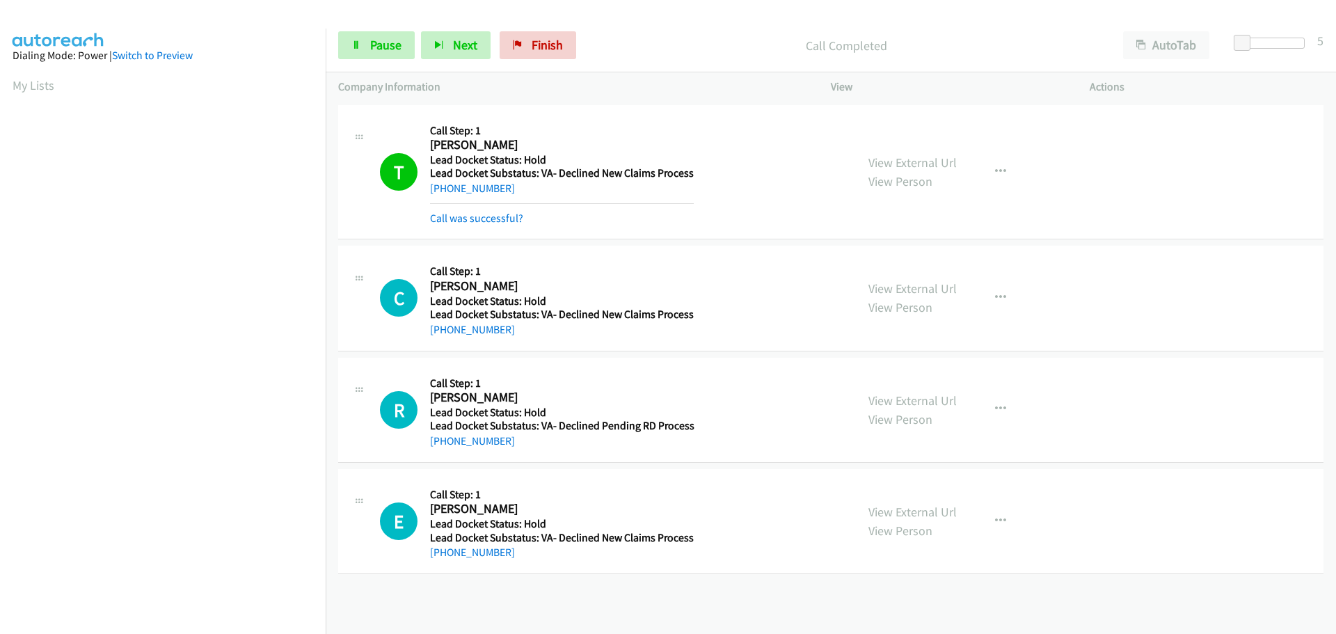
scroll to position [147, 0]
click at [534, 212] on div "Call was successful?" at bounding box center [562, 218] width 264 height 17
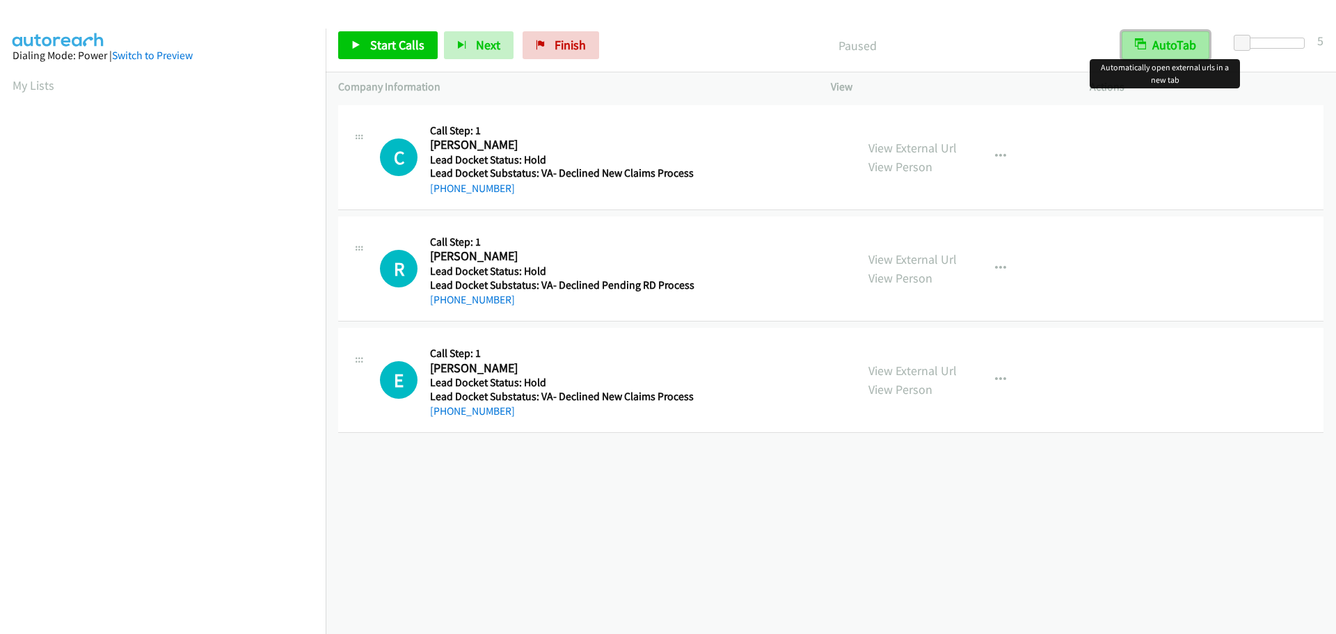
click at [1154, 38] on button "AutoTab" at bounding box center [1166, 45] width 88 height 28
click at [407, 47] on span "Start Calls" at bounding box center [397, 45] width 54 height 16
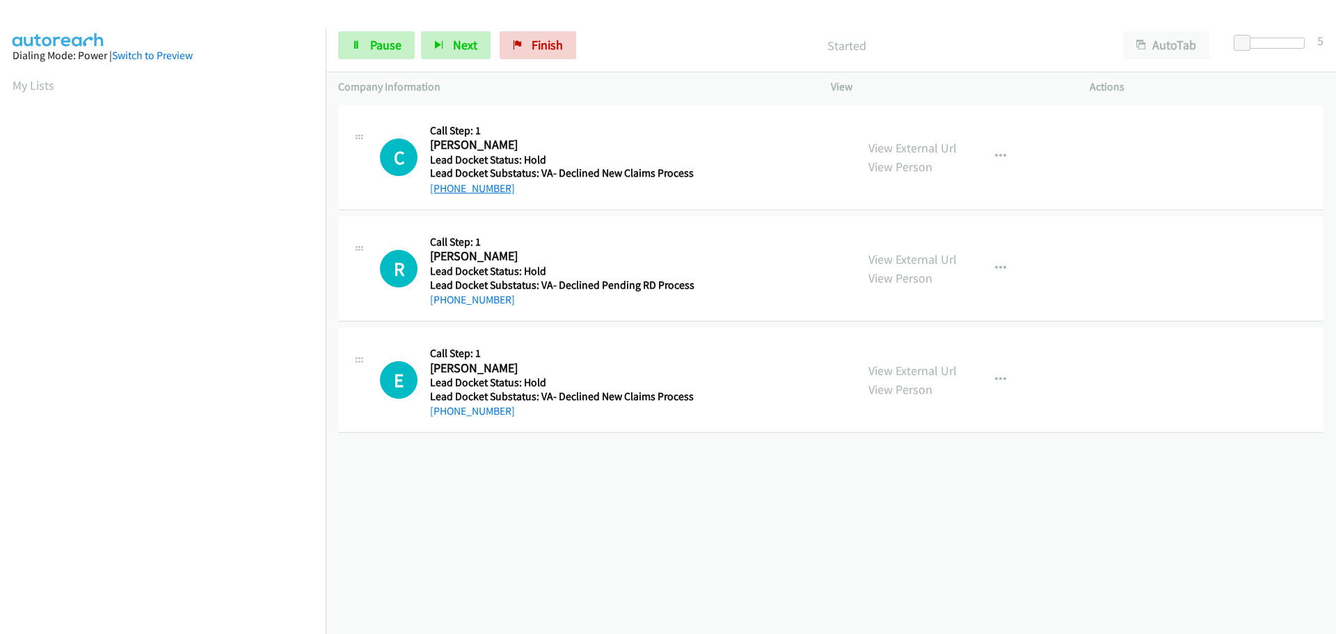
drag, startPoint x: 509, startPoint y: 193, endPoint x: 445, endPoint y: 192, distance: 64.0
click at [445, 192] on div "[PHONE_NUMBER]" at bounding box center [562, 188] width 264 height 17
copy link "[PHONE_NUMBER]"
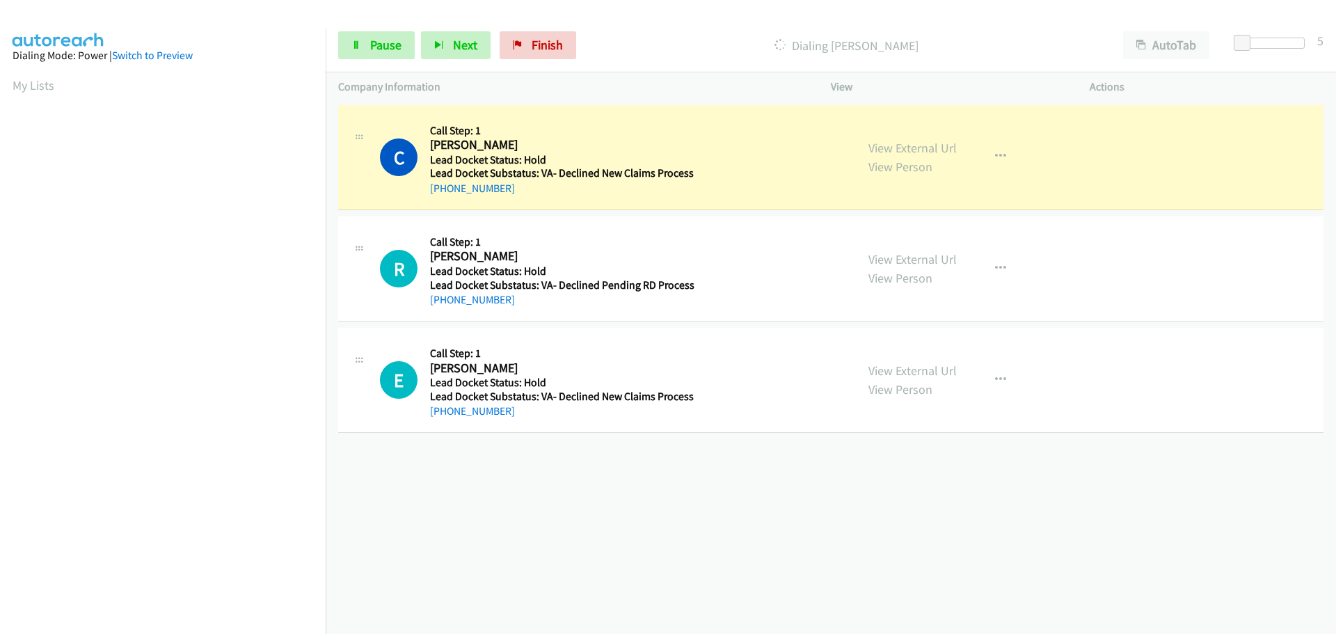
scroll to position [147, 0]
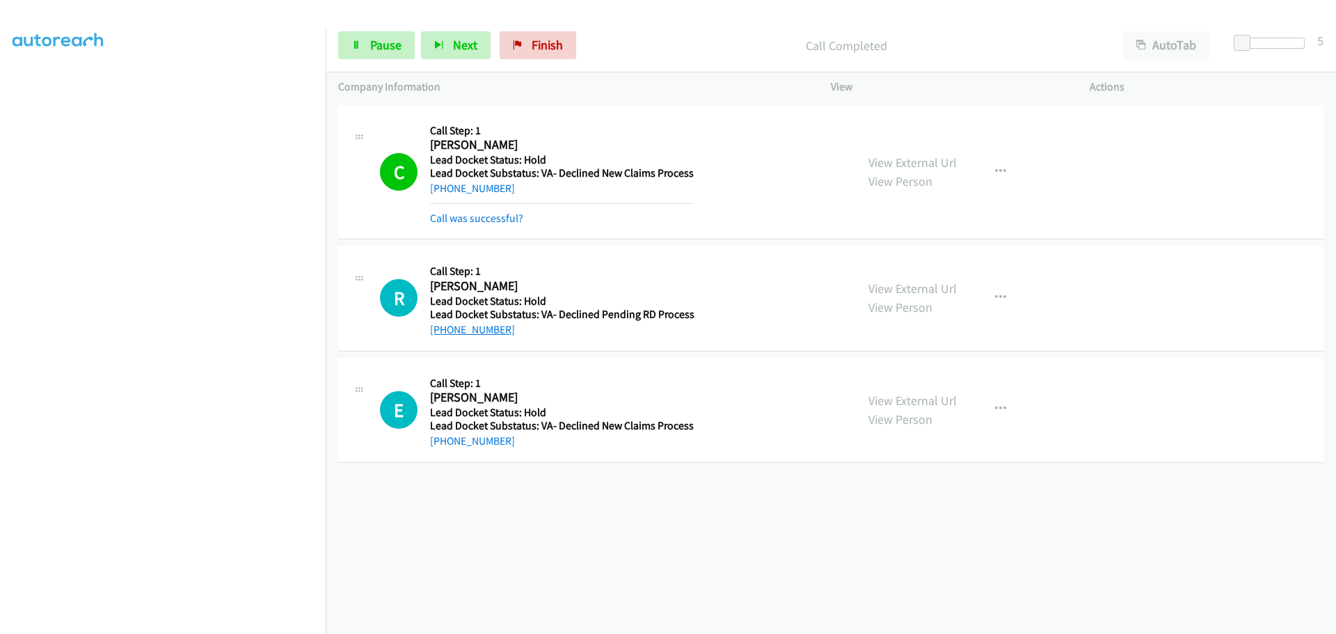
drag, startPoint x: 511, startPoint y: 307, endPoint x: 442, endPoint y: 331, distance: 72.4
click at [442, 331] on div "[PHONE_NUMBER]" at bounding box center [562, 329] width 264 height 17
copy link "[PHONE_NUMBER]"
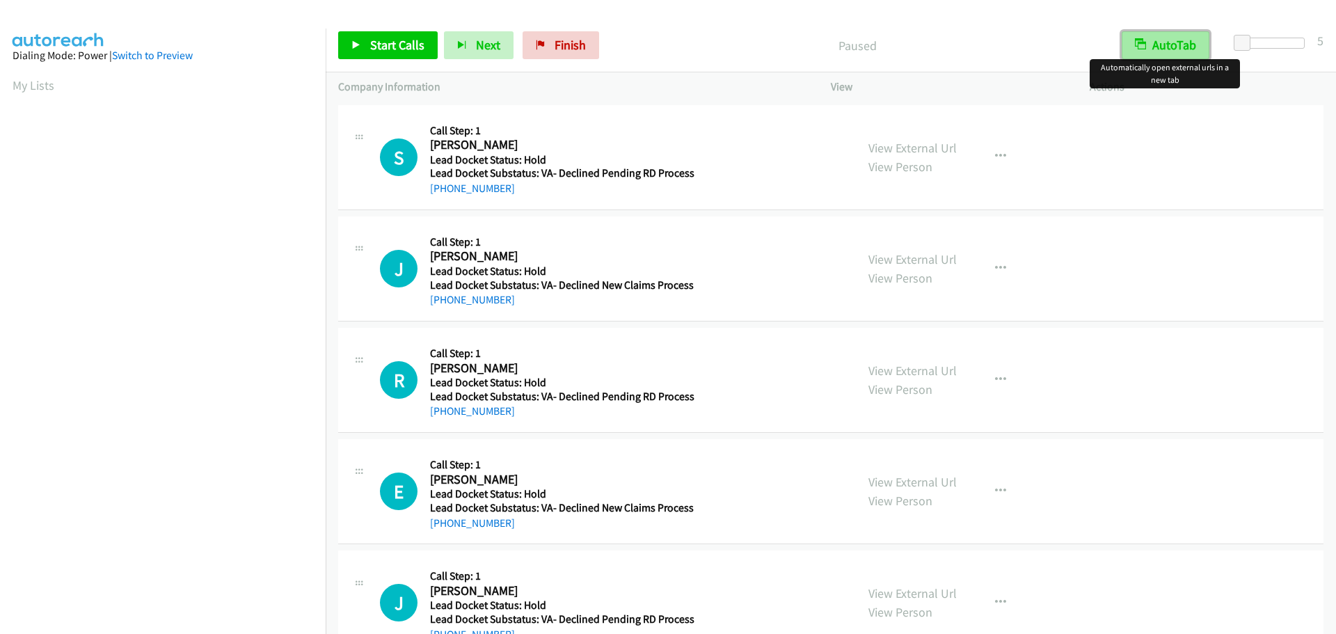
click at [1147, 45] on button "AutoTab" at bounding box center [1166, 45] width 88 height 28
click at [388, 55] on link "Start Calls" at bounding box center [387, 45] width 99 height 28
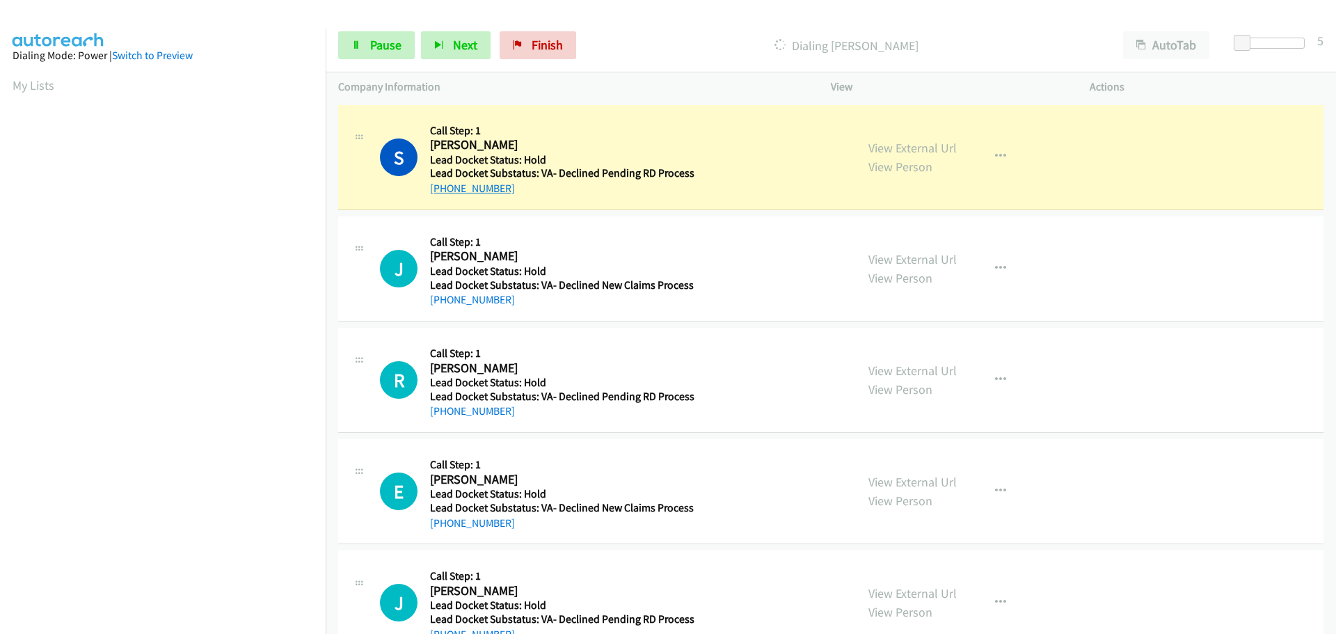
drag, startPoint x: 507, startPoint y: 193, endPoint x: 442, endPoint y: 189, distance: 64.1
click at [442, 189] on div "+1 509-590-3812" at bounding box center [562, 188] width 264 height 17
copy link "509-590-3812"
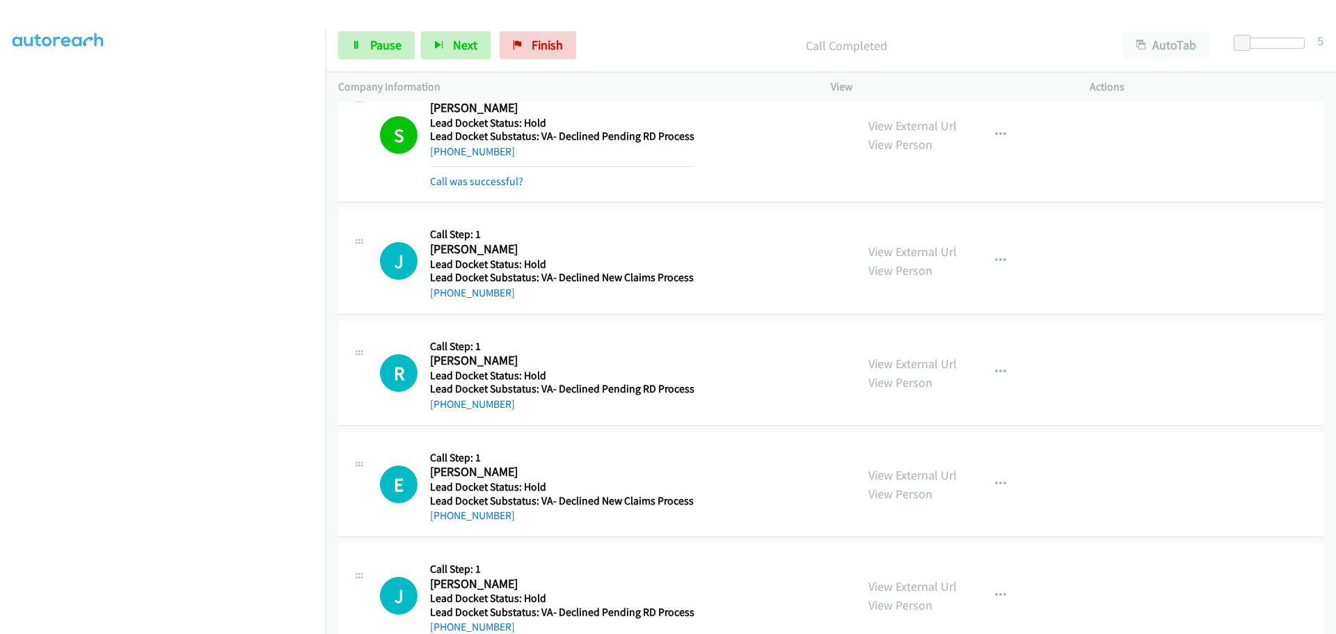
scroll to position [70, 0]
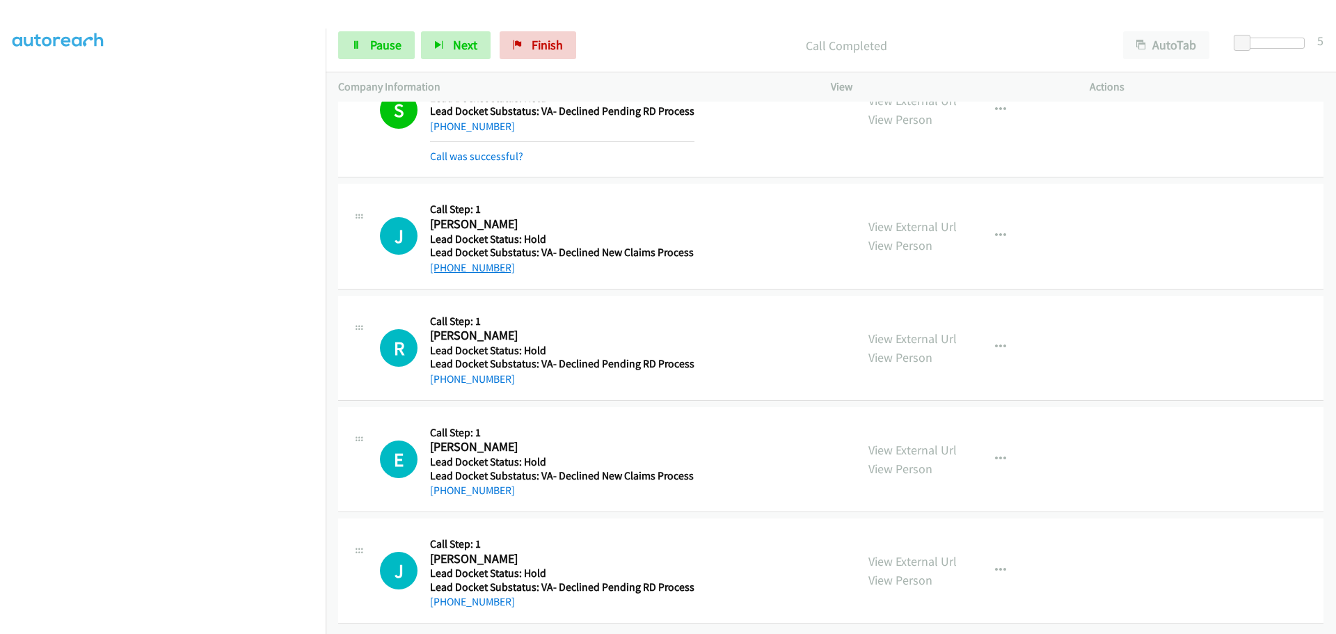
drag, startPoint x: 510, startPoint y: 263, endPoint x: 444, endPoint y: 265, distance: 66.1
click at [444, 265] on div "+1 480-363-9966" at bounding box center [562, 268] width 264 height 17
copy link "480-363-9966"
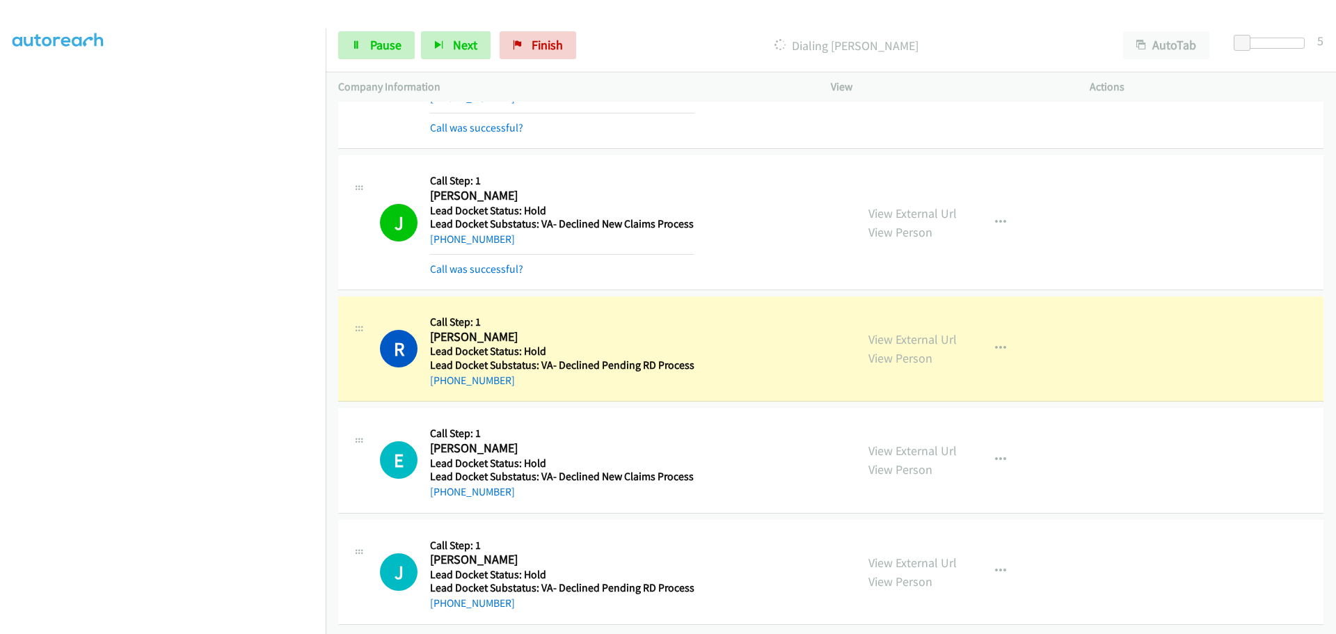
scroll to position [102, 0]
drag, startPoint x: 518, startPoint y: 365, endPoint x: 443, endPoint y: 369, distance: 74.6
click at [443, 372] on div "+1 412-583-5673" at bounding box center [562, 380] width 264 height 17
copy link "412-583-5673"
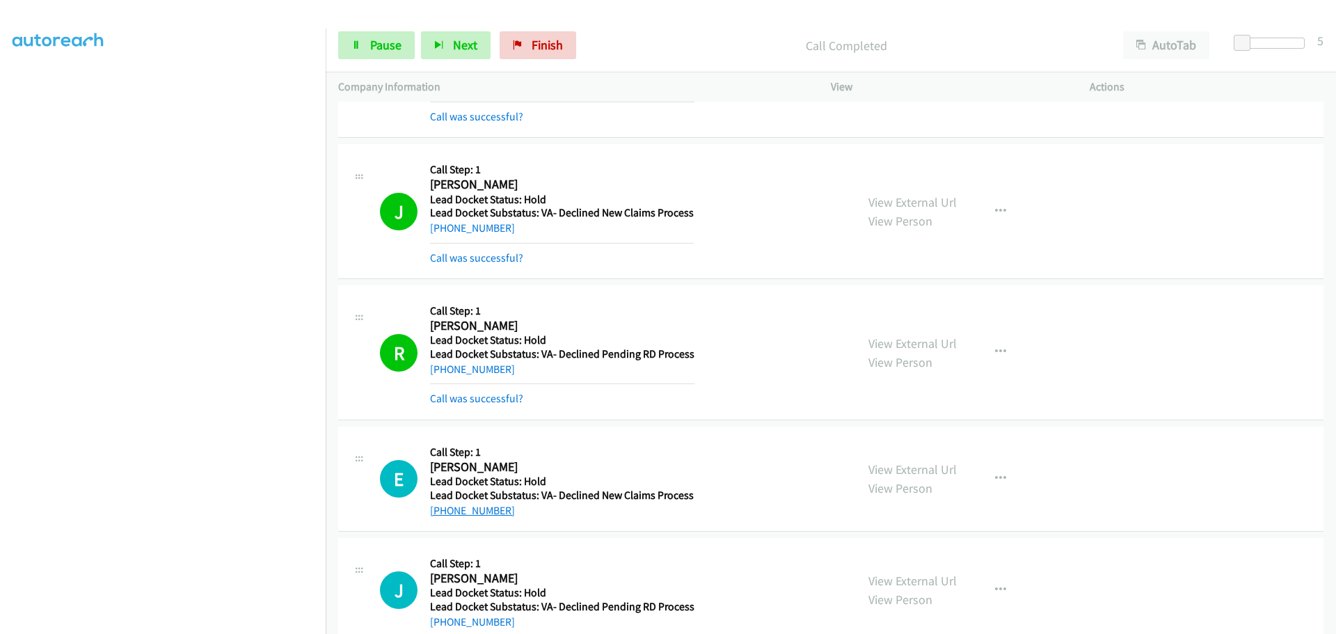
drag, startPoint x: 508, startPoint y: 515, endPoint x: 445, endPoint y: 515, distance: 62.6
click at [445, 515] on div "+1 727-678-6971" at bounding box center [562, 510] width 264 height 17
copy link "727-678-6971"
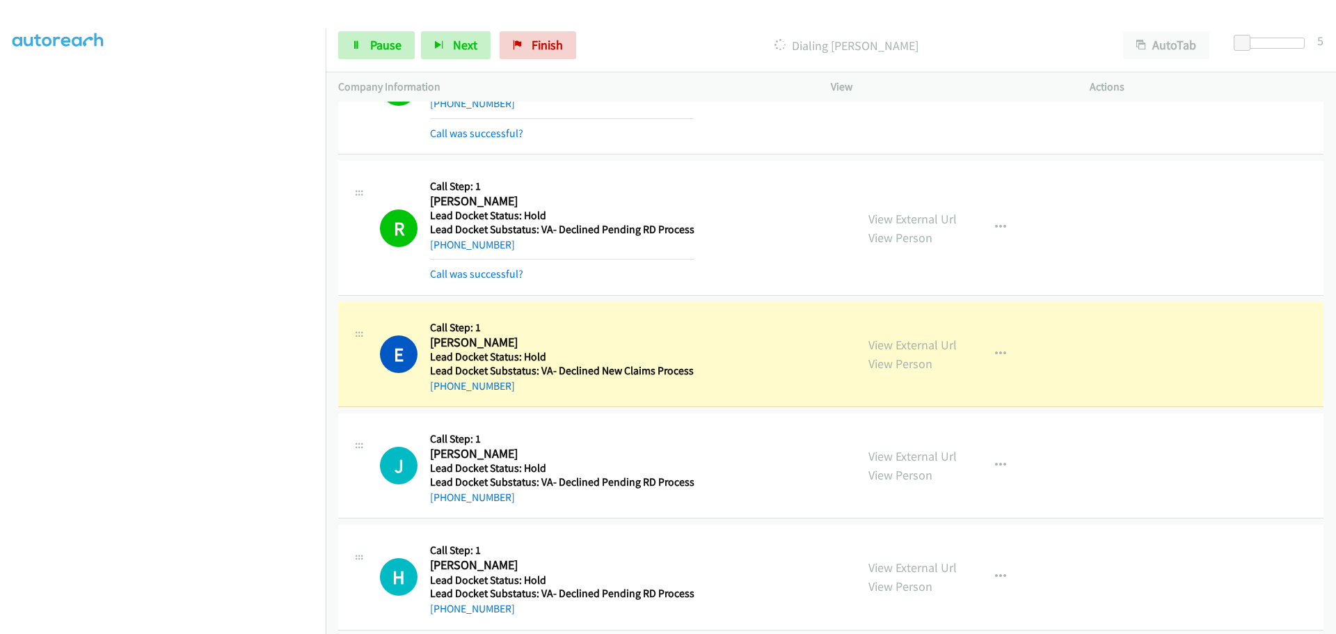
scroll to position [380, 0]
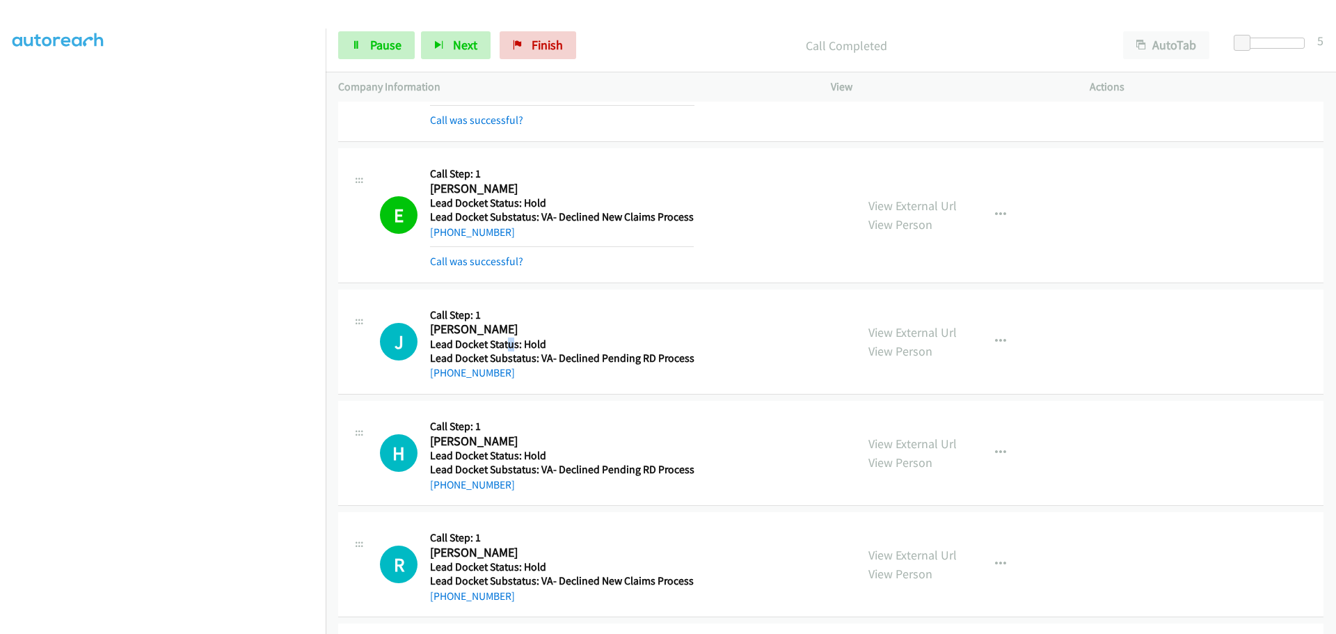
click at [506, 349] on h5 "Lead Docket Status: Hold" at bounding box center [562, 344] width 264 height 14
click at [517, 381] on div "J Callback Scheduled Call Step: 1 John Neckels America/Phoenix Lead Docket Stat…" at bounding box center [830, 341] width 985 height 105
drag, startPoint x: 511, startPoint y: 369, endPoint x: 443, endPoint y: 376, distance: 68.5
click at [443, 376] on div "+1 480-451-6513" at bounding box center [562, 373] width 264 height 17
copy link "480-451-6513"
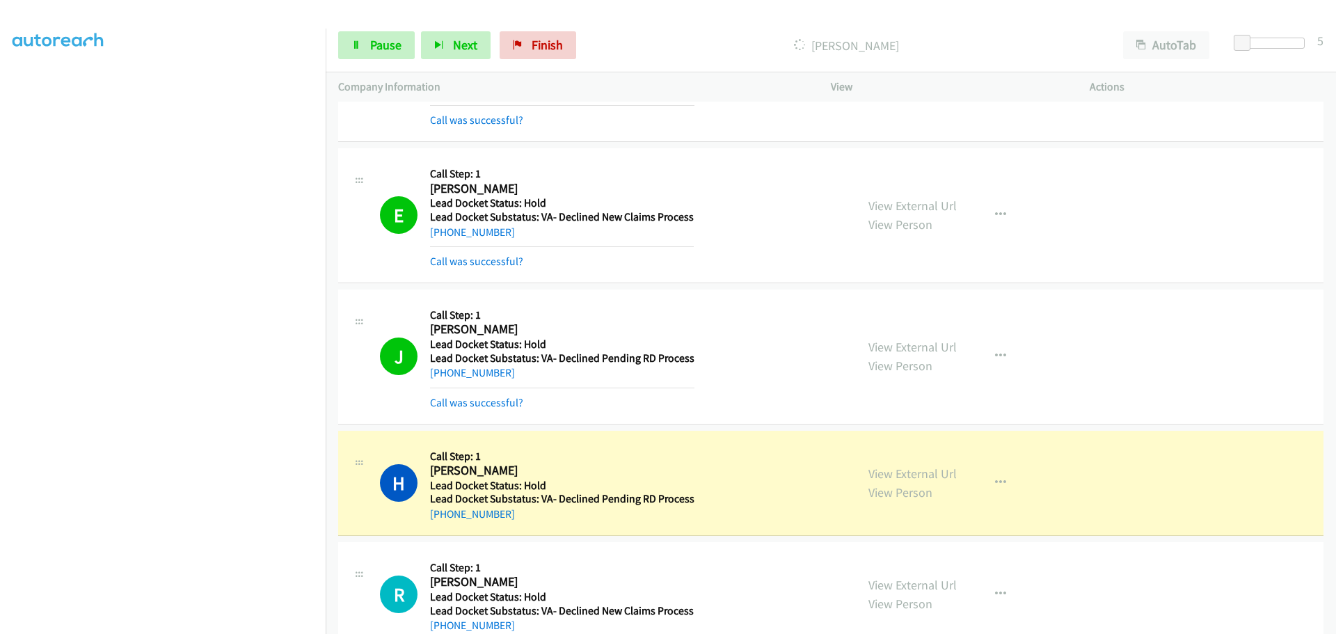
scroll to position [525, 0]
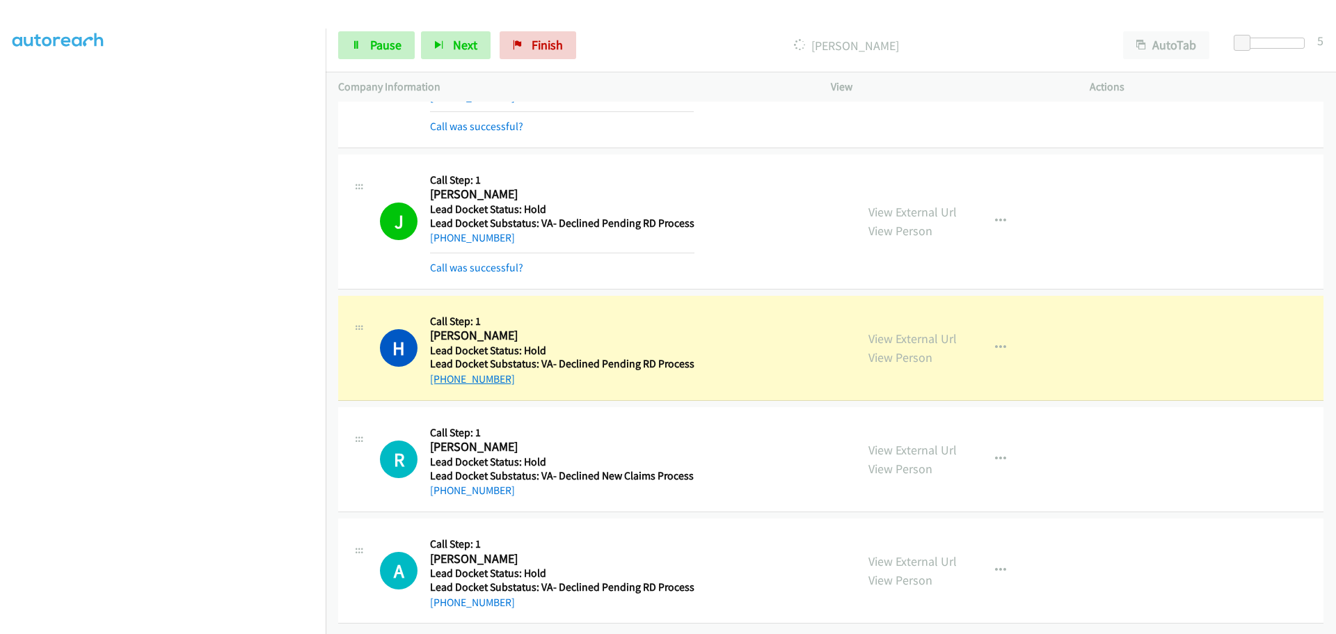
drag, startPoint x: 519, startPoint y: 367, endPoint x: 443, endPoint y: 367, distance: 75.8
click at [443, 371] on div "+1 509-750-2436" at bounding box center [562, 379] width 264 height 17
copy link "509-750-2436"
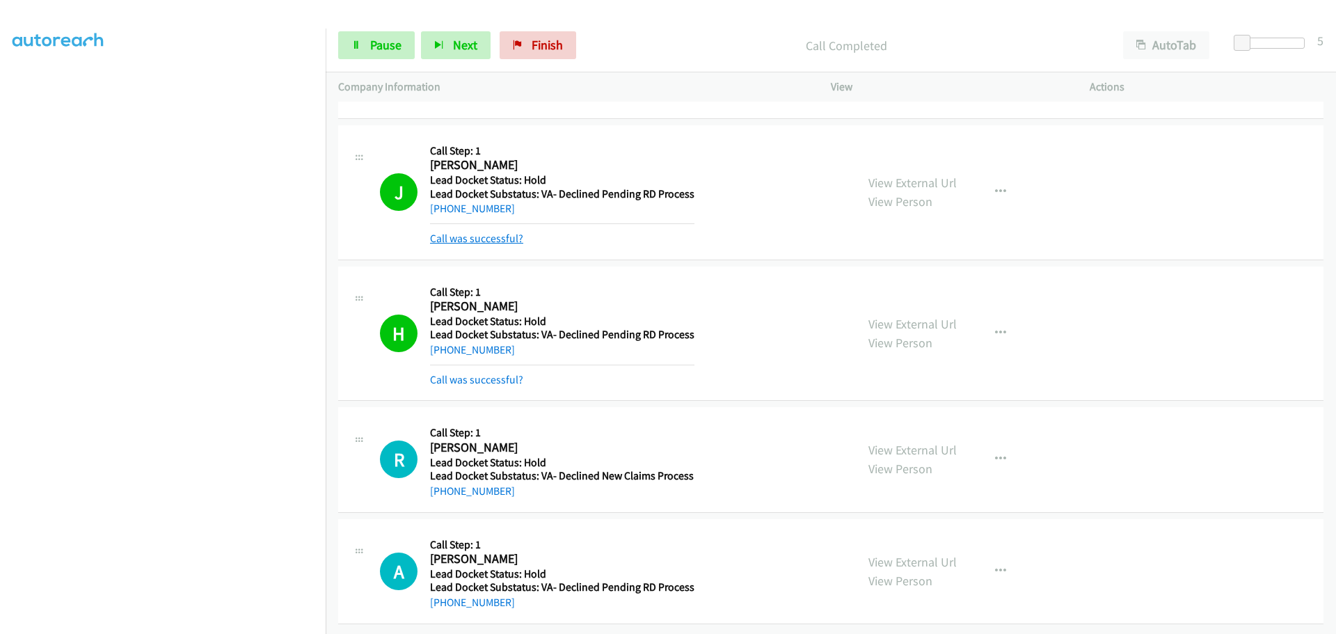
scroll to position [555, 0]
drag, startPoint x: 519, startPoint y: 485, endPoint x: 445, endPoint y: 486, distance: 74.5
click at [445, 486] on div "+1 509-768-6258" at bounding box center [562, 491] width 264 height 17
copy link "509-768-6258"
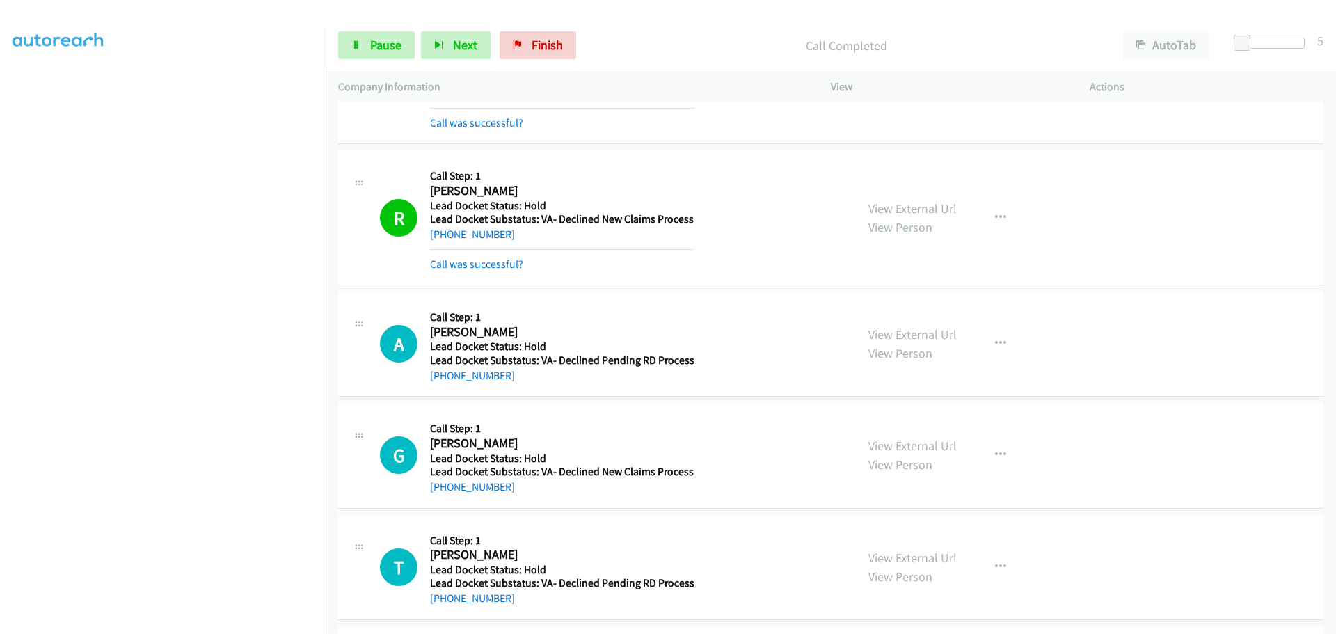
scroll to position [833, 0]
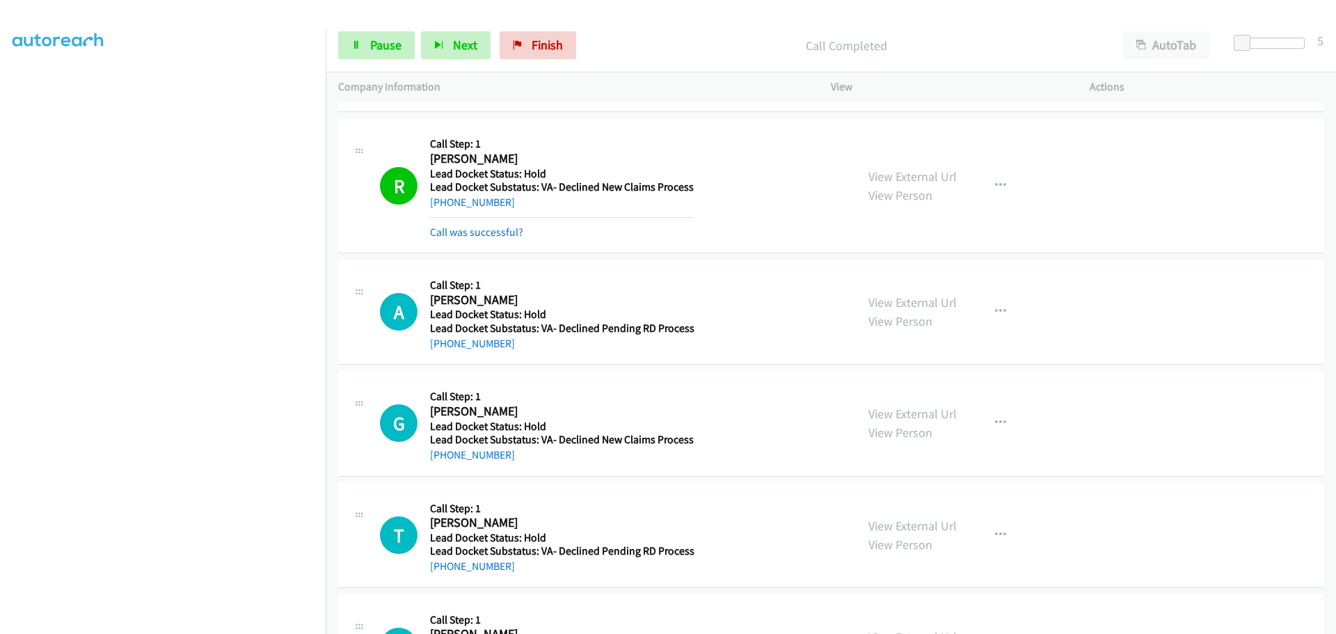
drag, startPoint x: 517, startPoint y: 347, endPoint x: 443, endPoint y: 351, distance: 73.8
click at [443, 351] on div "+1 916-583-0091" at bounding box center [562, 343] width 264 height 17
copy link "916-583-0091"
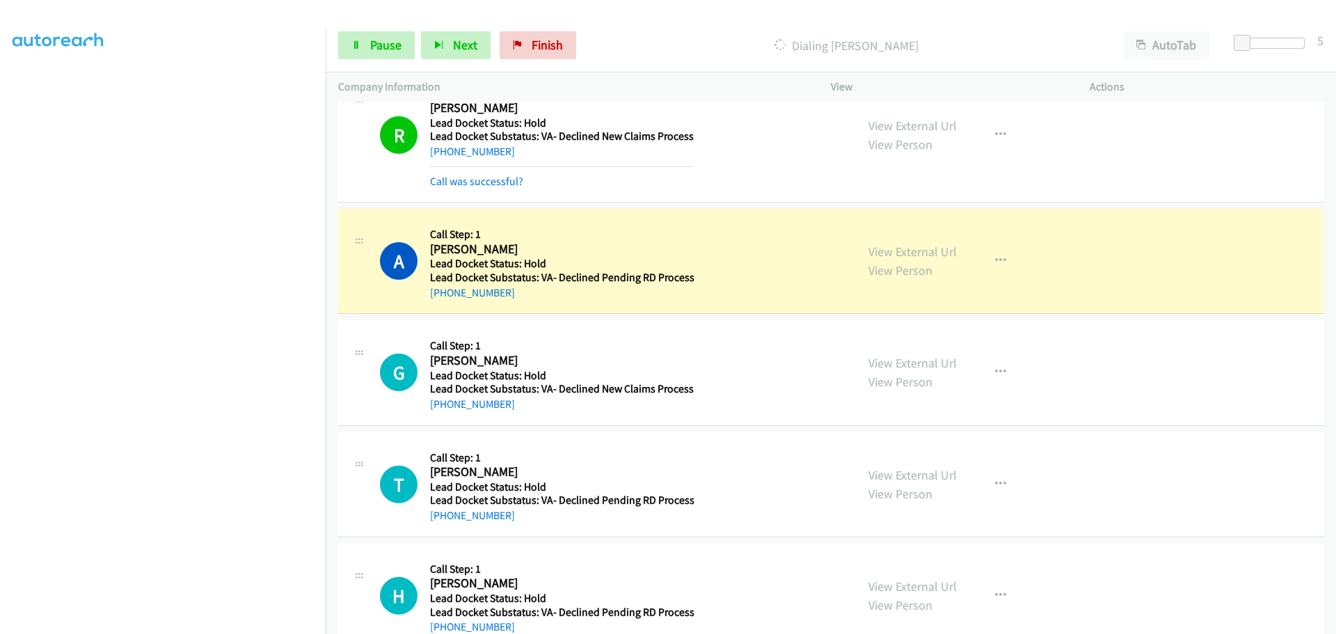
scroll to position [1030, 0]
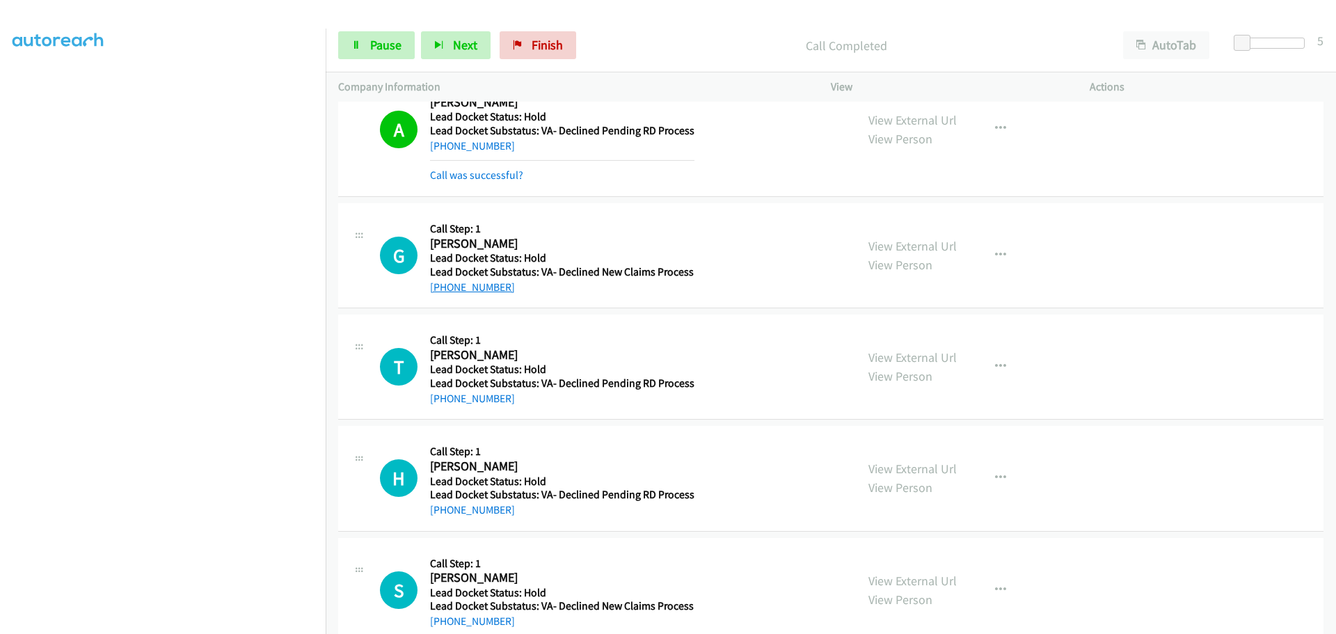
drag, startPoint x: 514, startPoint y: 258, endPoint x: 442, endPoint y: 289, distance: 78.2
click at [442, 289] on div "+1 480-330-3768" at bounding box center [562, 287] width 264 height 17
copy link "480-330-3768"
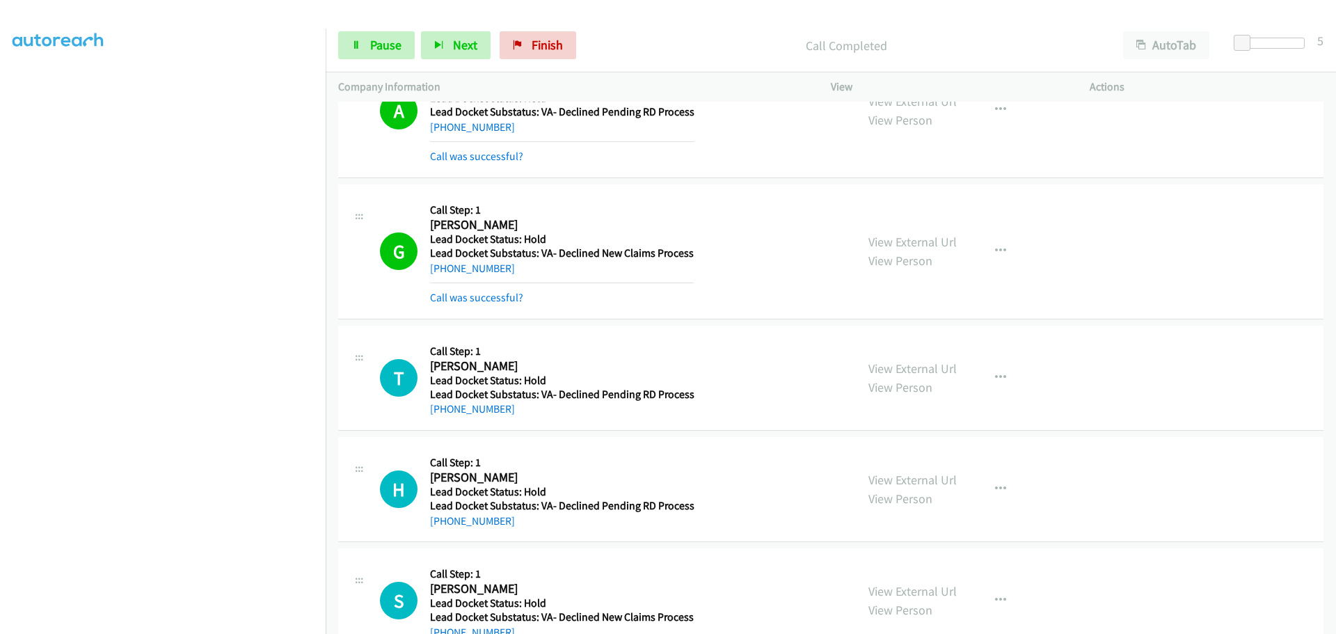
scroll to position [1060, 0]
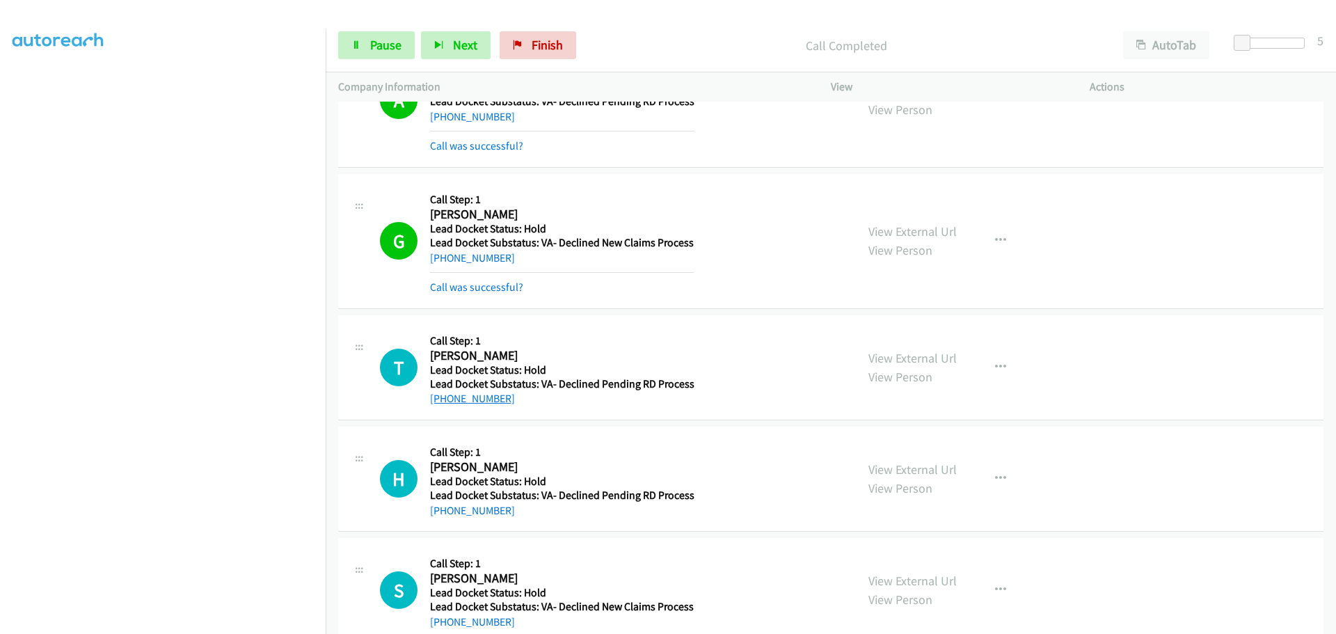
drag, startPoint x: 511, startPoint y: 402, endPoint x: 445, endPoint y: 400, distance: 66.1
click at [445, 400] on div "+1 909-904-8643" at bounding box center [562, 398] width 264 height 17
copy link "909-904-8643"
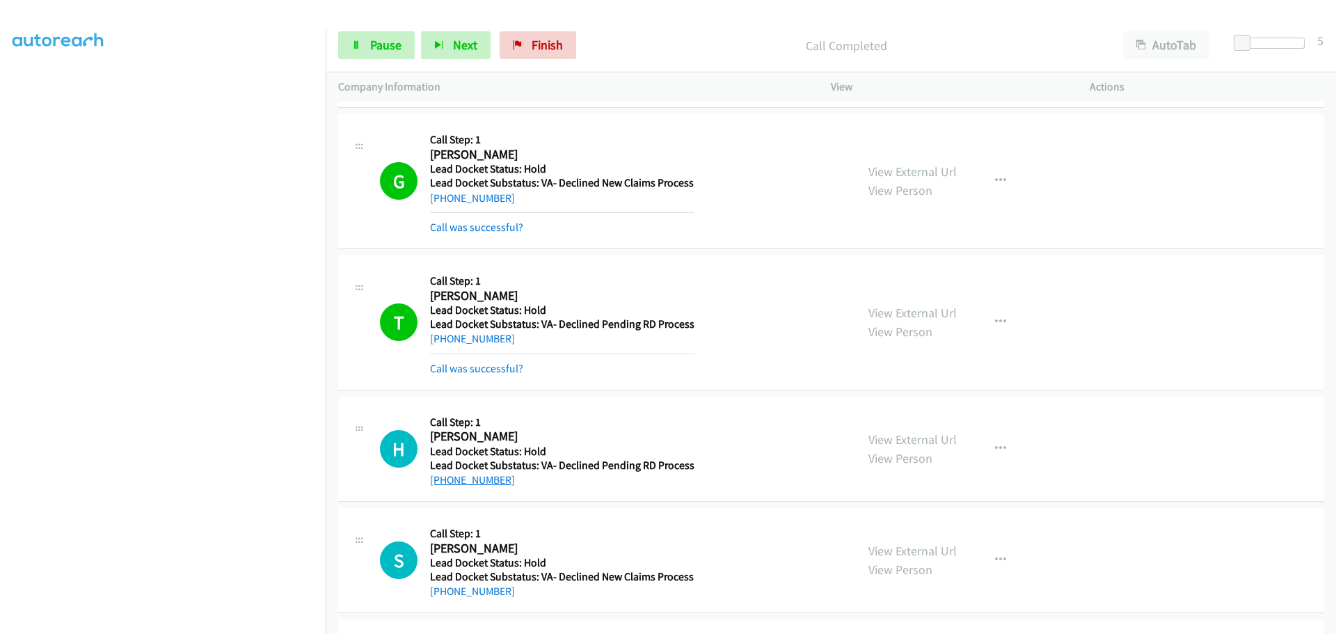
scroll to position [1259, 0]
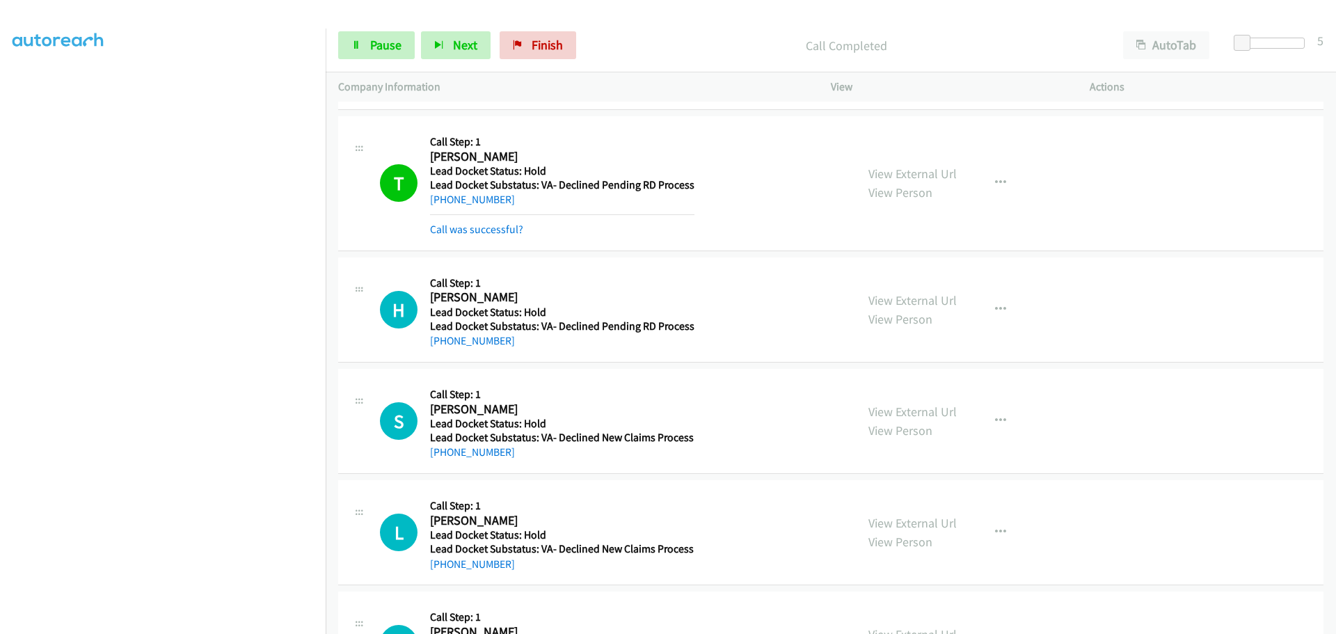
drag, startPoint x: 512, startPoint y: 342, endPoint x: 445, endPoint y: 352, distance: 68.2
click at [445, 352] on div "H Callback Scheduled Call Step: 1 Horace Pete America/Los_Angeles Lead Docket S…" at bounding box center [830, 309] width 985 height 105
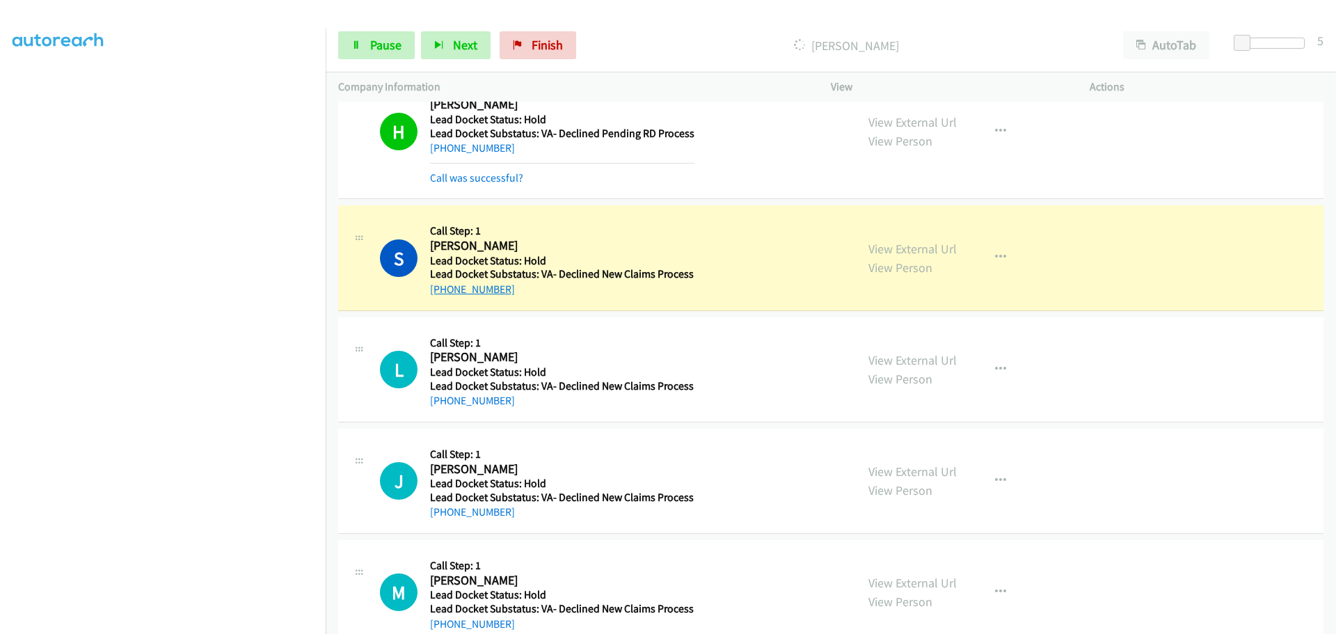
scroll to position [1467, 0]
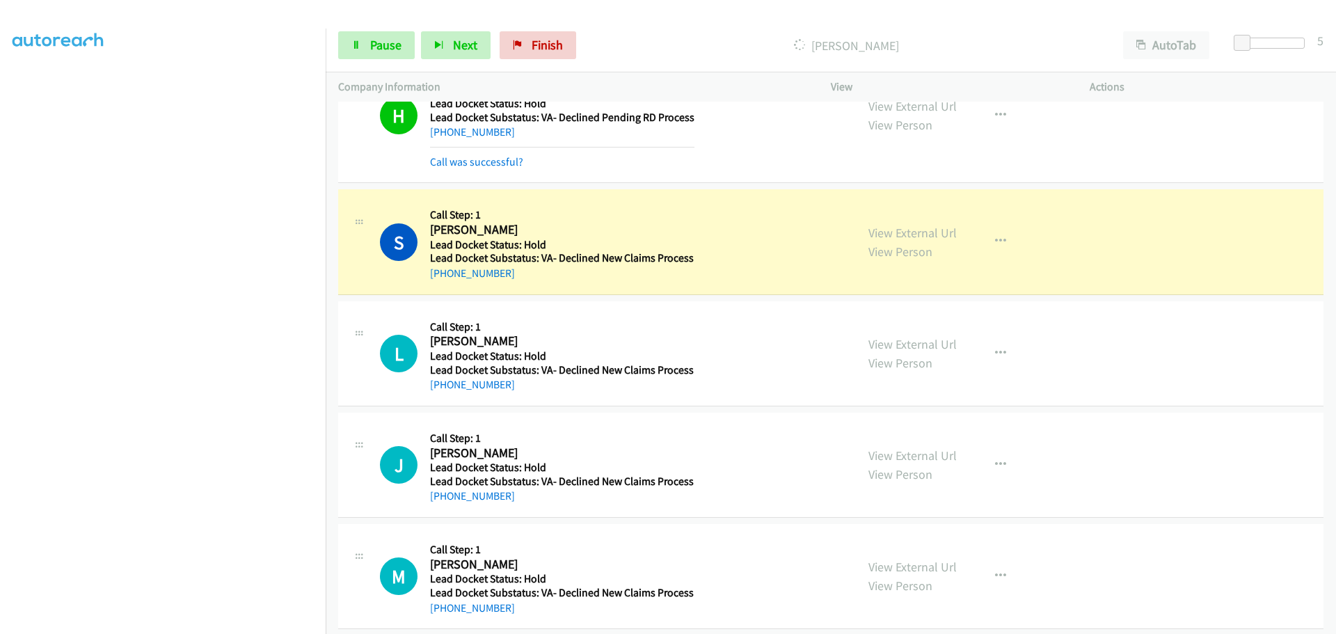
drag, startPoint x: 506, startPoint y: 271, endPoint x: 444, endPoint y: 280, distance: 62.5
click at [444, 280] on div "+1 916-477-3517" at bounding box center [562, 273] width 264 height 17
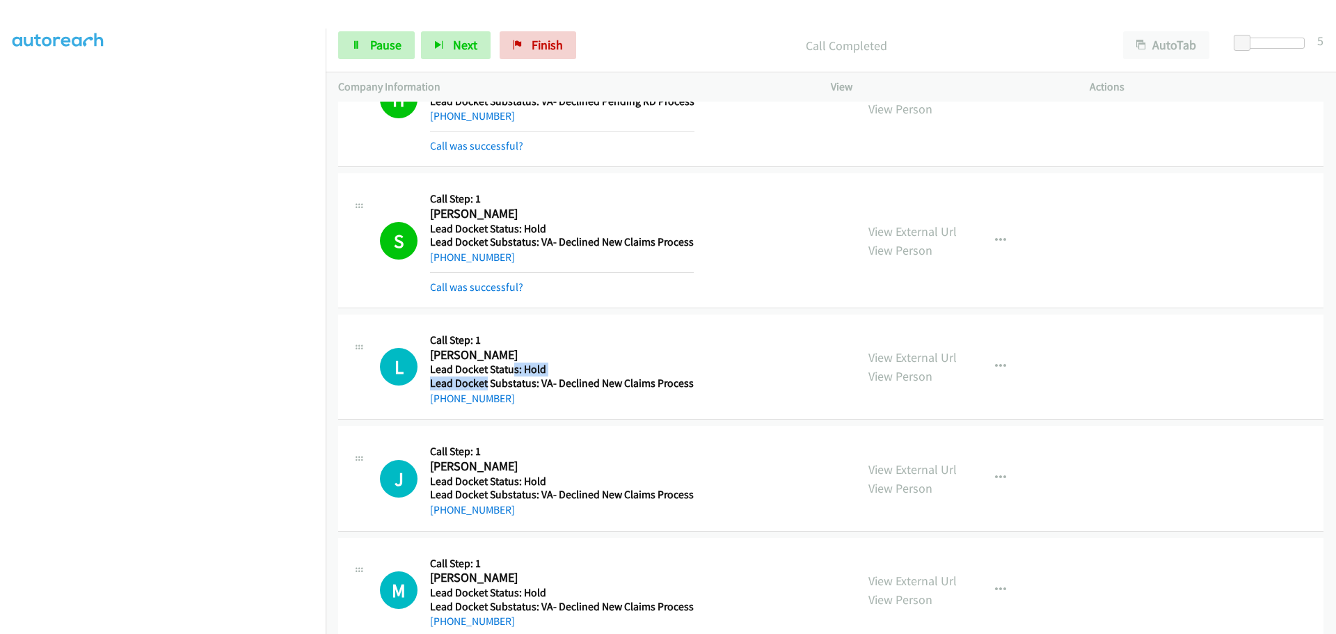
drag, startPoint x: 513, startPoint y: 375, endPoint x: 486, endPoint y: 386, distance: 28.7
click at [486, 386] on div "Callback Scheduled Call Step: 1 Lincoln Hourie America/Los_Angeles Lead Docket …" at bounding box center [562, 366] width 264 height 79
click at [545, 405] on div "+1 509-770-9846" at bounding box center [562, 398] width 264 height 17
drag, startPoint x: 523, startPoint y: 401, endPoint x: 445, endPoint y: 404, distance: 78.0
click at [445, 404] on div "+1 509-770-9846" at bounding box center [562, 398] width 264 height 17
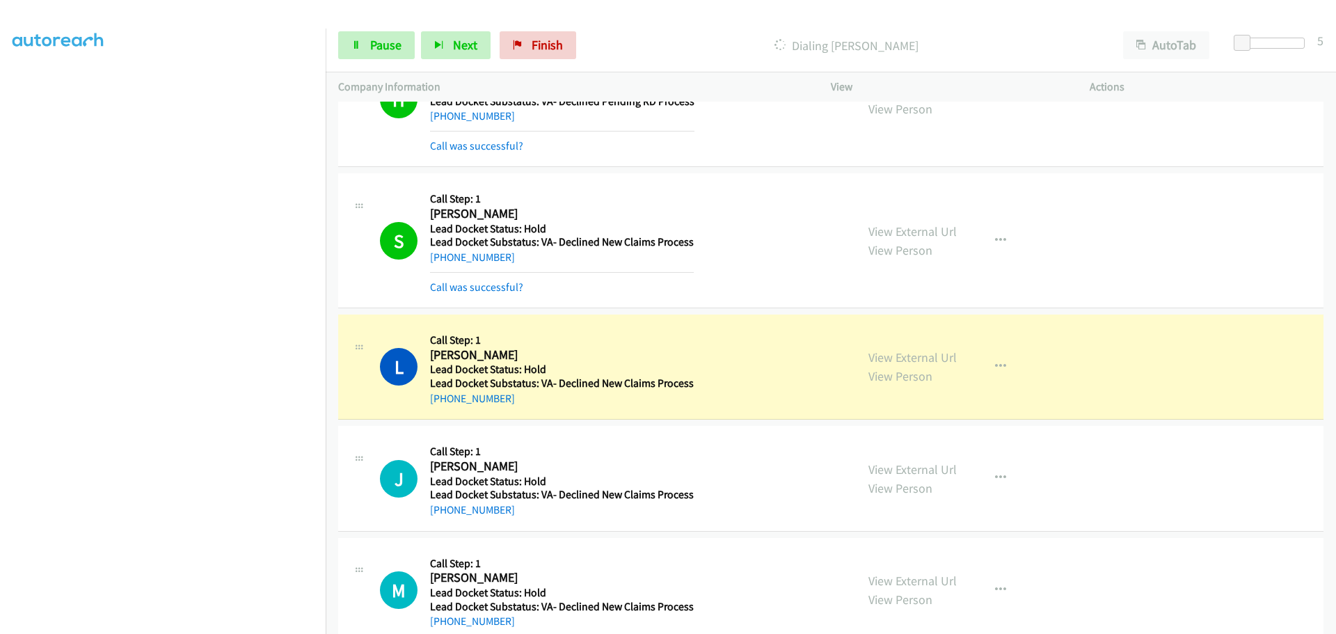
scroll to position [1513, 0]
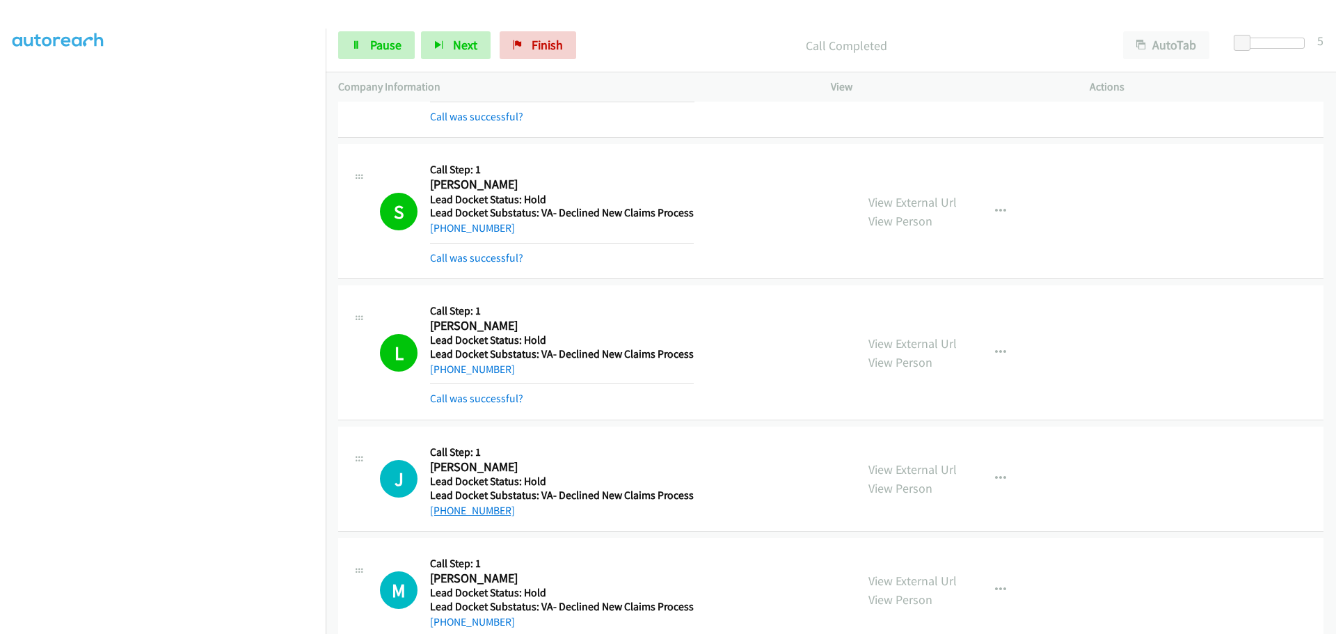
drag, startPoint x: 515, startPoint y: 486, endPoint x: 440, endPoint y: 512, distance: 79.0
click at [440, 512] on div "+1 650-296-0940" at bounding box center [562, 510] width 264 height 17
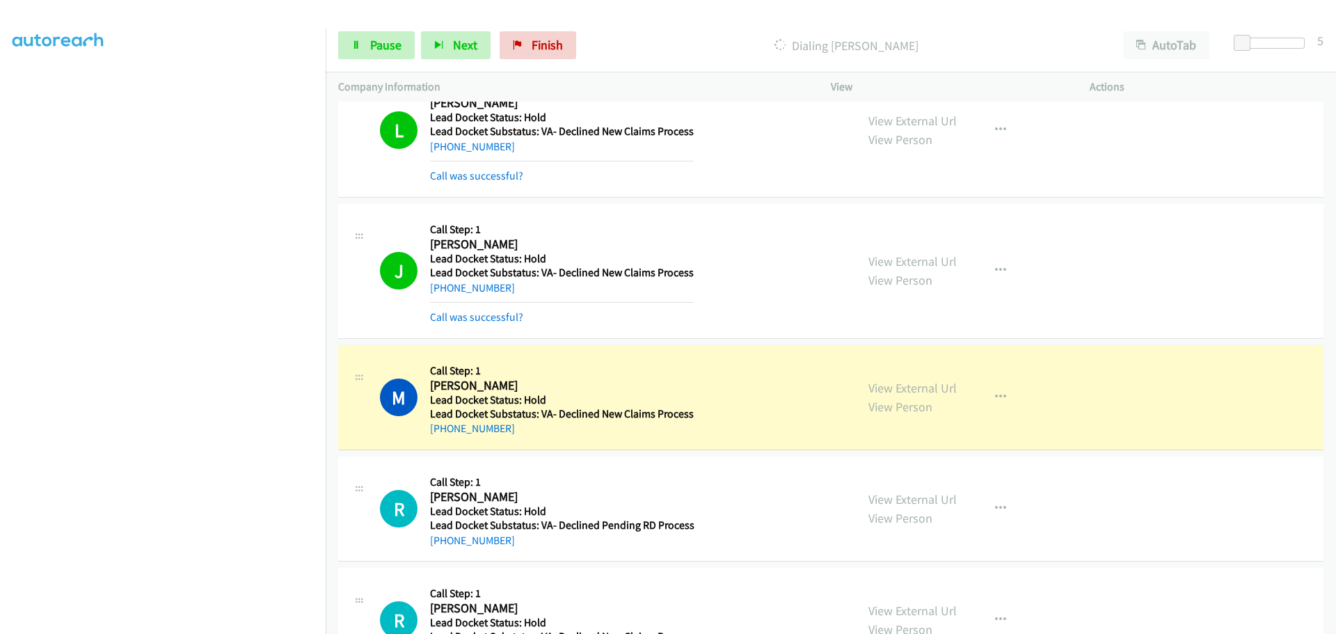
scroll to position [1906, 0]
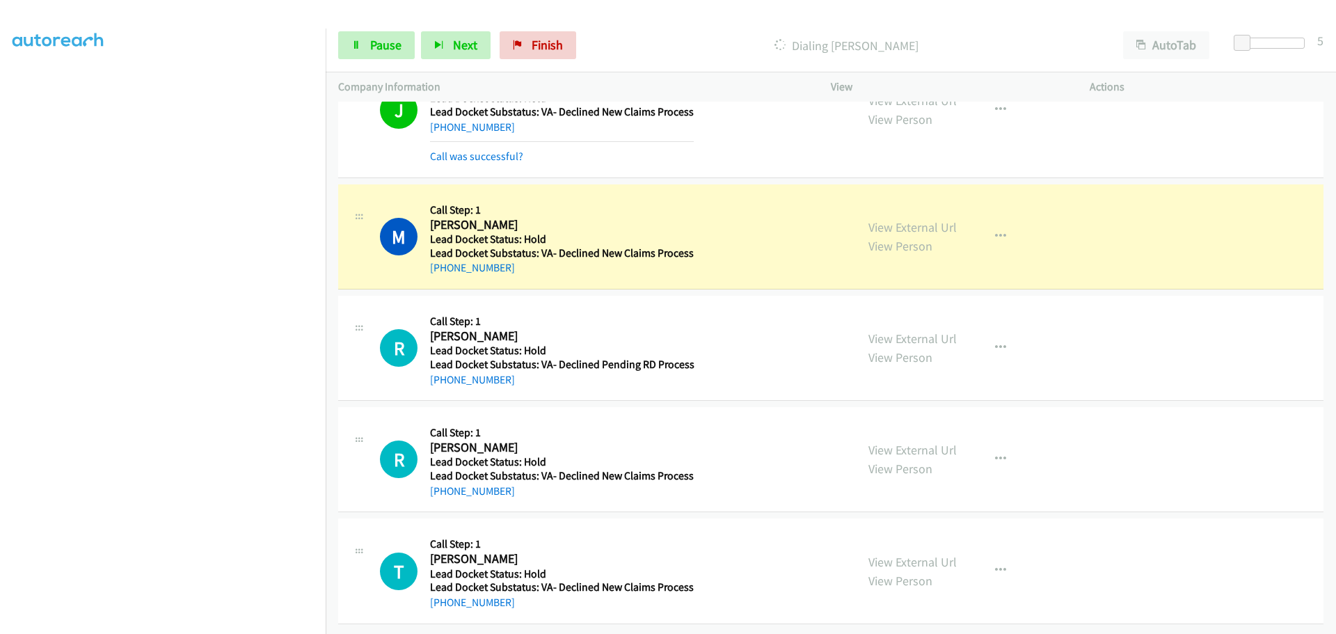
drag, startPoint x: 495, startPoint y: 261, endPoint x: 440, endPoint y: 267, distance: 55.3
click at [440, 267] on div "M Callback Scheduled Call Step: 1 Mark Torres America/Los_Angeles Lead Docket S…" at bounding box center [830, 236] width 985 height 105
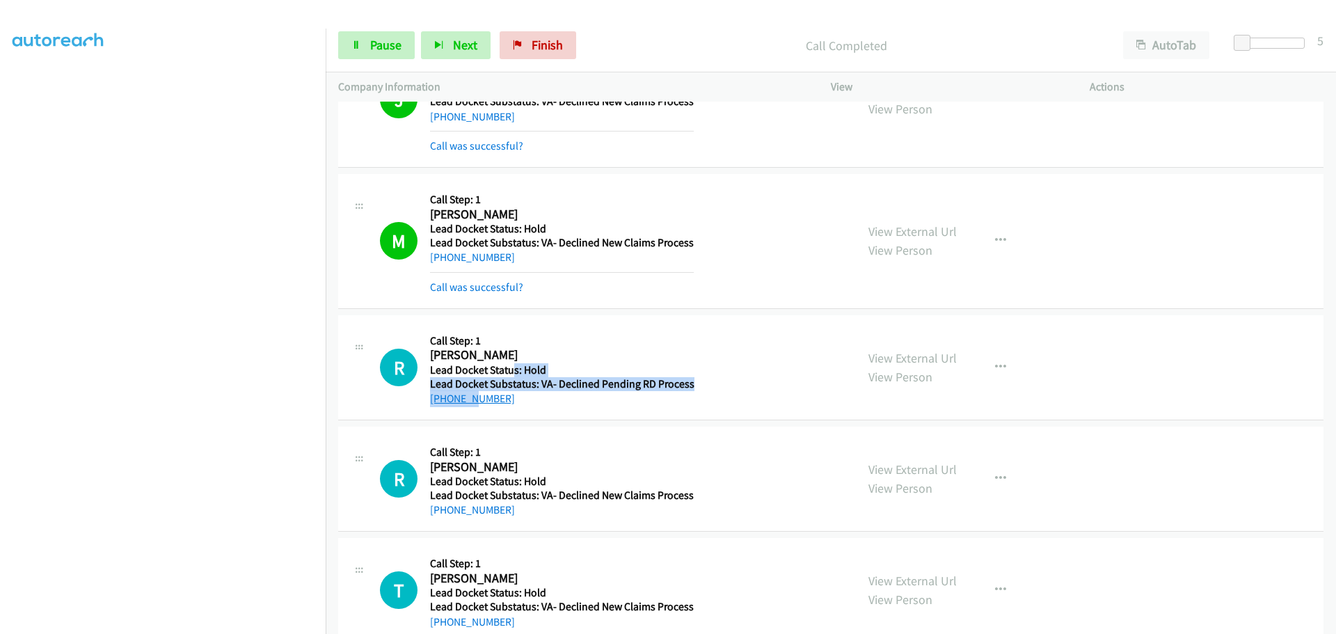
drag, startPoint x: 513, startPoint y: 374, endPoint x: 470, endPoint y: 392, distance: 46.1
click at [470, 392] on div "Callback Scheduled Call Step: 1 Richard Metsiou America/Los_Angeles Lead Docket…" at bounding box center [562, 367] width 264 height 79
click at [500, 431] on div "R Callback Scheduled Call Step: 1 Richard Long America/Los_Angeles Lead Docket …" at bounding box center [830, 478] width 985 height 105
drag, startPoint x: 513, startPoint y: 406, endPoint x: 442, endPoint y: 403, distance: 70.4
click at [442, 403] on div "+1 925-698-4267" at bounding box center [562, 398] width 264 height 17
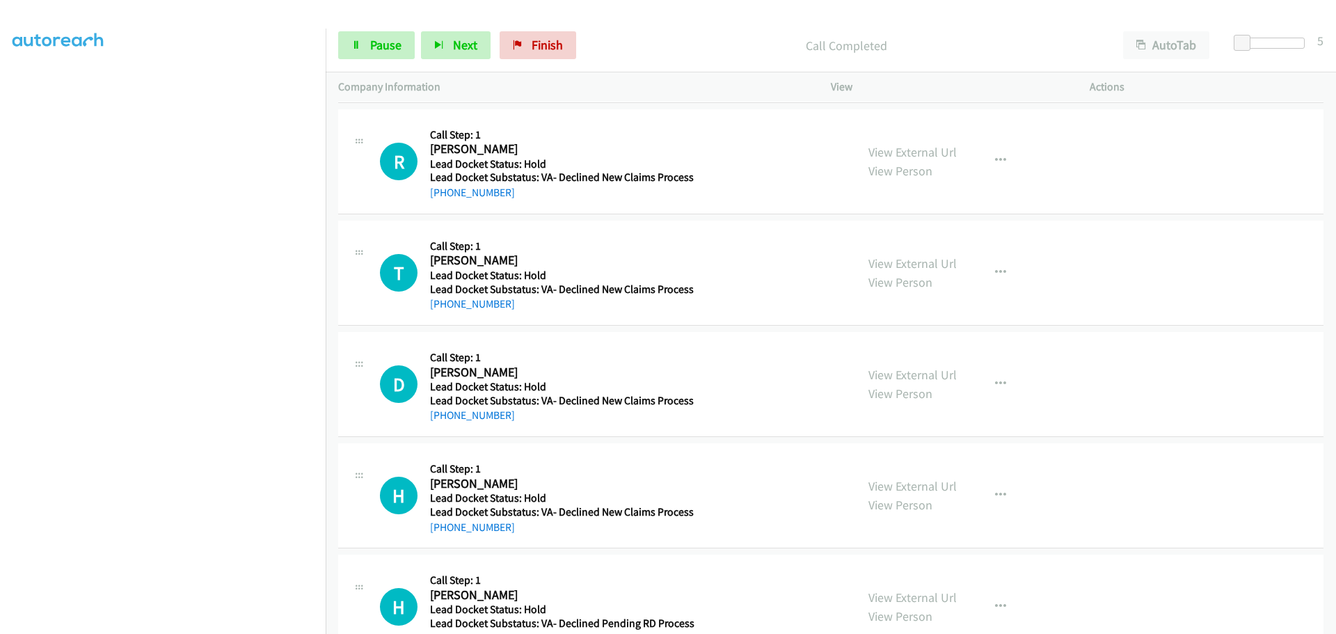
scroll to position [2254, 0]
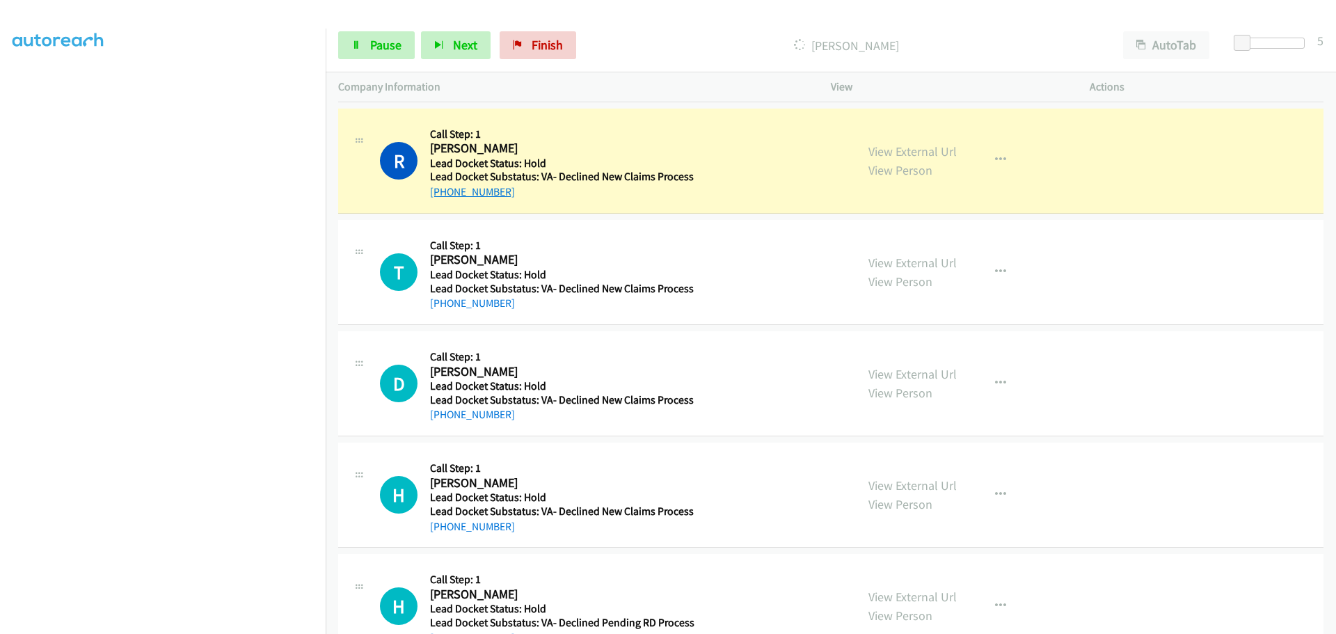
drag, startPoint x: 516, startPoint y: 197, endPoint x: 445, endPoint y: 198, distance: 70.3
click at [445, 198] on div "+1 725-264-6220" at bounding box center [562, 192] width 264 height 17
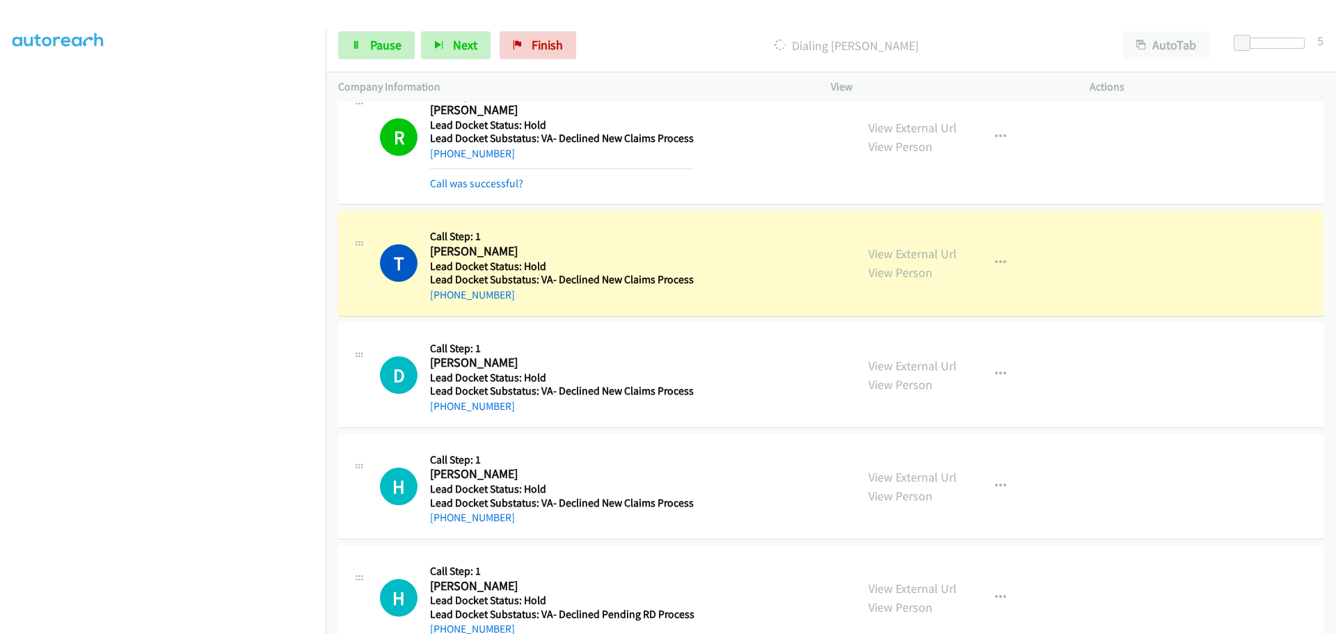
scroll to position [2330, 0]
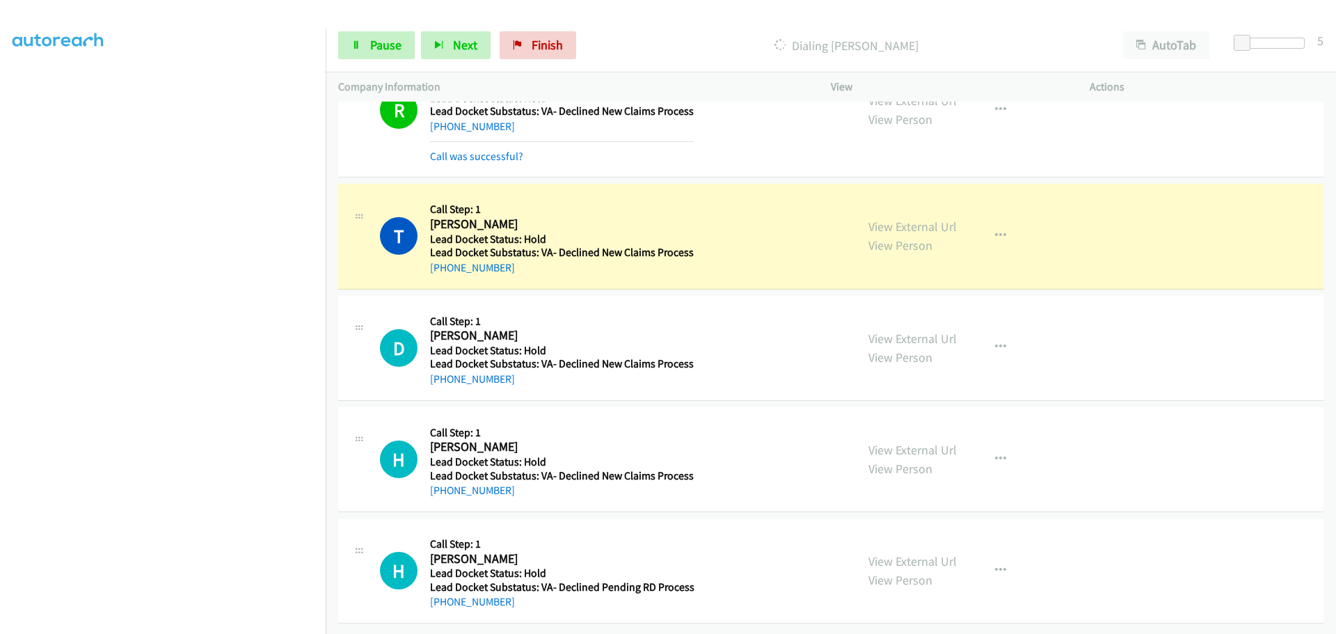
drag, startPoint x: 519, startPoint y: 264, endPoint x: 444, endPoint y: 265, distance: 75.1
click at [444, 265] on div "+1 951-965-5362" at bounding box center [562, 268] width 264 height 17
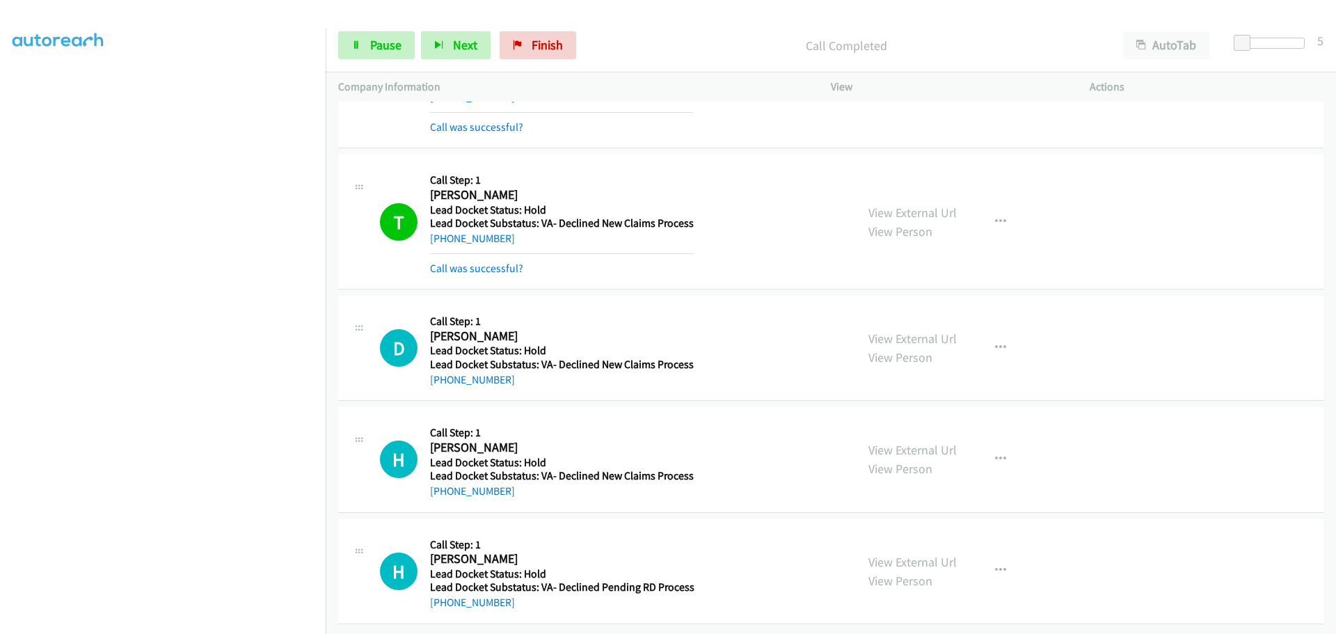
scroll to position [2359, 0]
drag, startPoint x: 512, startPoint y: 372, endPoint x: 442, endPoint y: 379, distance: 69.9
click at [442, 379] on div "D Callback Scheduled Call Step: 1 David Pepin America/Los_Angeles Lead Docket S…" at bounding box center [830, 348] width 985 height 105
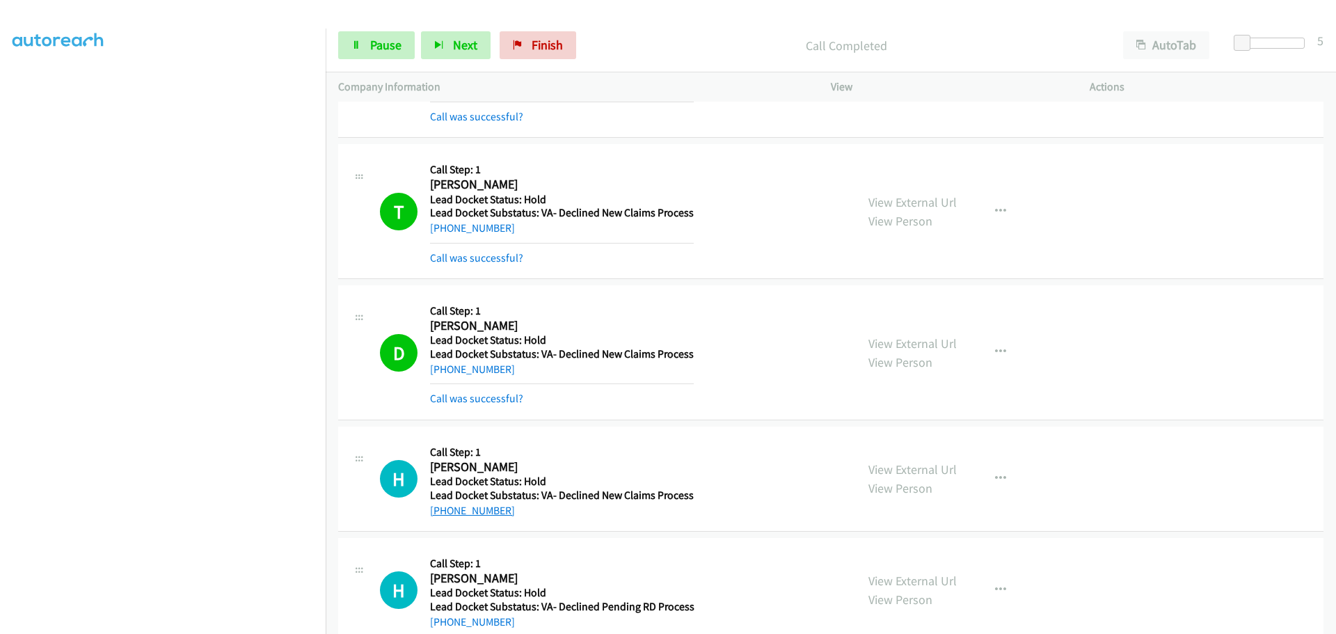
drag, startPoint x: 509, startPoint y: 489, endPoint x: 445, endPoint y: 509, distance: 67.6
click at [445, 509] on div "H Callback Scheduled Call Step: 1 Heather Bruno America/Phoenix Lead Docket Sta…" at bounding box center [830, 478] width 985 height 105
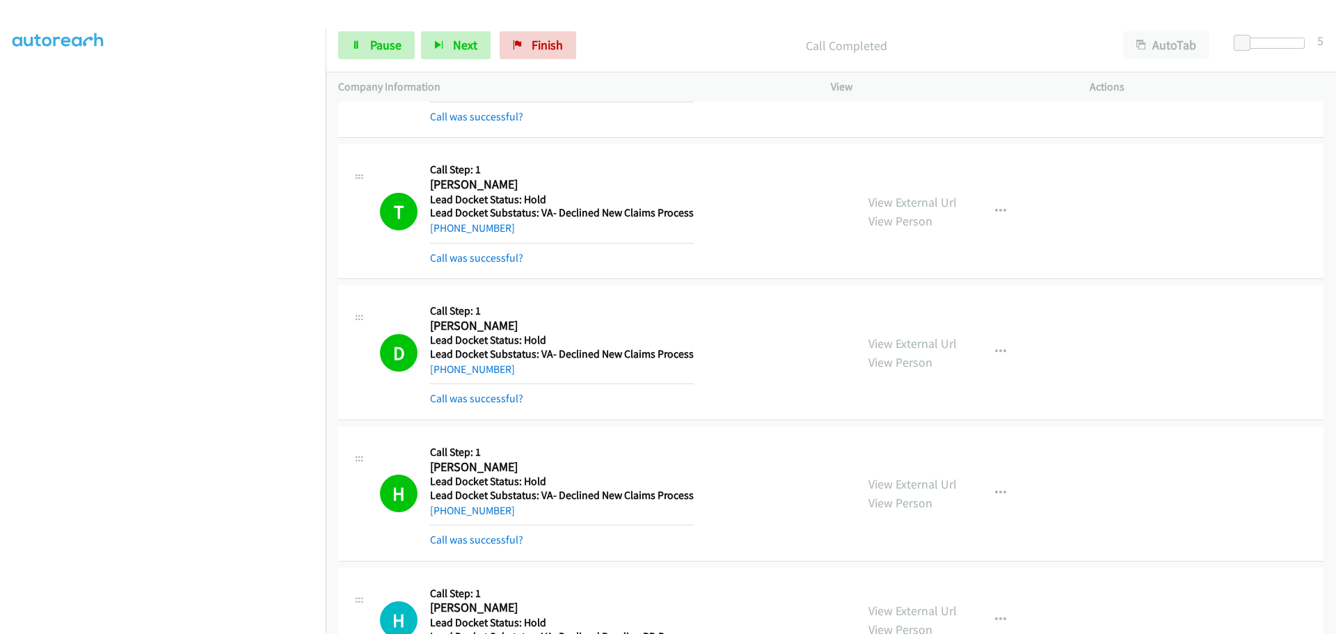
scroll to position [2638, 0]
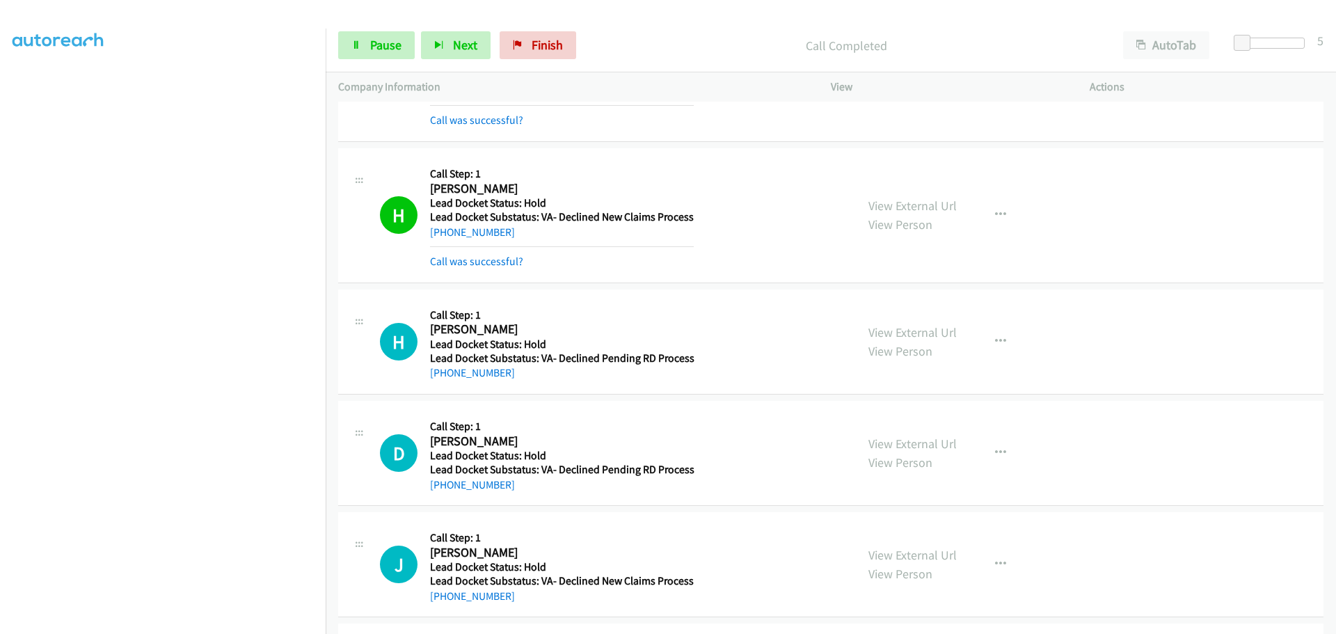
drag, startPoint x: 507, startPoint y: 378, endPoint x: 443, endPoint y: 383, distance: 64.3
click at [443, 383] on div "H Callback Scheduled Call Step: 1 Herbert Davis America/Los_Angeles Lead Docket…" at bounding box center [830, 341] width 985 height 105
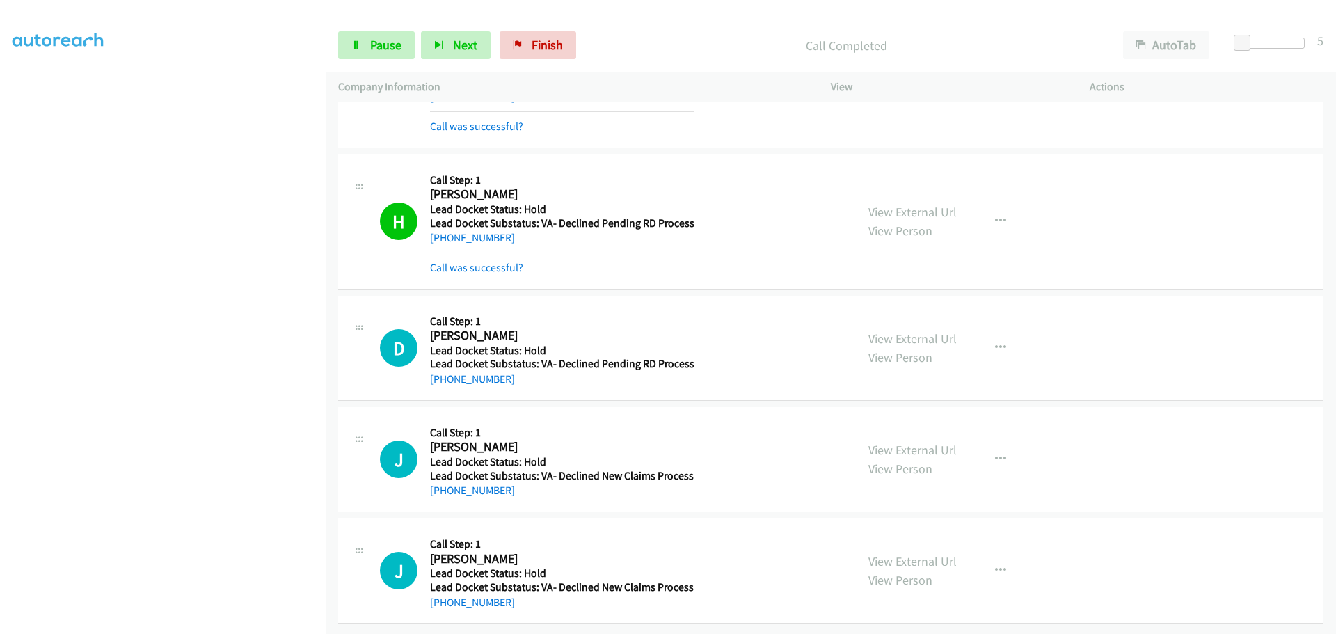
scroll to position [2783, 0]
drag, startPoint x: 517, startPoint y: 373, endPoint x: 442, endPoint y: 372, distance: 74.5
click at [442, 372] on div "+1 916-914-3431" at bounding box center [562, 379] width 264 height 17
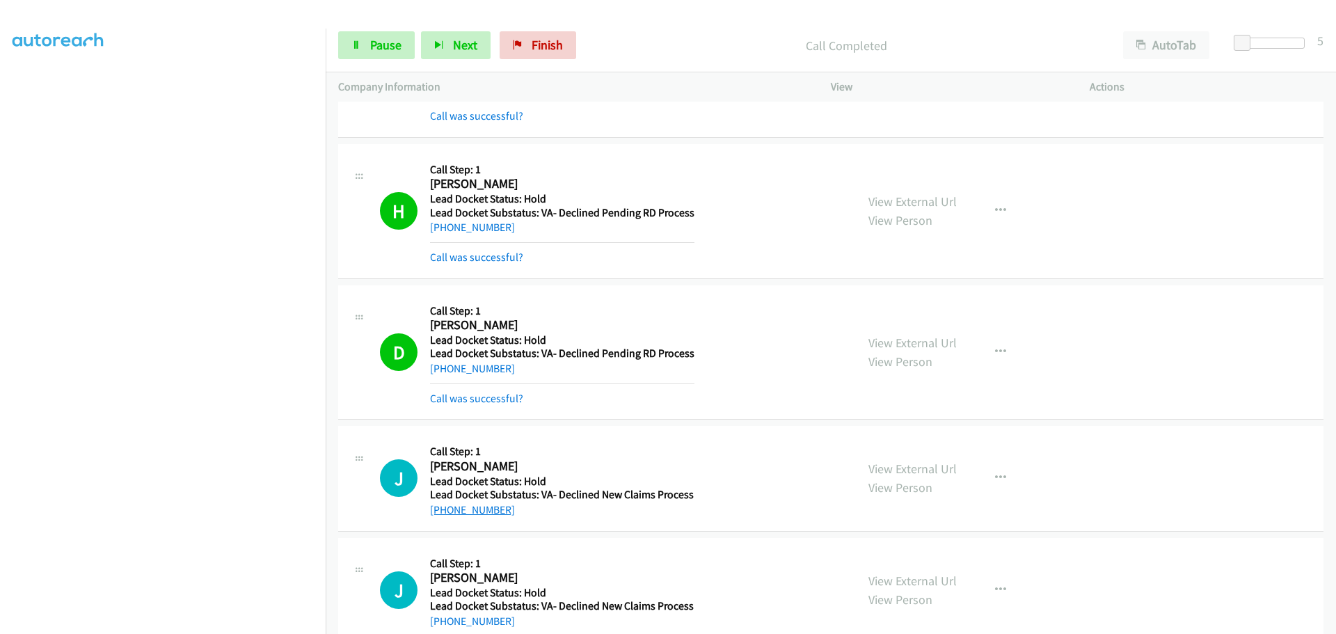
drag, startPoint x: 501, startPoint y: 488, endPoint x: 442, endPoint y: 510, distance: 62.9
click at [442, 510] on div "J Callback Scheduled Call Step: 1 John Jacobs Jr. America/Los_Angeles Lead Dock…" at bounding box center [830, 478] width 985 height 105
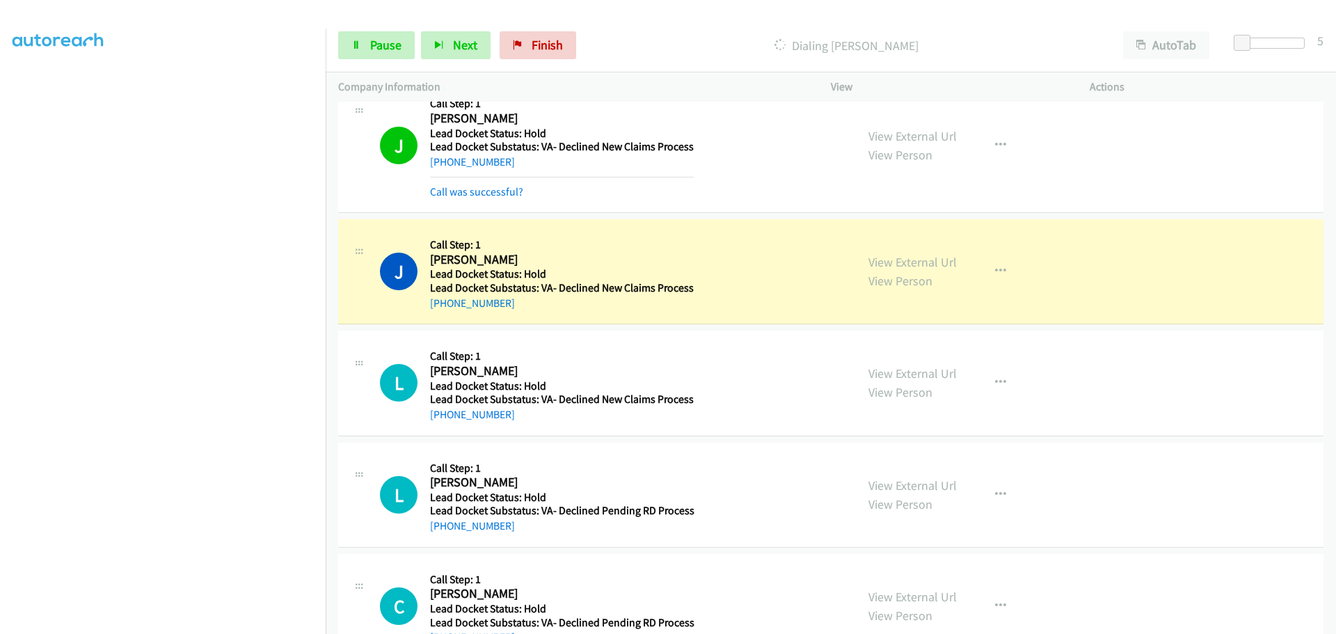
scroll to position [3176, 0]
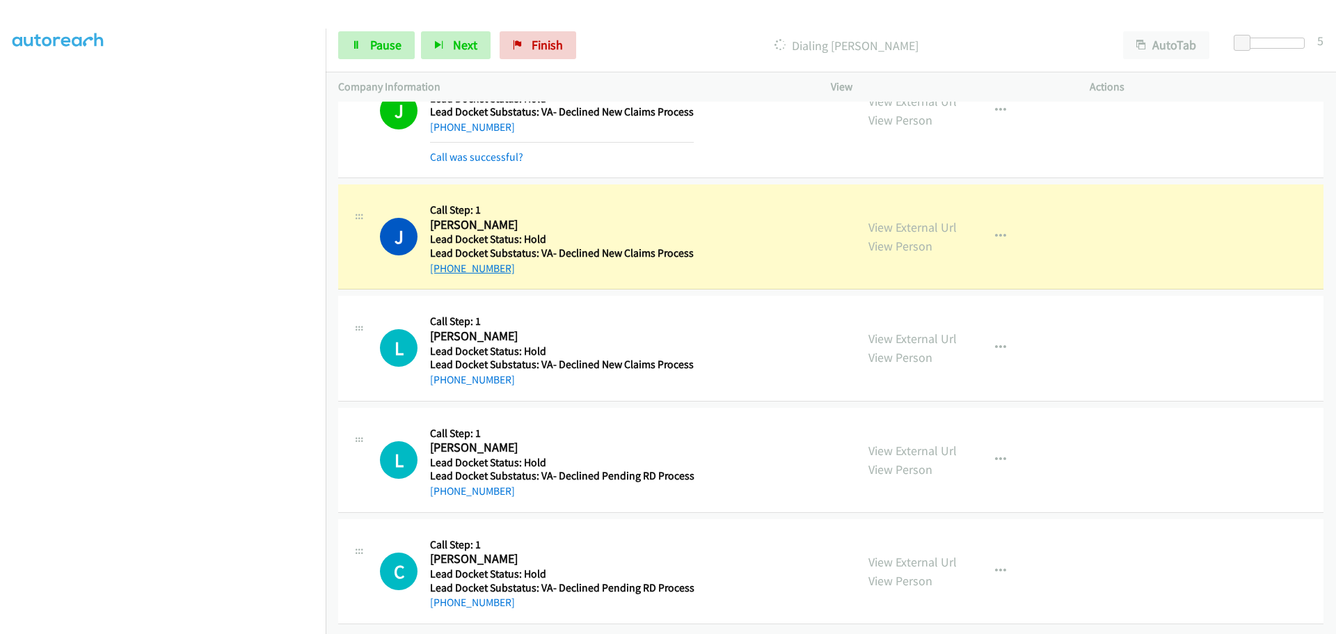
drag, startPoint x: 510, startPoint y: 251, endPoint x: 445, endPoint y: 257, distance: 64.9
click at [445, 260] on div "+1 864-485-3167" at bounding box center [562, 268] width 264 height 17
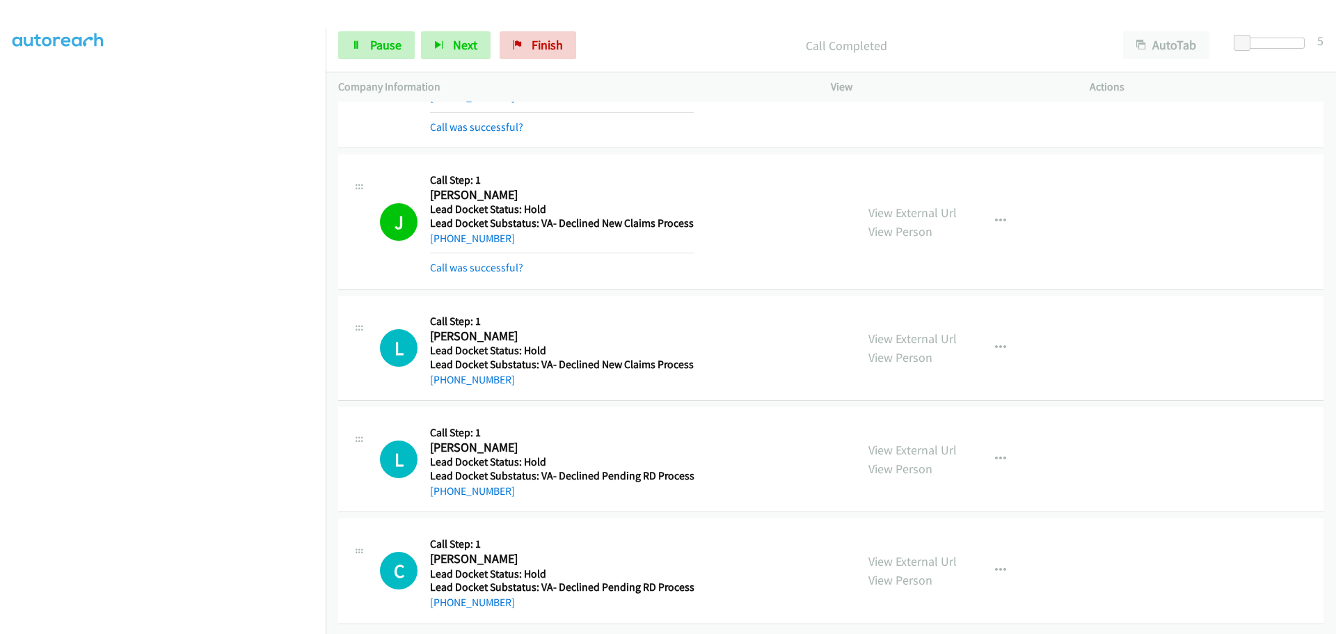
scroll to position [3206, 0]
drag, startPoint x: 511, startPoint y: 371, endPoint x: 444, endPoint y: 372, distance: 67.5
click at [444, 372] on div "+1 408-645-1275" at bounding box center [562, 380] width 264 height 17
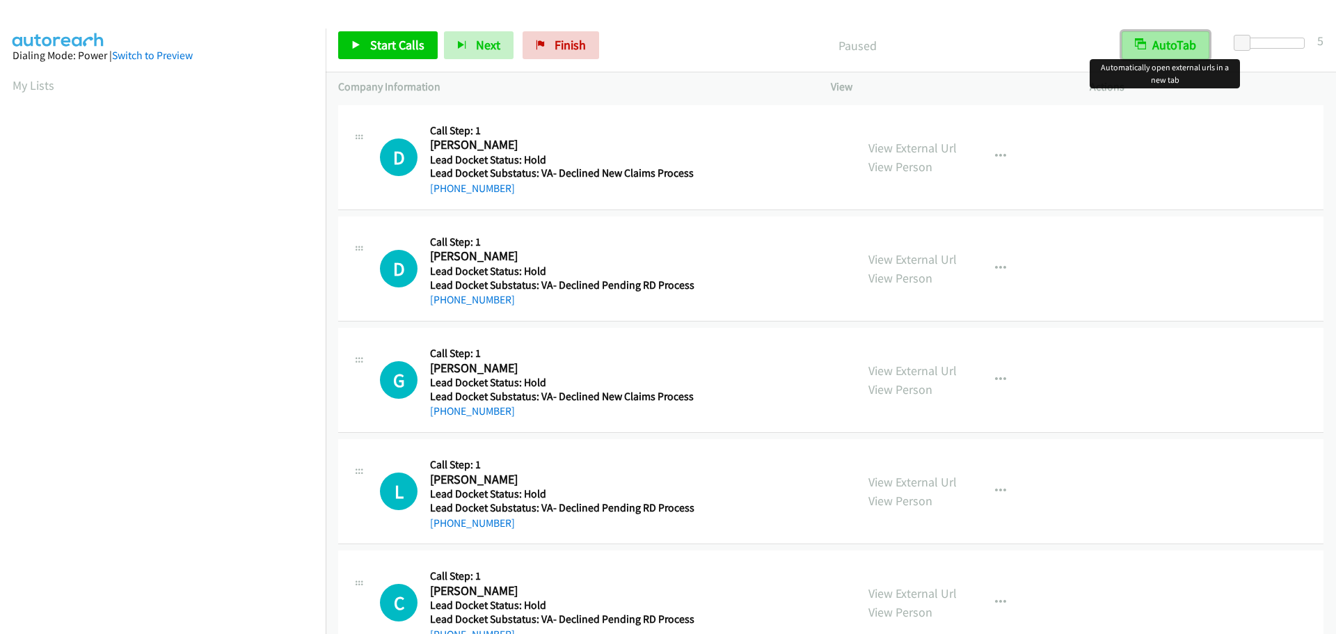
click at [1171, 45] on button "AutoTab" at bounding box center [1166, 45] width 88 height 28
click at [401, 47] on span "Start Calls" at bounding box center [397, 45] width 54 height 16
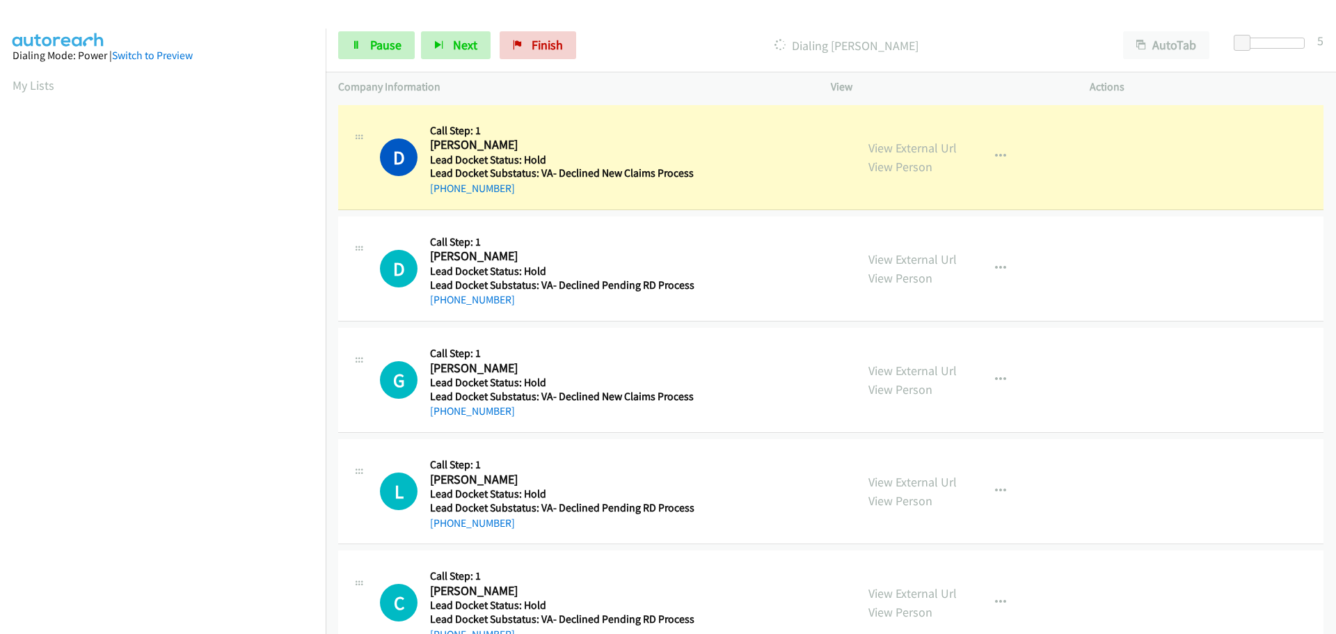
drag, startPoint x: 509, startPoint y: 195, endPoint x: 443, endPoint y: 198, distance: 65.5
click at [443, 198] on div "D Callback Scheduled Call Step: 1 Dustin Reese America/Los_Angeles Lead Docket …" at bounding box center [830, 157] width 985 height 105
copy link "760-453-1834"
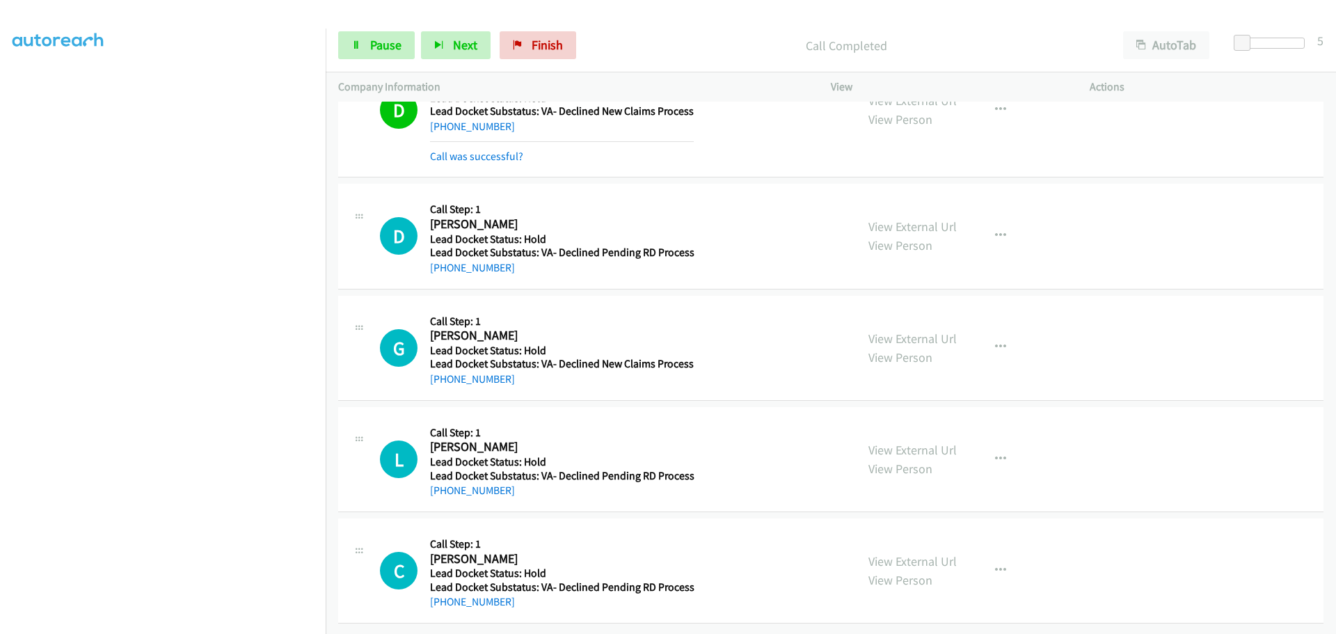
scroll to position [72, 0]
drag, startPoint x: 521, startPoint y: 267, endPoint x: 444, endPoint y: 262, distance: 77.4
click at [444, 262] on div "D Callback Scheduled Call Step: 1 Daniel Wescott America/Los_Angeles Lead Docke…" at bounding box center [830, 236] width 985 height 105
copy link "702-470-6152"
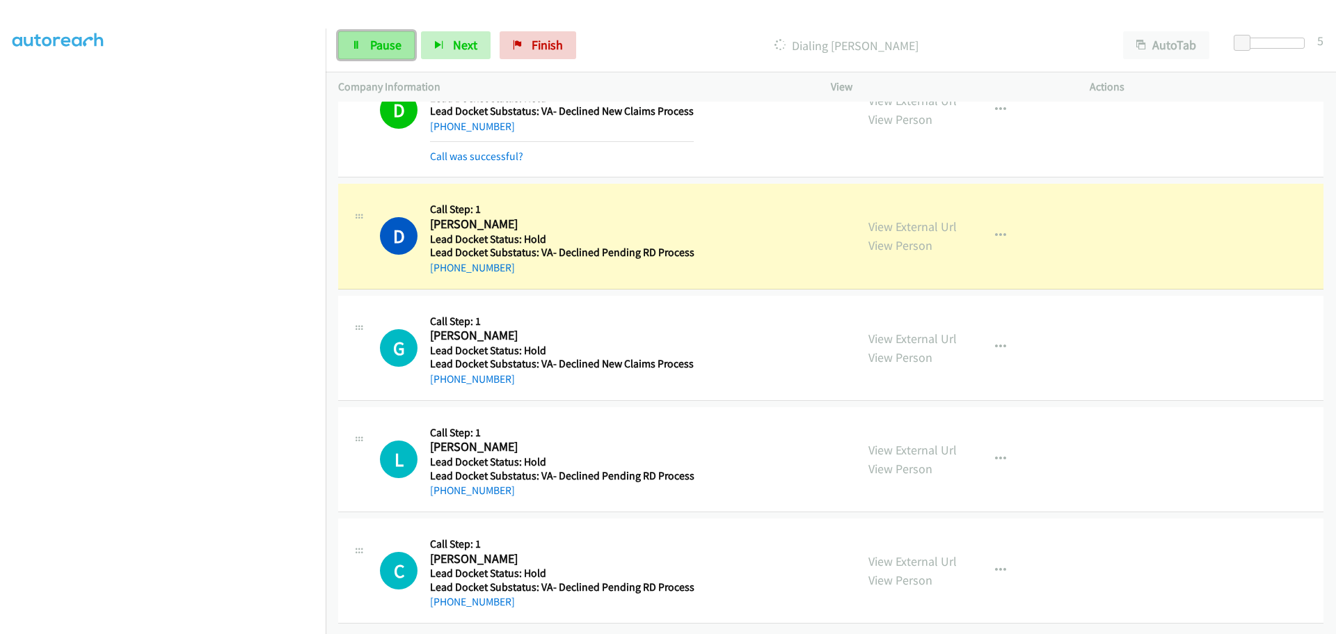
click at [381, 39] on span "Pause" at bounding box center [385, 45] width 31 height 16
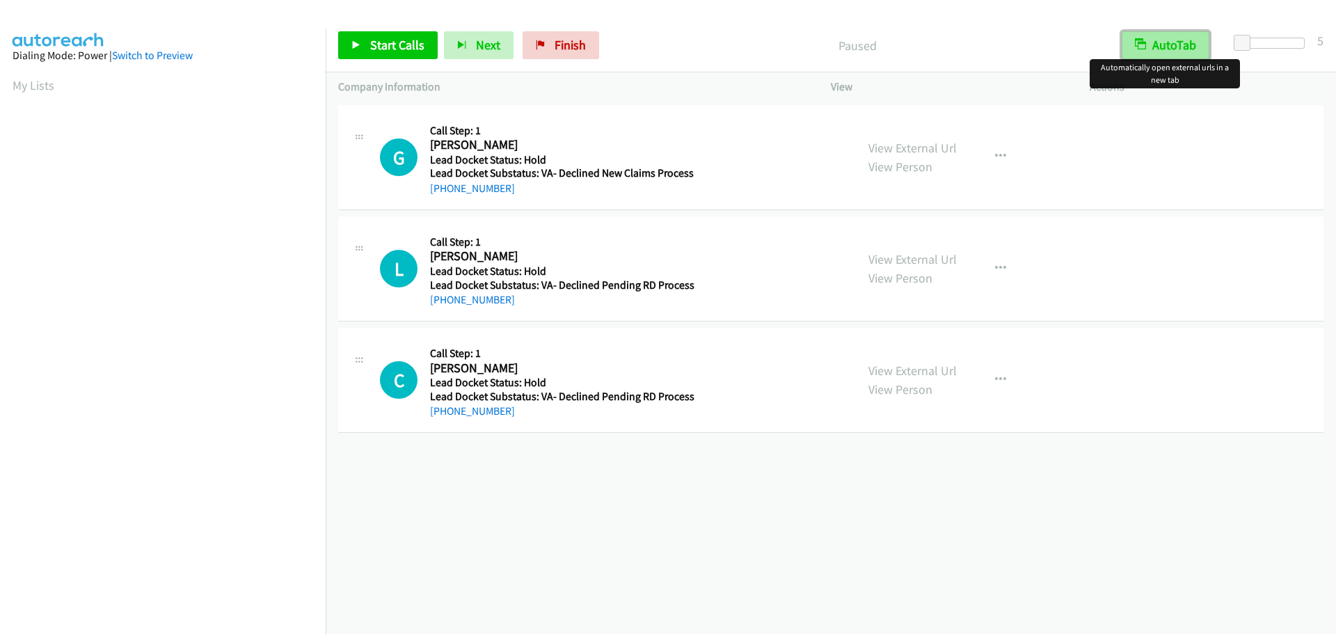
click at [1169, 47] on button "AutoTab" at bounding box center [1166, 45] width 88 height 28
click at [386, 51] on span "Start Calls" at bounding box center [397, 45] width 54 height 16
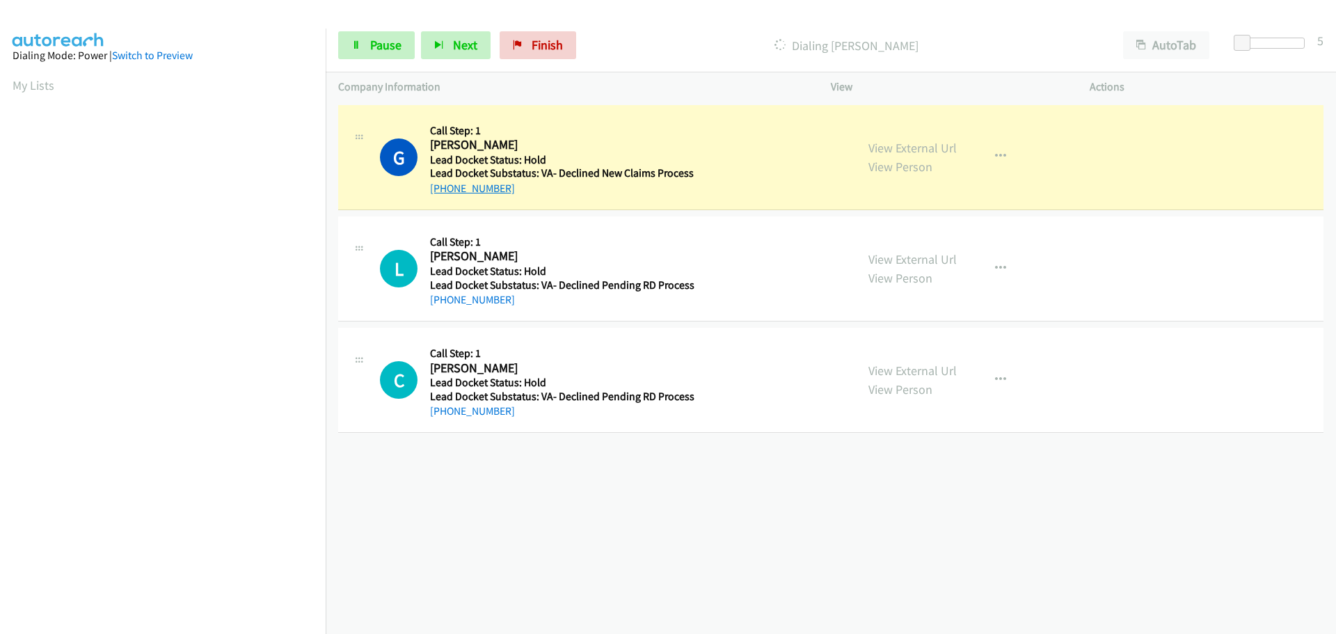
drag, startPoint x: 493, startPoint y: 190, endPoint x: 441, endPoint y: 195, distance: 51.7
click at [441, 195] on div "[PHONE_NUMBER]" at bounding box center [562, 188] width 264 height 17
copy link "[PHONE_NUMBER]"
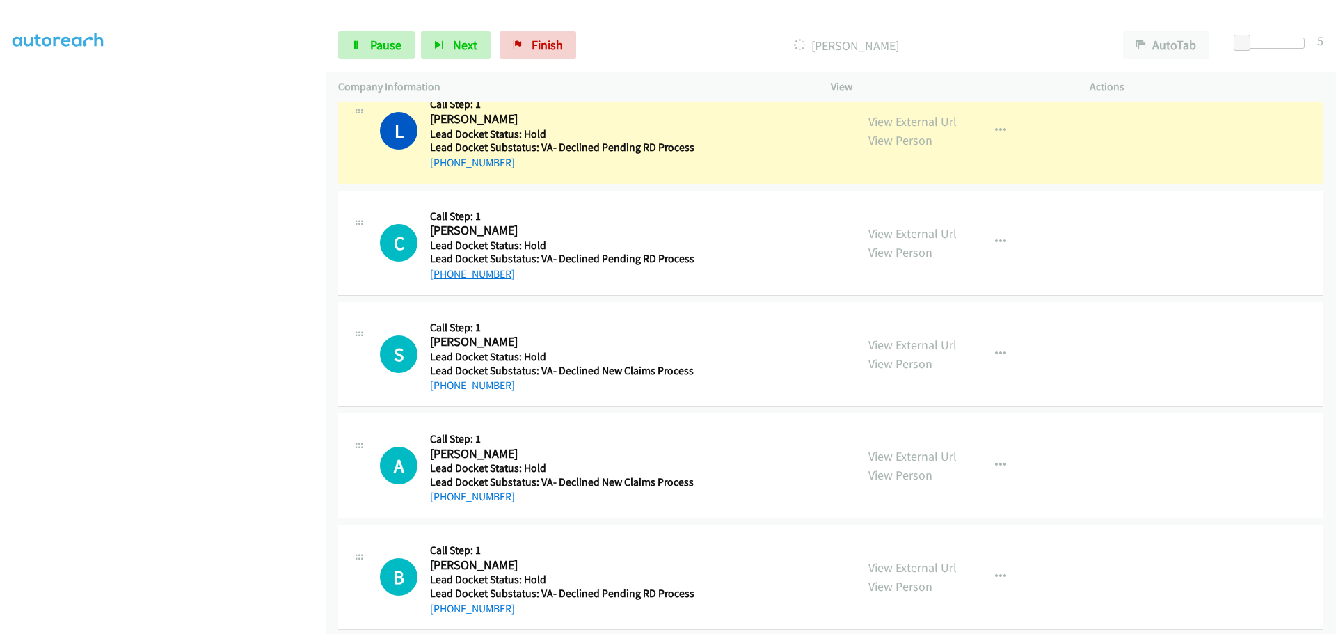
scroll to position [184, 0]
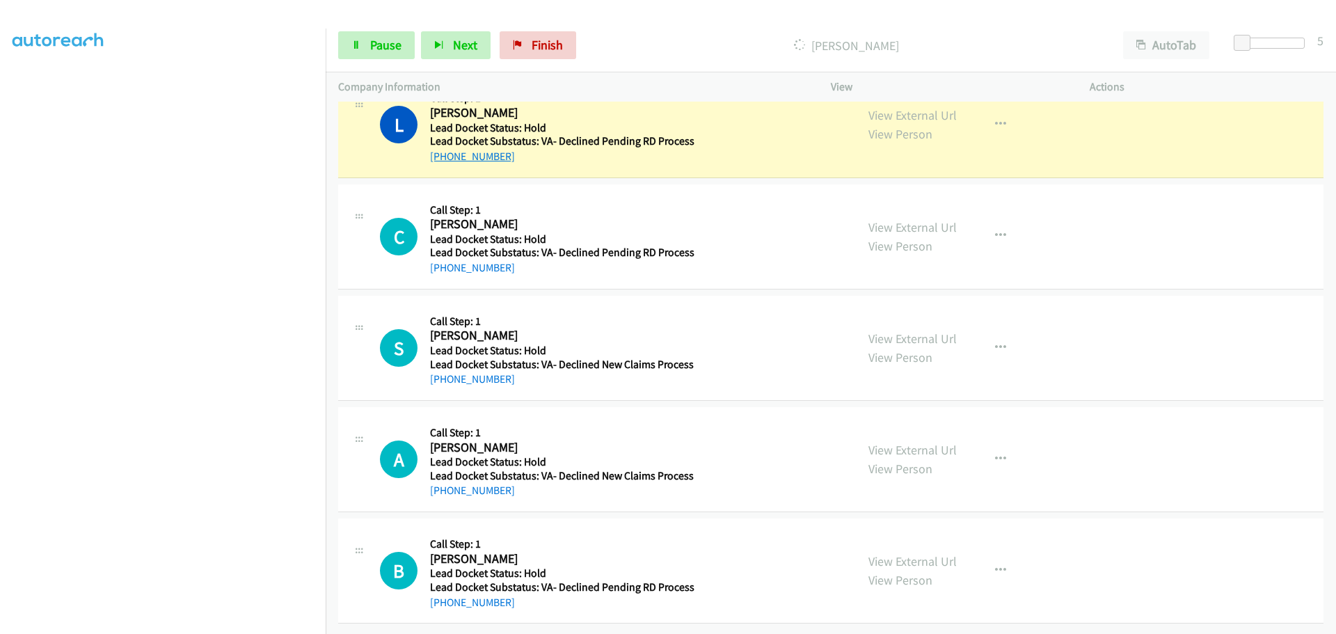
drag, startPoint x: 518, startPoint y: 145, endPoint x: 445, endPoint y: 143, distance: 73.8
click at [445, 148] on div "[PHONE_NUMBER]" at bounding box center [562, 156] width 264 height 17
copy link "831-353-4673"
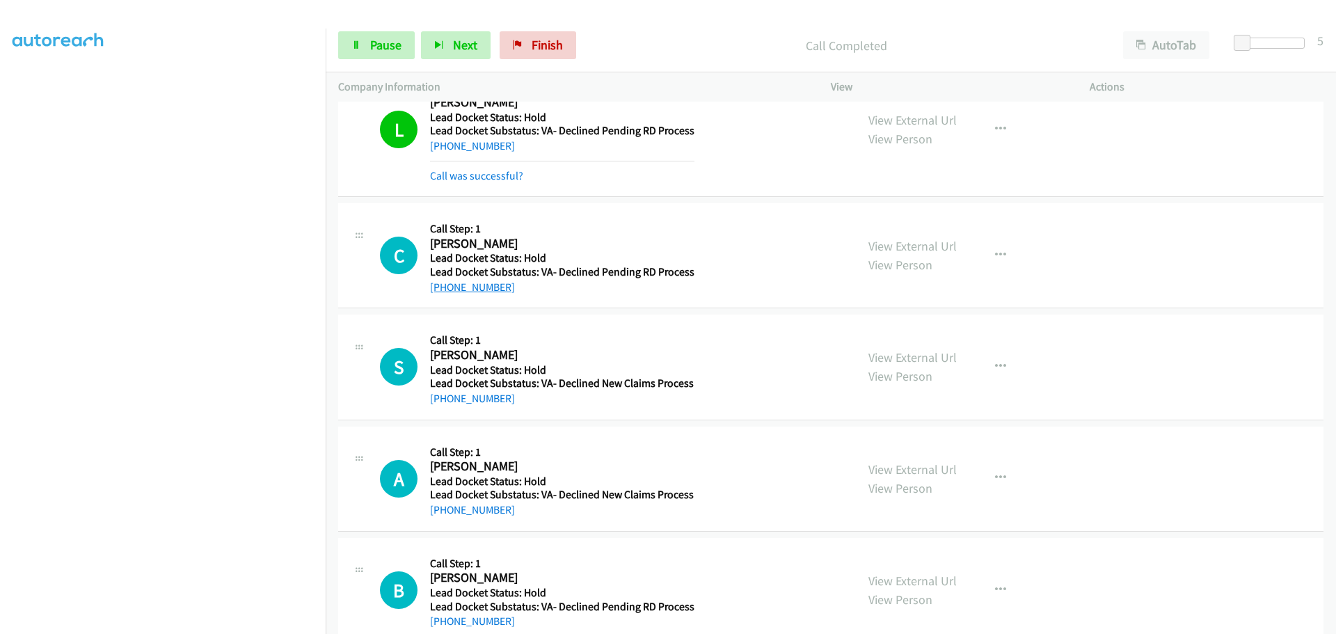
drag, startPoint x: 516, startPoint y: 292, endPoint x: 444, endPoint y: 291, distance: 72.4
click at [444, 291] on div "+1 818-261-3183" at bounding box center [562, 287] width 264 height 17
copy link "818-261-3183"
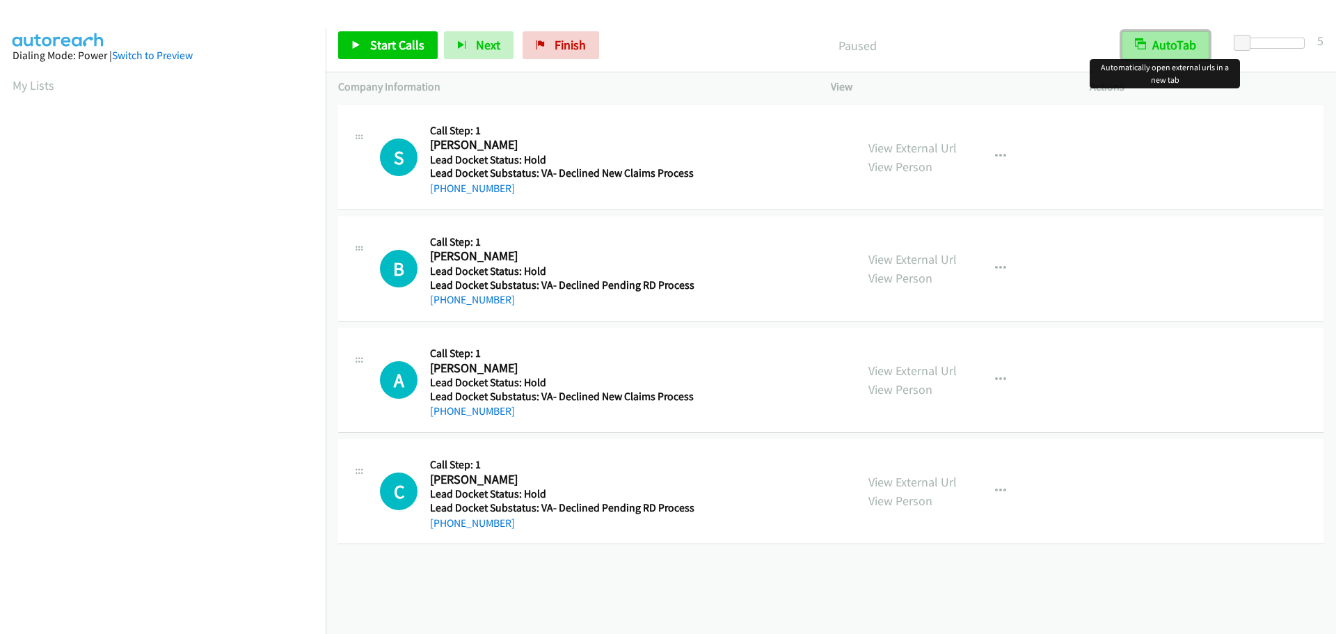
click at [1185, 51] on button "AutoTab" at bounding box center [1166, 45] width 88 height 28
click at [392, 49] on span "Start Calls" at bounding box center [397, 45] width 54 height 16
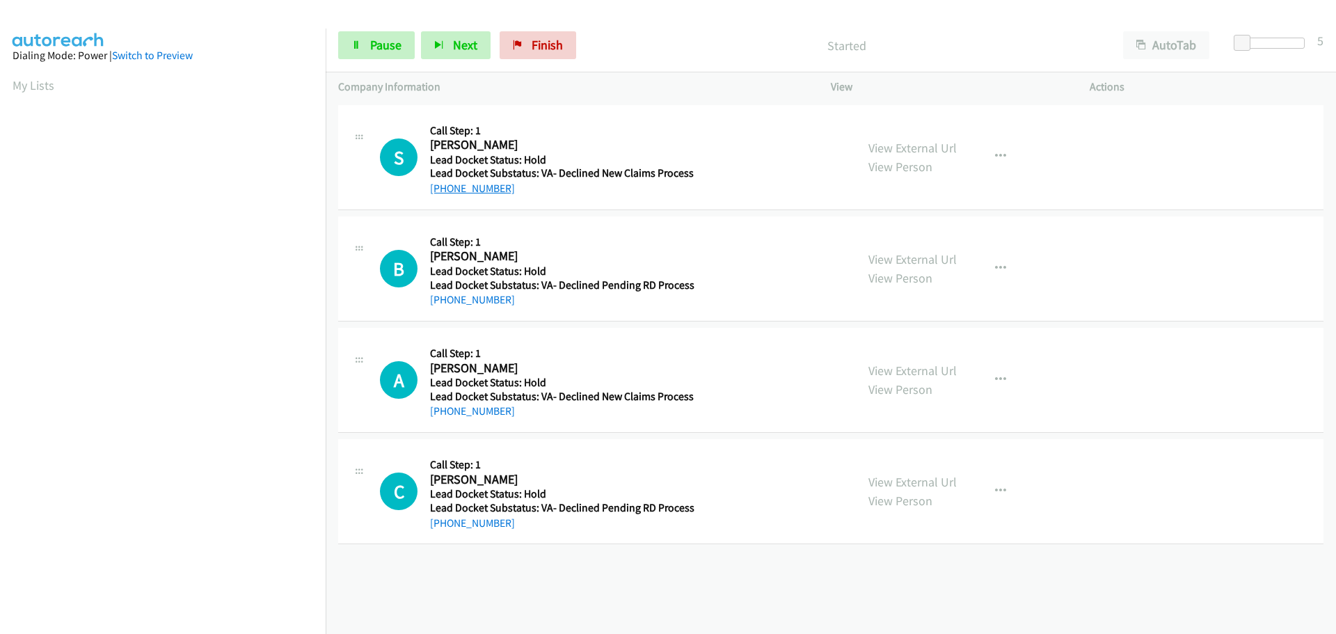
drag, startPoint x: 516, startPoint y: 184, endPoint x: 445, endPoint y: 186, distance: 70.3
click at [445, 186] on div "[PHONE_NUMBER]" at bounding box center [562, 188] width 264 height 17
copy link "831-869-9644"
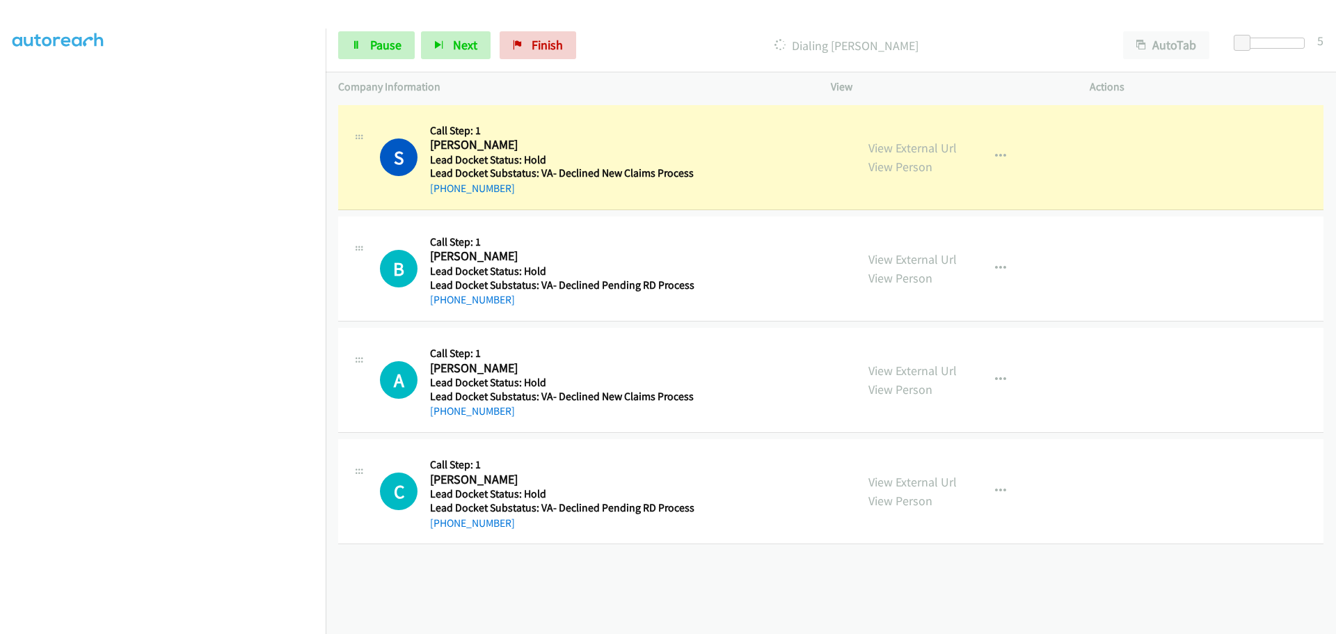
scroll to position [146, 0]
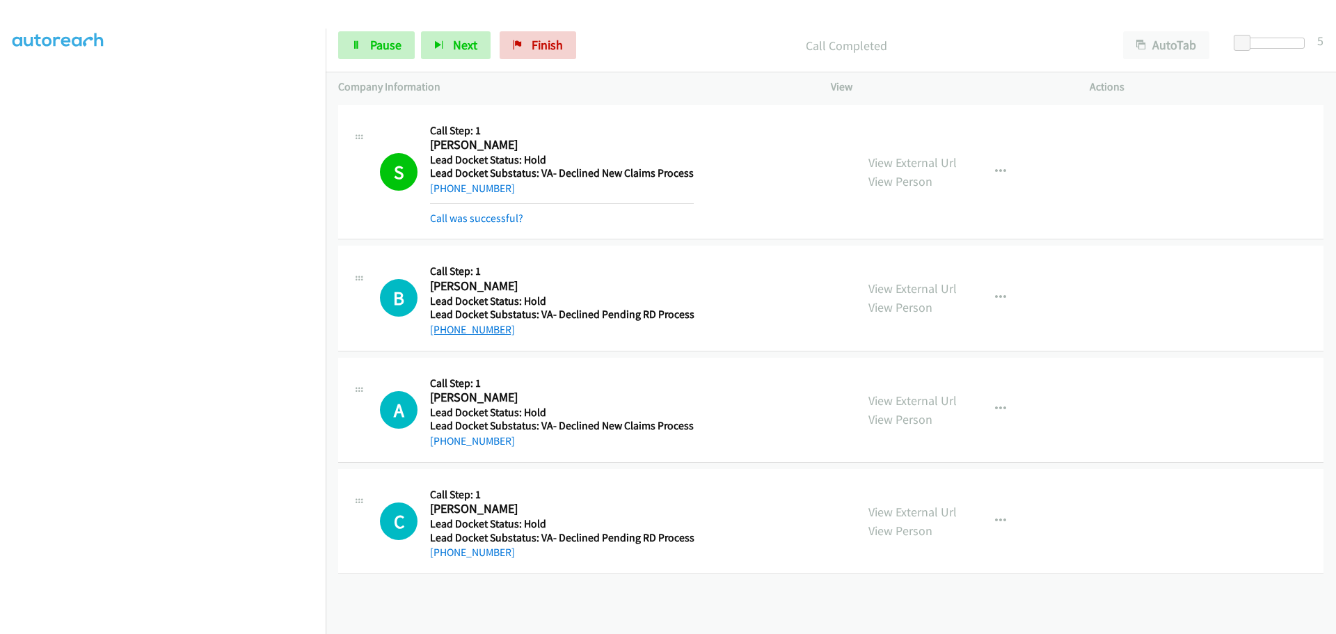
drag, startPoint x: 516, startPoint y: 334, endPoint x: 443, endPoint y: 332, distance: 73.1
click at [443, 332] on div "[PHONE_NUMBER]" at bounding box center [562, 329] width 264 height 17
copy link "903-268-9097"
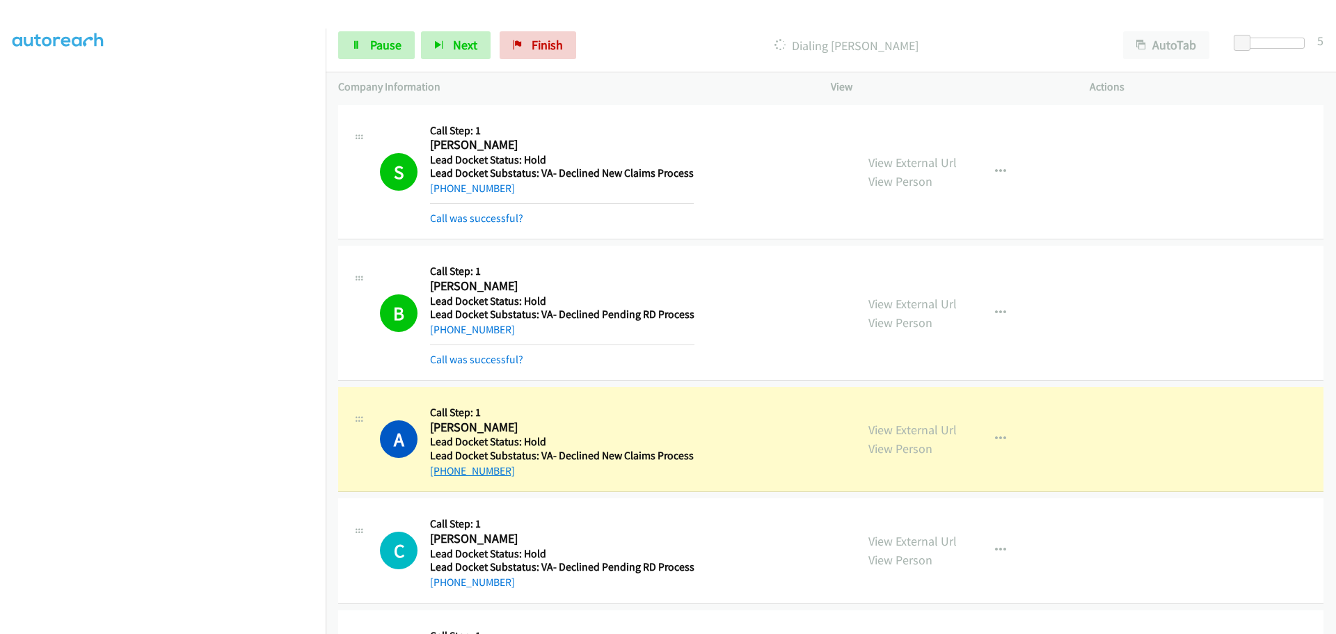
drag, startPoint x: 508, startPoint y: 472, endPoint x: 443, endPoint y: 472, distance: 64.7
click at [443, 472] on div "[PHONE_NUMBER]" at bounding box center [562, 471] width 264 height 17
copy link "732-241-7103"
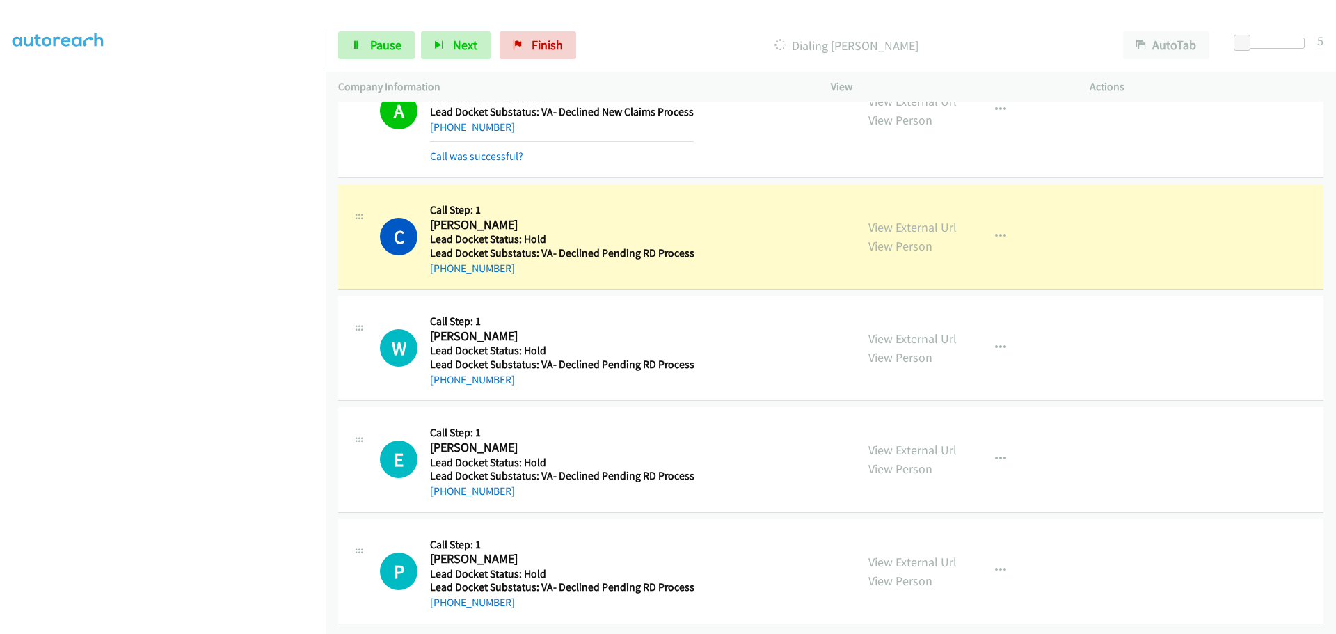
scroll to position [354, 0]
drag, startPoint x: 509, startPoint y: 258, endPoint x: 442, endPoint y: 259, distance: 66.8
click at [442, 260] on div "[PHONE_NUMBER]" at bounding box center [562, 268] width 264 height 17
copy link "[PHONE_NUMBER]"
drag, startPoint x: 510, startPoint y: 370, endPoint x: 443, endPoint y: 374, distance: 66.9
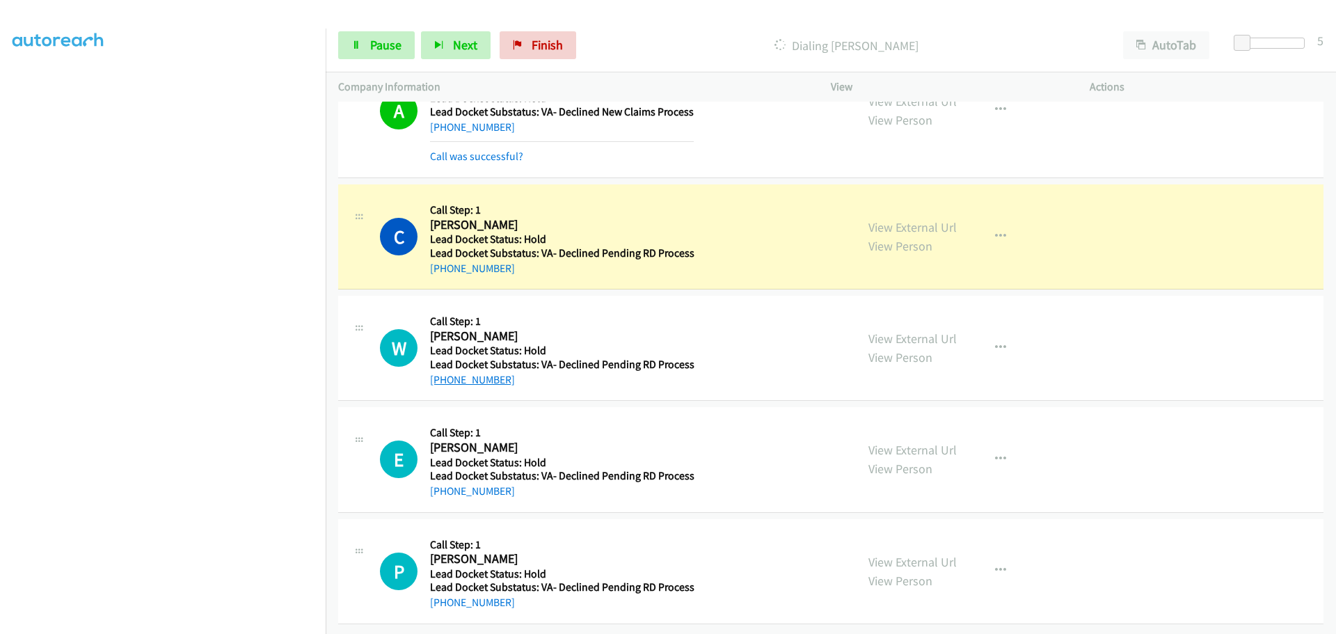
click at [443, 374] on div "Callback Scheduled Call Step: 1 Willie Pleasant America/Chicago Lead Docket Sta…" at bounding box center [562, 347] width 264 height 79
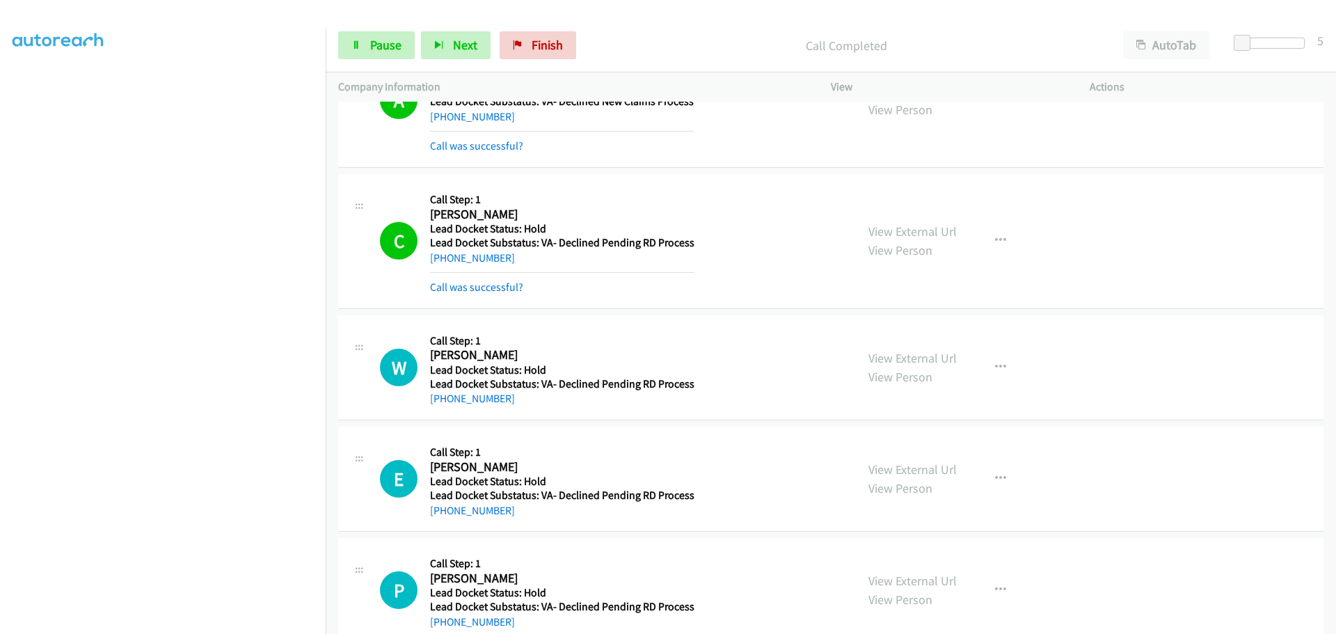
copy div "d Docket Status: Hold Lead Docket Substatus: VA- Declined Pending RD Process +1…"
click at [529, 413] on div "W Callback Scheduled Call Step: 1 Willie Pleasant America/Chicago Lead Docket S…" at bounding box center [830, 367] width 985 height 105
drag, startPoint x: 507, startPoint y: 401, endPoint x: 445, endPoint y: 406, distance: 62.1
click at [445, 406] on div "+1 830-299-5269" at bounding box center [562, 398] width 264 height 17
copy link "830-299-5269"
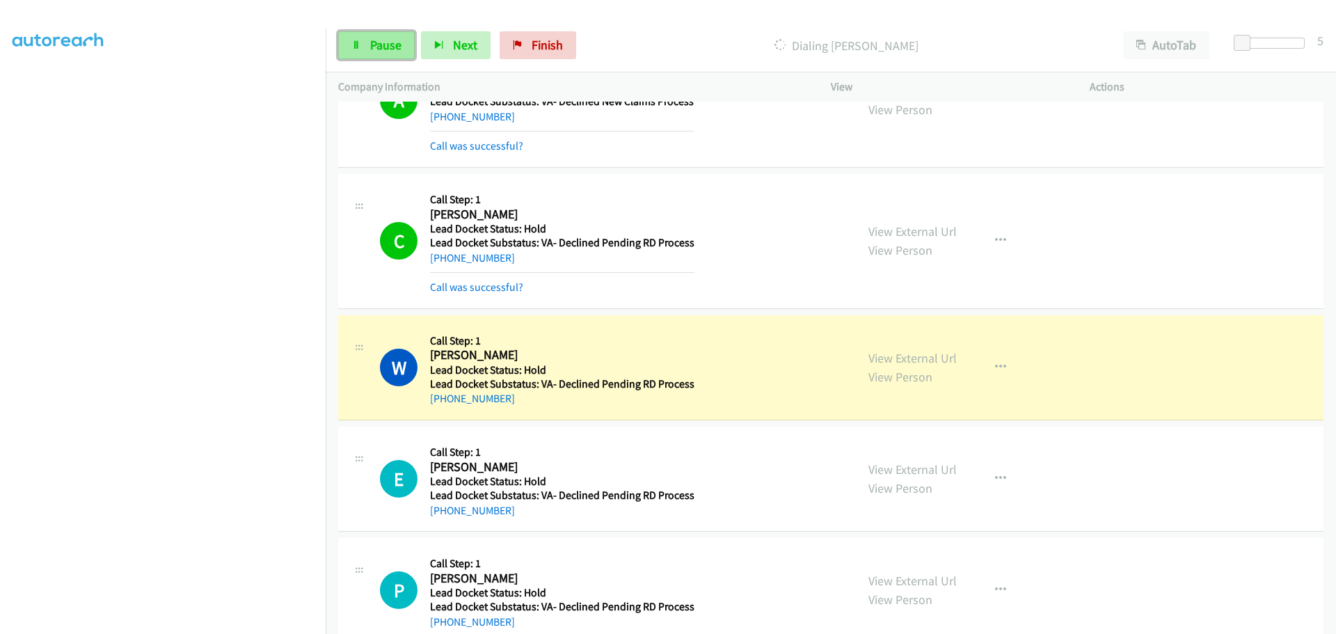
click at [384, 34] on link "Pause" at bounding box center [376, 45] width 77 height 28
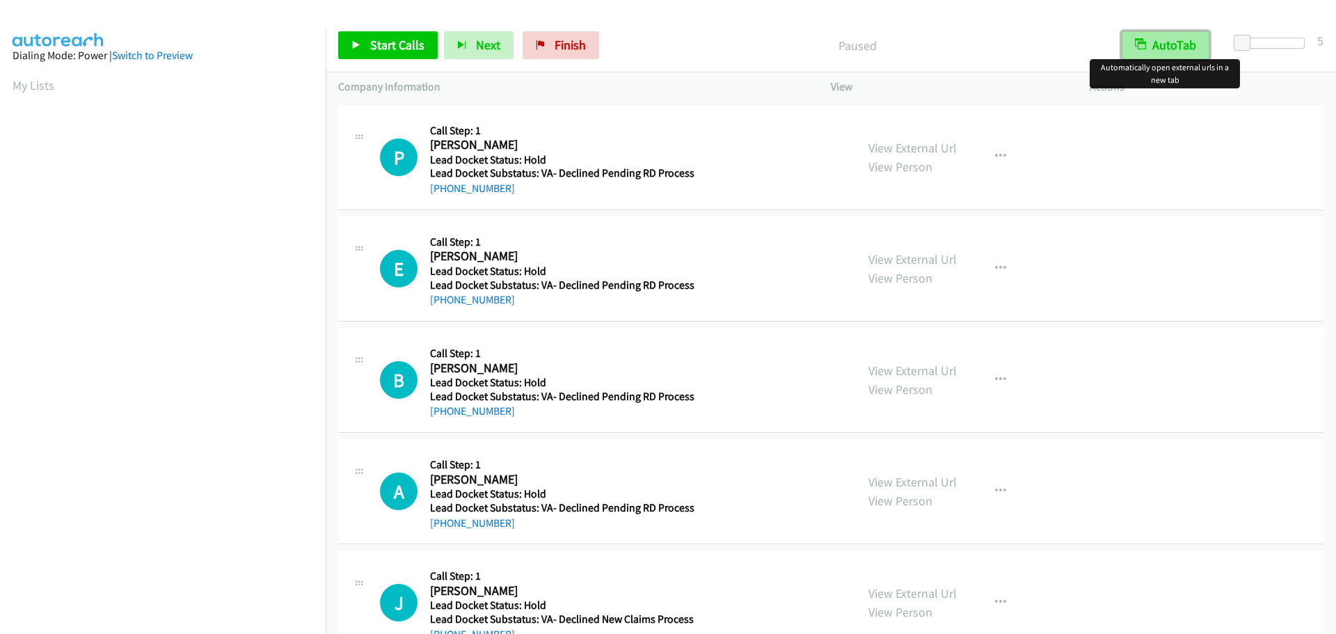
click at [1168, 41] on button "AutoTab" at bounding box center [1166, 45] width 88 height 28
click at [408, 42] on span "Start Calls" at bounding box center [397, 45] width 54 height 16
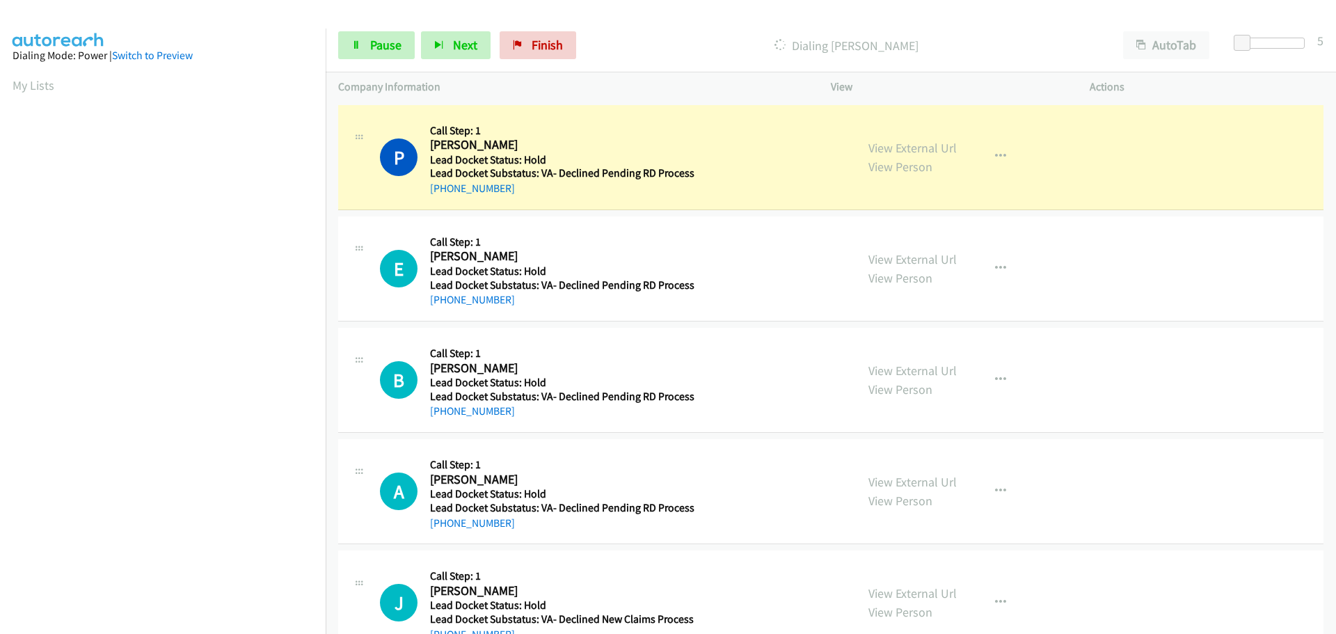
drag, startPoint x: 514, startPoint y: 189, endPoint x: 442, endPoint y: 198, distance: 73.0
click at [442, 197] on div "P Callback Scheduled Call Step: 1 Prabhjot Kaur America/New_York Lead Docket St…" at bounding box center [830, 157] width 985 height 105
copy link "443-962-8028"
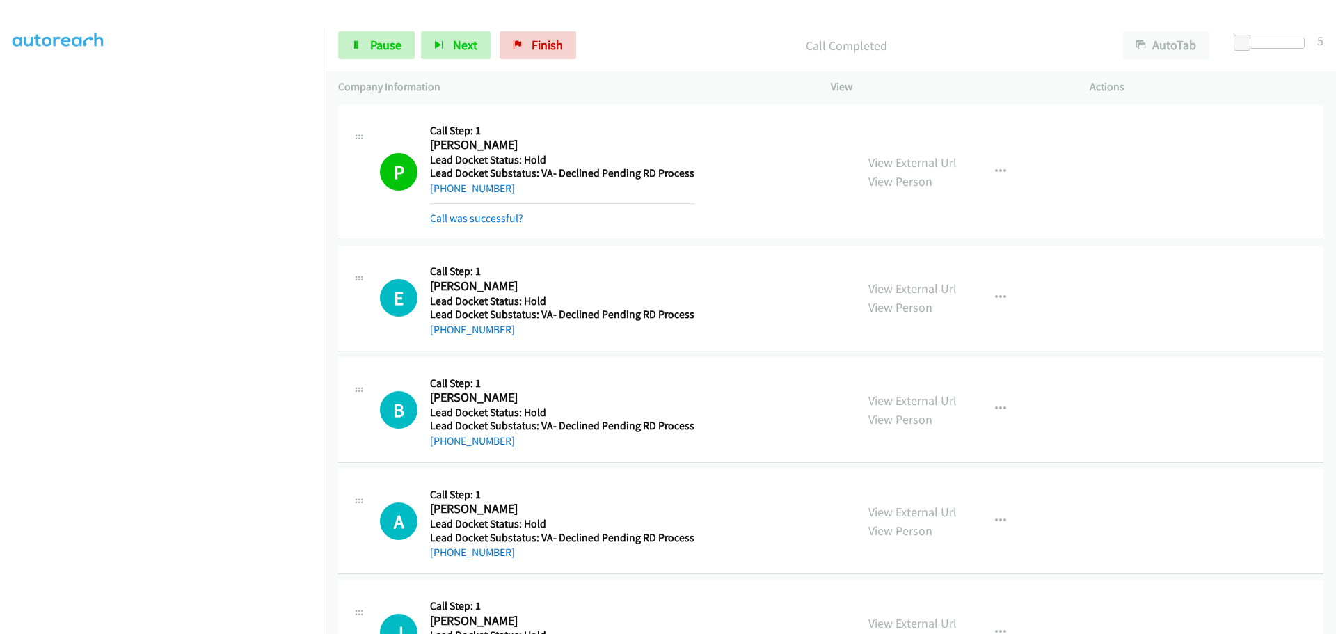
scroll to position [70, 0]
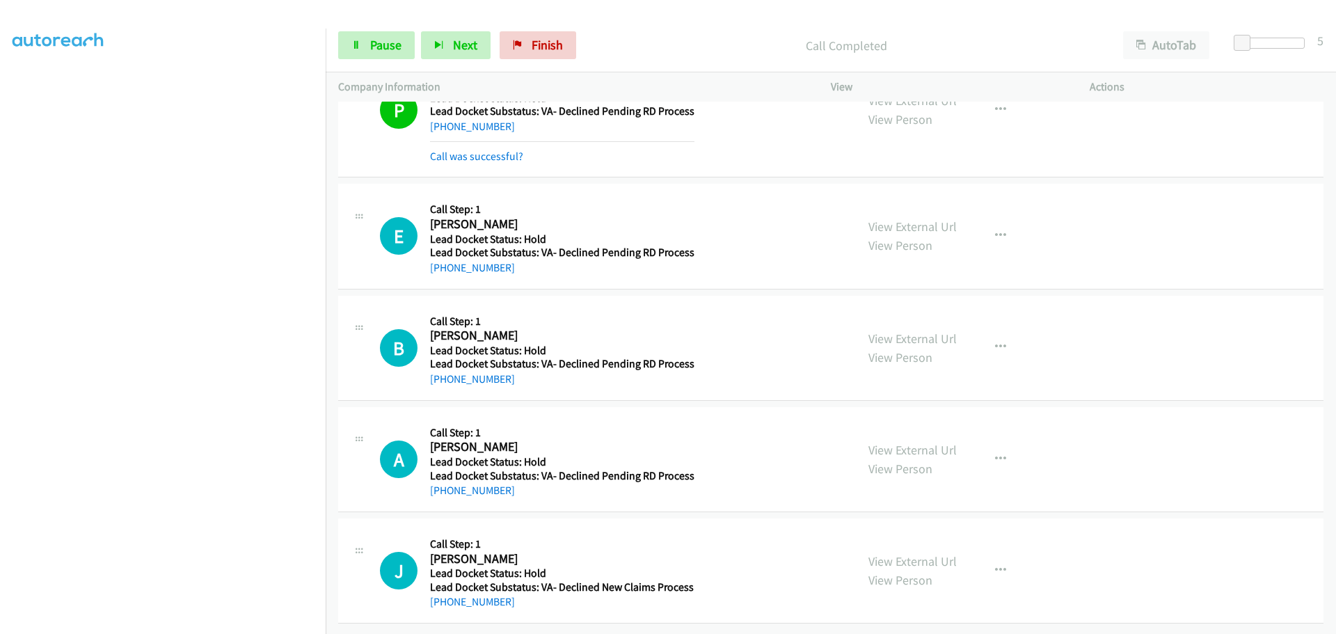
drag, startPoint x: 516, startPoint y: 254, endPoint x: 442, endPoint y: 269, distance: 74.5
click at [442, 269] on div "E Callback Scheduled Call Step: 1 Erica Backstrom America/Chicago Lead Docket S…" at bounding box center [830, 236] width 985 height 105
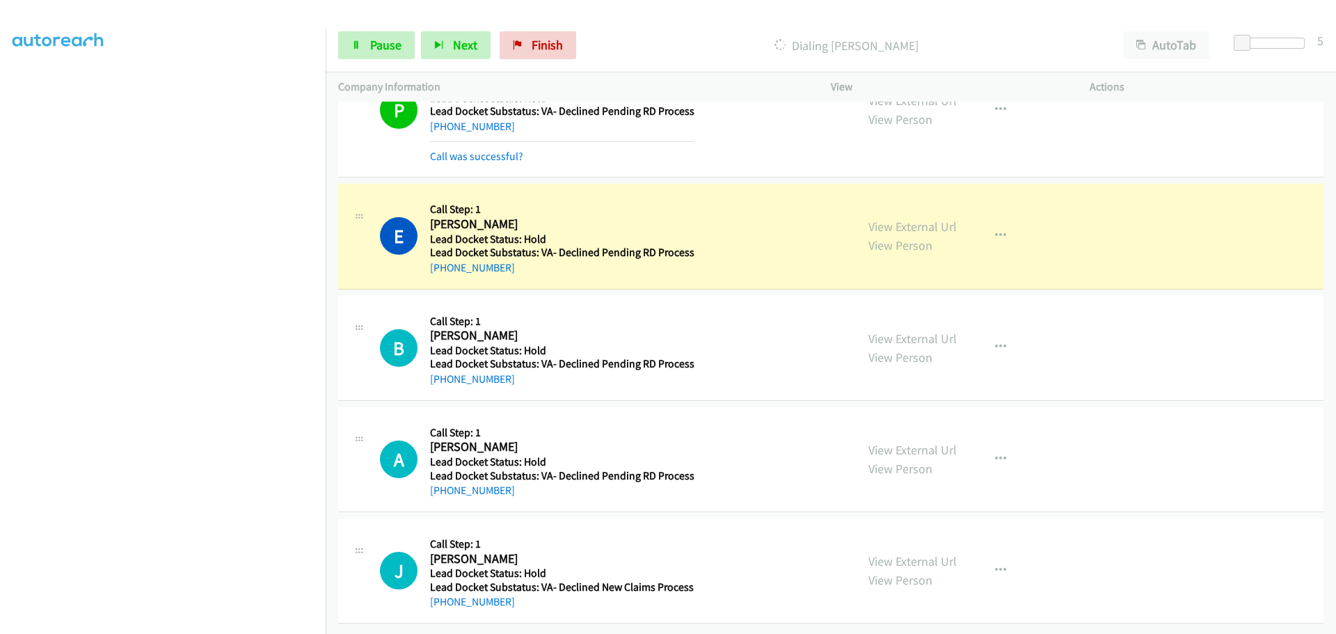
copy link "218-340-8039"
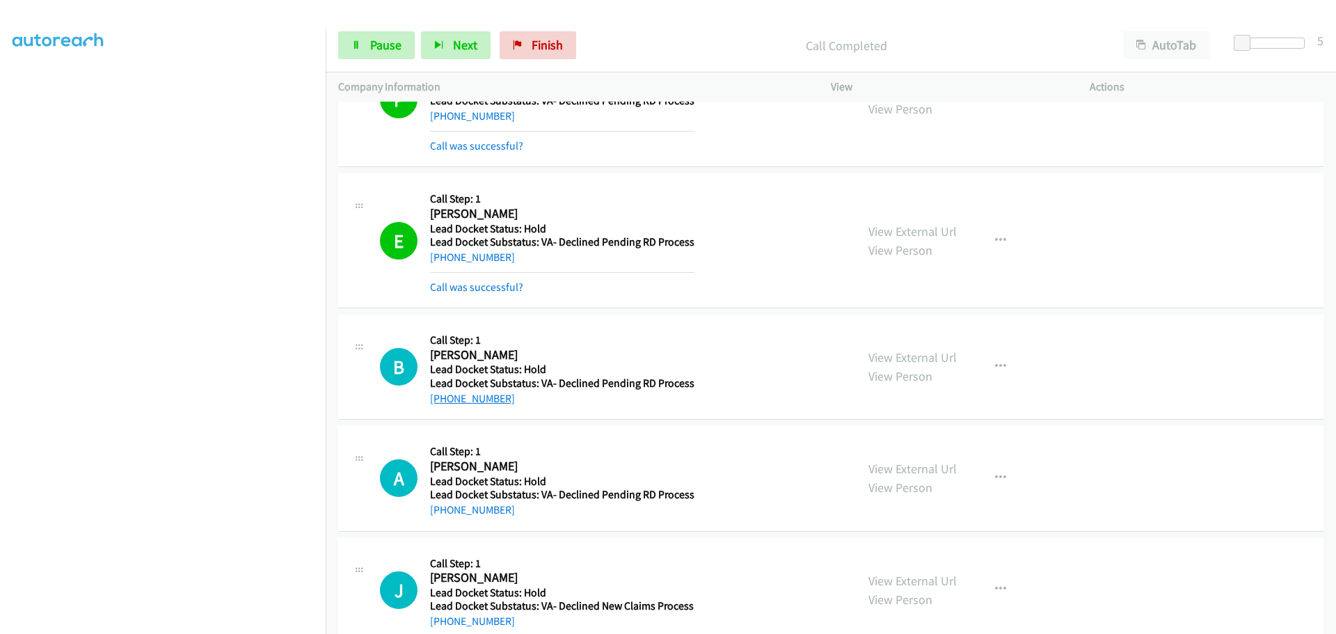
drag, startPoint x: 521, startPoint y: 368, endPoint x: 442, endPoint y: 392, distance: 83.0
click at [442, 392] on div "+1 727-358-9479" at bounding box center [562, 398] width 264 height 17
copy link "727-358-9479"
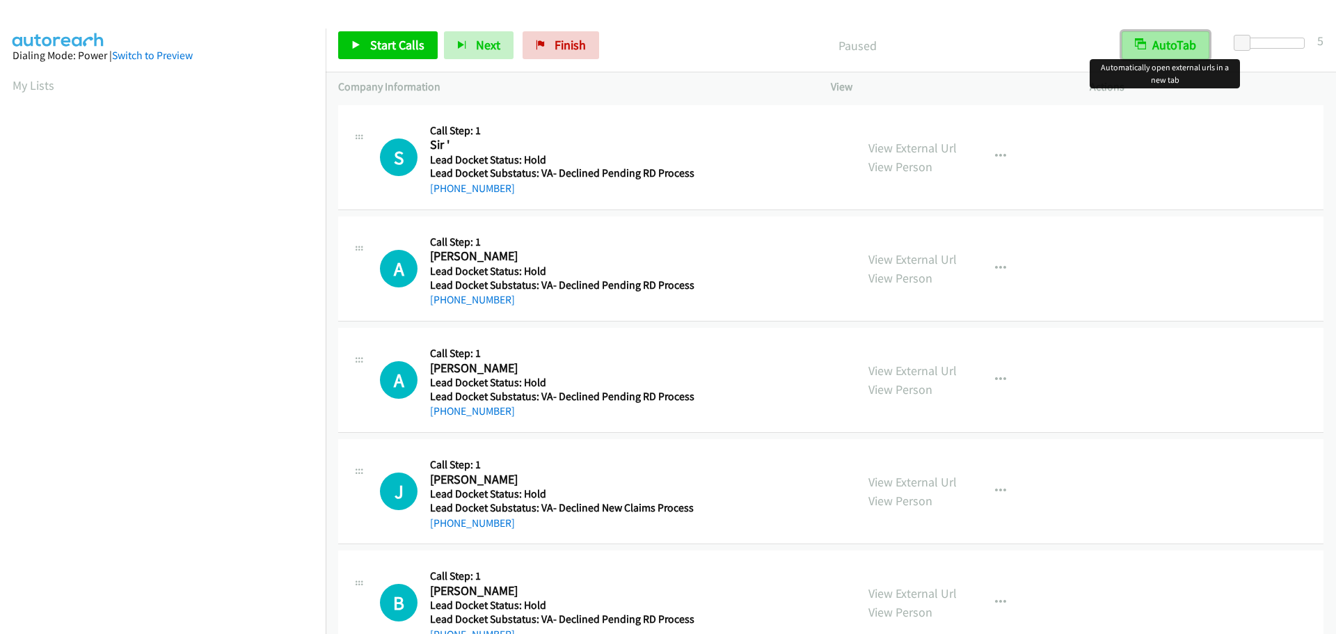
click at [1190, 43] on button "AutoTab" at bounding box center [1166, 45] width 88 height 28
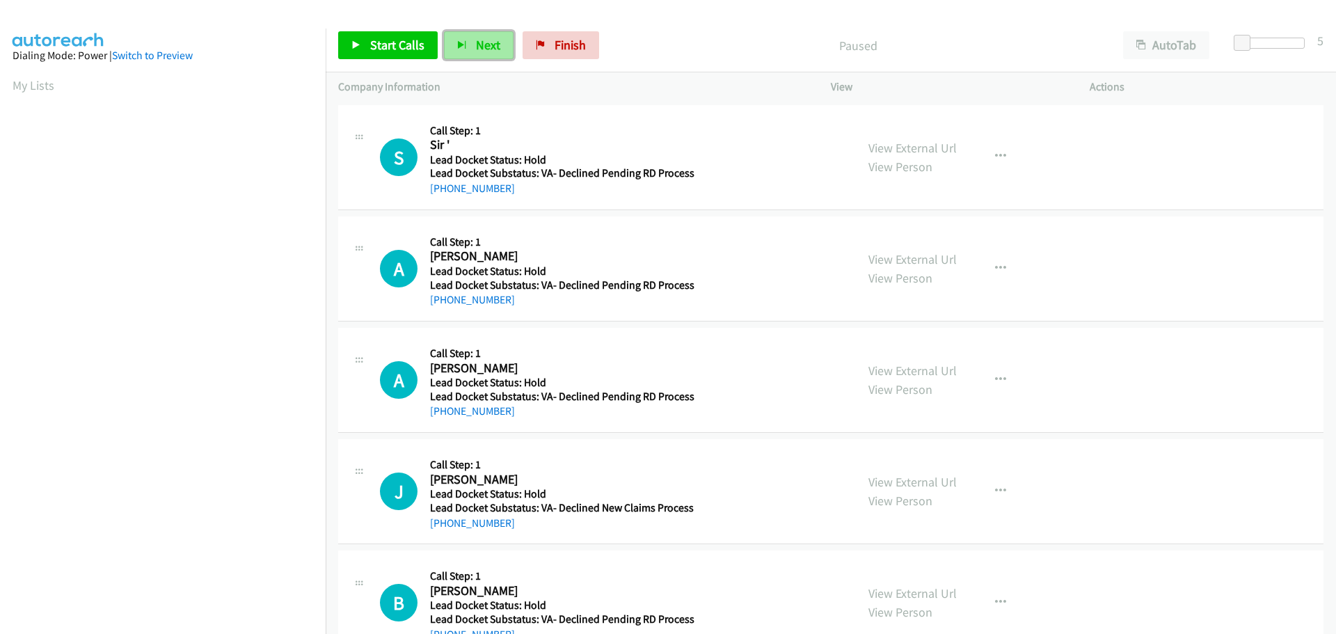
click at [467, 40] on button "Next" at bounding box center [479, 45] width 70 height 28
click at [411, 46] on span "Start Calls" at bounding box center [397, 45] width 54 height 16
drag, startPoint x: 512, startPoint y: 198, endPoint x: 445, endPoint y: 194, distance: 67.6
click at [445, 194] on div "S Callback Scheduled Call Step: 1 Sir ' America/Denver Lead Docket Status: Hold…" at bounding box center [830, 157] width 985 height 105
copy link "303-956-1663"
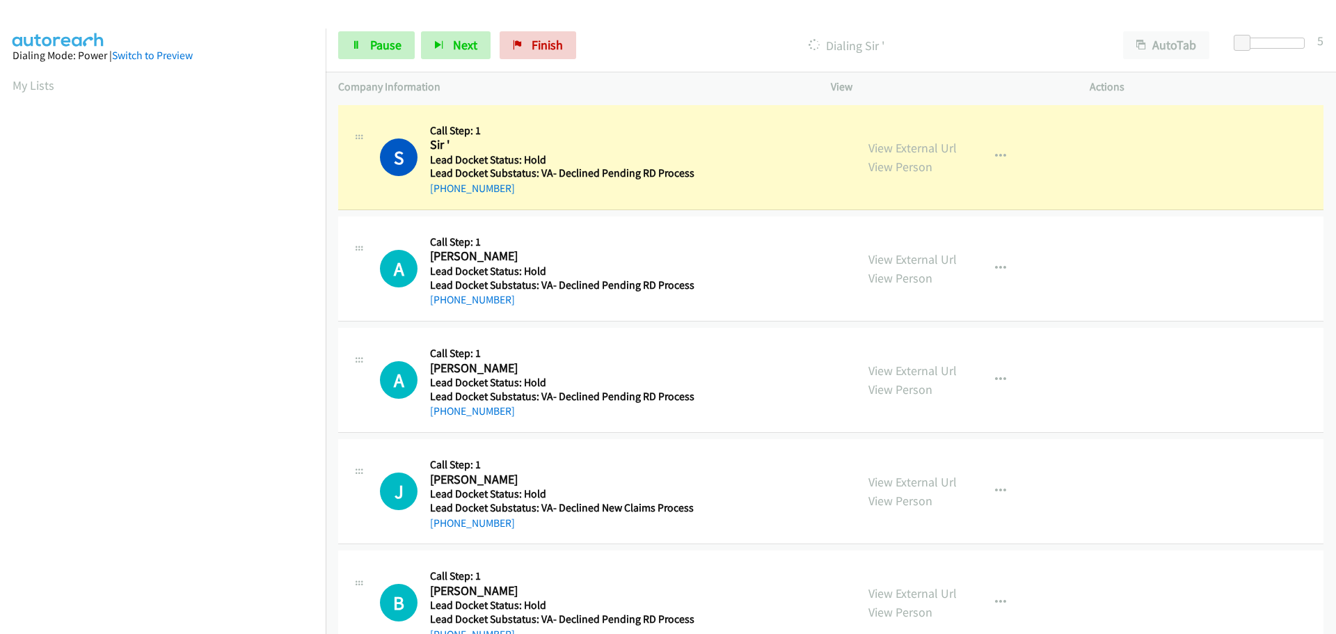
scroll to position [146, 0]
click at [397, 43] on span "Pause" at bounding box center [385, 45] width 31 height 16
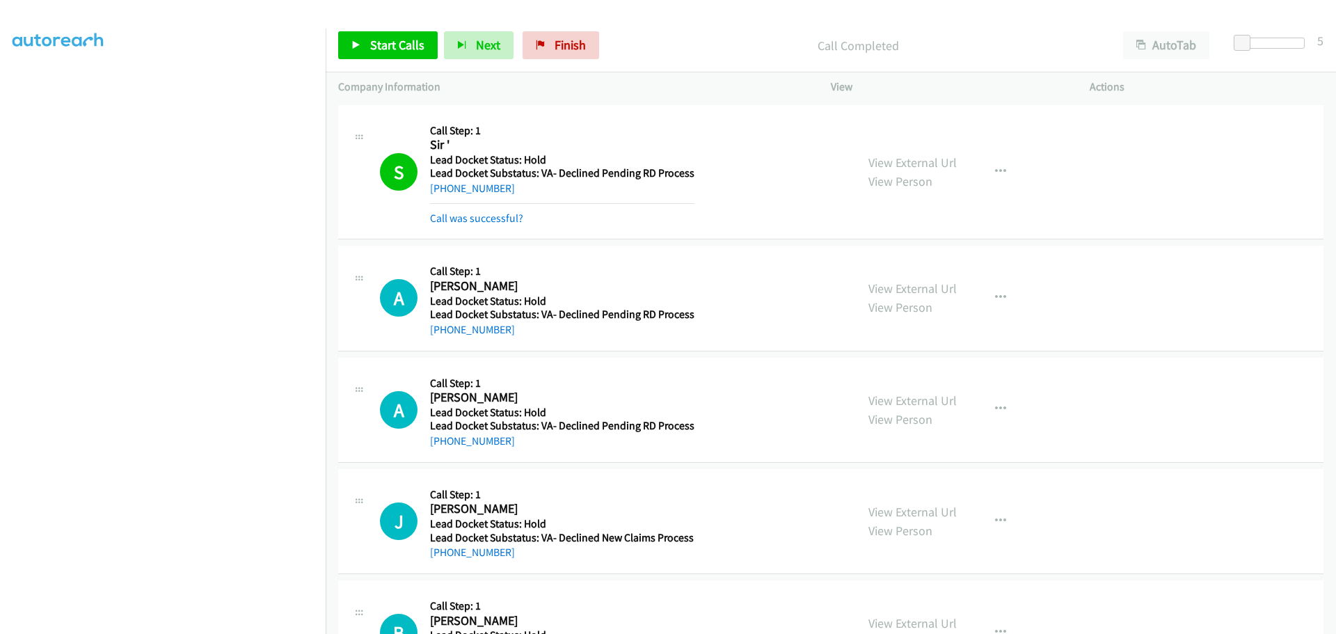
click at [400, 29] on div "Start Calls Pause Next Finish Call Completed AutoTab AutoTab 5" at bounding box center [831, 46] width 1010 height 54
click at [410, 54] on link "Start Calls" at bounding box center [387, 45] width 99 height 28
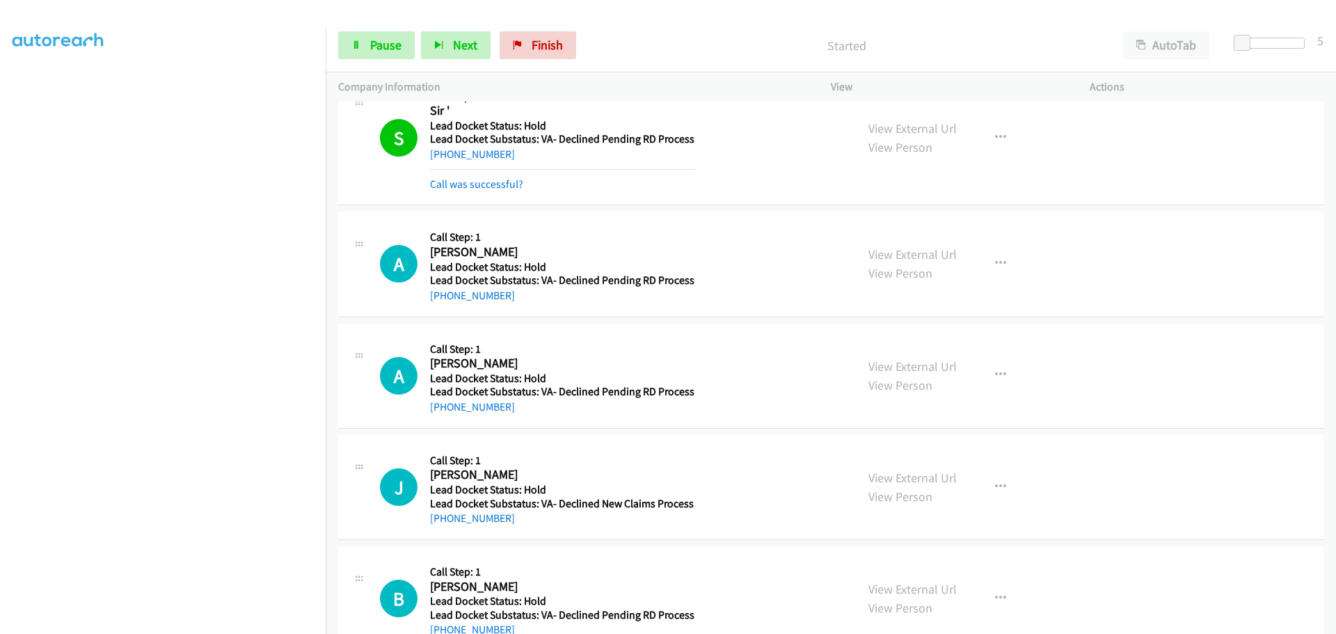
scroll to position [0, 0]
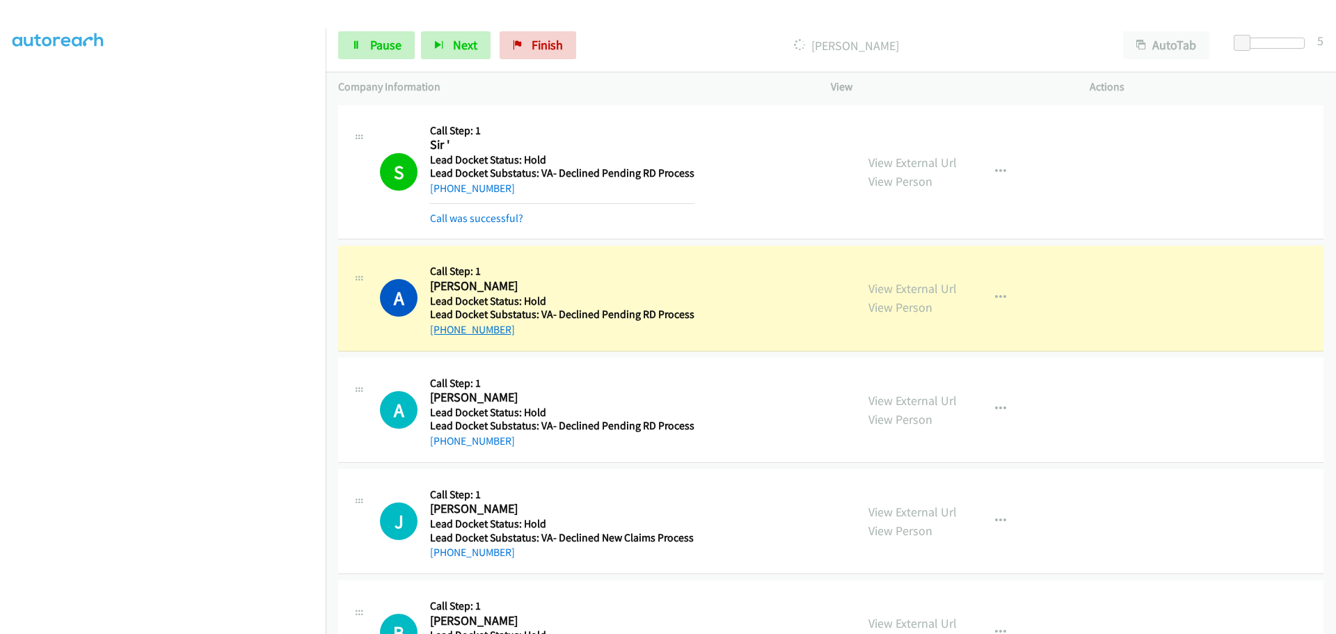
drag, startPoint x: 511, startPoint y: 333, endPoint x: 445, endPoint y: 331, distance: 66.8
click at [445, 331] on div "+1 216-695-1127" at bounding box center [562, 329] width 264 height 17
copy link "216-695-1127"
click at [395, 45] on span "Pause" at bounding box center [385, 45] width 31 height 16
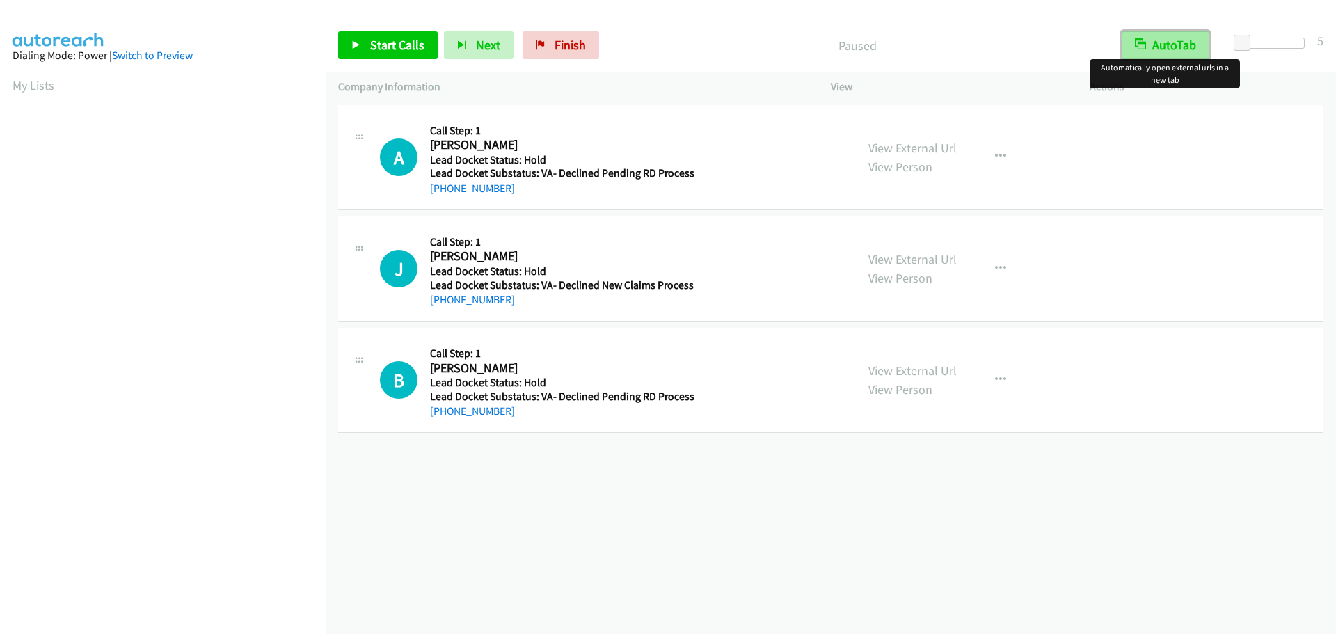
click at [1151, 49] on button "AutoTab" at bounding box center [1166, 45] width 88 height 28
drag, startPoint x: 395, startPoint y: 40, endPoint x: 369, endPoint y: 50, distance: 27.8
click at [395, 40] on span "Start Calls" at bounding box center [397, 45] width 54 height 16
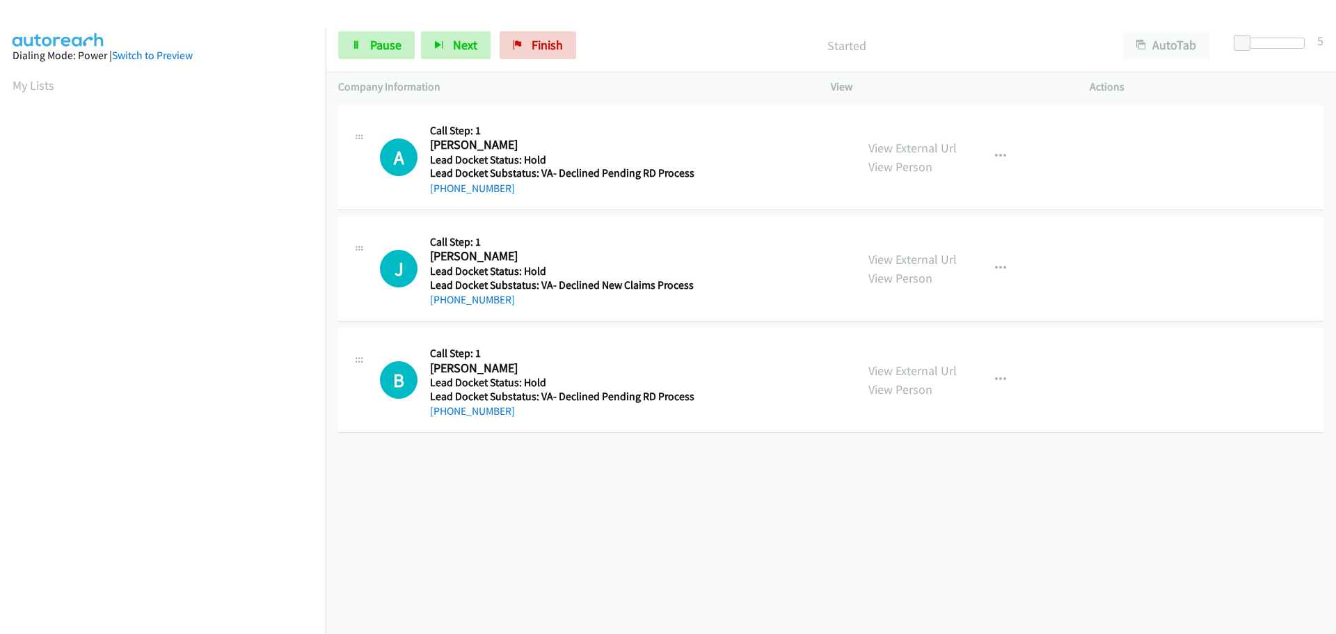
drag, startPoint x: 513, startPoint y: 193, endPoint x: 444, endPoint y: 202, distance: 69.4
click at [444, 202] on div "A Callback Scheduled Call Step: 1 [PERSON_NAME] America/New_York Lead Docket St…" at bounding box center [830, 157] width 985 height 105
copy link "[PHONE_NUMBER]"
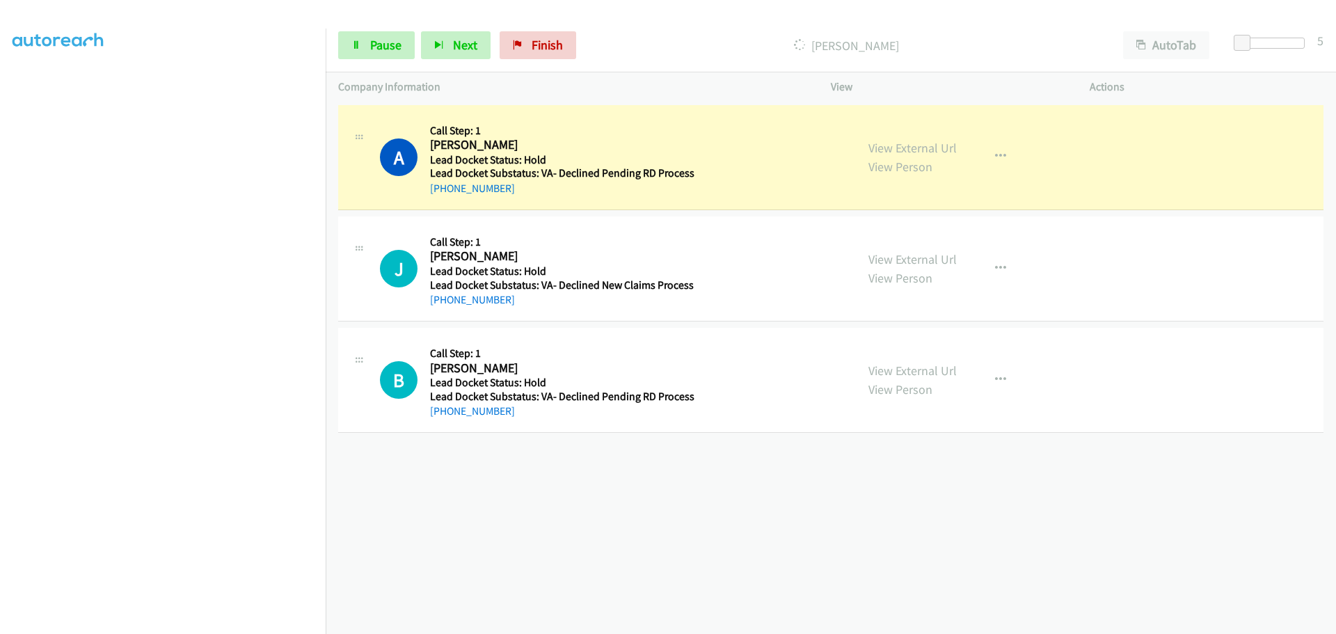
scroll to position [146, 0]
drag, startPoint x: 514, startPoint y: 304, endPoint x: 445, endPoint y: 305, distance: 69.6
click at [445, 305] on div "[PHONE_NUMBER]" at bounding box center [562, 300] width 264 height 17
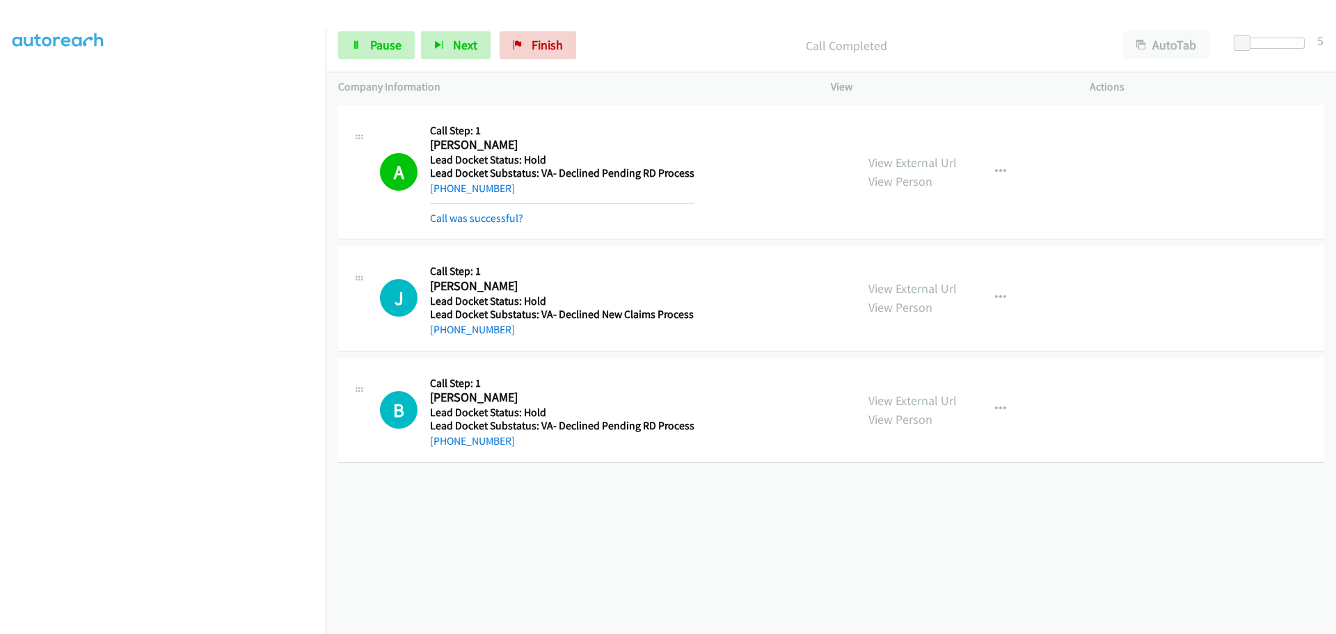
copy link "[PHONE_NUMBER]"
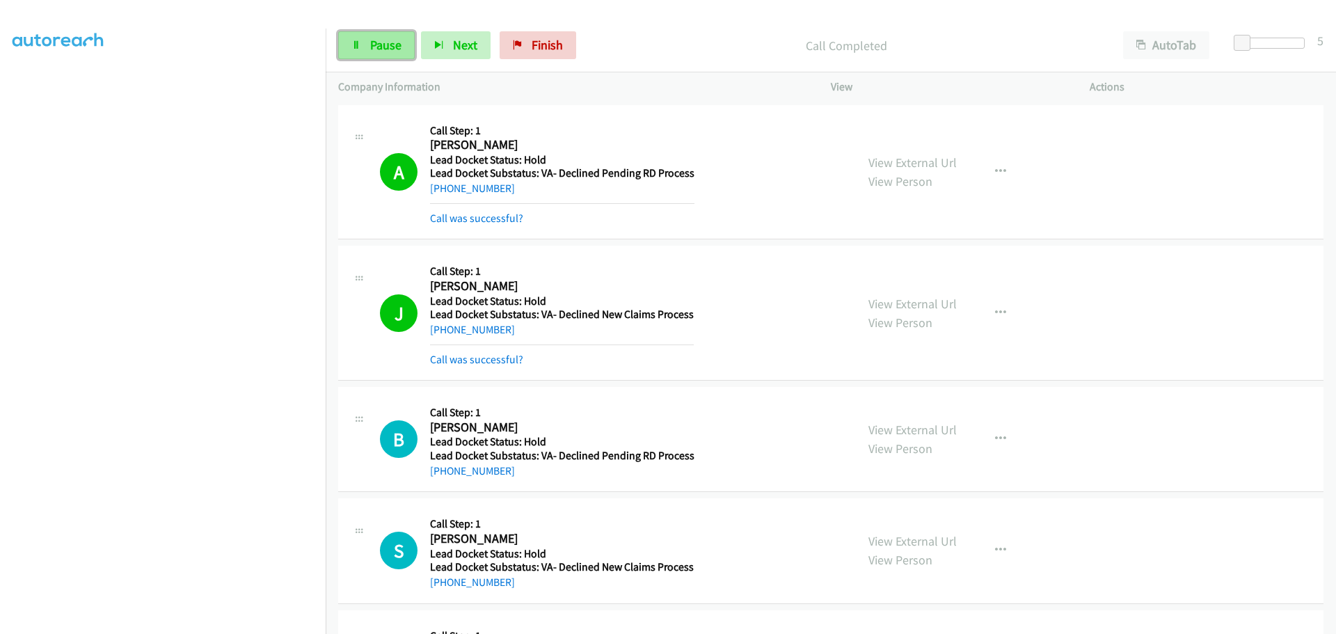
click at [383, 41] on span "Pause" at bounding box center [385, 45] width 31 height 16
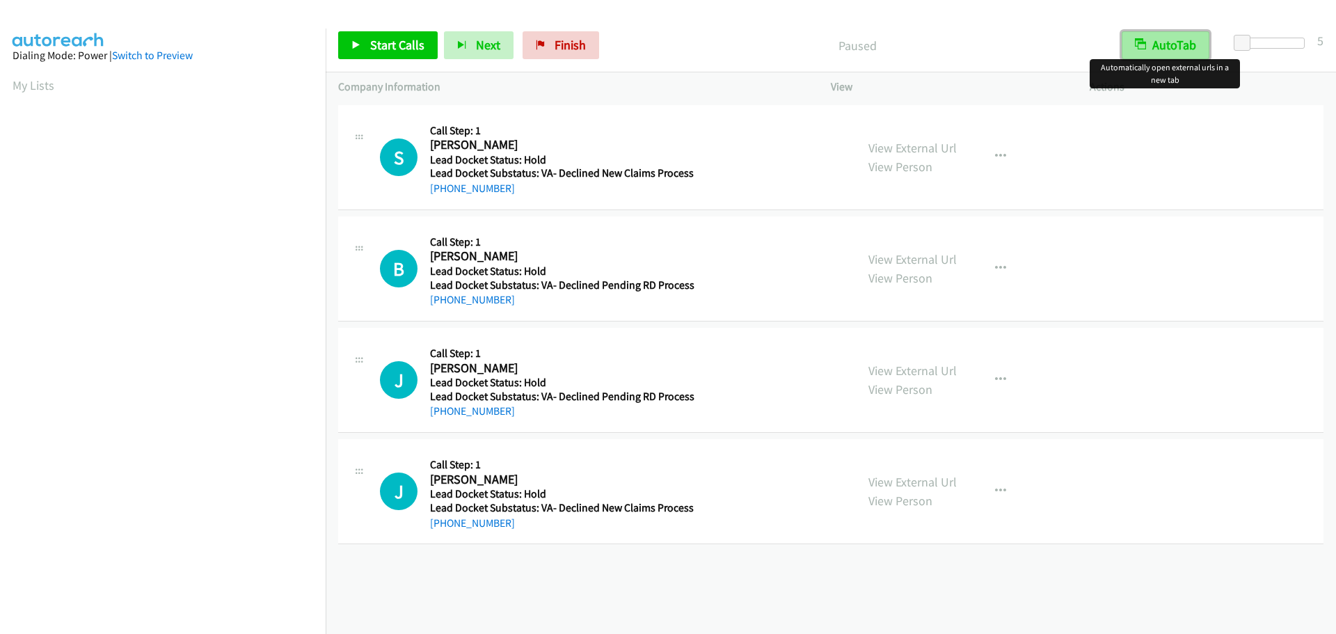
drag, startPoint x: 1160, startPoint y: 45, endPoint x: 973, endPoint y: 31, distance: 186.9
click at [1161, 45] on button "AutoTab" at bounding box center [1166, 45] width 88 height 28
click at [401, 41] on span "Start Calls" at bounding box center [397, 45] width 54 height 16
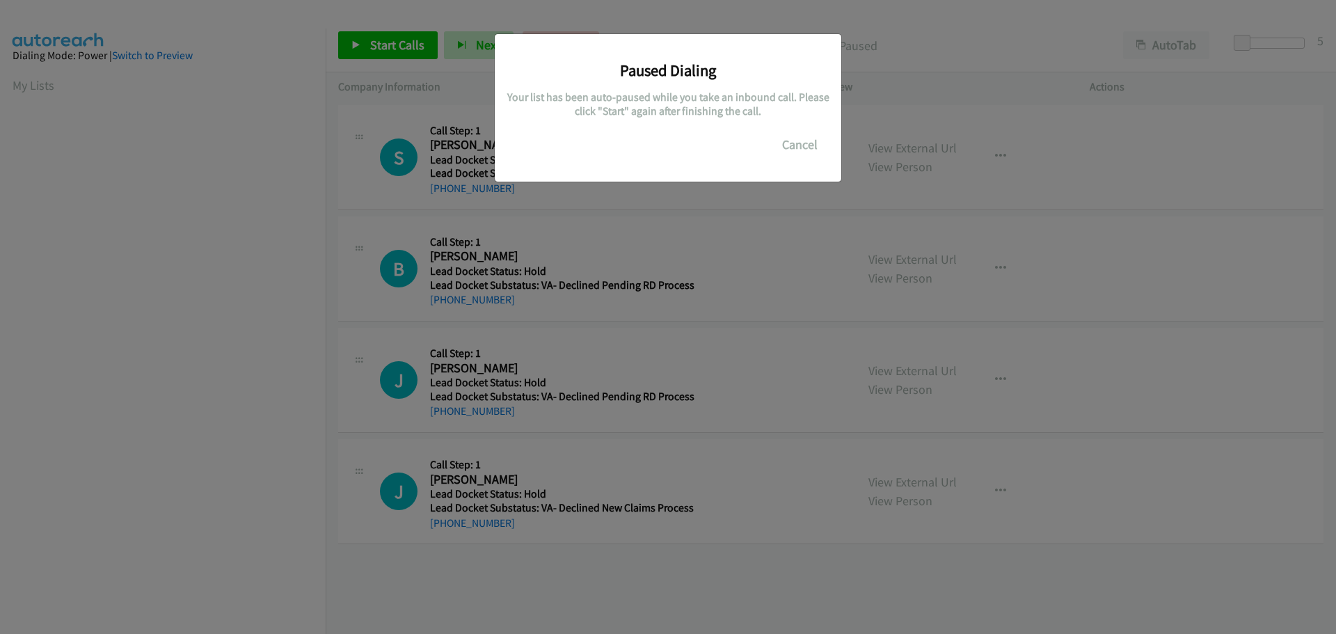
scroll to position [147, 0]
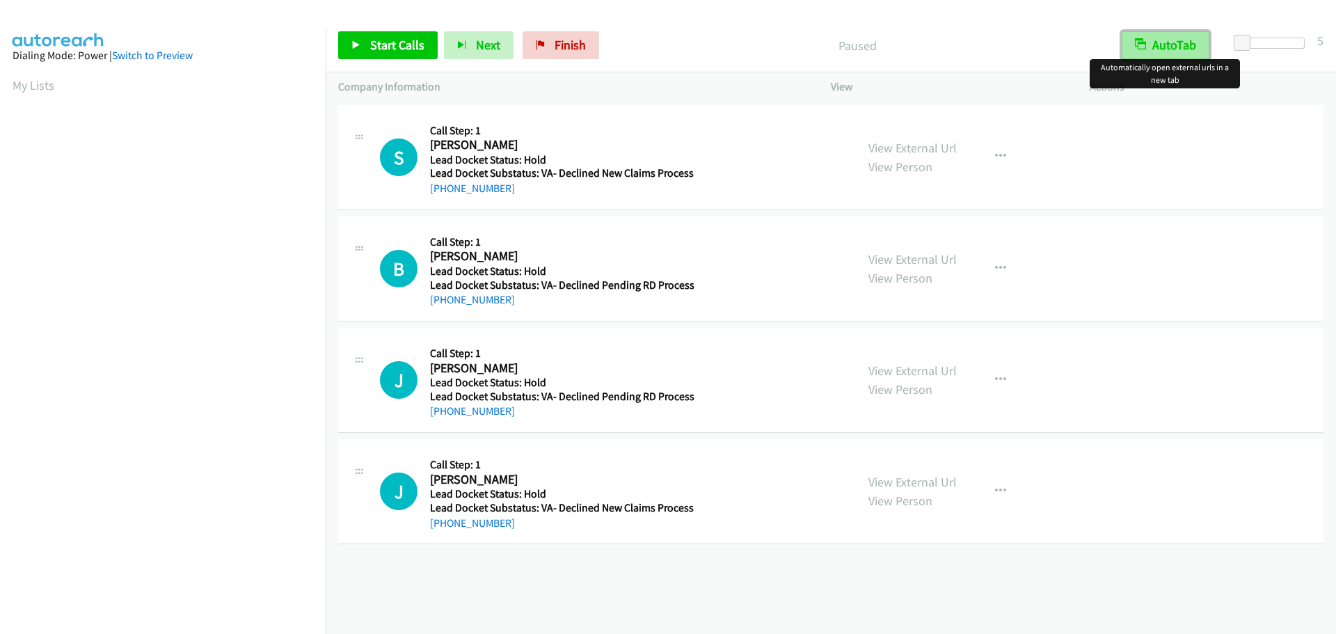
click at [1149, 42] on button "AutoTab" at bounding box center [1166, 45] width 88 height 28
click at [391, 54] on link "Start Calls" at bounding box center [387, 45] width 99 height 28
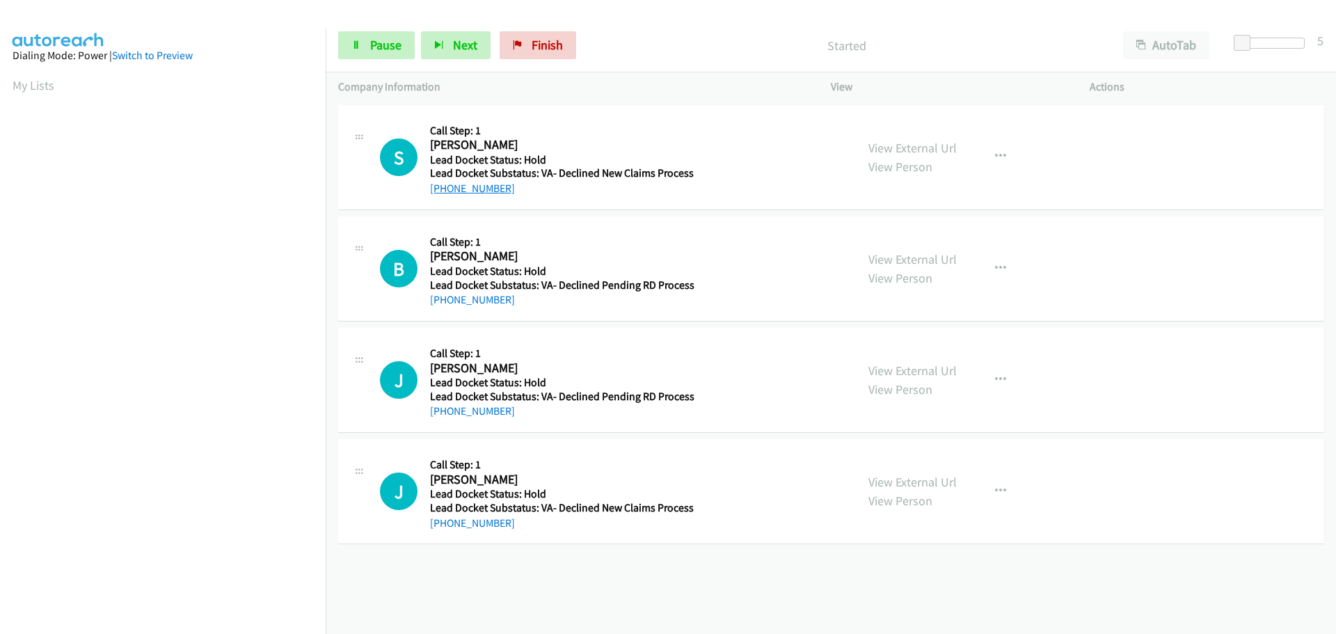
drag, startPoint x: 509, startPoint y: 192, endPoint x: 441, endPoint y: 192, distance: 68.2
click at [441, 192] on div "[PHONE_NUMBER]" at bounding box center [562, 188] width 264 height 17
copy link "[PHONE_NUMBER]"
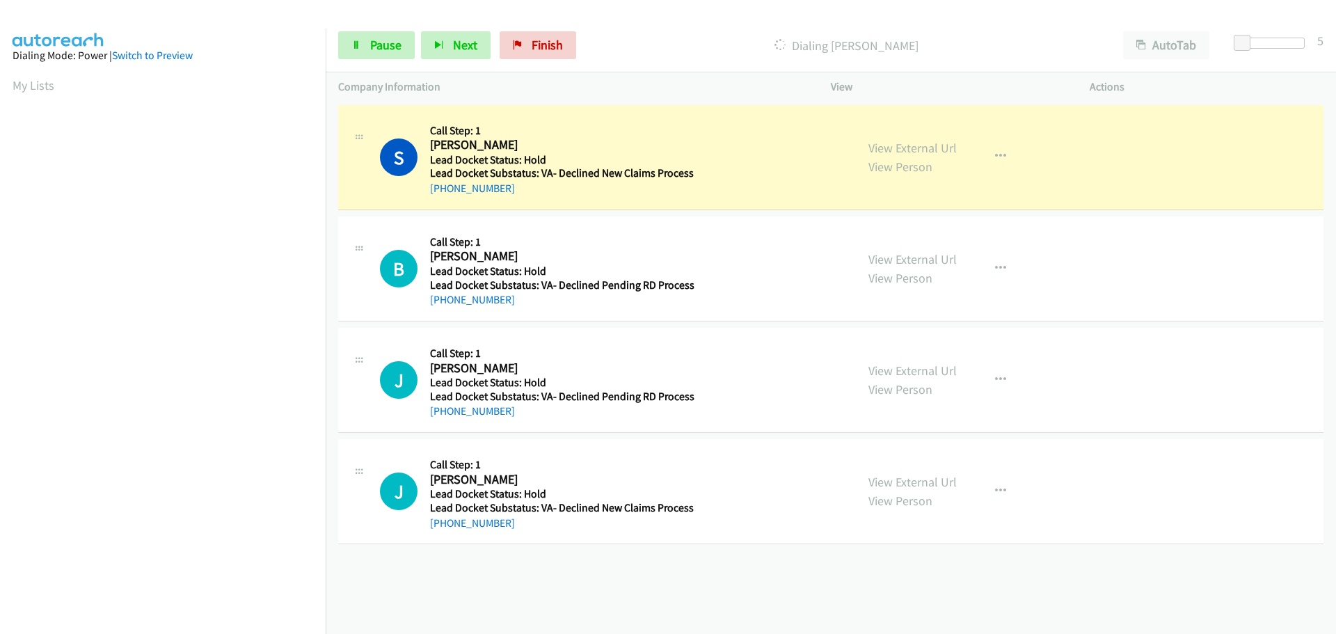
scroll to position [146, 0]
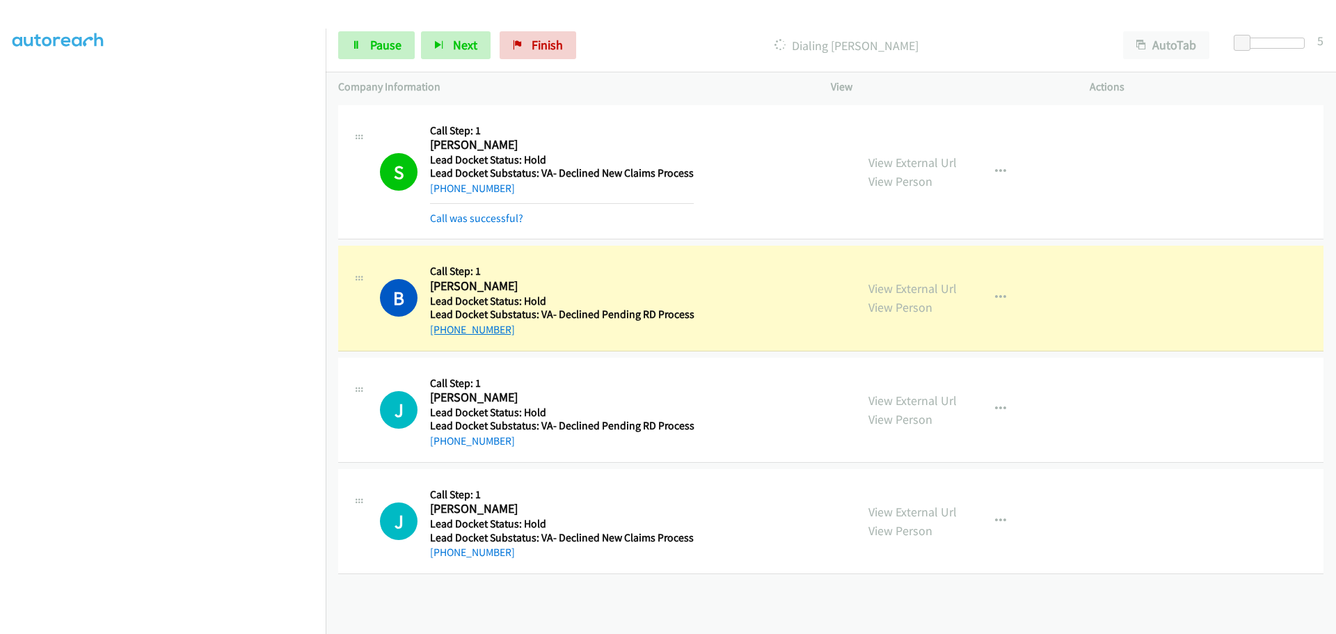
drag, startPoint x: 517, startPoint y: 332, endPoint x: 445, endPoint y: 333, distance: 72.4
click at [445, 333] on div "[PHONE_NUMBER]" at bounding box center [562, 329] width 264 height 17
copy link "[PHONE_NUMBER]"
drag, startPoint x: 376, startPoint y: 54, endPoint x: 371, endPoint y: 70, distance: 16.9
click at [376, 54] on link "Pause" at bounding box center [376, 45] width 77 height 28
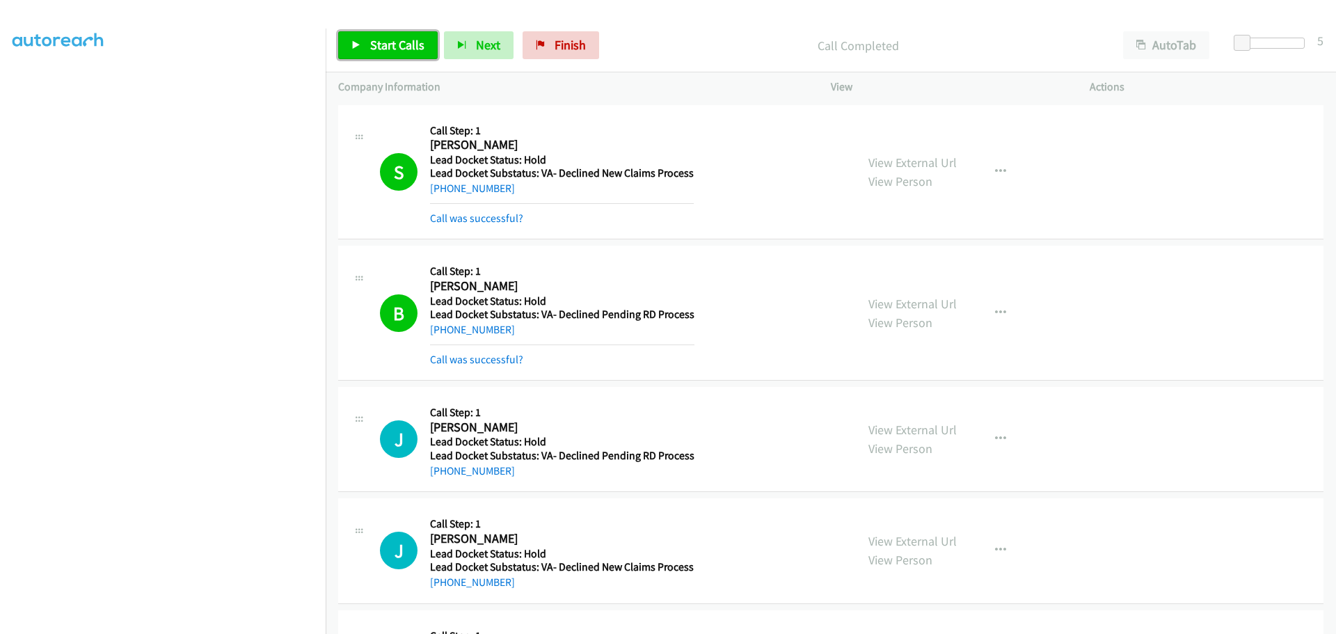
click at [405, 42] on span "Start Calls" at bounding box center [397, 45] width 54 height 16
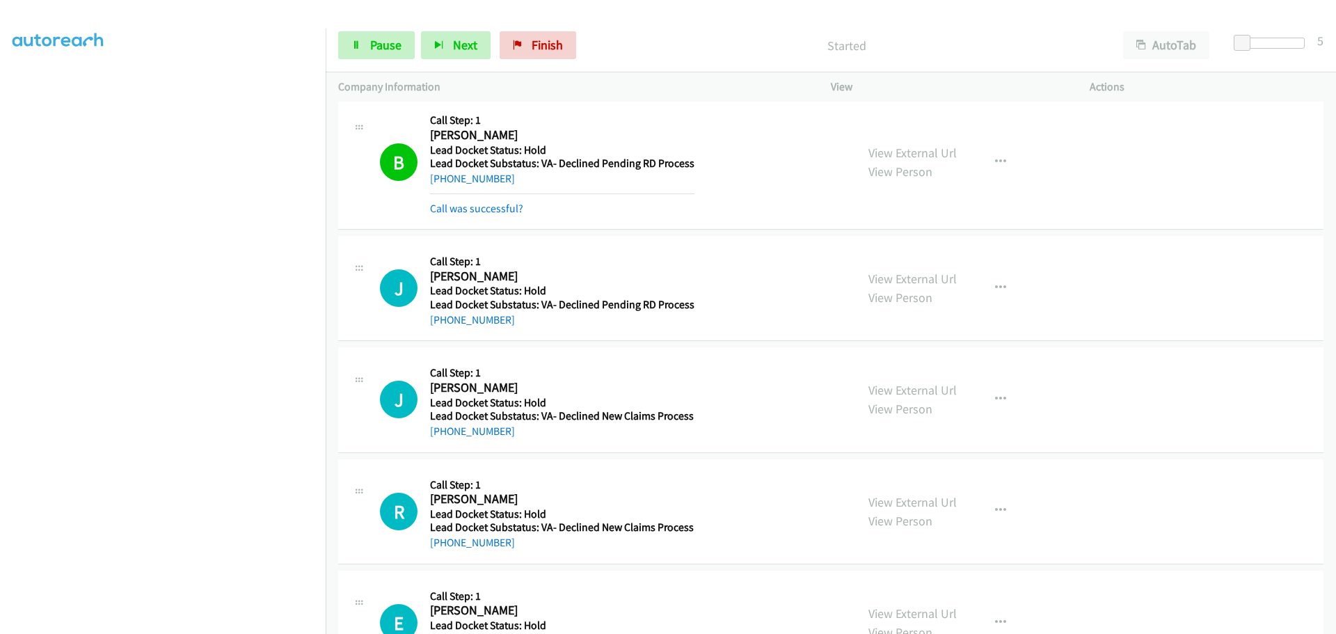
scroll to position [209, 0]
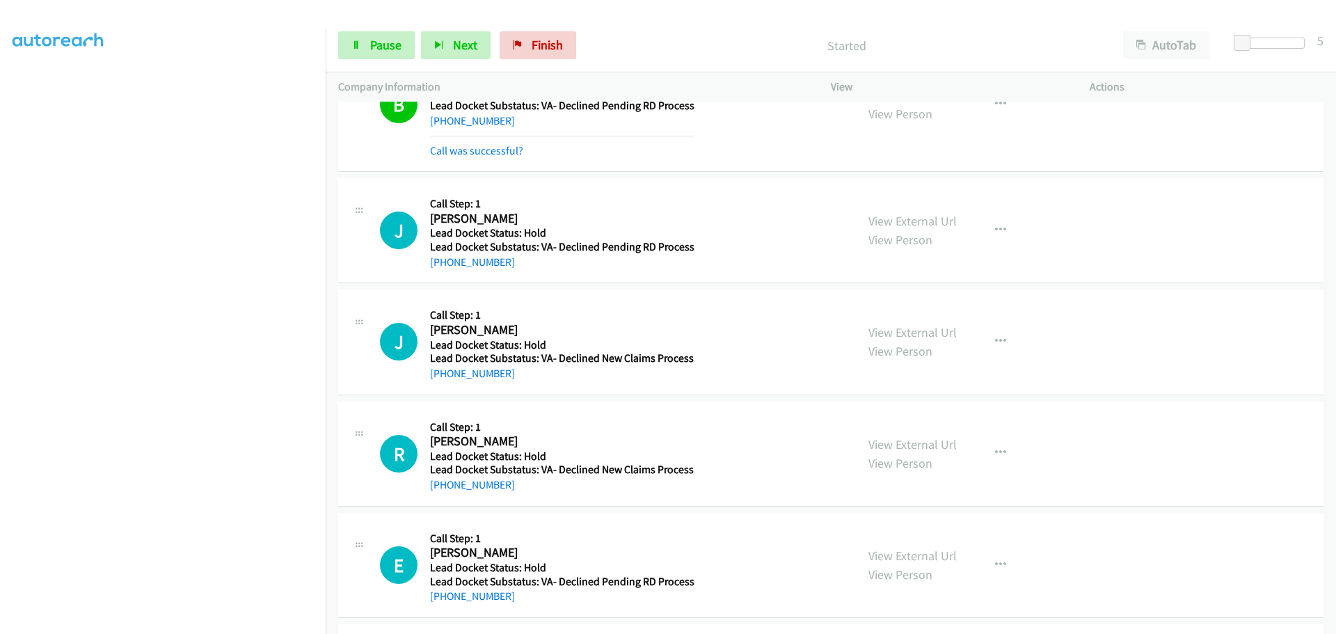
drag, startPoint x: 511, startPoint y: 269, endPoint x: 445, endPoint y: 272, distance: 66.9
click at [445, 272] on div "J Callback Scheduled Call Step: 1 Juan Romeros Jr America/Chicago Lead Docket S…" at bounding box center [830, 230] width 985 height 105
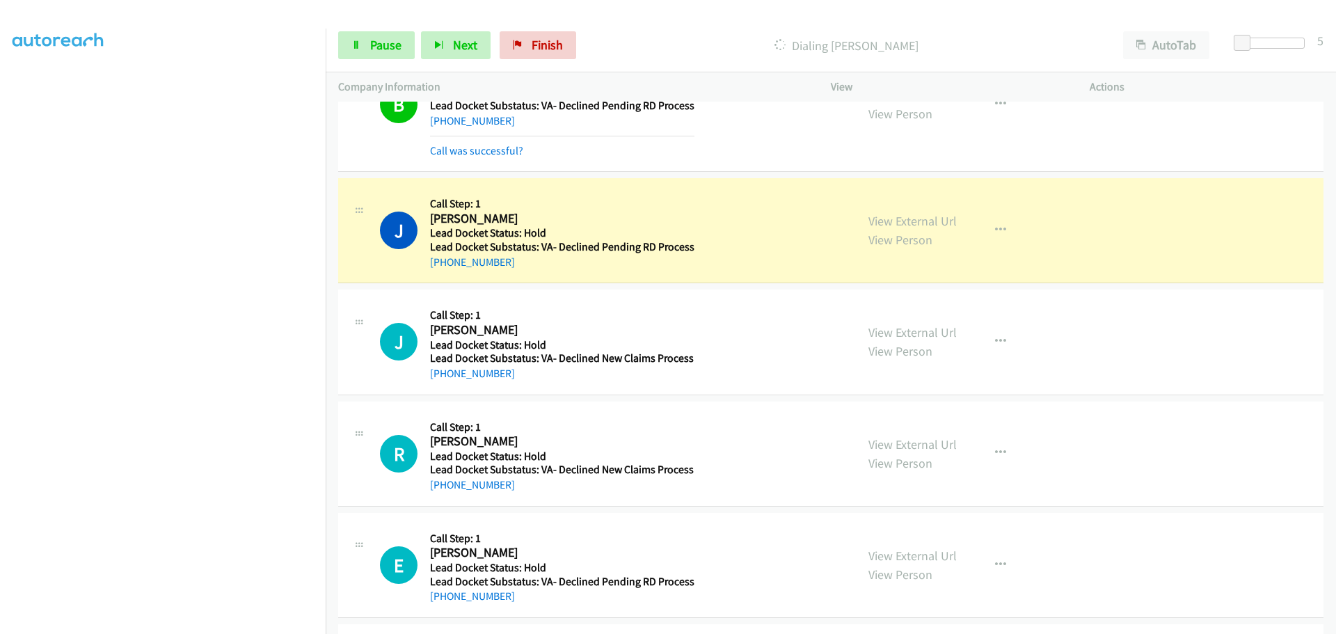
copy link "956-990-3824"
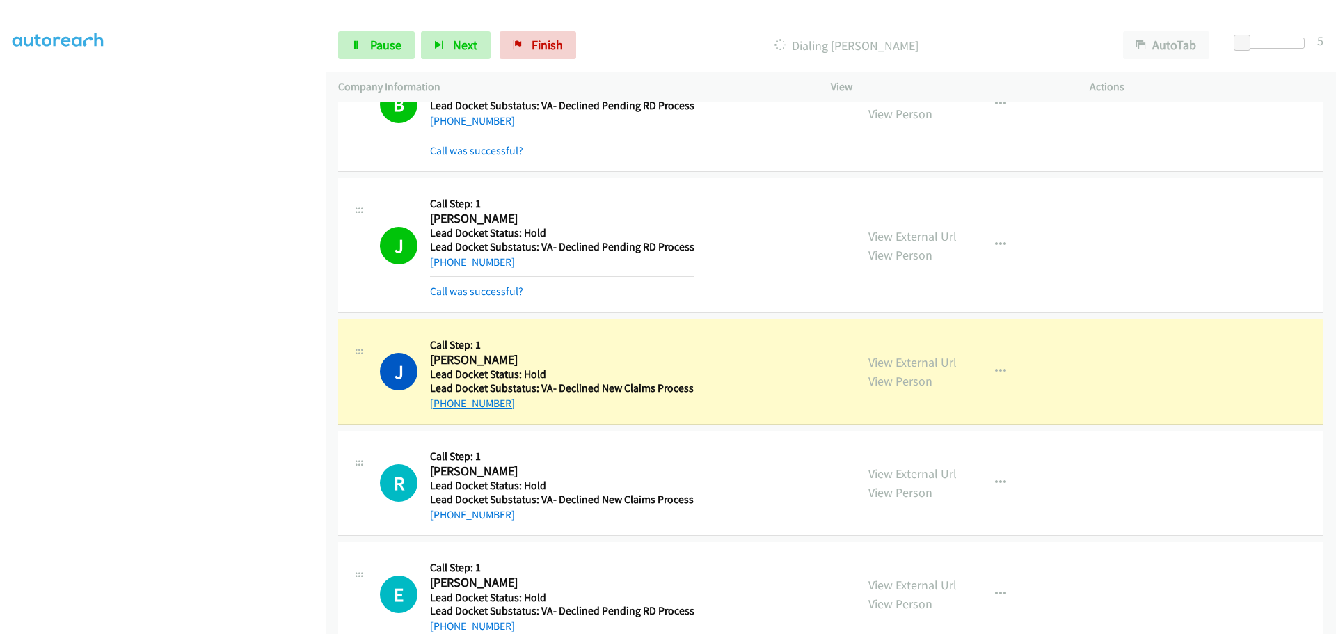
drag, startPoint x: 518, startPoint y: 404, endPoint x: 447, endPoint y: 407, distance: 70.4
click at [447, 407] on div "+1 818-669-2705" at bounding box center [562, 403] width 264 height 17
click at [497, 414] on div "J Callback Scheduled Call Step: 1 John Bales America/Los_Angeles Lead Docket St…" at bounding box center [830, 371] width 985 height 105
click at [499, 430] on td "R Callback Scheduled Call Step: 1 Richard Reyes America/Los_Angeles Lead Docket…" at bounding box center [831, 483] width 1010 height 111
drag, startPoint x: 507, startPoint y: 406, endPoint x: 442, endPoint y: 408, distance: 64.8
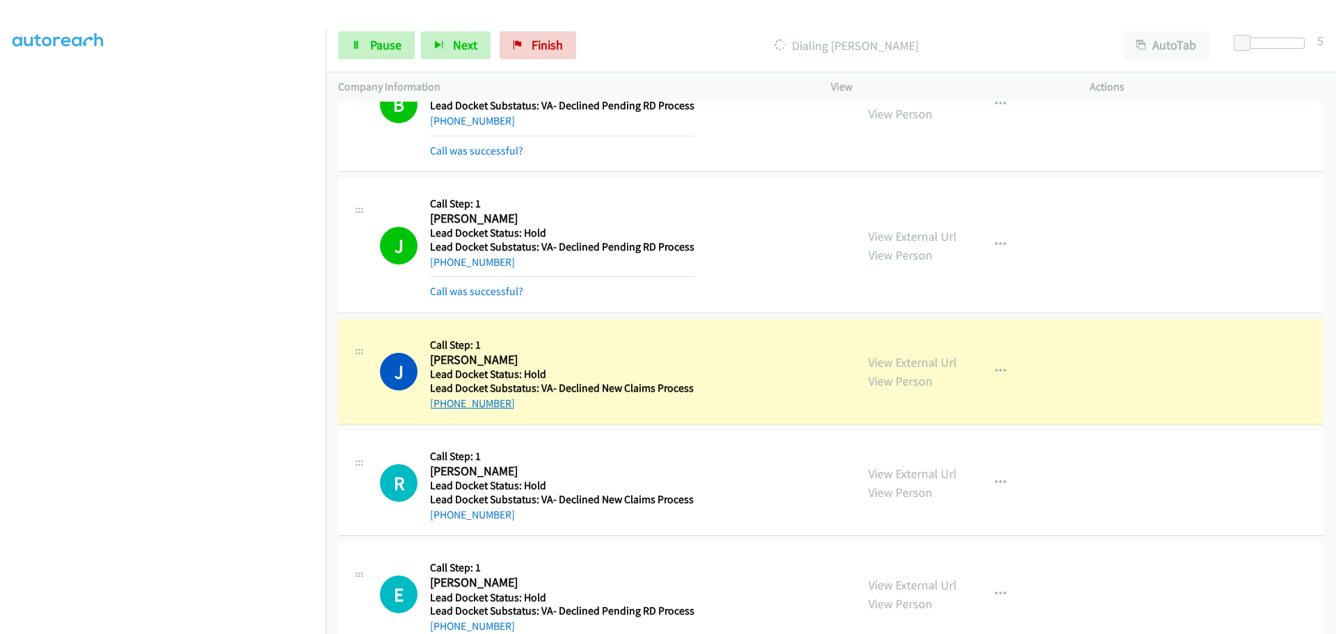
click at [442, 408] on div "+1 818-669-2705" at bounding box center [562, 403] width 264 height 17
copy link "818-669-2705"
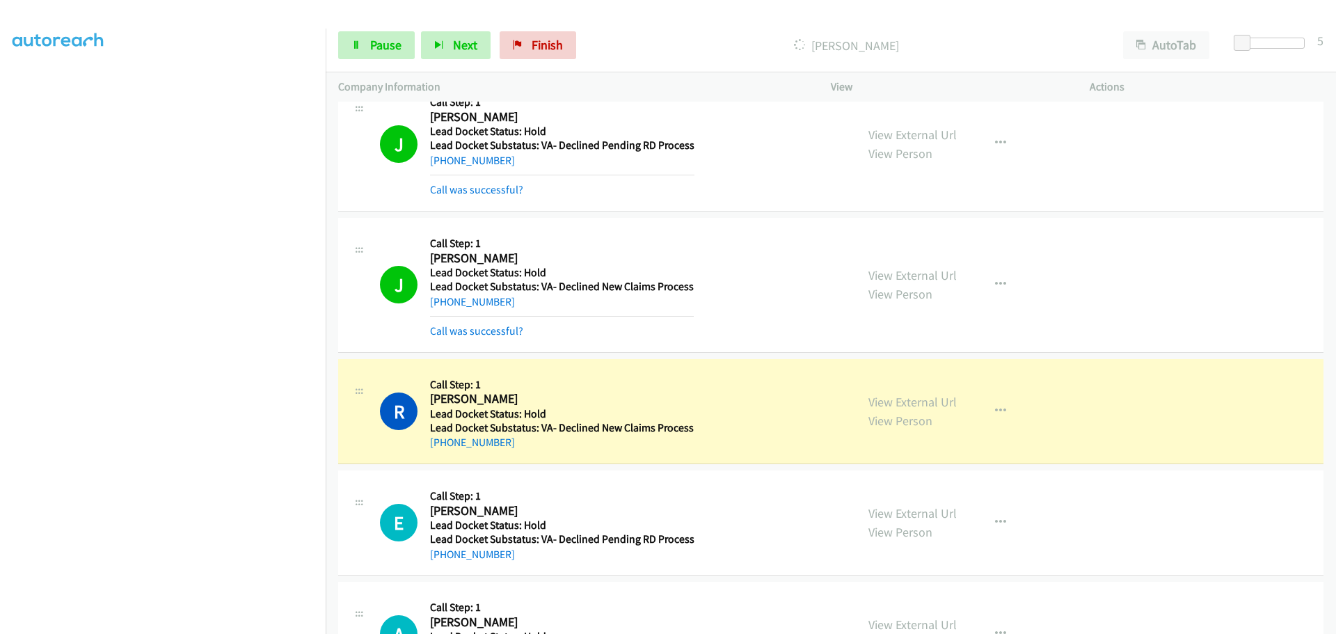
scroll to position [384, 0]
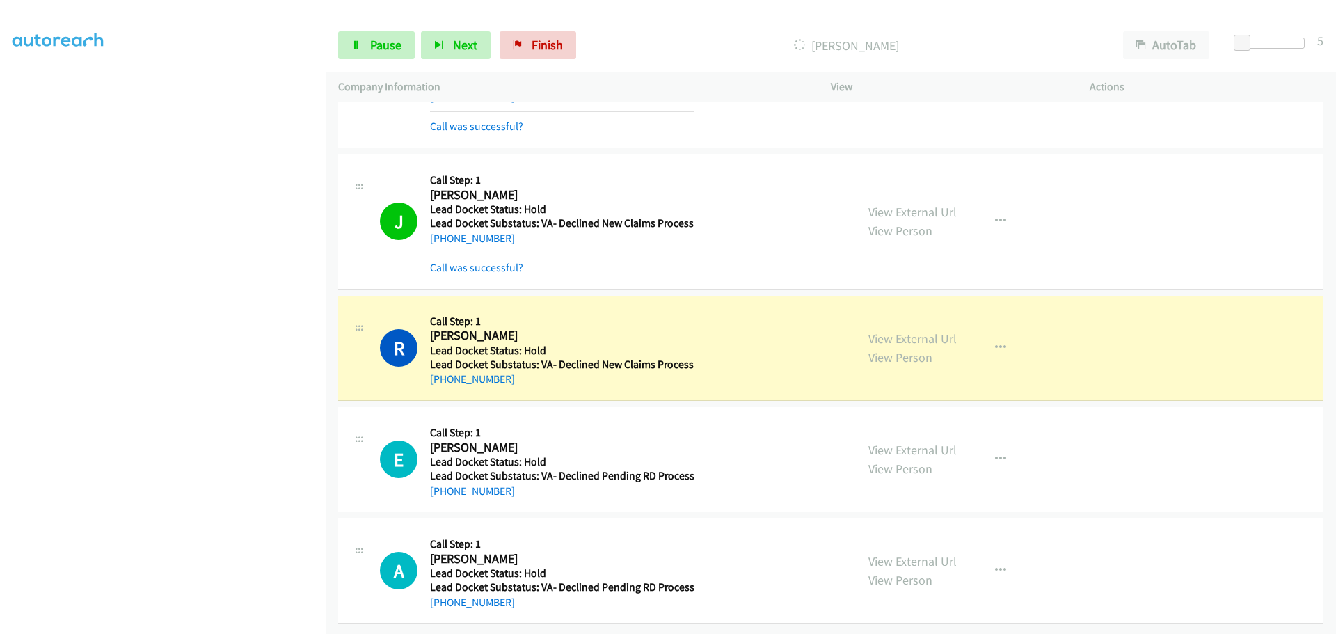
drag, startPoint x: 507, startPoint y: 375, endPoint x: 445, endPoint y: 381, distance: 62.2
click at [445, 381] on div "R Callback Scheduled Call Step: 1 Richard Reyes America/Los_Angeles Lead Docket…" at bounding box center [830, 348] width 985 height 105
copy link "626-662-3229"
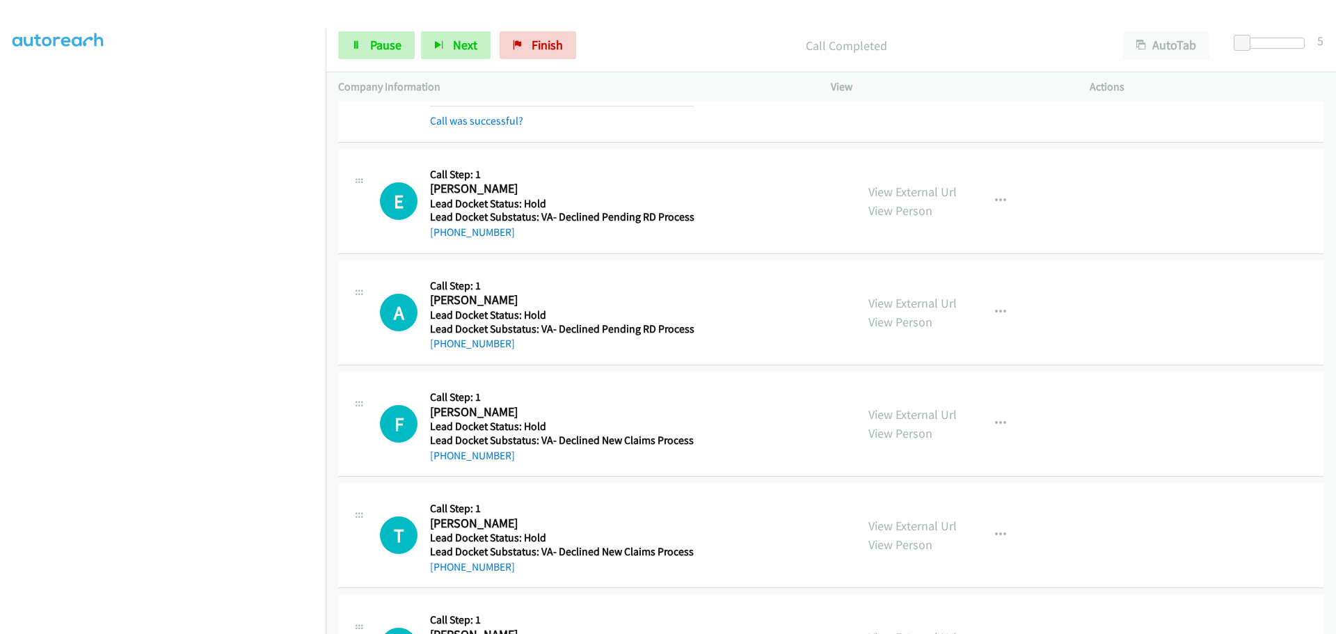
scroll to position [662, 0]
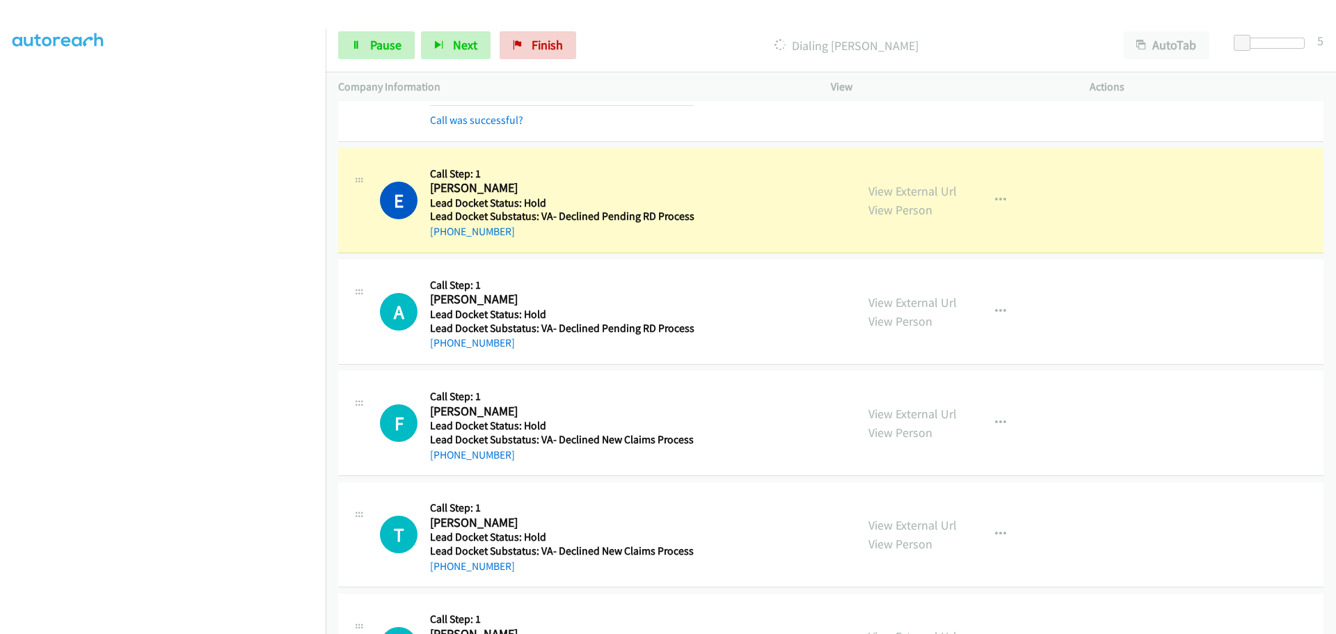
drag, startPoint x: 511, startPoint y: 232, endPoint x: 442, endPoint y: 242, distance: 70.3
click at [442, 242] on div "E Callback Scheduled Call Step: 1 Eric Richards America/Chicago Lead Docket Sta…" at bounding box center [830, 200] width 985 height 105
copy link "402-686-9449"
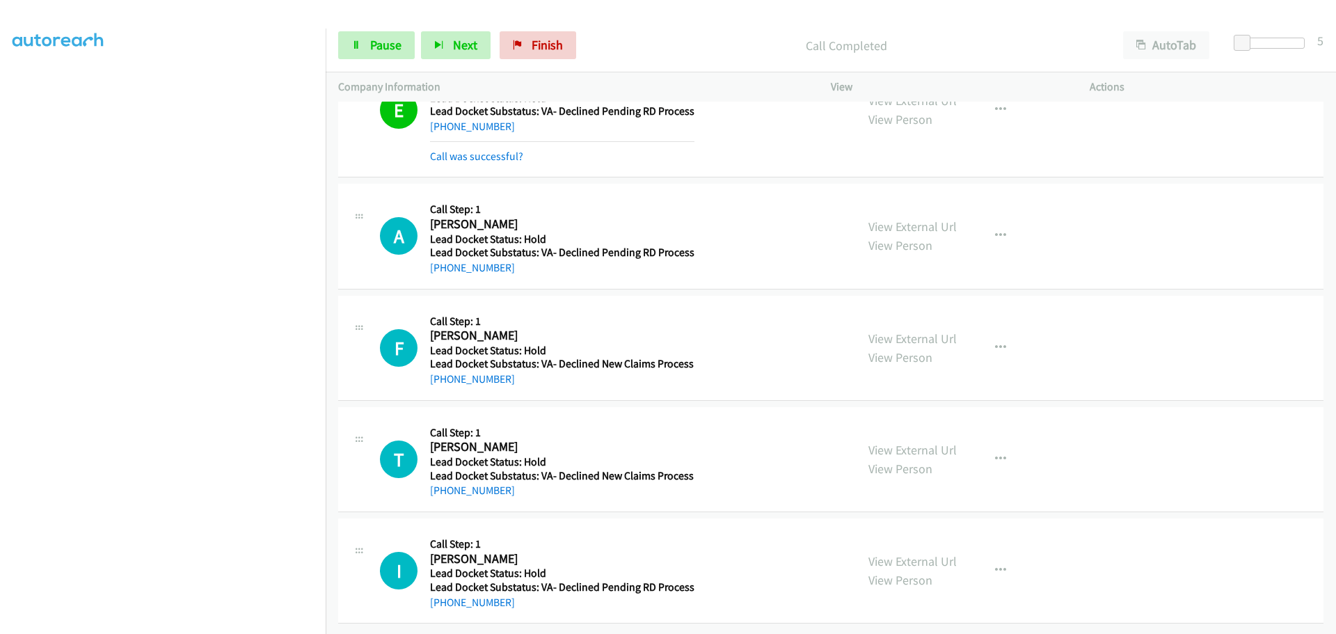
scroll to position [778, 0]
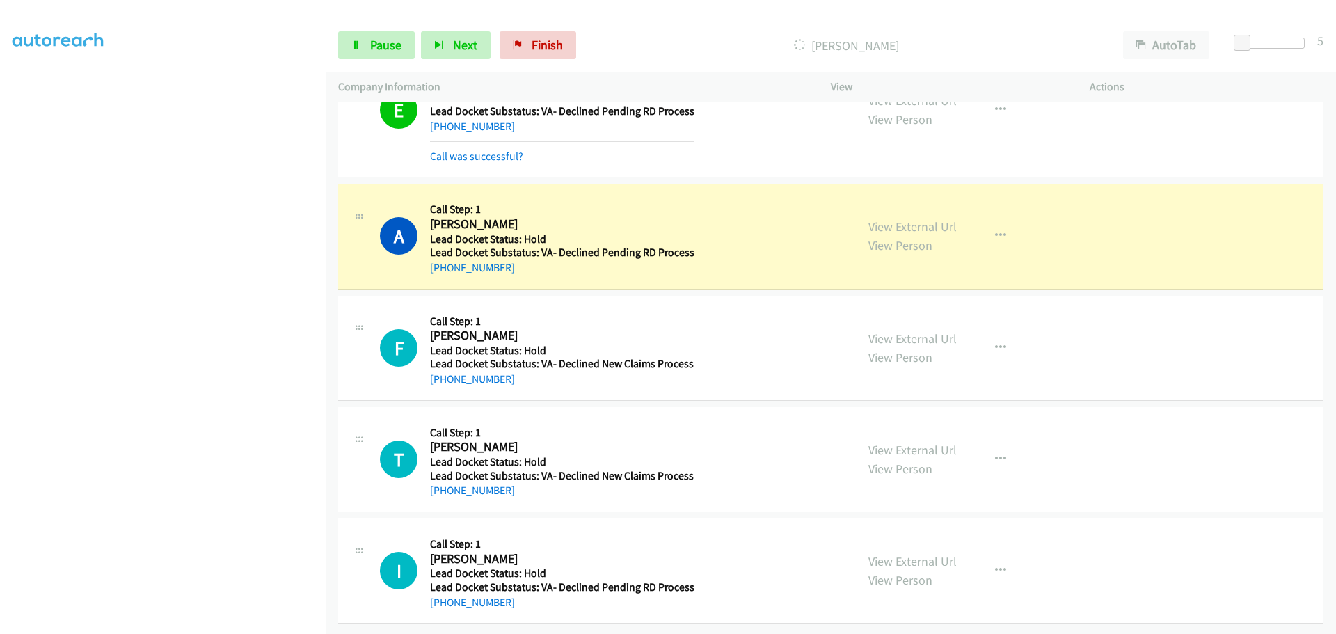
drag, startPoint x: 515, startPoint y: 263, endPoint x: 443, endPoint y: 270, distance: 72.0
click at [443, 270] on div "A Callback Scheduled Call Step: 1 Andre King America/New_York Lead Docket Statu…" at bounding box center [830, 236] width 985 height 105
copy link "407-653-3101"
click at [397, 41] on span "Pause" at bounding box center [385, 45] width 31 height 16
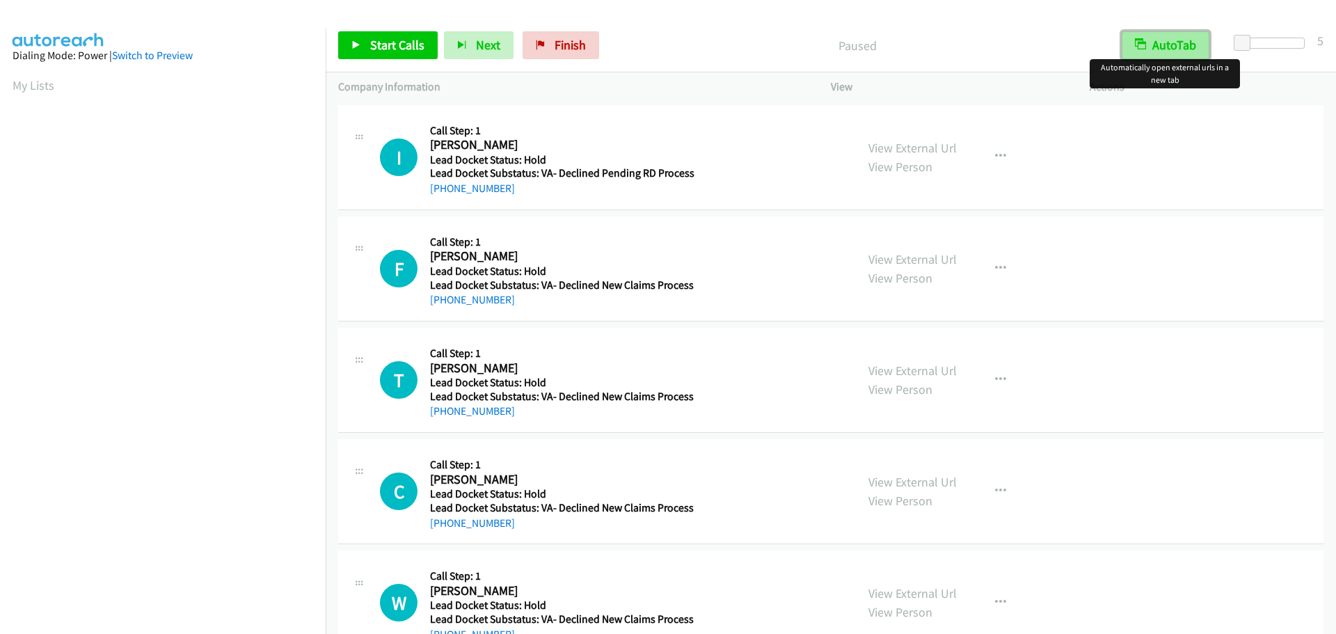
click at [1171, 47] on button "AutoTab" at bounding box center [1166, 45] width 88 height 28
click at [416, 50] on span "Start Calls" at bounding box center [397, 45] width 54 height 16
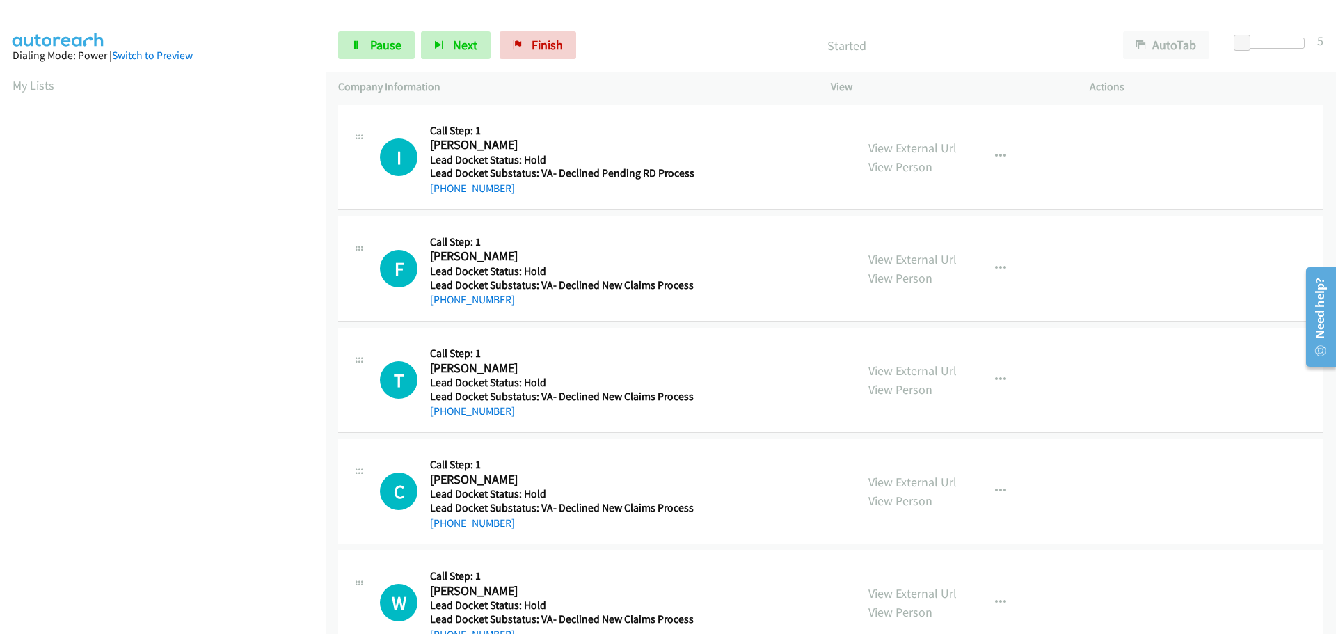
click at [503, 192] on link "+1 619-549-4532" at bounding box center [472, 188] width 85 height 13
drag, startPoint x: 515, startPoint y: 191, endPoint x: 441, endPoint y: 196, distance: 73.9
click at [441, 196] on div "+1 619-549-4532" at bounding box center [562, 188] width 264 height 17
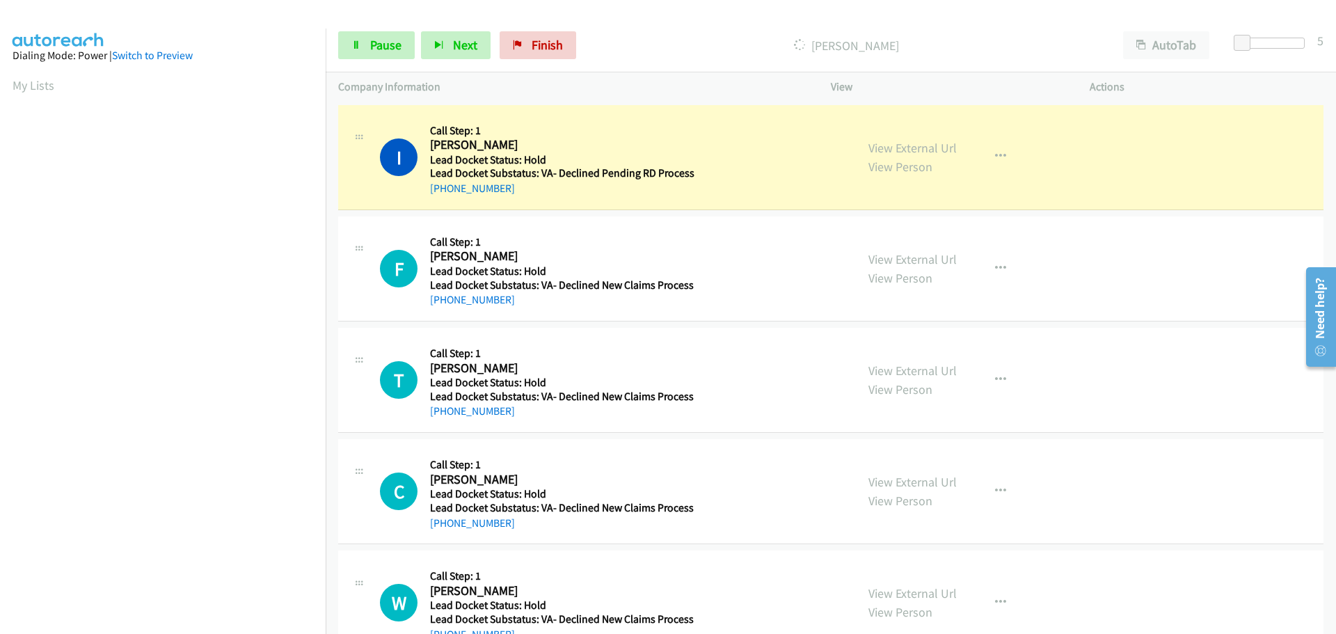
copy link "619-549-4532"
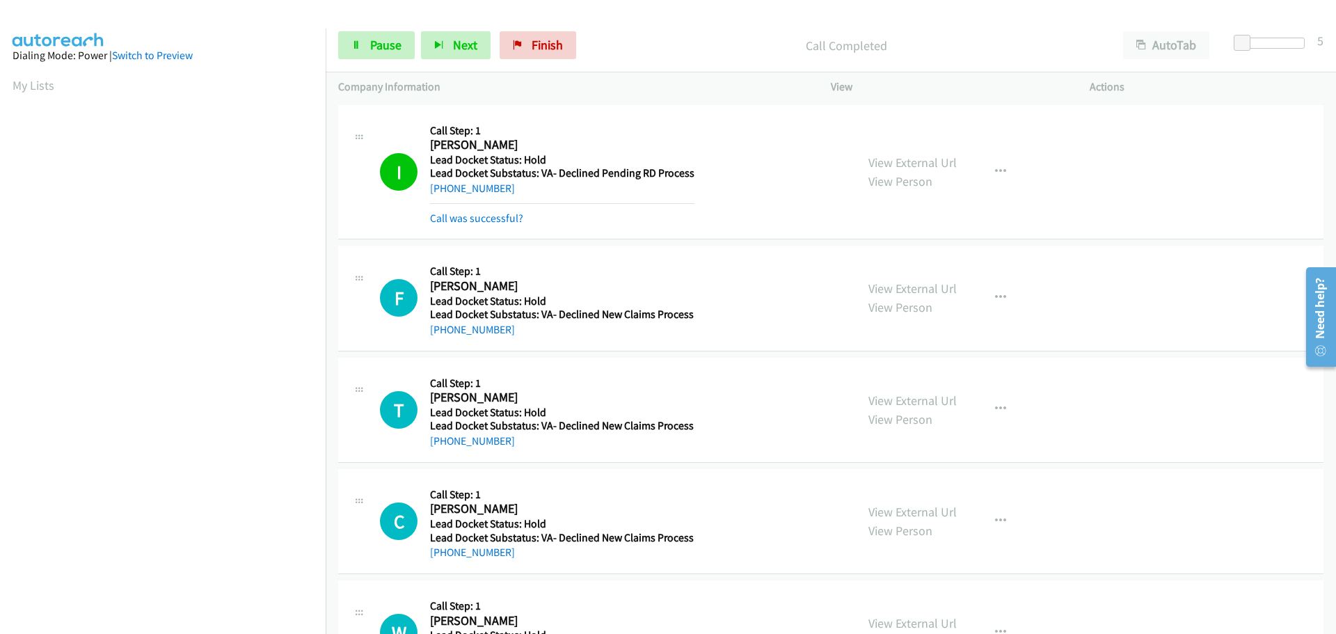
scroll to position [147, 0]
drag, startPoint x: 523, startPoint y: 337, endPoint x: 442, endPoint y: 337, distance: 80.0
click at [442, 337] on div "+1 954-536-1349" at bounding box center [562, 329] width 264 height 17
copy link "954-536-1349"
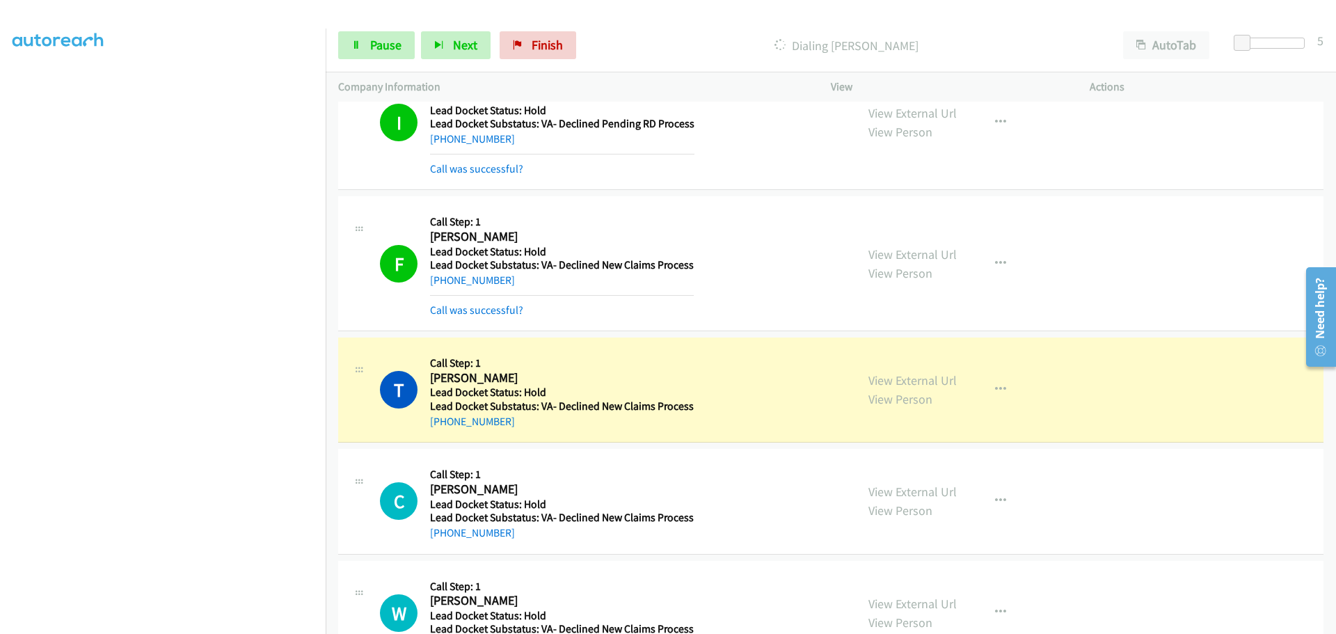
scroll to position [102, 0]
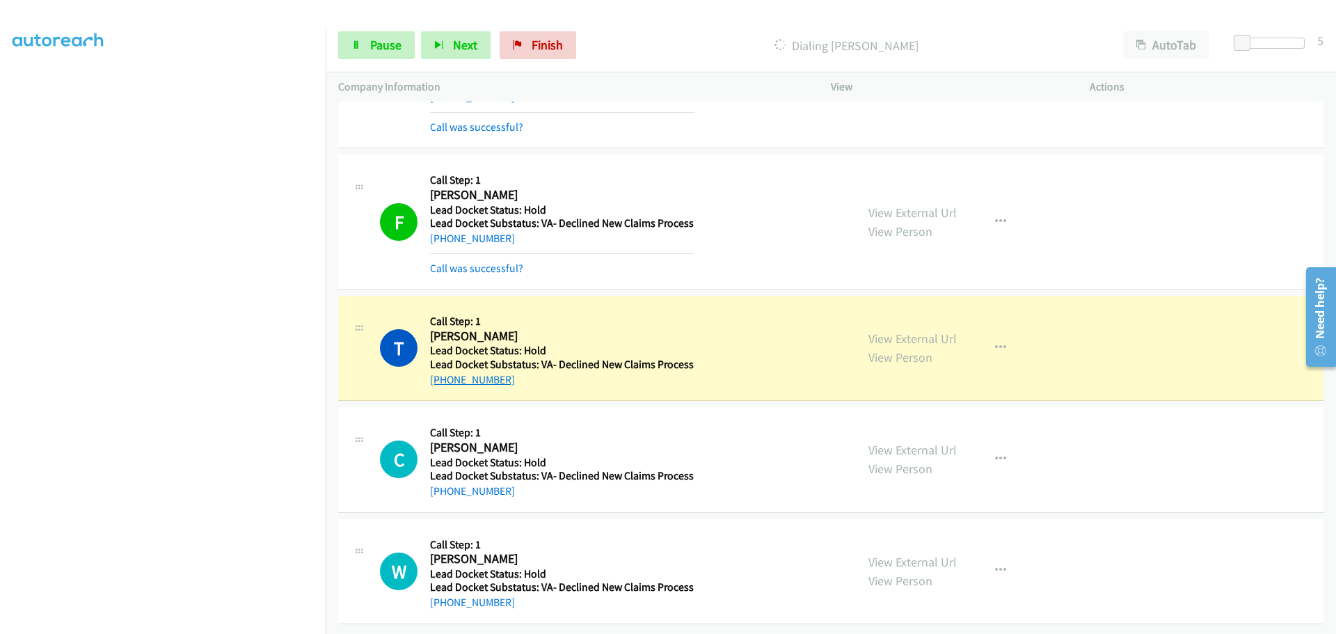
drag, startPoint x: 511, startPoint y: 372, endPoint x: 445, endPoint y: 375, distance: 66.9
click at [445, 375] on div "+1 863-473-0515" at bounding box center [562, 380] width 264 height 17
copy link "863-473-0515"
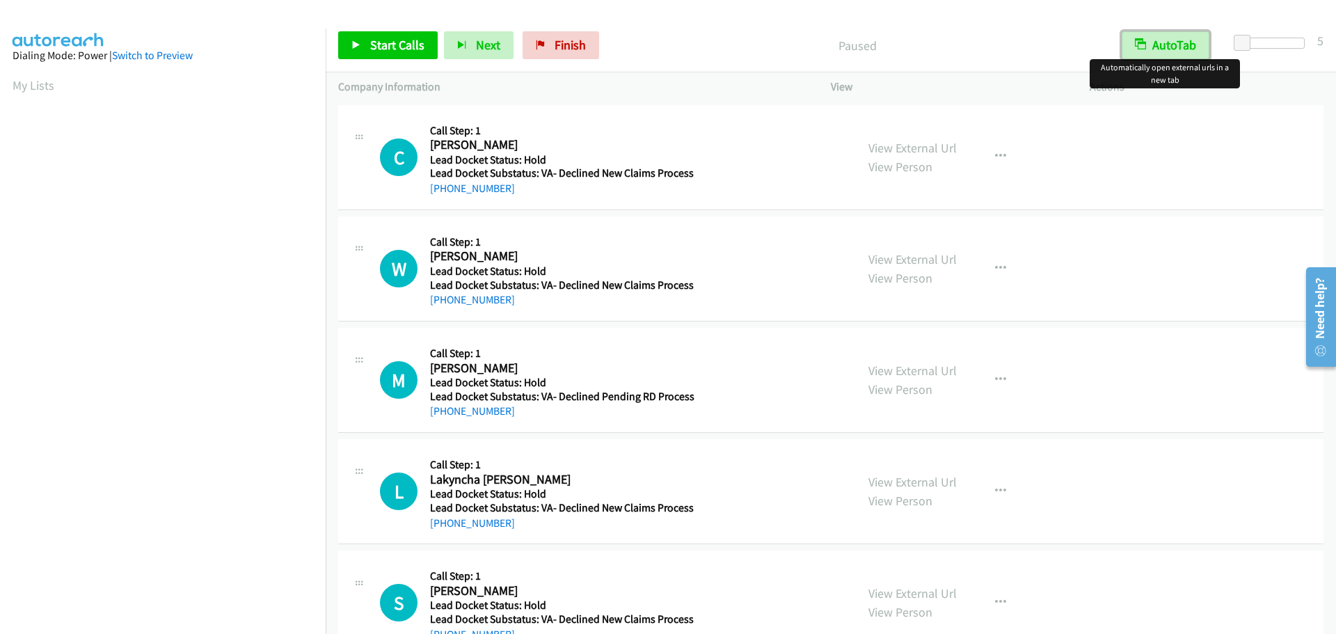
drag, startPoint x: 1182, startPoint y: 49, endPoint x: 1170, endPoint y: 51, distance: 11.9
click at [1182, 49] on button "AutoTab" at bounding box center [1166, 45] width 88 height 28
click at [400, 42] on span "Start Calls" at bounding box center [397, 45] width 54 height 16
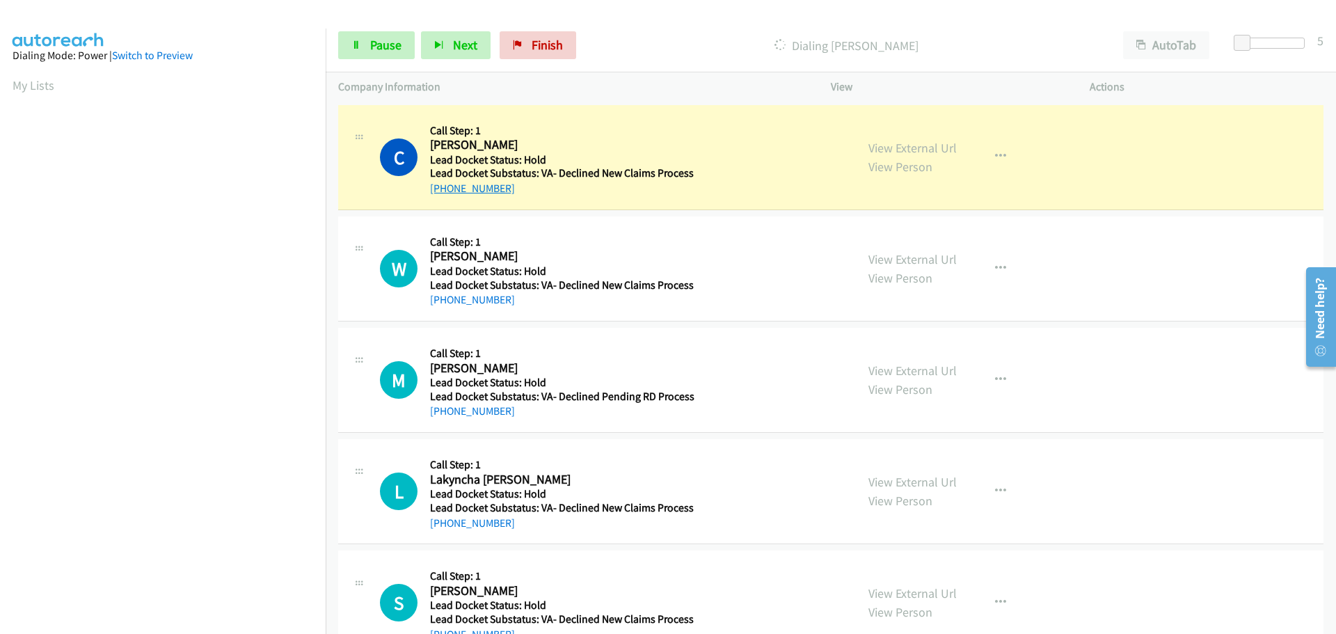
drag, startPoint x: 515, startPoint y: 198, endPoint x: 444, endPoint y: 192, distance: 71.2
click at [444, 192] on div "C Callback Scheduled Call Step: 1 Chase Usher America/Chicago Lead Docket Statu…" at bounding box center [830, 157] width 985 height 105
copy link "850-292-9127"
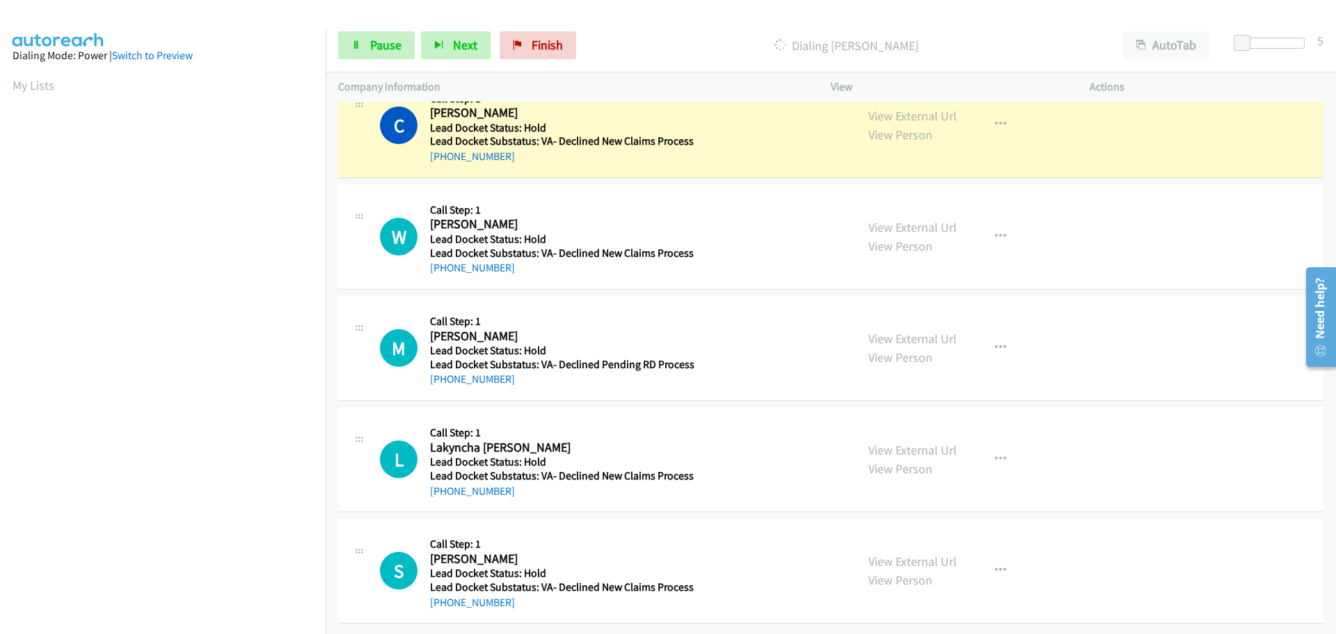
drag, startPoint x: 525, startPoint y: 265, endPoint x: 444, endPoint y: 267, distance: 80.7
click at [444, 267] on div "W Callback Scheduled Call Step: 1 William Dickens America/New_York Lead Docket …" at bounding box center [830, 236] width 985 height 105
copy link "240-994-9131"
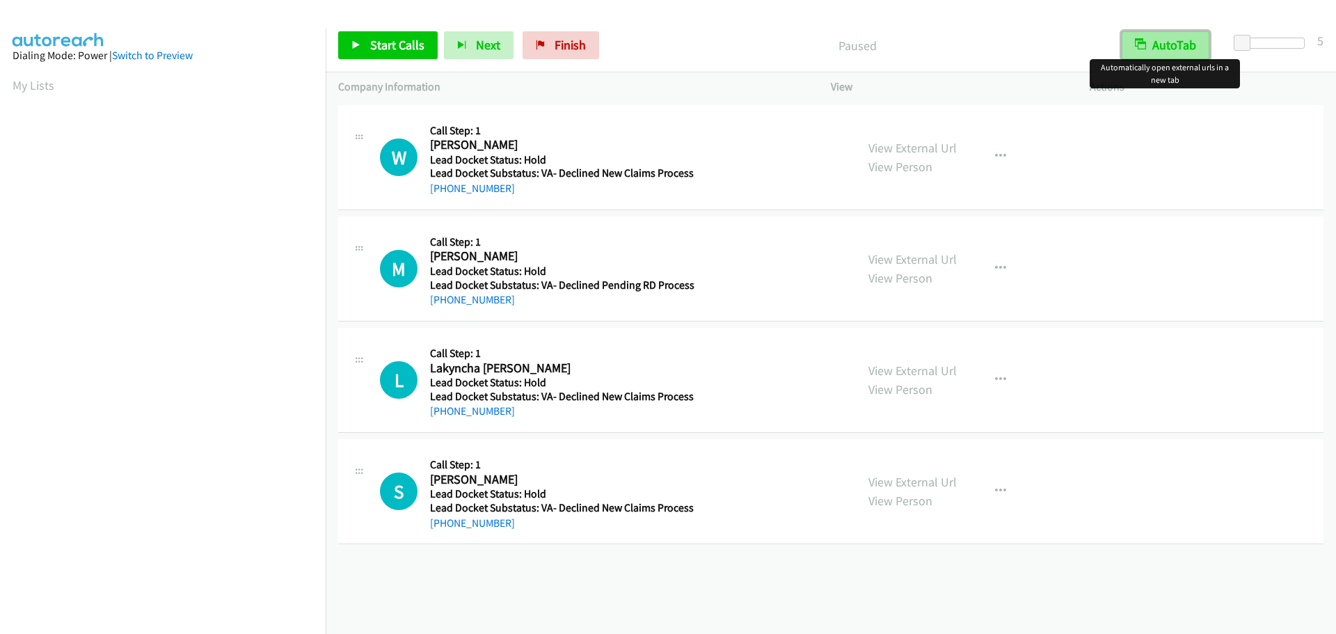
click at [1177, 41] on button "AutoTab" at bounding box center [1166, 45] width 88 height 28
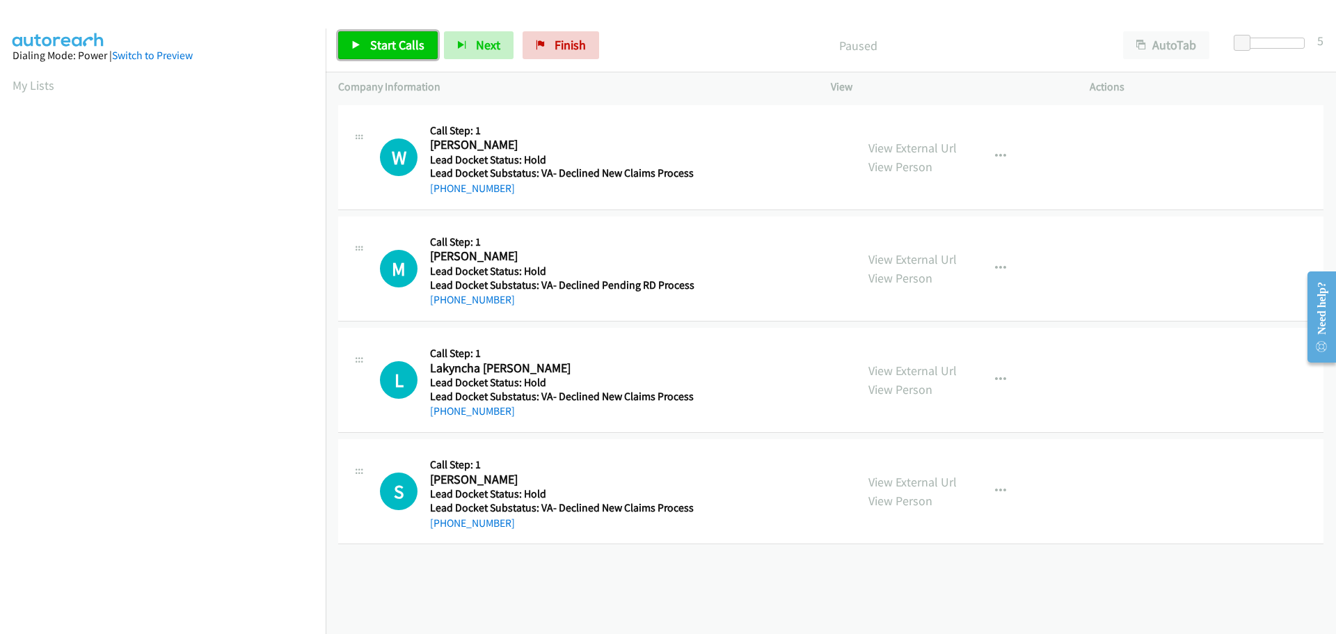
click at [408, 47] on span "Start Calls" at bounding box center [397, 45] width 54 height 16
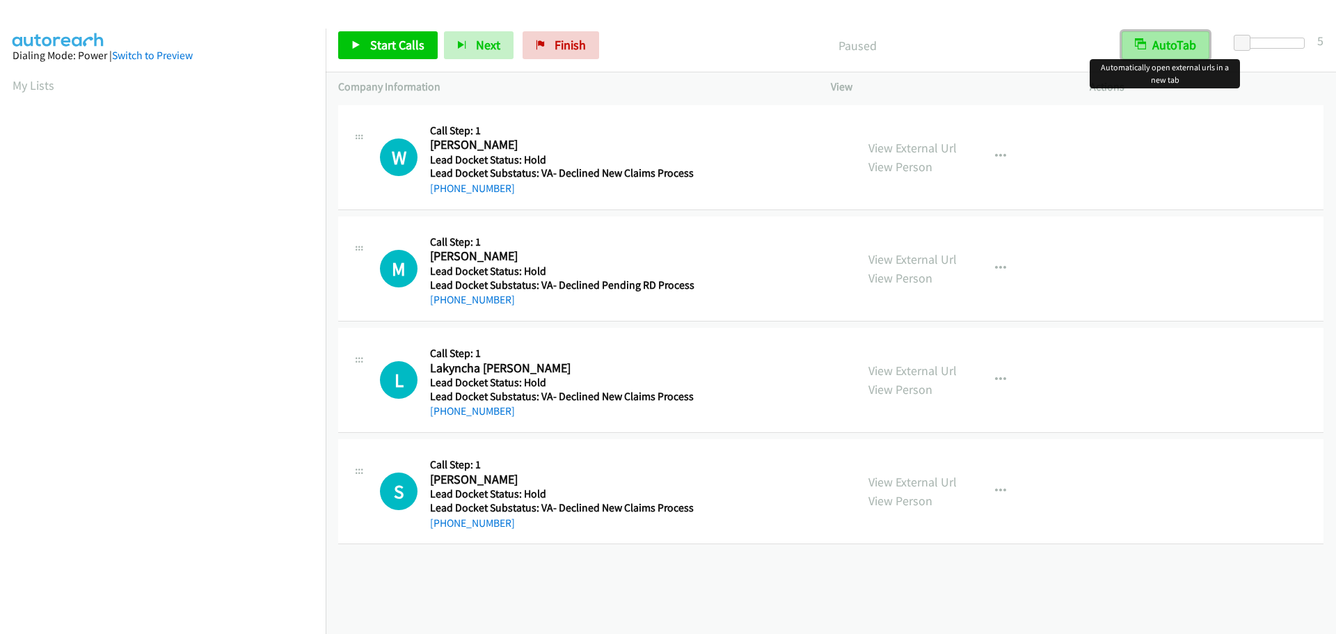
click at [1145, 48] on button "AutoTab" at bounding box center [1166, 45] width 88 height 28
click at [383, 41] on span "Start Calls" at bounding box center [397, 45] width 54 height 16
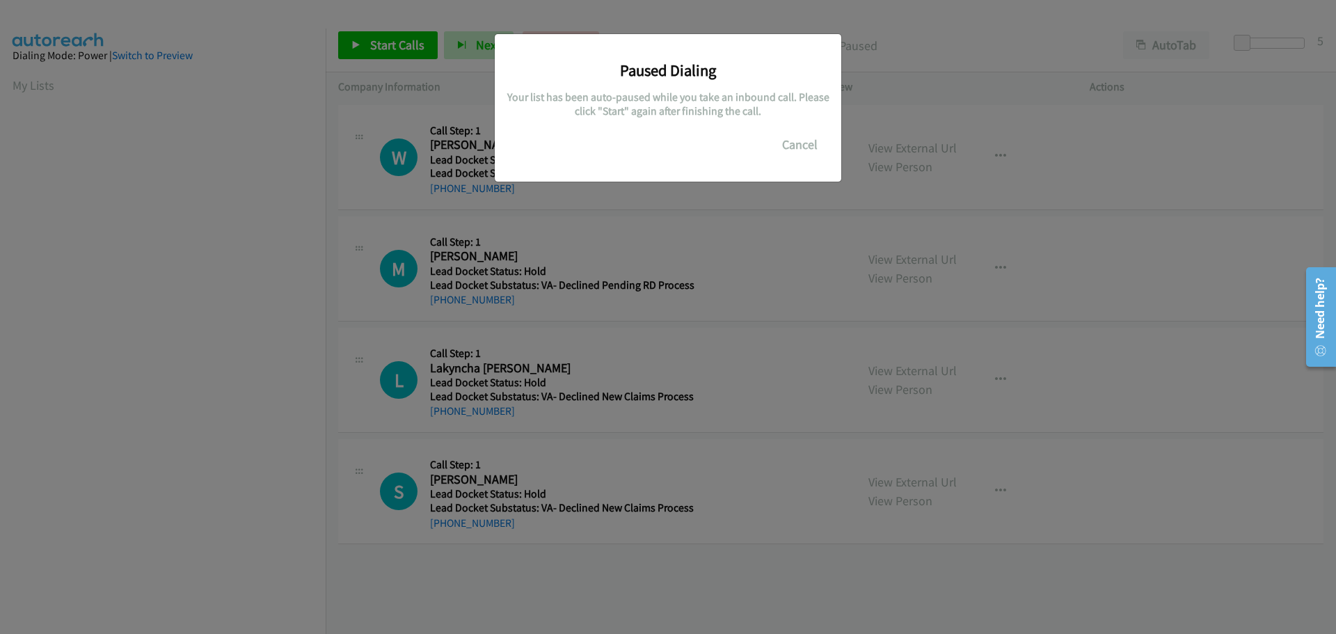
scroll to position [147, 0]
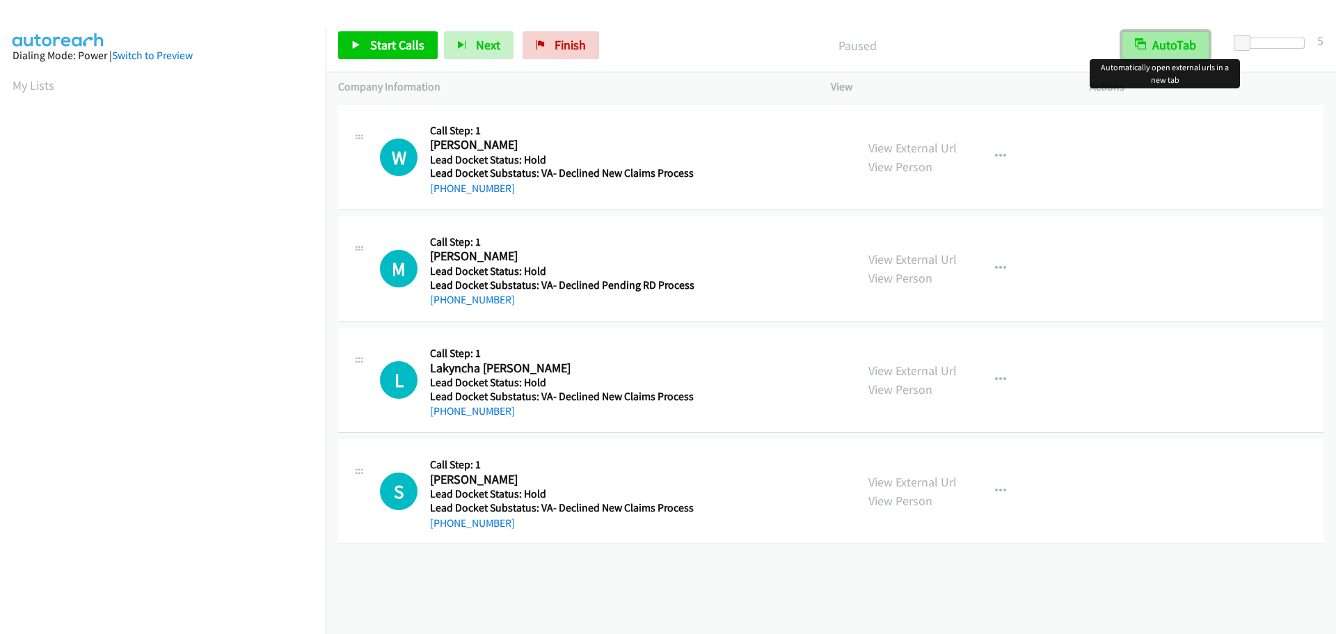
click at [1152, 40] on button "AutoTab" at bounding box center [1166, 45] width 88 height 28
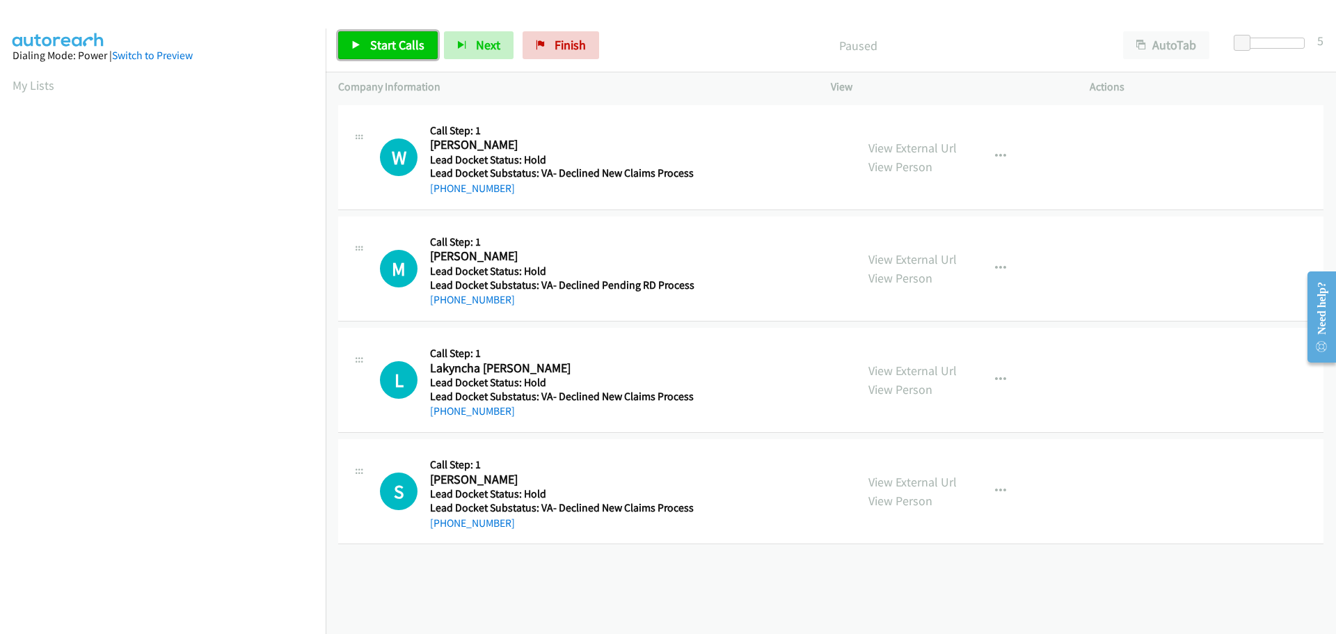
click at [384, 47] on span "Start Calls" at bounding box center [397, 45] width 54 height 16
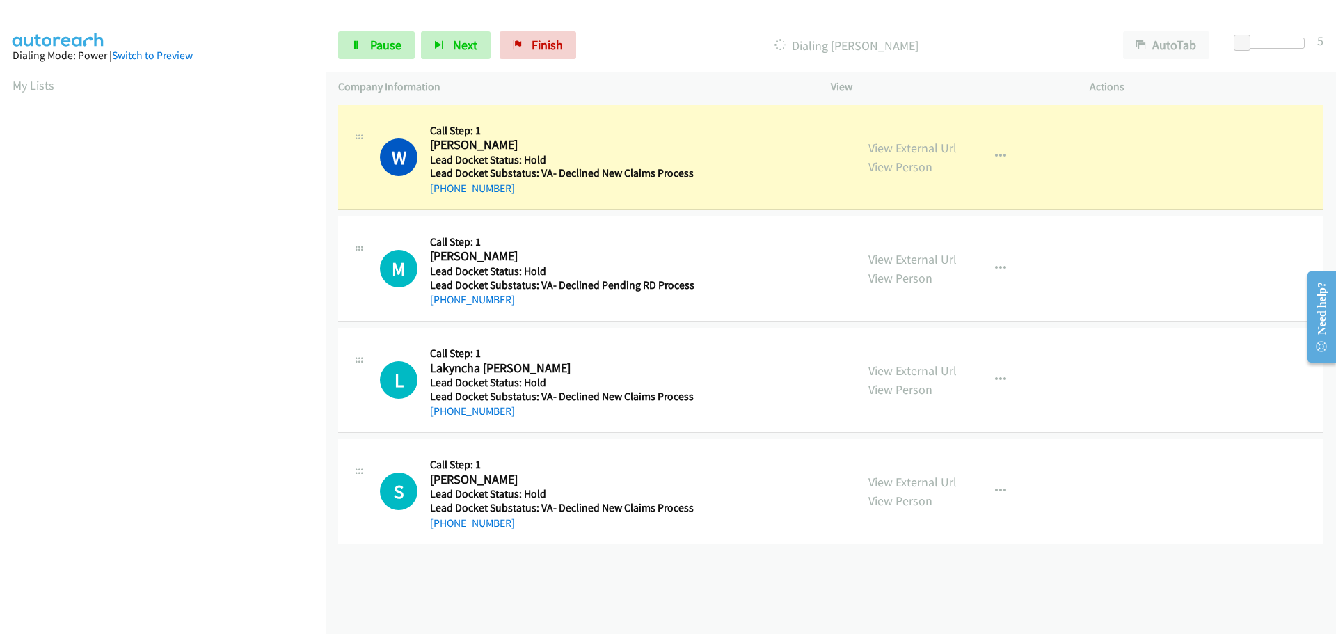
drag, startPoint x: 498, startPoint y: 191, endPoint x: 440, endPoint y: 189, distance: 57.8
click at [440, 189] on div "[PHONE_NUMBER]" at bounding box center [562, 188] width 264 height 17
copy link "240-994-9131"
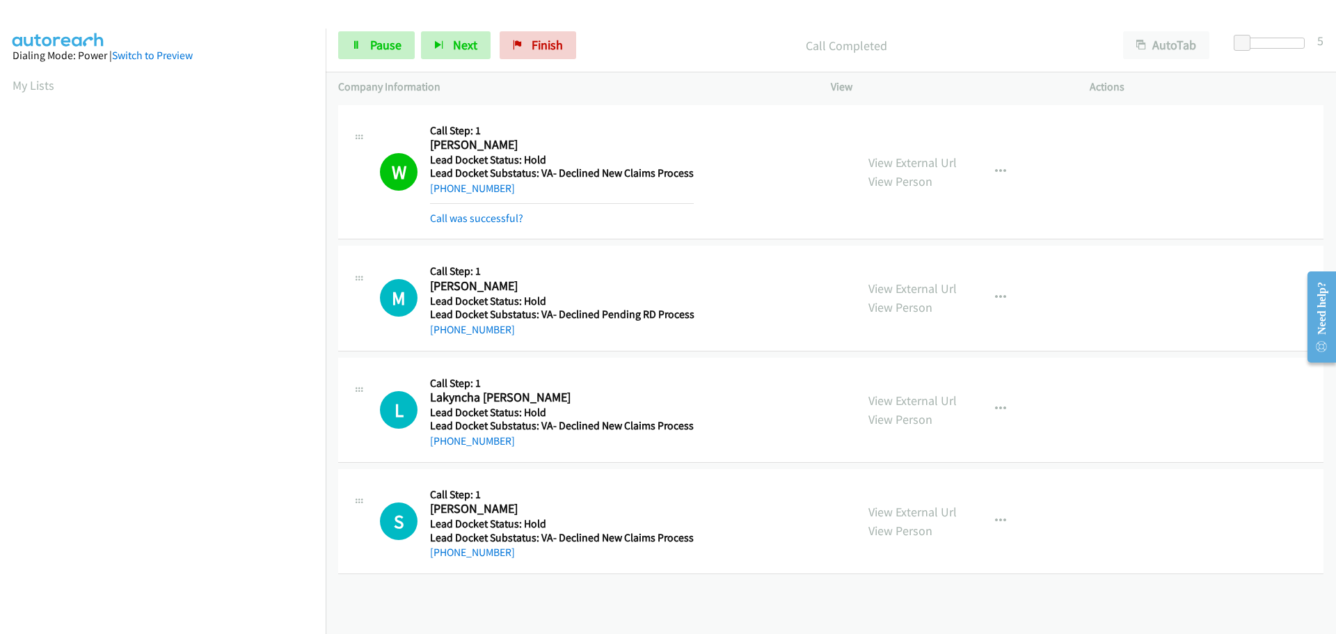
scroll to position [147, 0]
drag, startPoint x: 500, startPoint y: 333, endPoint x: 454, endPoint y: 324, distance: 46.1
click at [444, 330] on div "[PHONE_NUMBER]" at bounding box center [562, 329] width 264 height 17
copy link "281-965-7986"
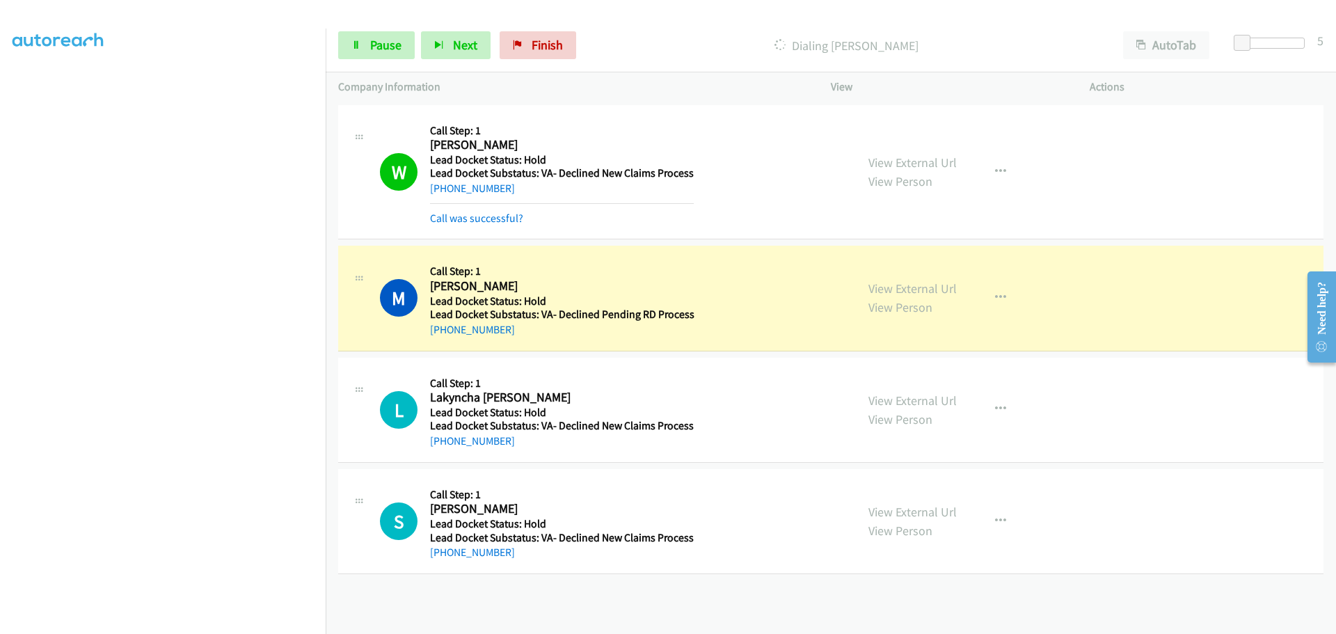
copy link "281-965-7986"
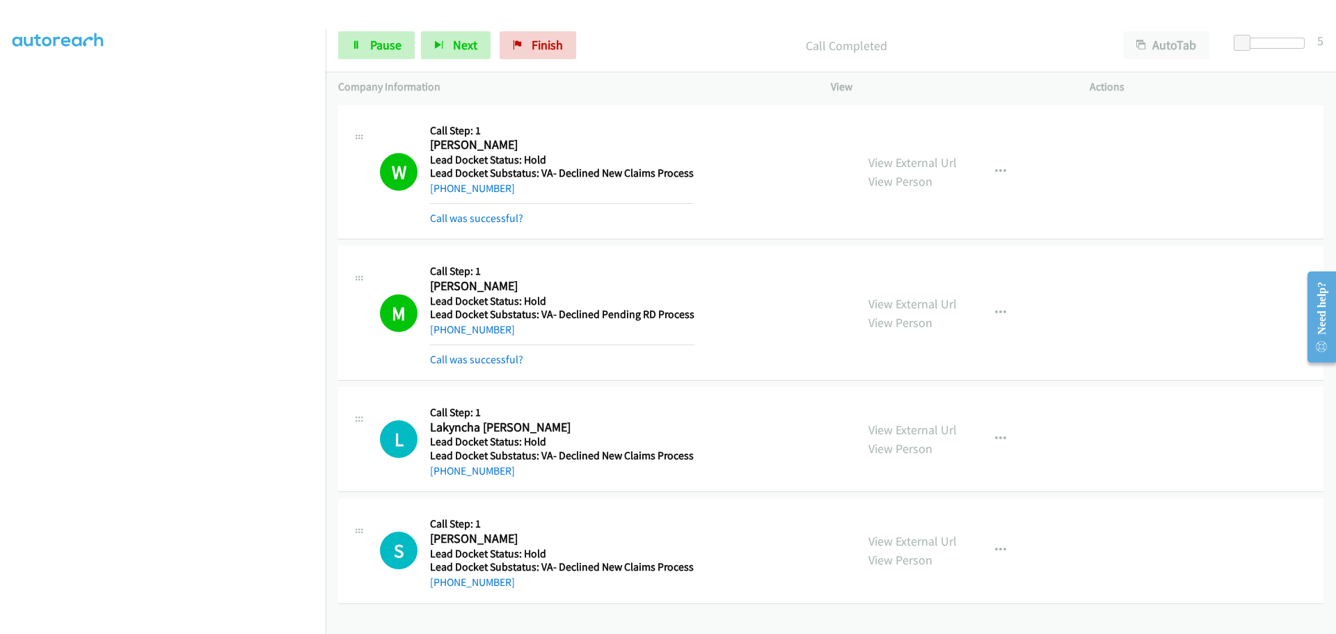
click at [510, 447] on h5 "Lead Docket Status: Hold" at bounding box center [562, 442] width 264 height 14
drag, startPoint x: 510, startPoint y: 472, endPoint x: 440, endPoint y: 478, distance: 69.8
click at [440, 478] on div "+1 678-751-2155" at bounding box center [562, 471] width 264 height 17
copy link "678-751-2155"
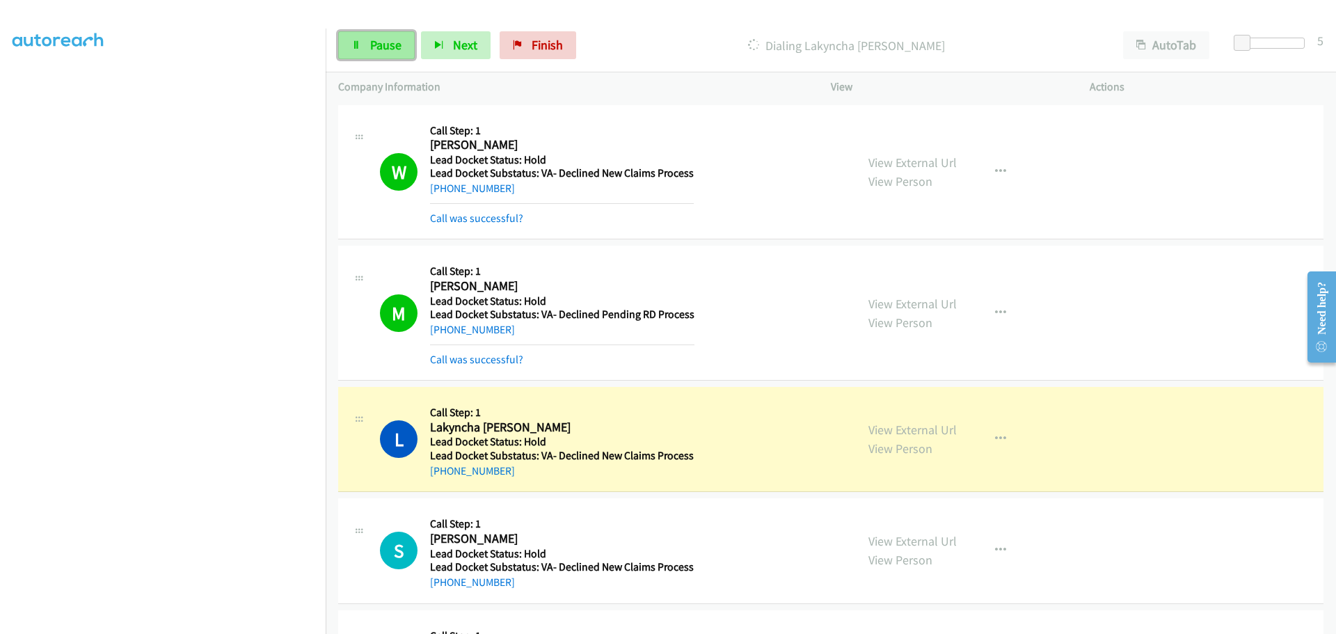
click at [370, 49] on span "Pause" at bounding box center [385, 45] width 31 height 16
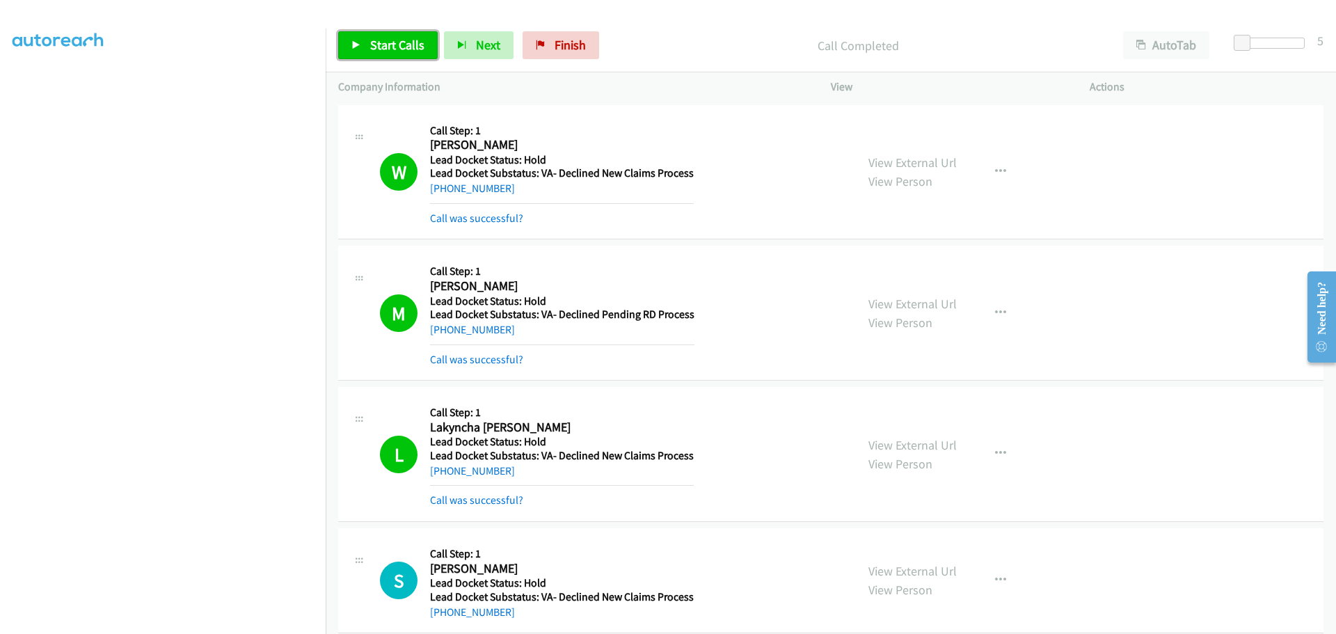
click at [392, 40] on span "Start Calls" at bounding box center [397, 45] width 54 height 16
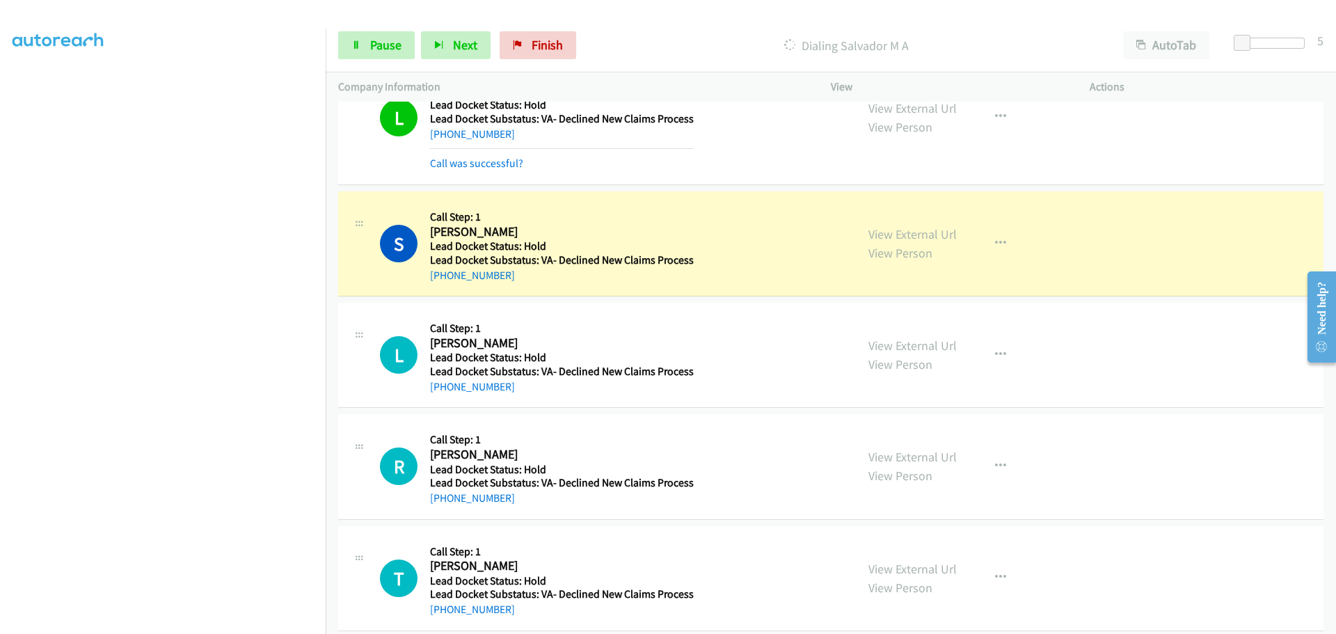
scroll to position [348, 0]
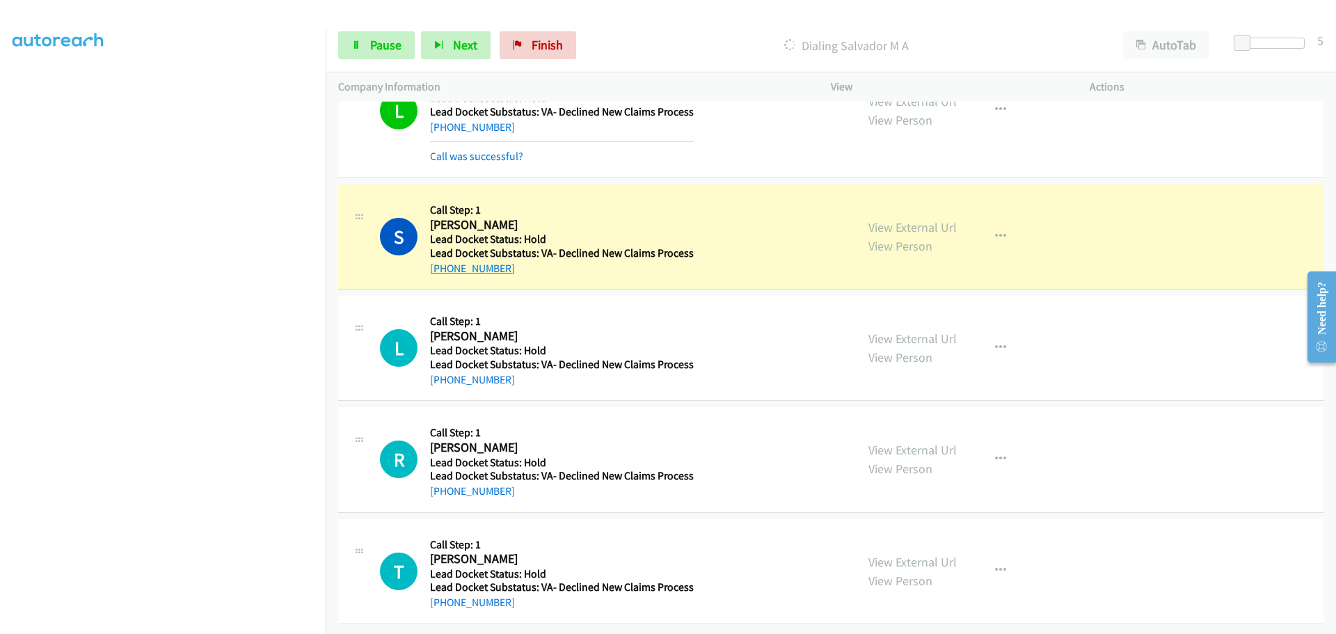
drag, startPoint x: 512, startPoint y: 257, endPoint x: 442, endPoint y: 270, distance: 70.7
click at [442, 270] on div "+1 720-461-2198" at bounding box center [562, 268] width 264 height 17
copy link "720-461-2198"
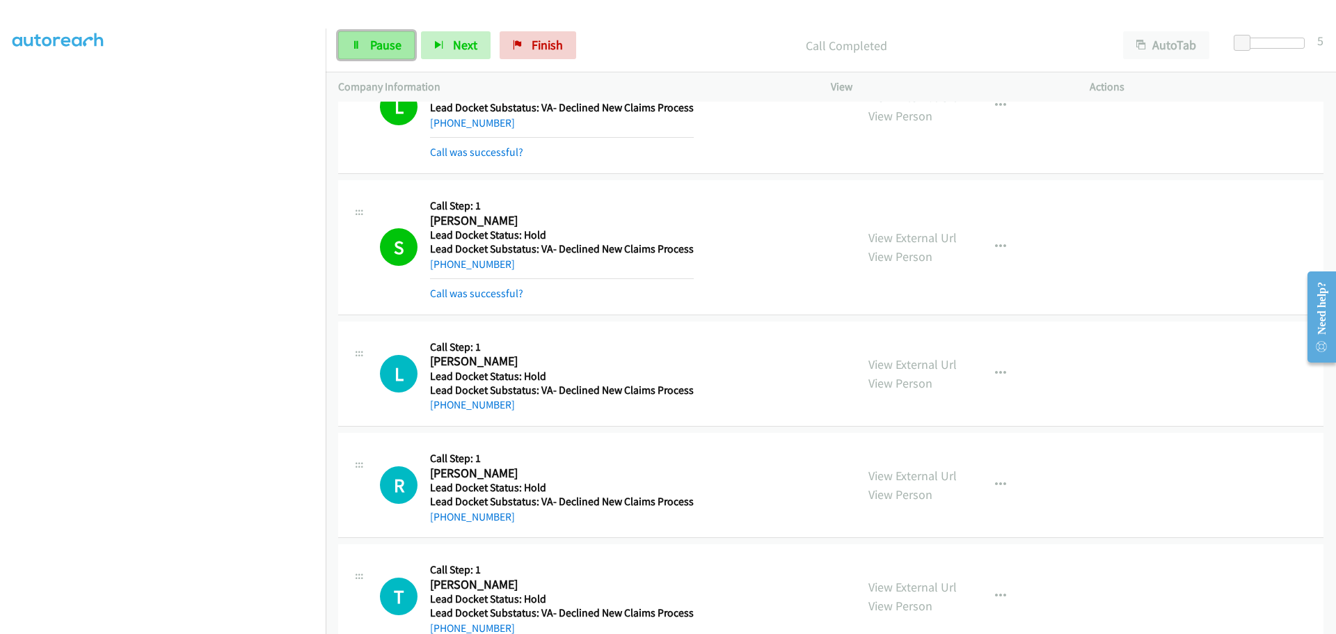
click at [399, 38] on span "Pause" at bounding box center [385, 45] width 31 height 16
click at [396, 51] on span "Start Calls" at bounding box center [397, 45] width 54 height 16
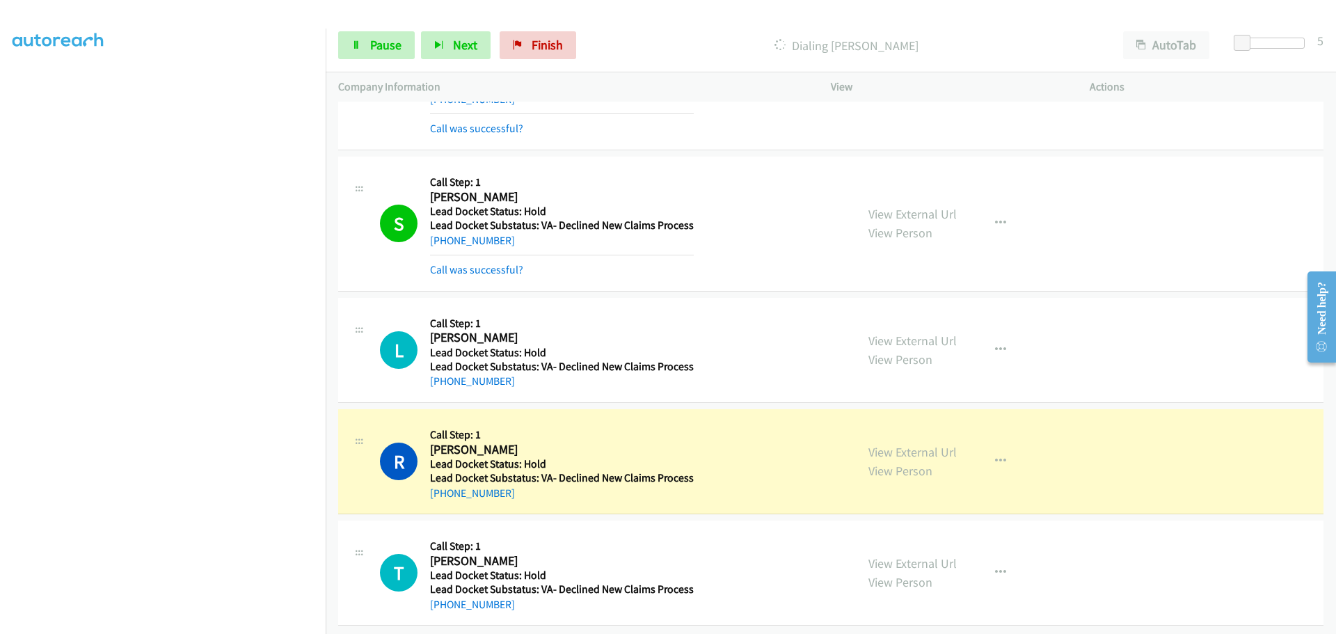
scroll to position [384, 0]
drag, startPoint x: 507, startPoint y: 483, endPoint x: 443, endPoint y: 486, distance: 63.4
click at [443, 486] on div "+1 956-572-3882" at bounding box center [562, 491] width 264 height 17
copy link "956-572-3882"
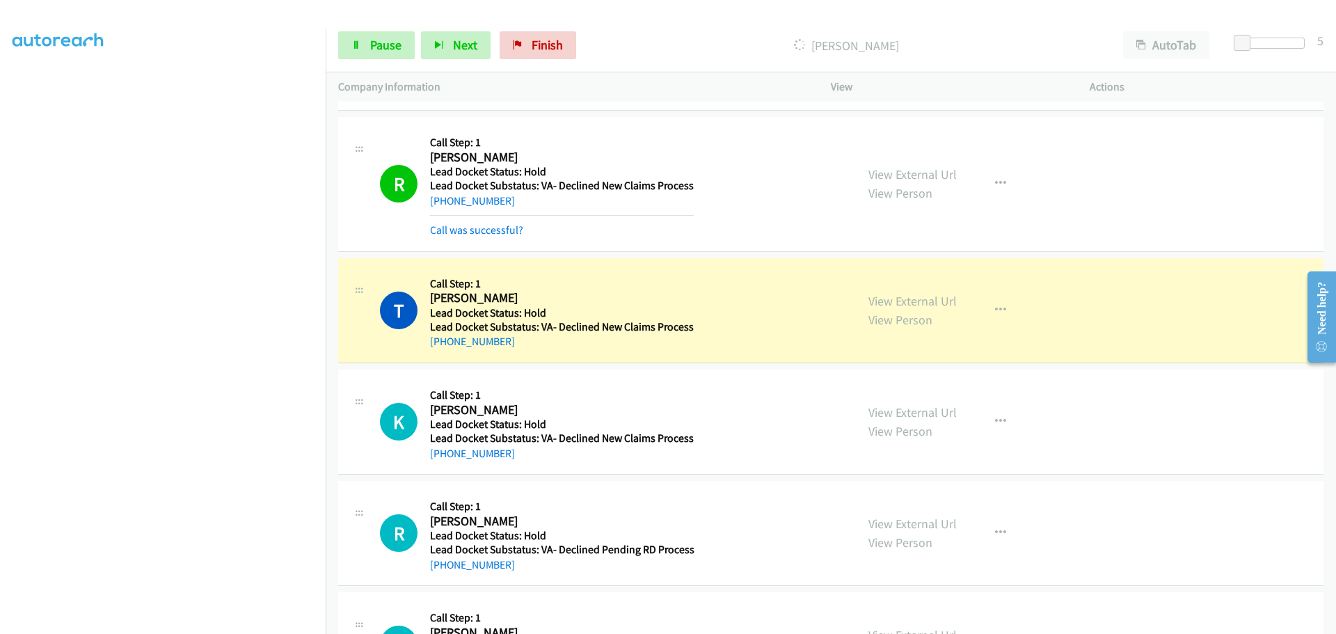
scroll to position [732, 0]
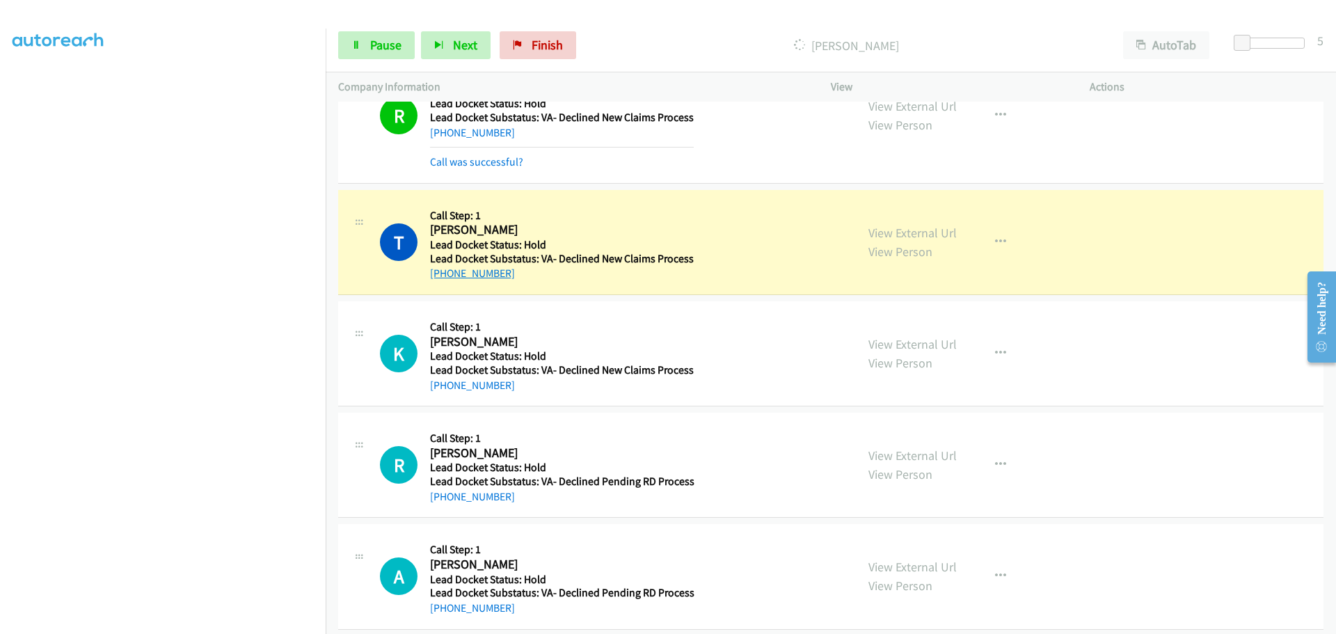
drag, startPoint x: 516, startPoint y: 278, endPoint x: 445, endPoint y: 276, distance: 70.3
click at [445, 276] on div "+1 346-801-5107" at bounding box center [562, 273] width 264 height 17
copy link "346-801-5107"
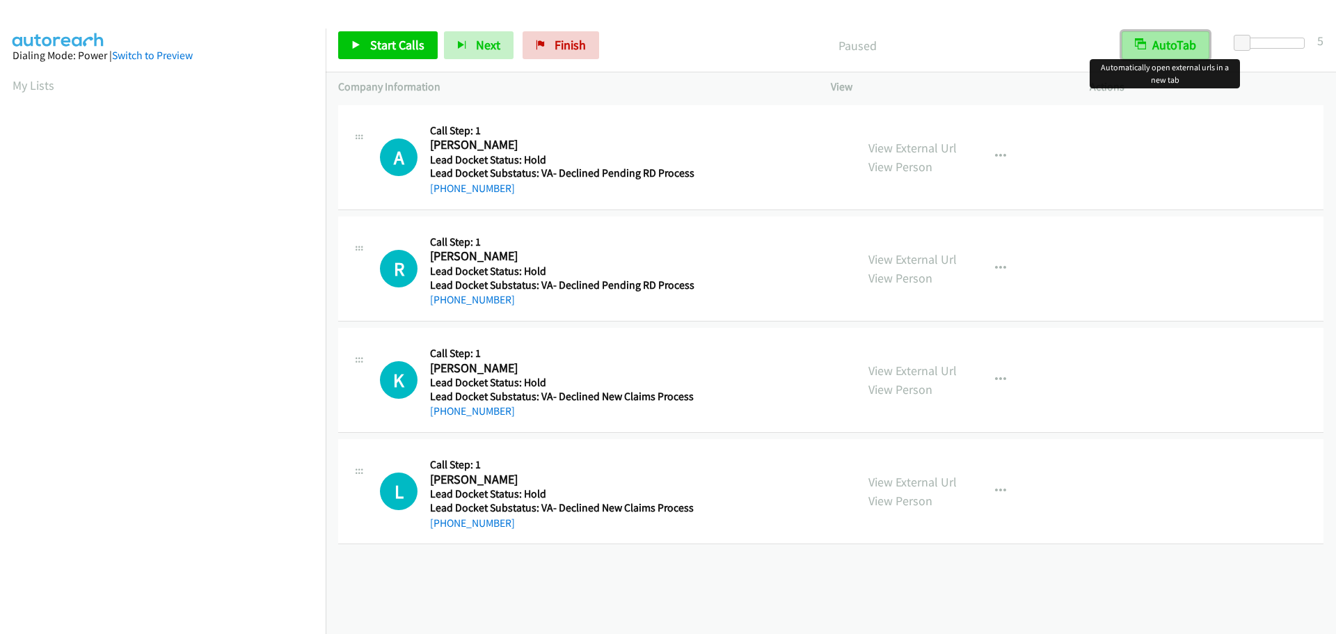
click at [1161, 47] on button "AutoTab" at bounding box center [1166, 45] width 88 height 28
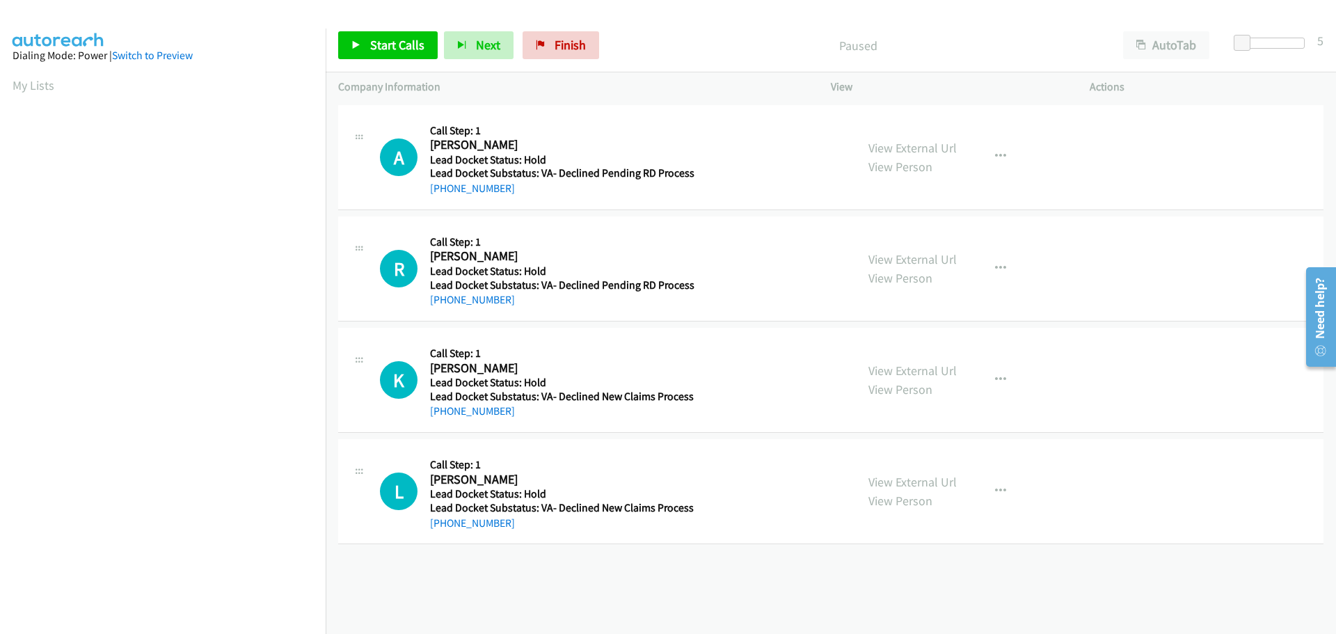
click at [408, 62] on div "Start Calls Pause Next Finish Paused AutoTab AutoTab 5" at bounding box center [831, 46] width 1010 height 54
click at [420, 32] on link "Start Calls" at bounding box center [387, 45] width 99 height 28
drag, startPoint x: 511, startPoint y: 185, endPoint x: 444, endPoint y: 189, distance: 67.6
click at [444, 189] on div "[PHONE_NUMBER]" at bounding box center [562, 188] width 264 height 17
copy link "[PHONE_NUMBER]"
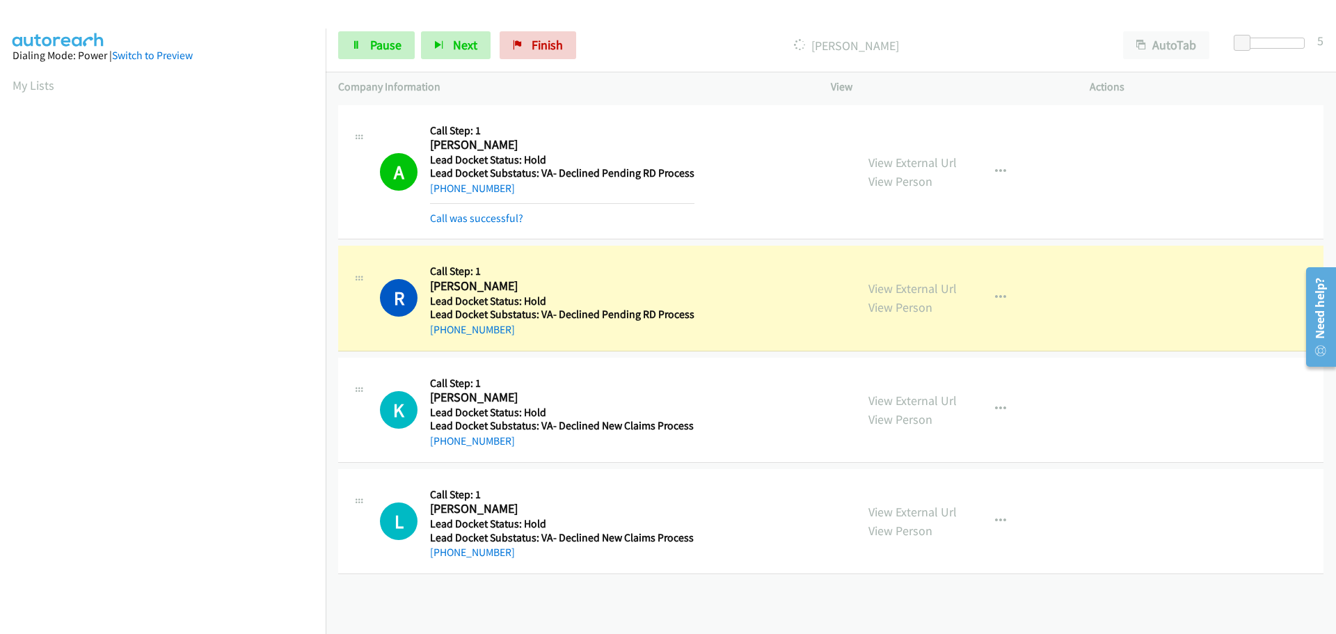
scroll to position [147, 0]
drag, startPoint x: 514, startPoint y: 333, endPoint x: 442, endPoint y: 328, distance: 71.8
click at [442, 328] on div "[PHONE_NUMBER]" at bounding box center [562, 329] width 264 height 17
copy link "[PHONE_NUMBER]"
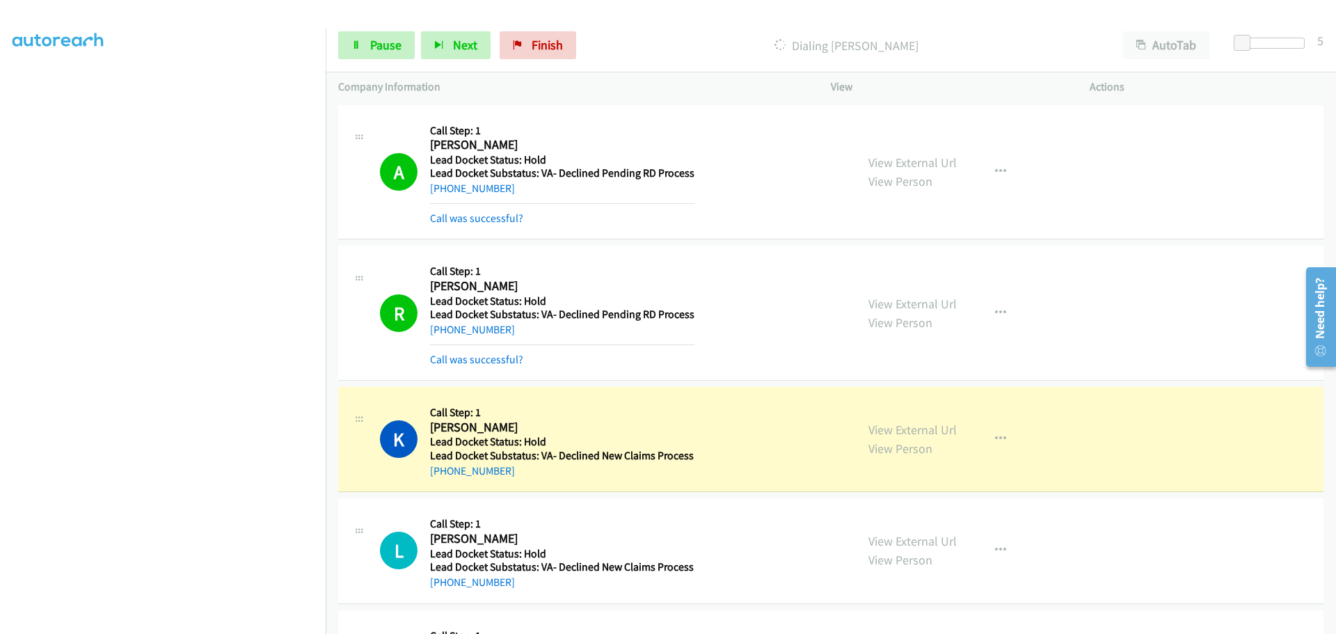
scroll to position [209, 0]
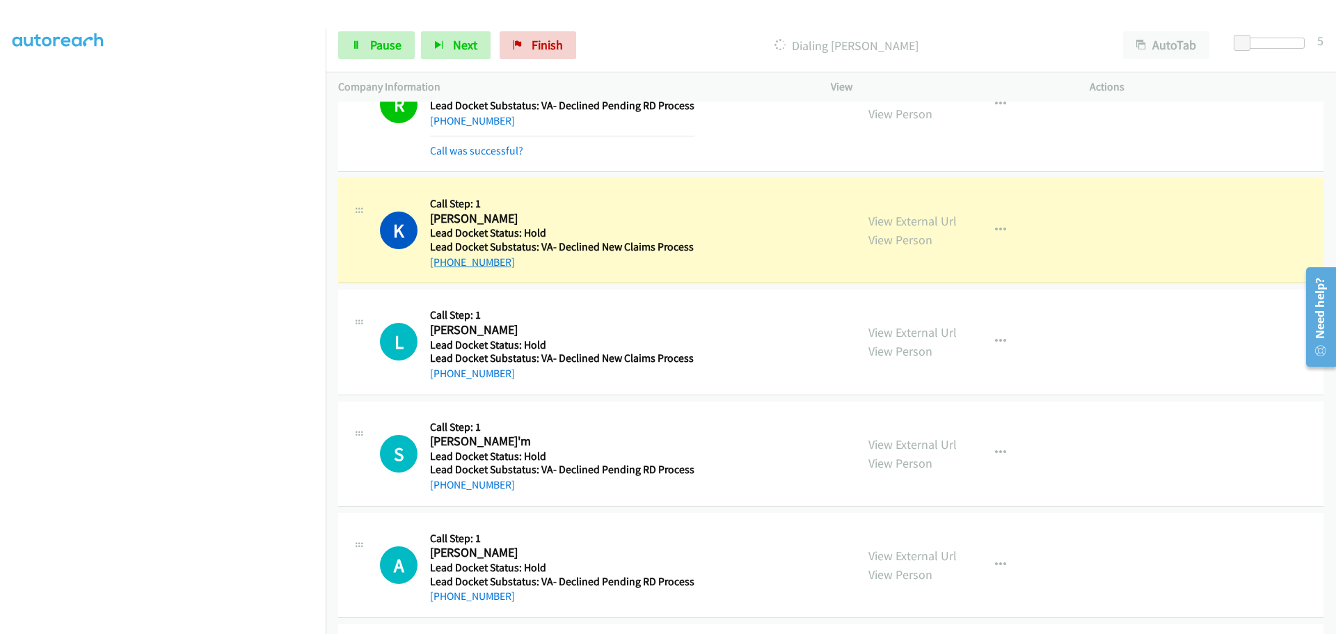
drag, startPoint x: 517, startPoint y: 263, endPoint x: 444, endPoint y: 266, distance: 73.1
click at [444, 266] on div "[PHONE_NUMBER]" at bounding box center [562, 262] width 264 height 17
copy link "[PHONE_NUMBER]"
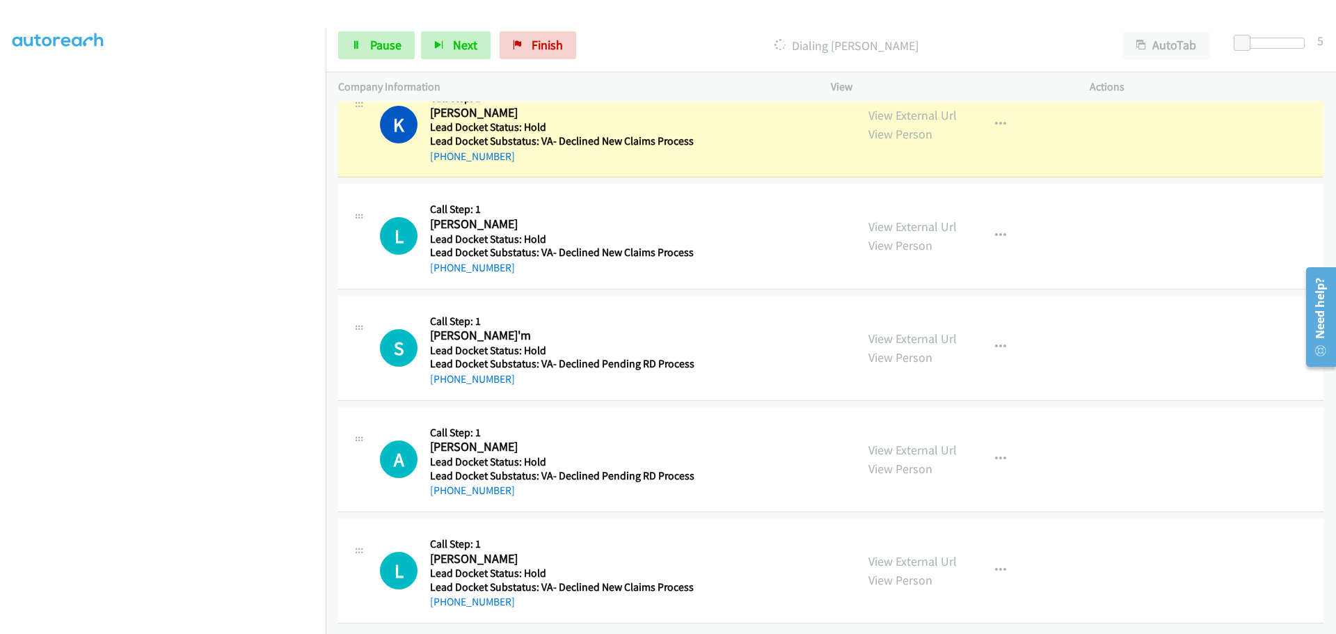
scroll to position [325, 0]
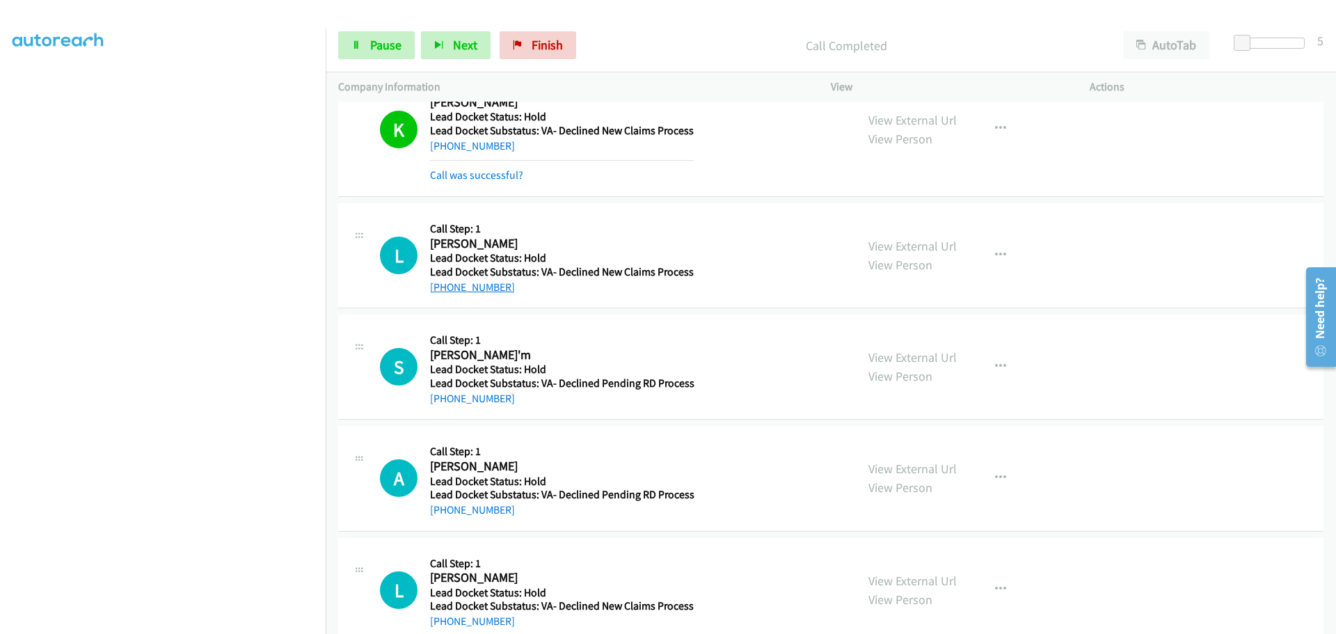
drag, startPoint x: 514, startPoint y: 262, endPoint x: 441, endPoint y: 285, distance: 76.6
click at [441, 285] on div "[PHONE_NUMBER]" at bounding box center [562, 287] width 264 height 17
copy link "[PHONE_NUMBER]"
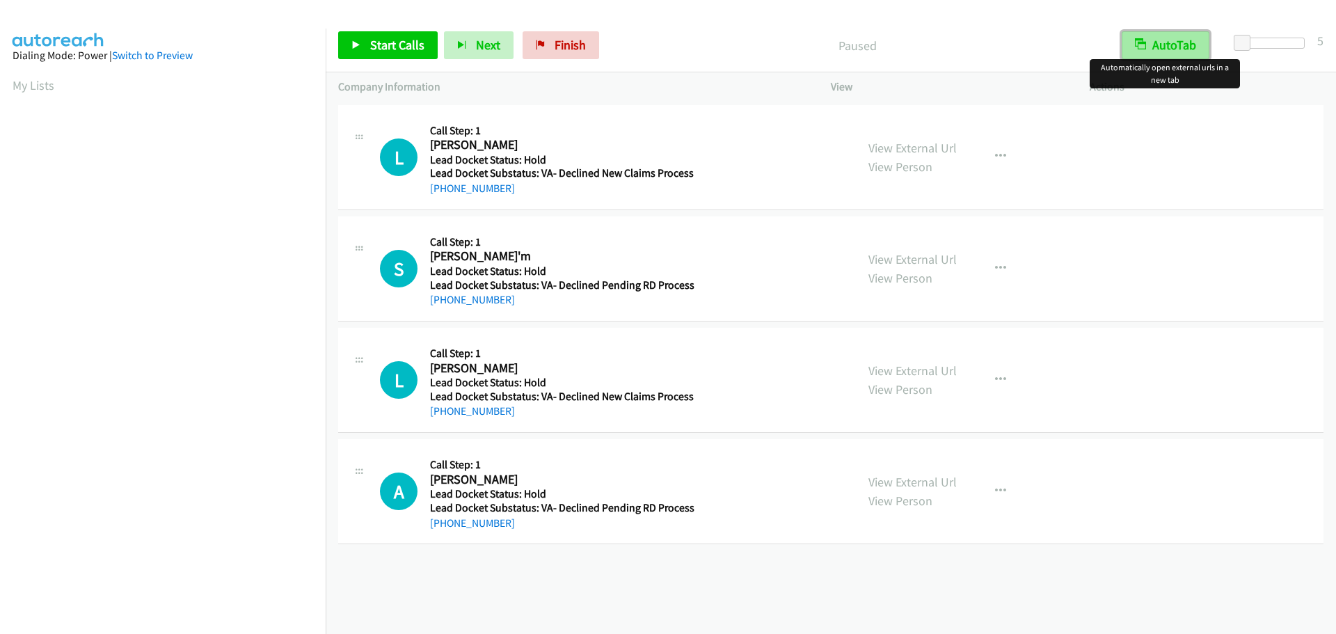
click at [1179, 36] on button "AutoTab" at bounding box center [1166, 45] width 88 height 28
click at [411, 42] on span "Start Calls" at bounding box center [397, 45] width 54 height 16
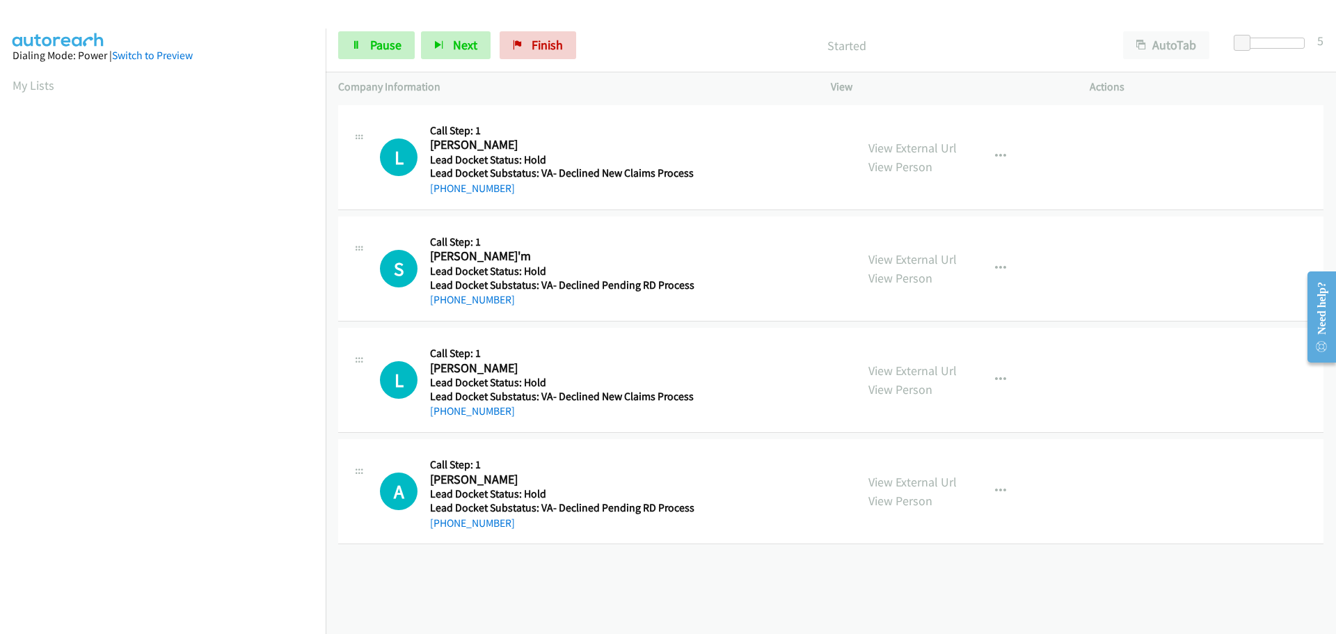
drag, startPoint x: 507, startPoint y: 195, endPoint x: 445, endPoint y: 196, distance: 61.9
click at [445, 196] on div "[PHONE_NUMBER]" at bounding box center [562, 188] width 264 height 17
copy link "[PHONE_NUMBER]"
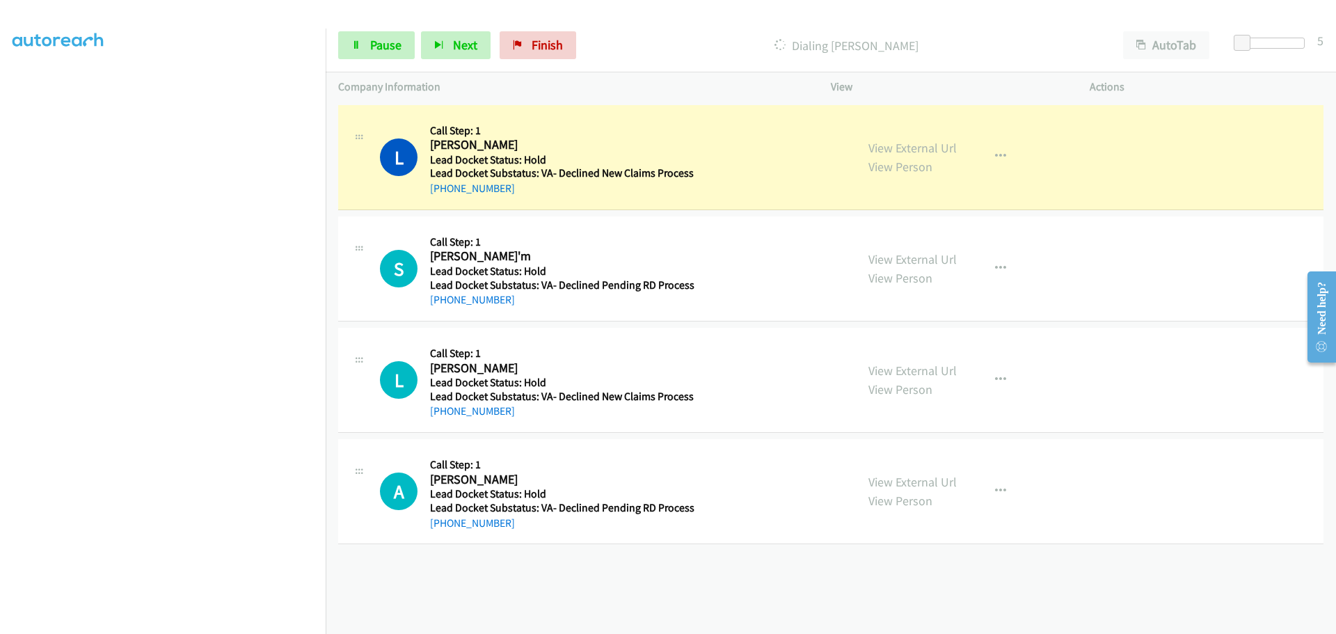
scroll to position [146, 0]
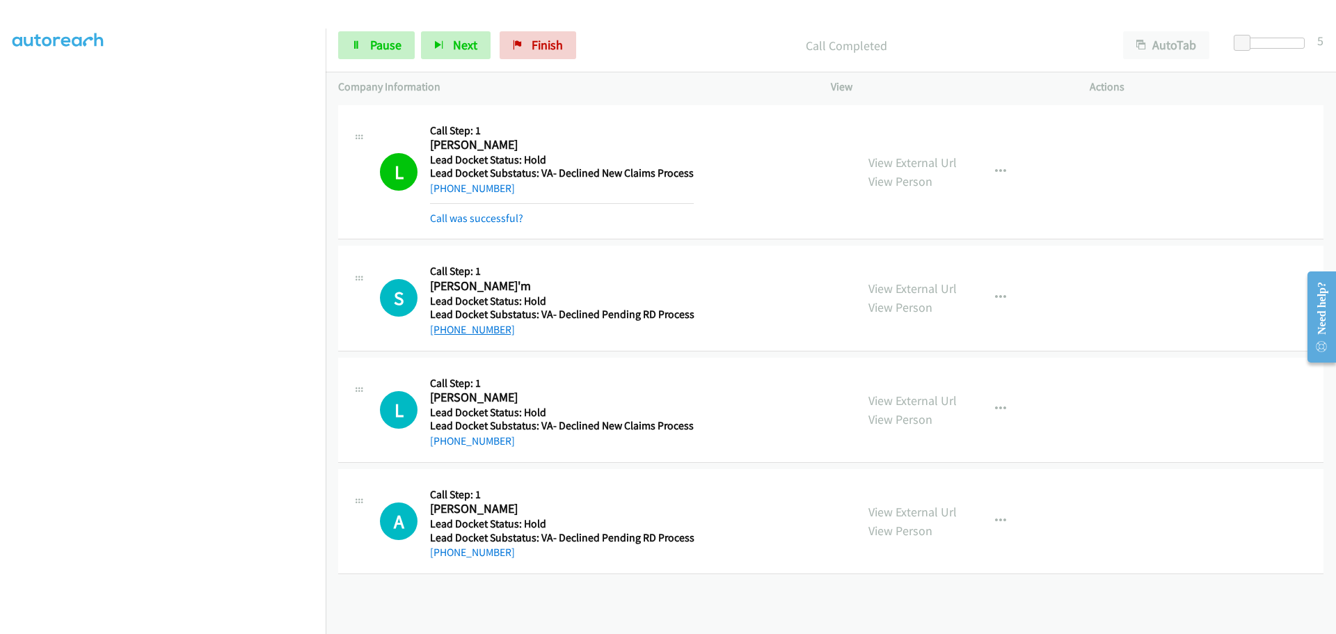
drag, startPoint x: 511, startPoint y: 307, endPoint x: 445, endPoint y: 326, distance: 68.9
click at [443, 325] on div "[PHONE_NUMBER]" at bounding box center [562, 329] width 264 height 17
copy link "[PHONE_NUMBER]"
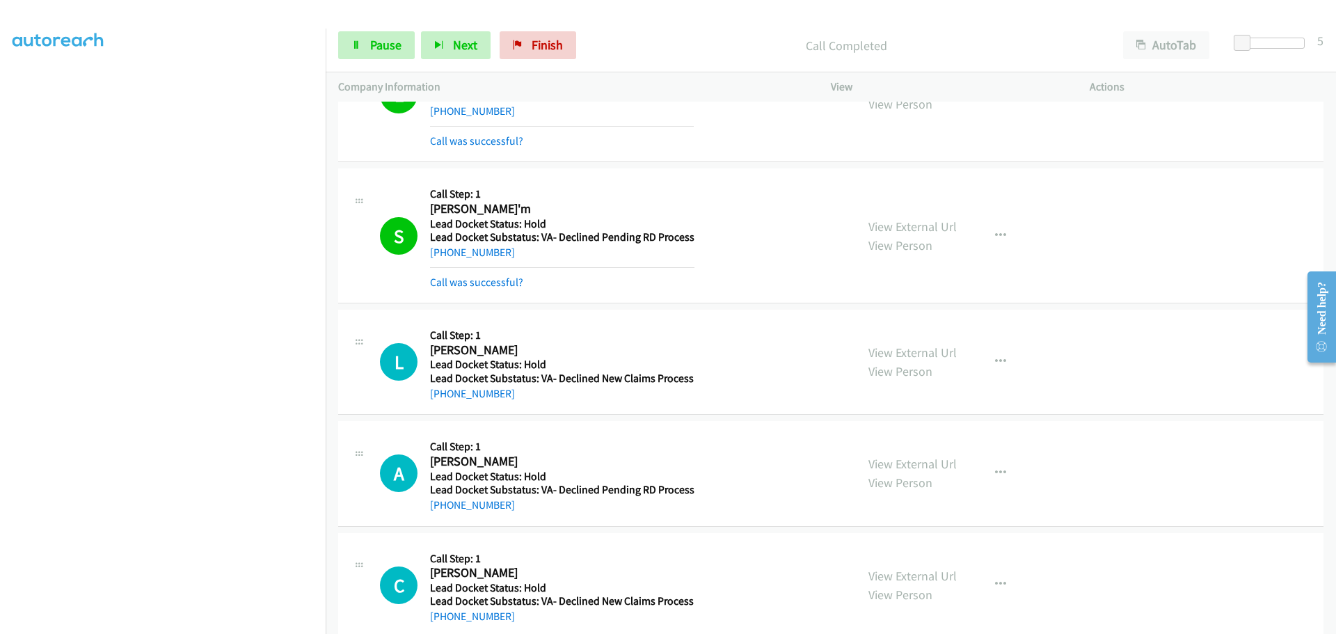
scroll to position [139, 0]
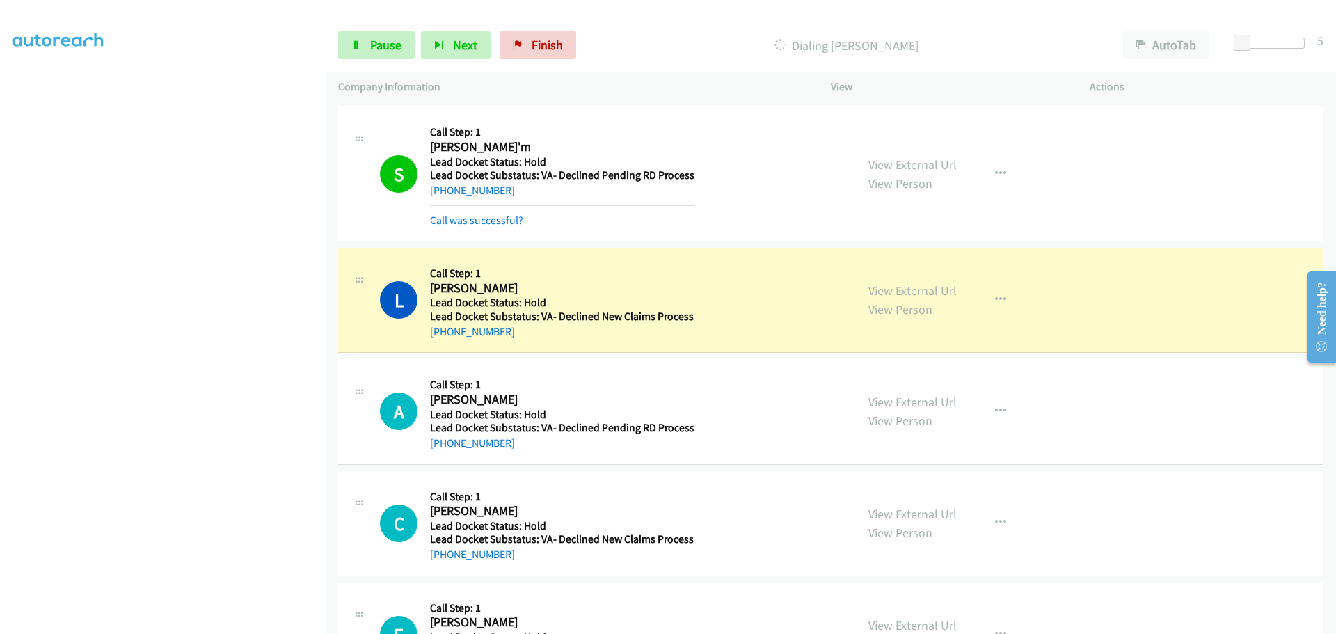
drag, startPoint x: 508, startPoint y: 330, endPoint x: 442, endPoint y: 339, distance: 66.6
click at [442, 339] on div "[PHONE_NUMBER]" at bounding box center [562, 332] width 264 height 17
copy link "[PHONE_NUMBER]"
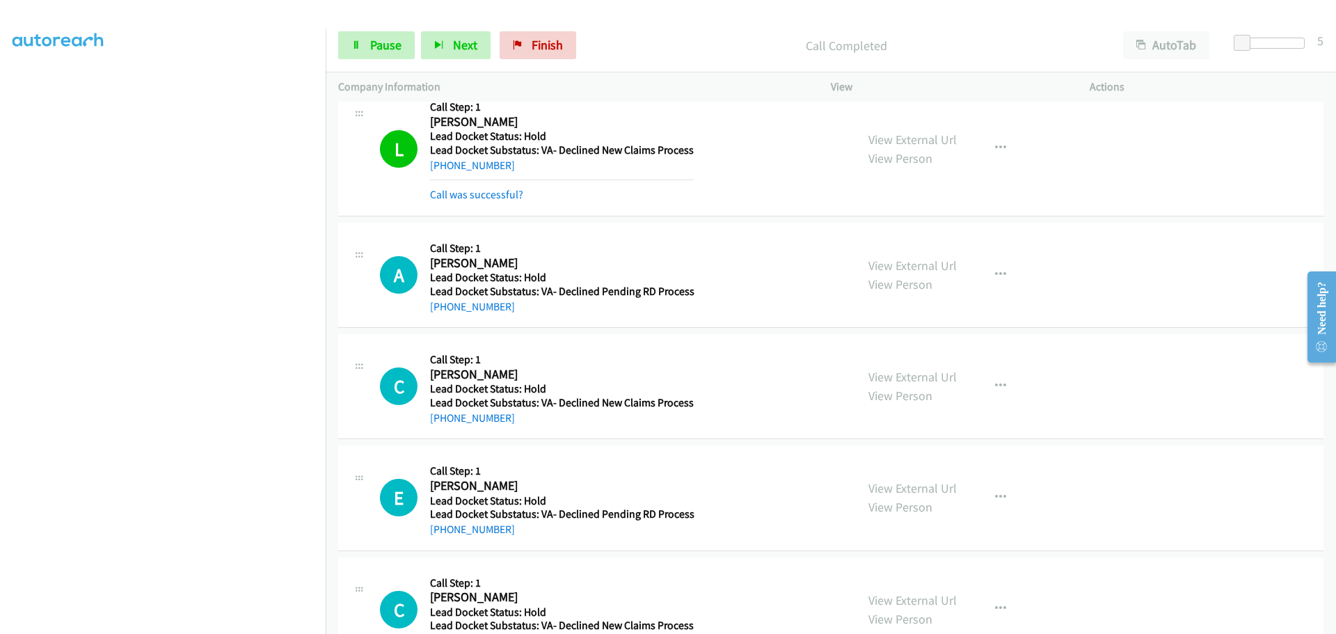
scroll to position [348, 0]
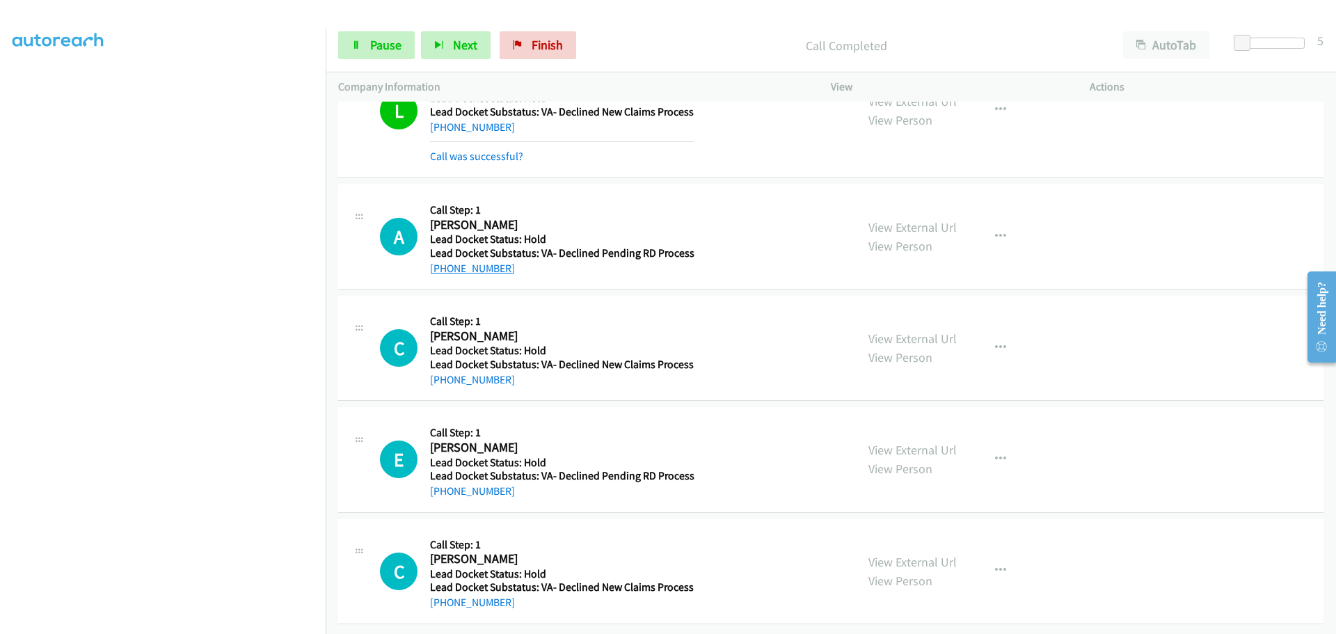
drag, startPoint x: 509, startPoint y: 265, endPoint x: 445, endPoint y: 268, distance: 63.4
click at [443, 268] on div "[PHONE_NUMBER]" at bounding box center [562, 268] width 264 height 17
copy link "[PHONE_NUMBER]"
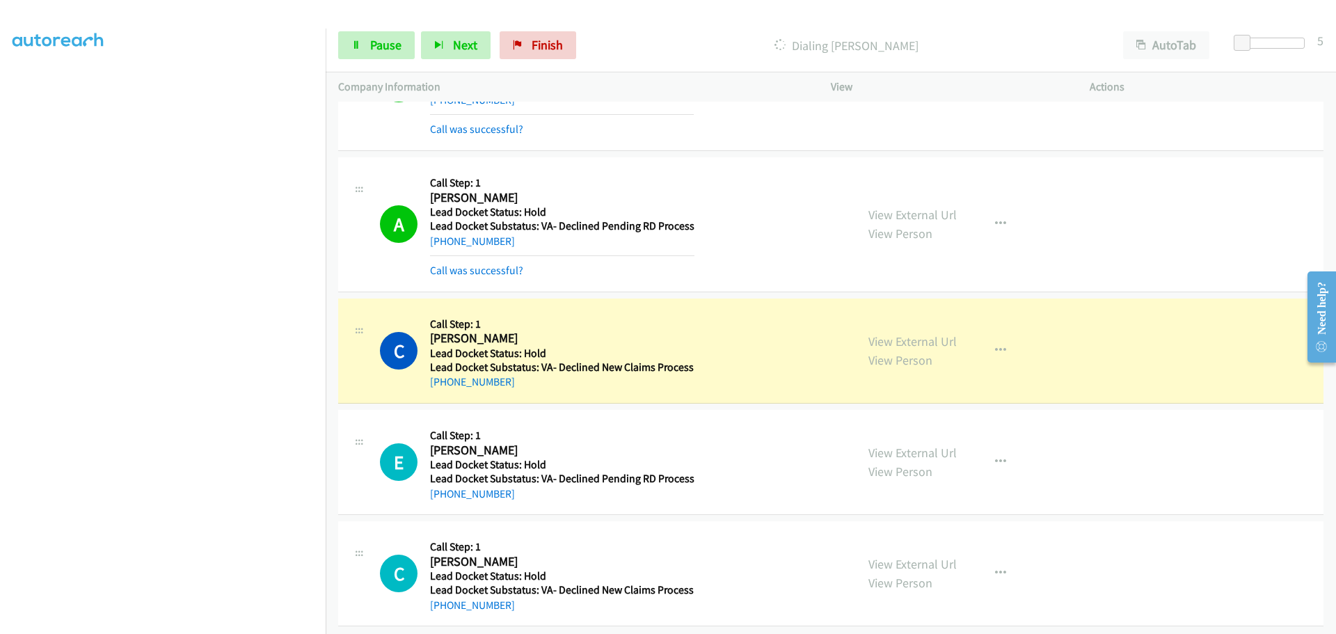
scroll to position [384, 0]
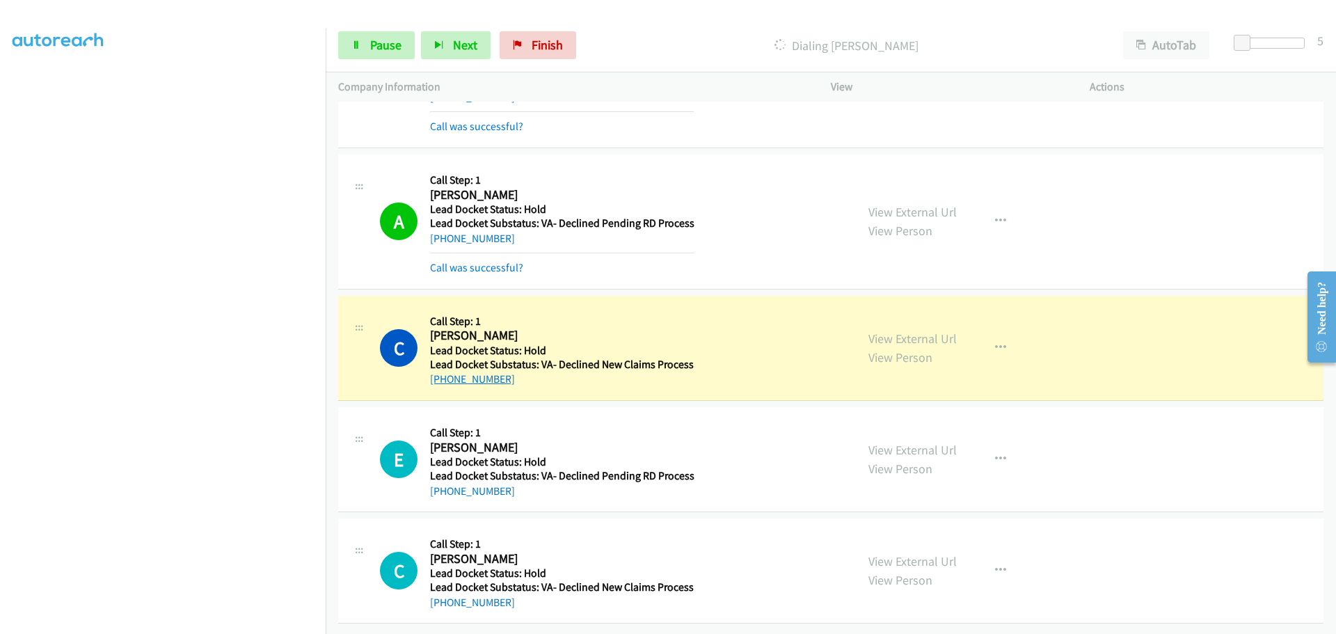
drag, startPoint x: 515, startPoint y: 371, endPoint x: 445, endPoint y: 368, distance: 70.3
click at [445, 371] on div "[PHONE_NUMBER]" at bounding box center [562, 379] width 264 height 17
copy link "[PHONE_NUMBER]"
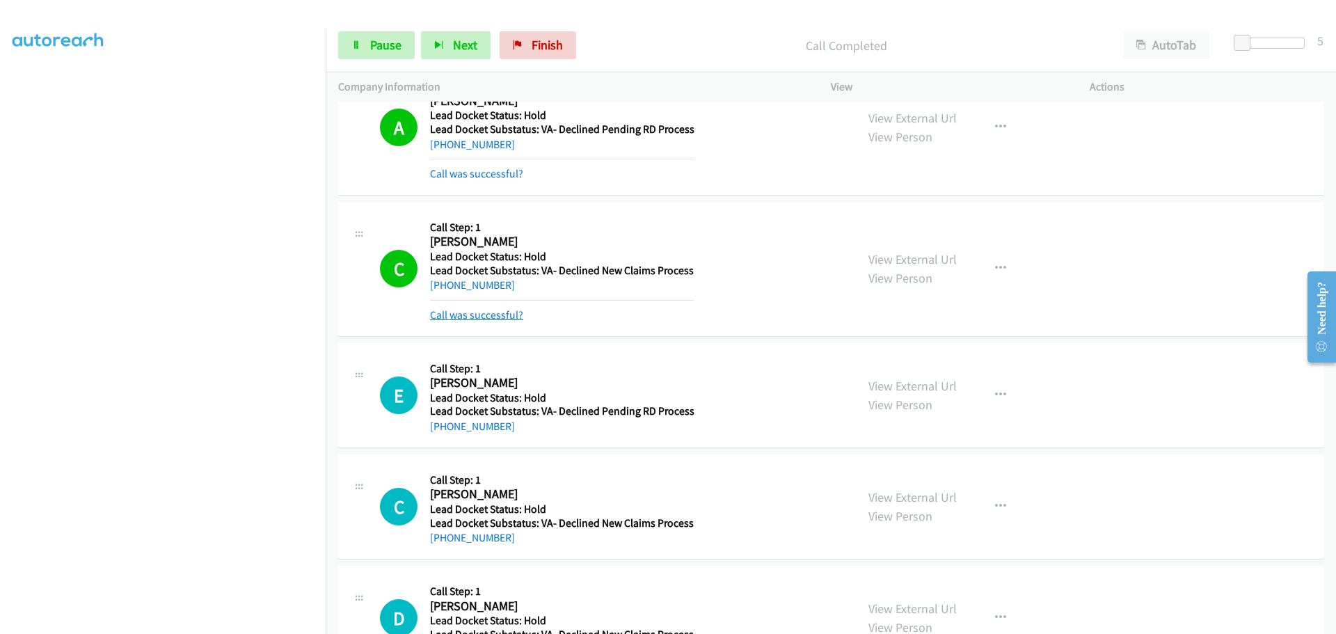
scroll to position [593, 0]
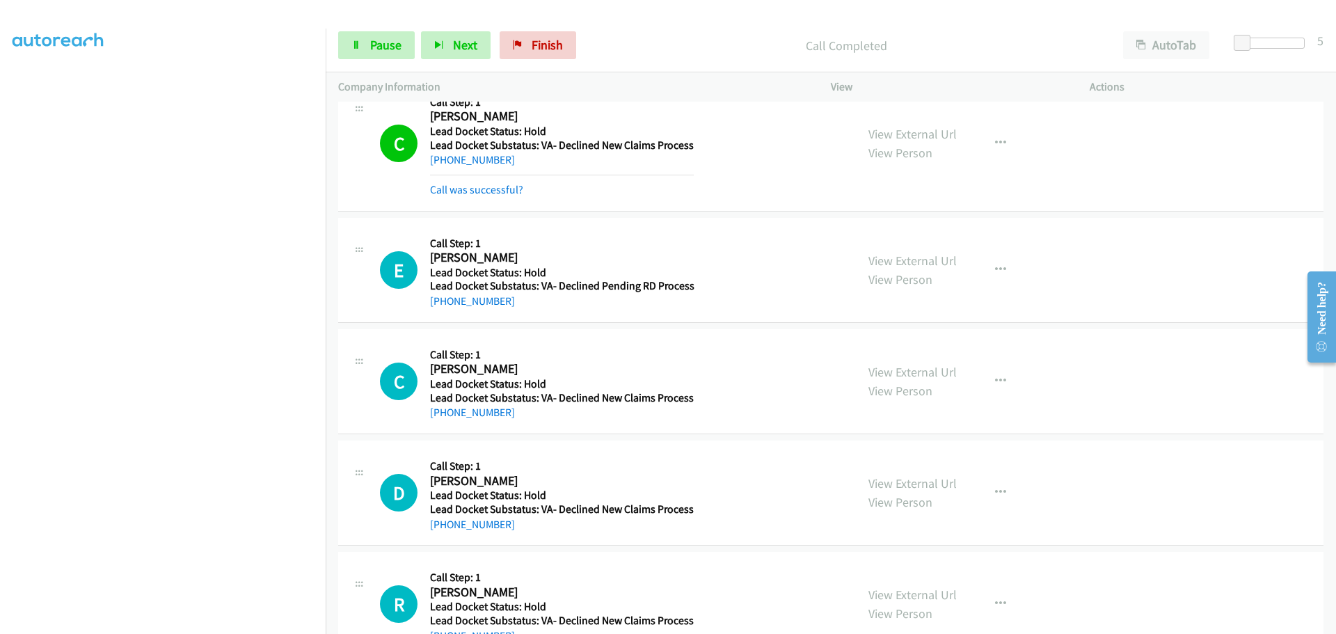
drag, startPoint x: 516, startPoint y: 303, endPoint x: 445, endPoint y: 310, distance: 72.0
click at [445, 310] on div "E Callback Scheduled Call Step: 1 [PERSON_NAME] America/[GEOGRAPHIC_DATA] Lead …" at bounding box center [830, 270] width 985 height 105
copy link "[PHONE_NUMBER]"
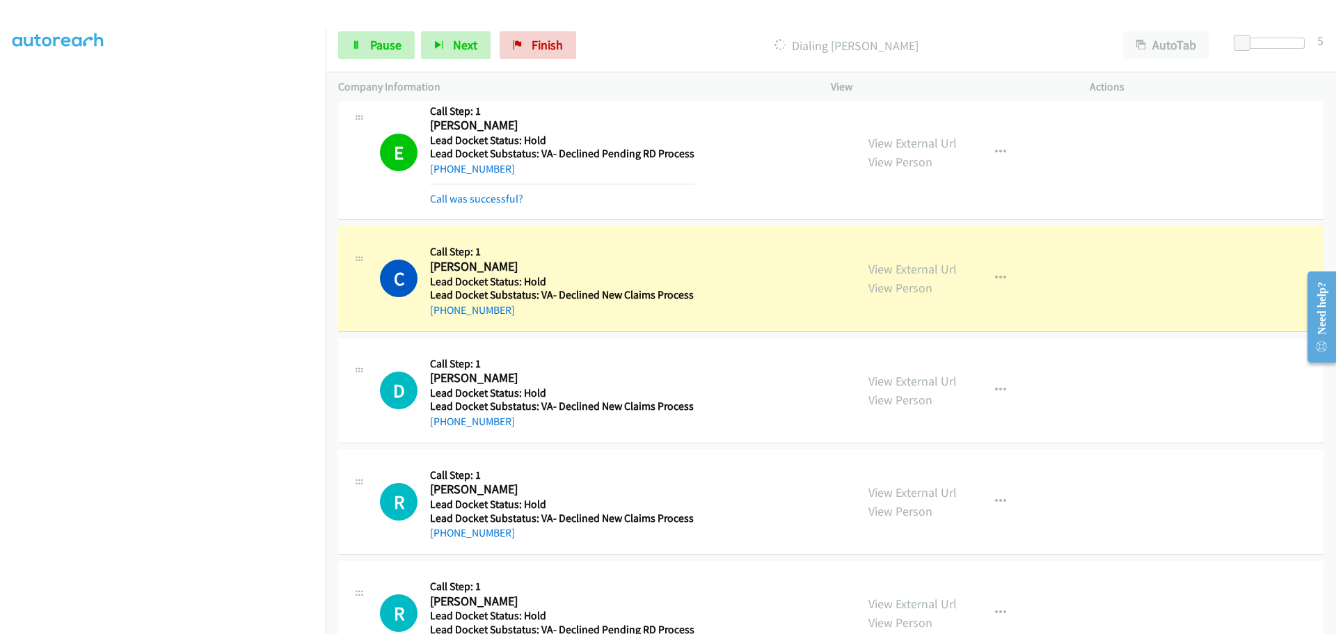
scroll to position [778, 0]
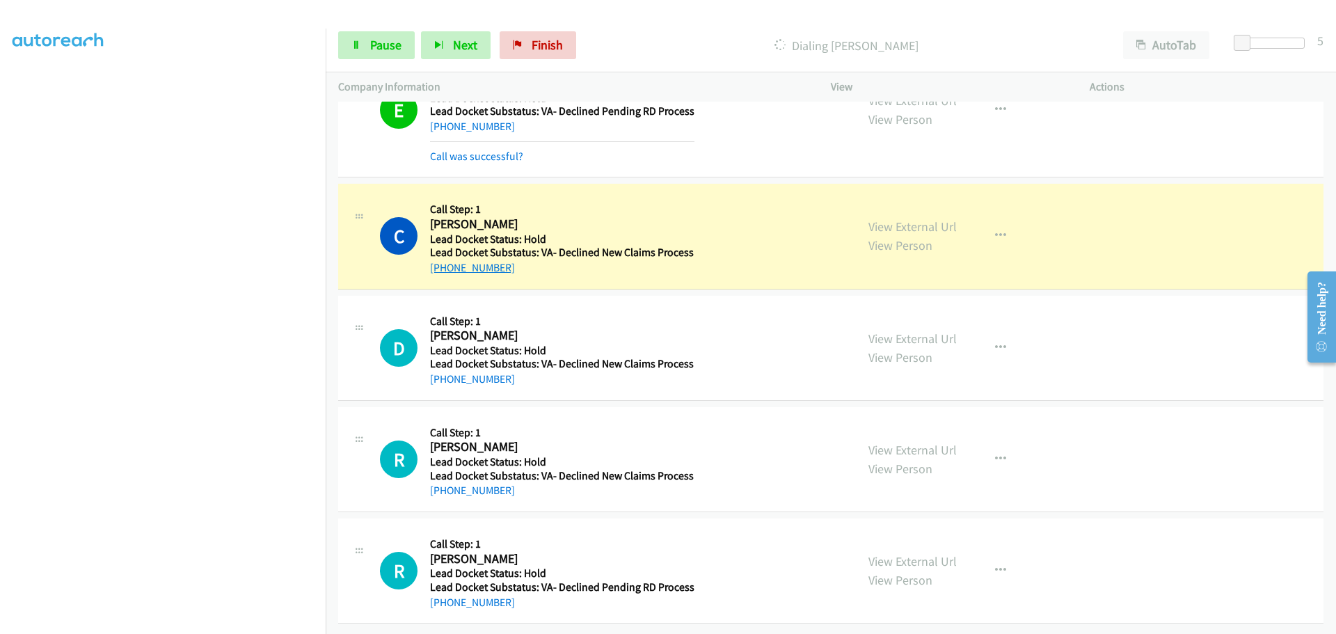
drag, startPoint x: 517, startPoint y: 258, endPoint x: 442, endPoint y: 261, distance: 75.2
click at [442, 261] on div "[PHONE_NUMBER]" at bounding box center [562, 268] width 264 height 17
copy link "[PHONE_NUMBER]"
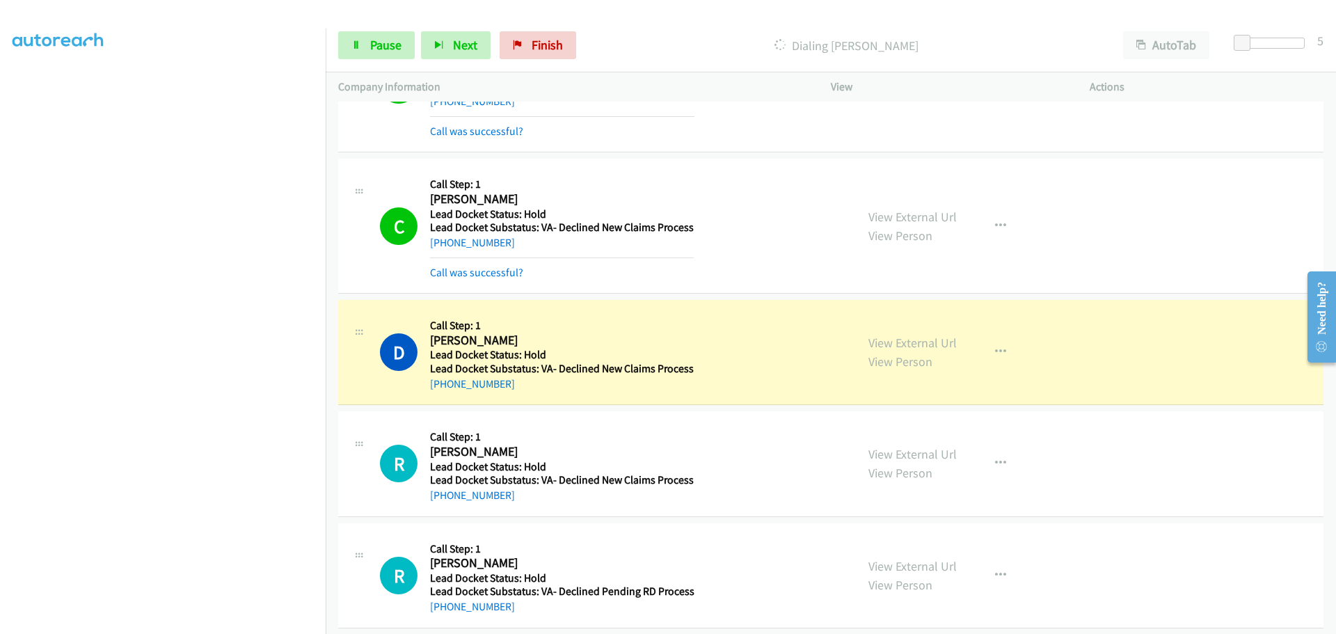
scroll to position [807, 0]
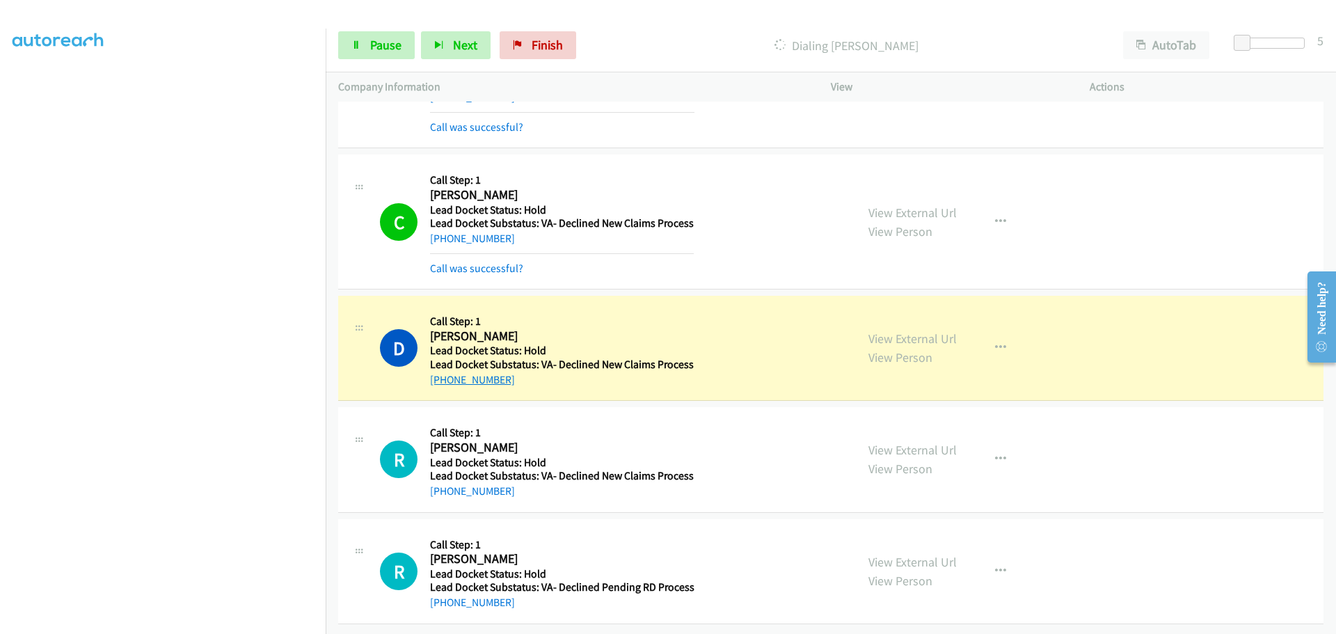
drag, startPoint x: 507, startPoint y: 372, endPoint x: 440, endPoint y: 372, distance: 66.8
click at [440, 372] on div "[PHONE_NUMBER]" at bounding box center [562, 380] width 264 height 17
copy link "[PHONE_NUMBER]"
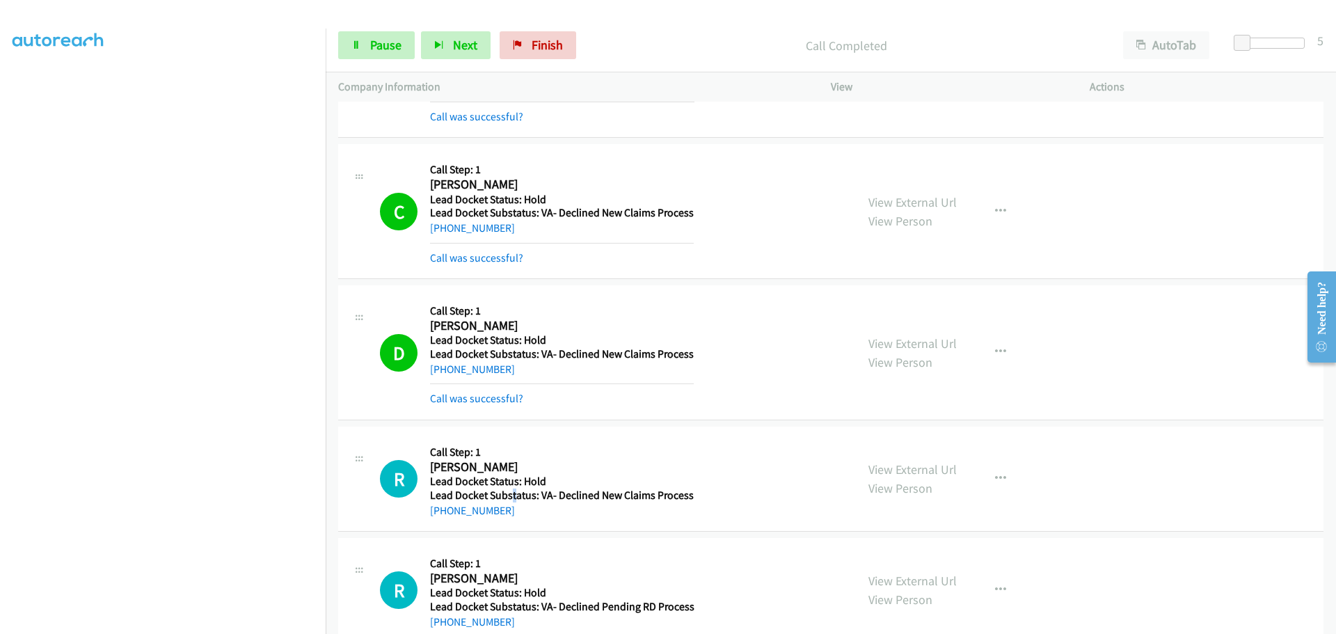
drag, startPoint x: 516, startPoint y: 490, endPoint x: 509, endPoint y: 491, distance: 7.8
click at [509, 491] on h5 "Lead Docket Substatus: VA- Declined New Claims Process" at bounding box center [562, 495] width 264 height 14
drag, startPoint x: 512, startPoint y: 511, endPoint x: 443, endPoint y: 519, distance: 69.4
click at [443, 519] on div "R Callback Scheduled Call Step: 1 [PERSON_NAME] America/[GEOGRAPHIC_DATA] Lead …" at bounding box center [830, 478] width 985 height 105
copy link "[PHONE_NUMBER]"
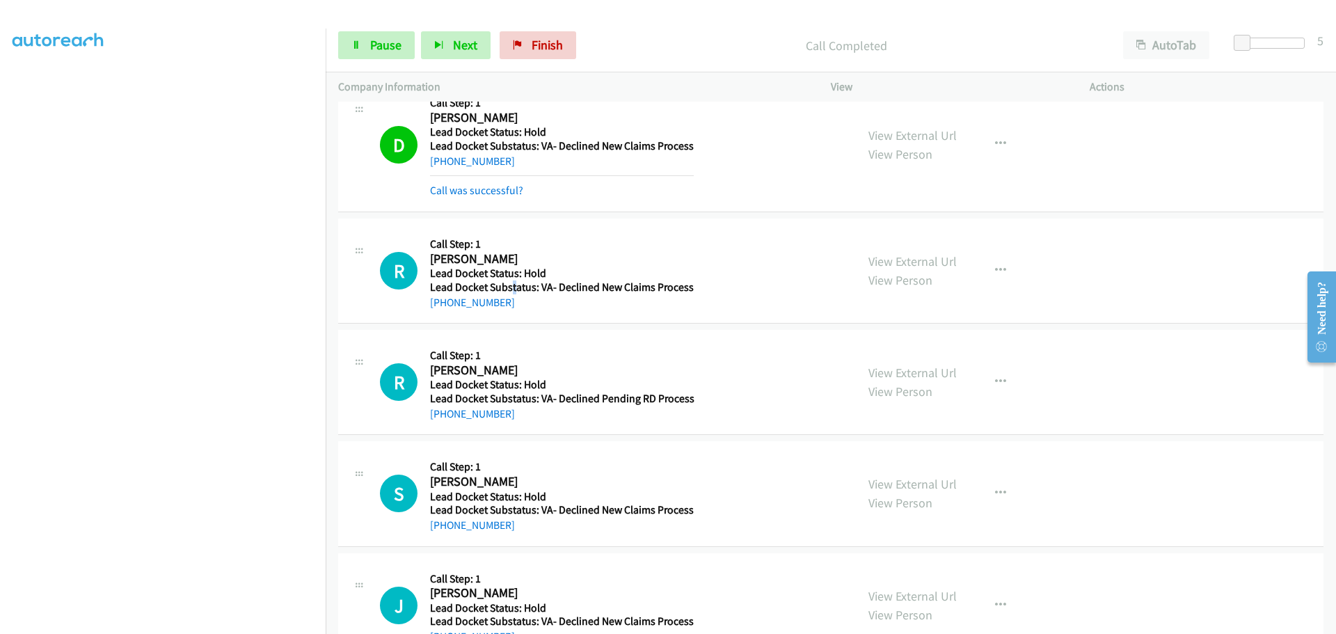
scroll to position [1085, 0]
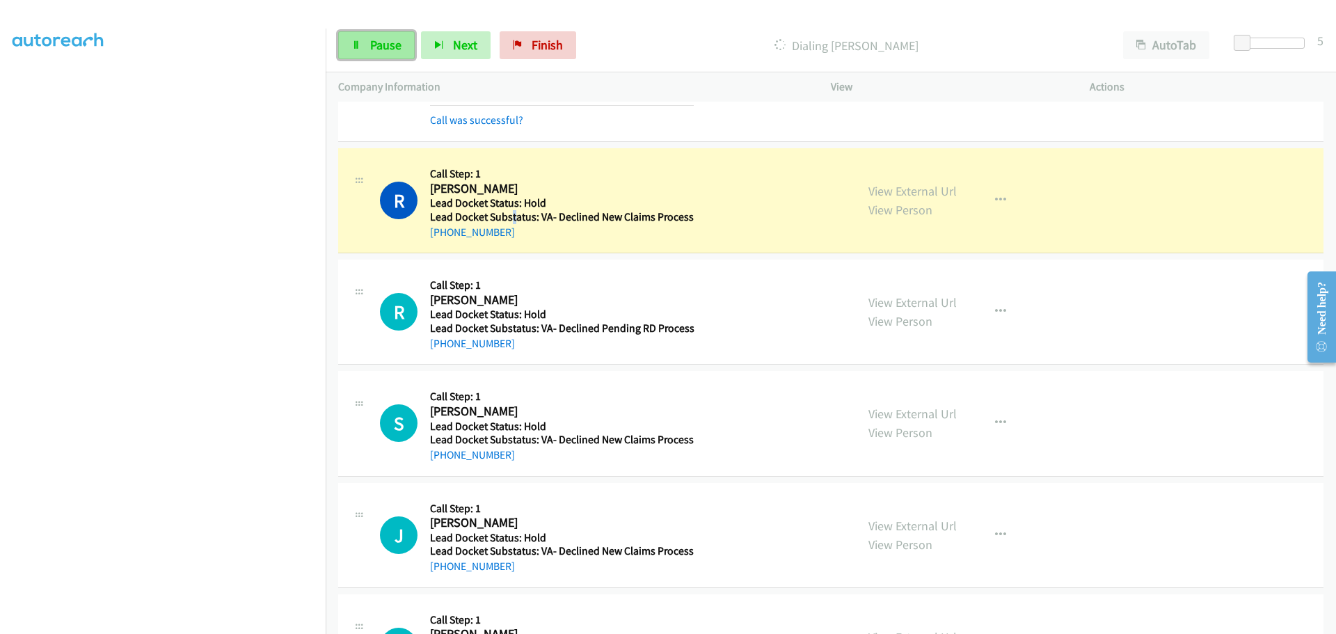
click at [401, 44] on link "Pause" at bounding box center [376, 45] width 77 height 28
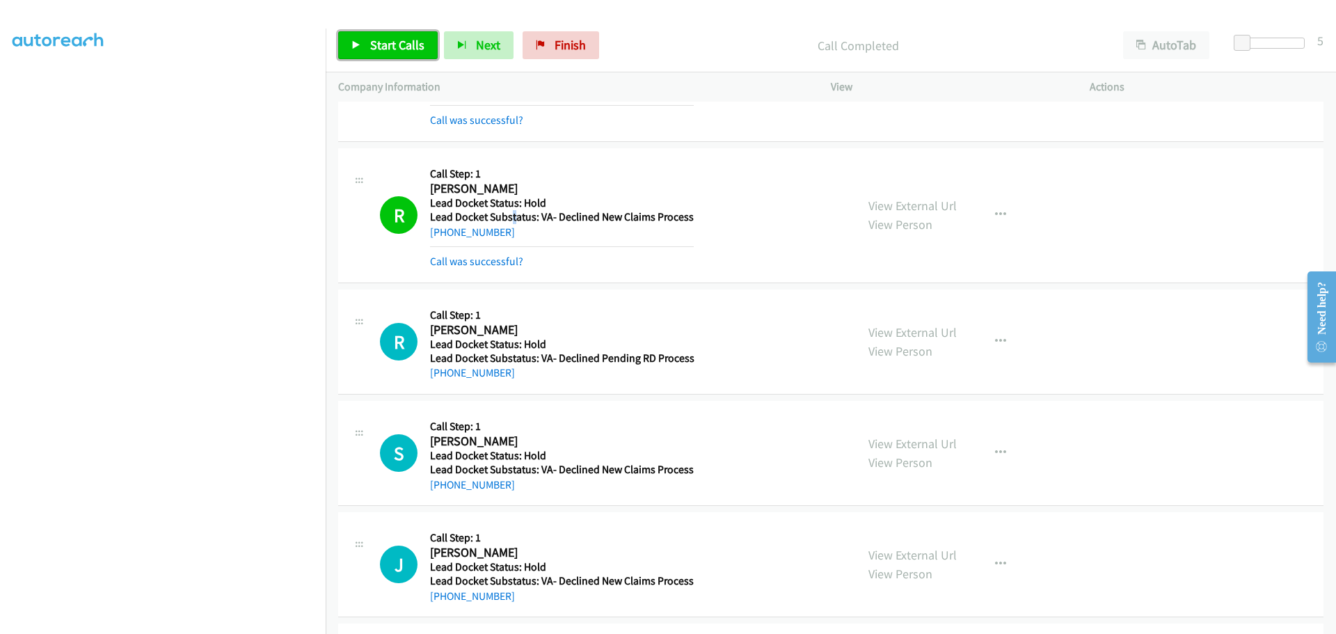
click at [412, 53] on link "Start Calls" at bounding box center [387, 45] width 99 height 28
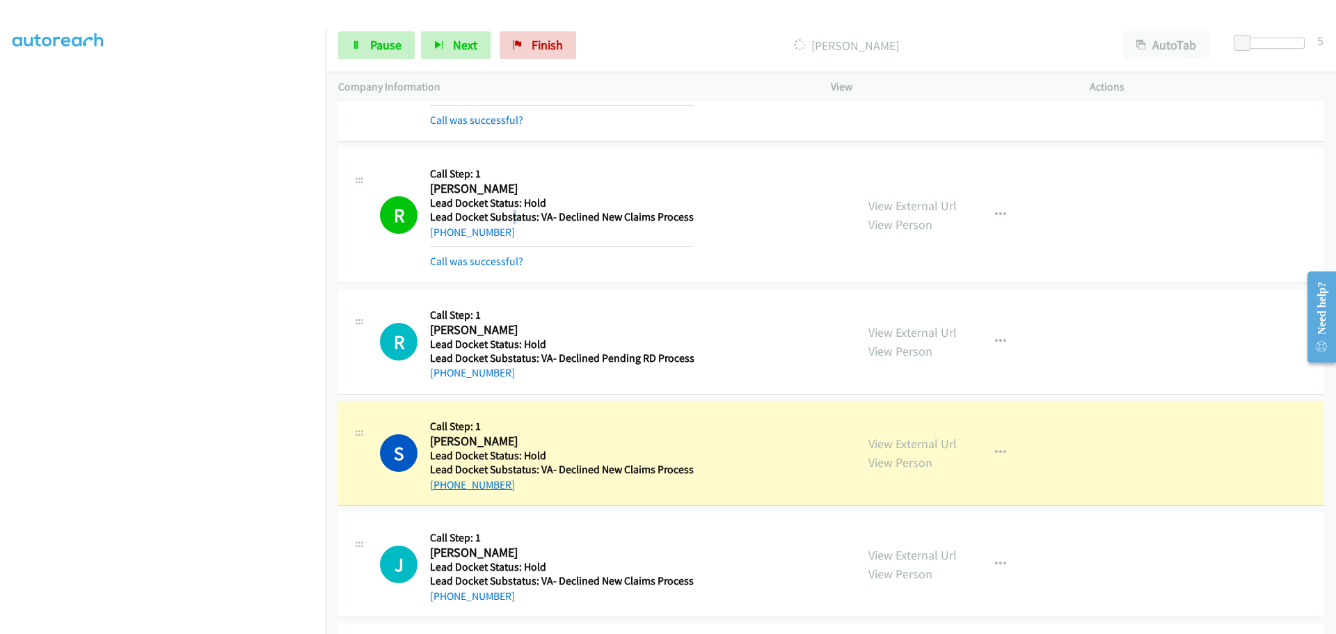
drag, startPoint x: 519, startPoint y: 484, endPoint x: 445, endPoint y: 481, distance: 74.5
click at [445, 481] on div "[PHONE_NUMBER]" at bounding box center [562, 485] width 264 height 17
copy link "[PHONE_NUMBER]"
drag, startPoint x: 397, startPoint y: 56, endPoint x: 409, endPoint y: 45, distance: 16.7
click at [397, 56] on link "Pause" at bounding box center [376, 45] width 77 height 28
